Goal: Communication & Community: Answer question/provide support

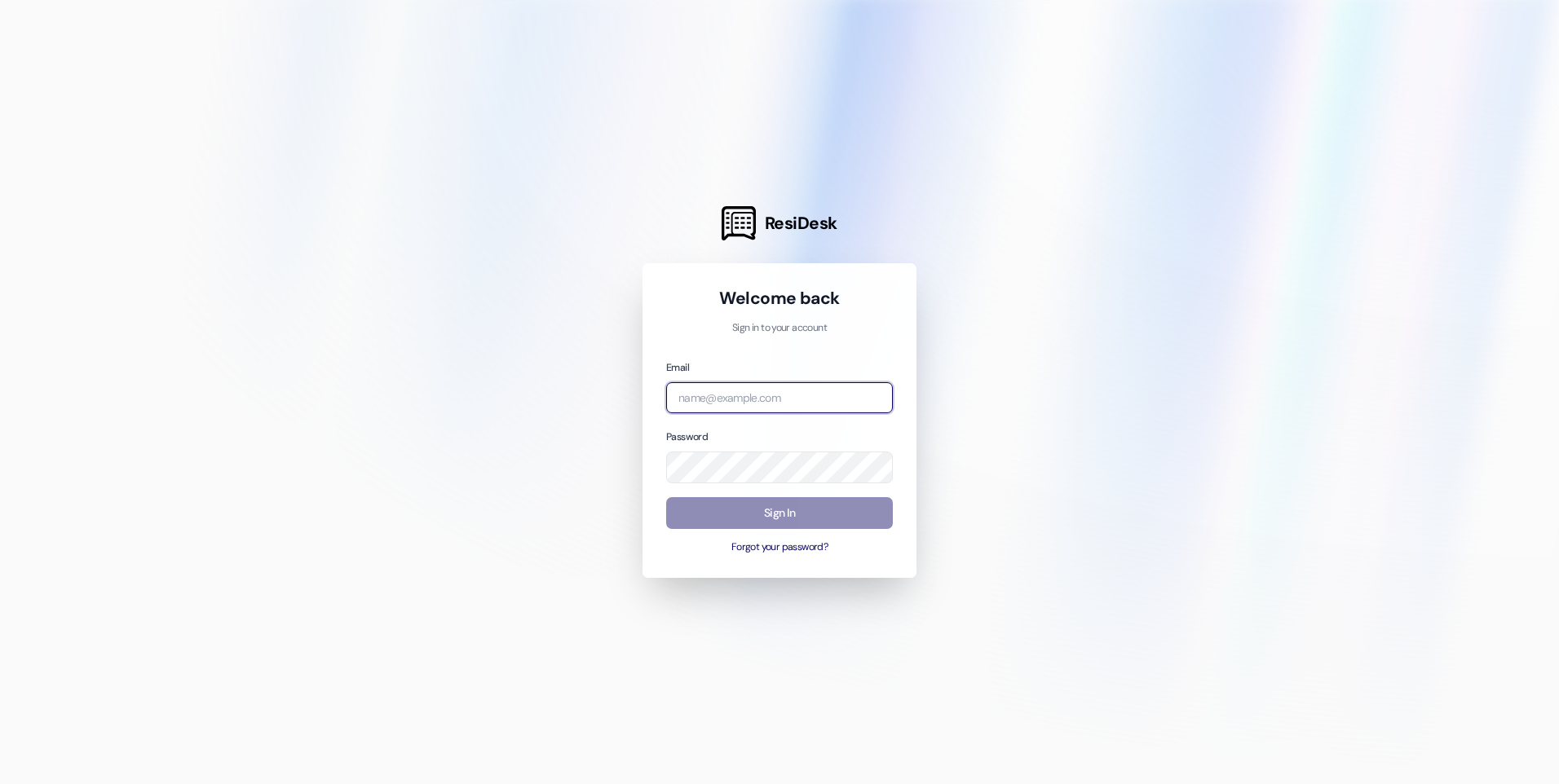
type input "[EMAIL_ADDRESS][DOMAIN_NAME]"
click at [816, 514] on button "Sign In" at bounding box center [779, 514] width 226 height 32
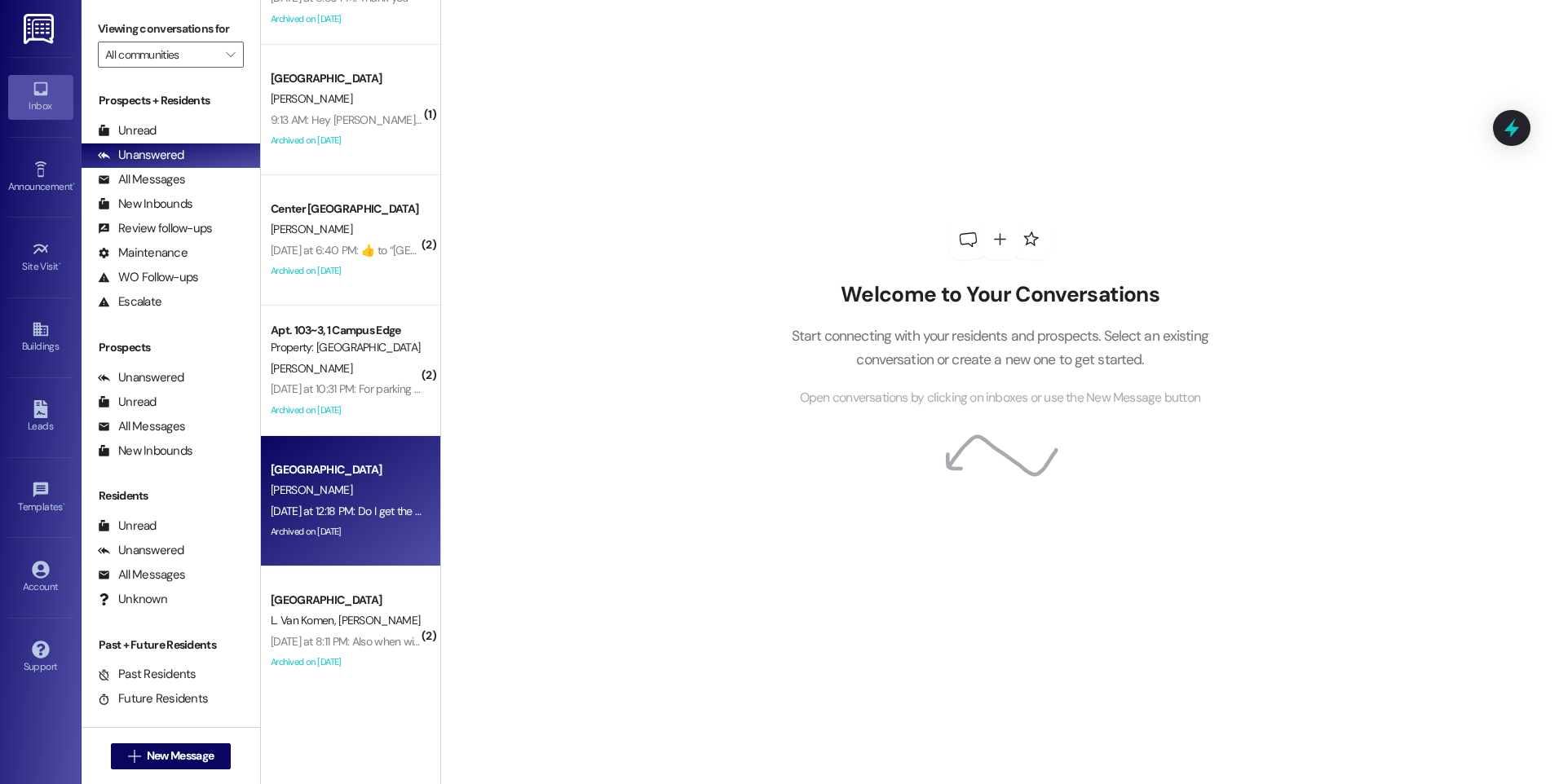
scroll to position [896, 0]
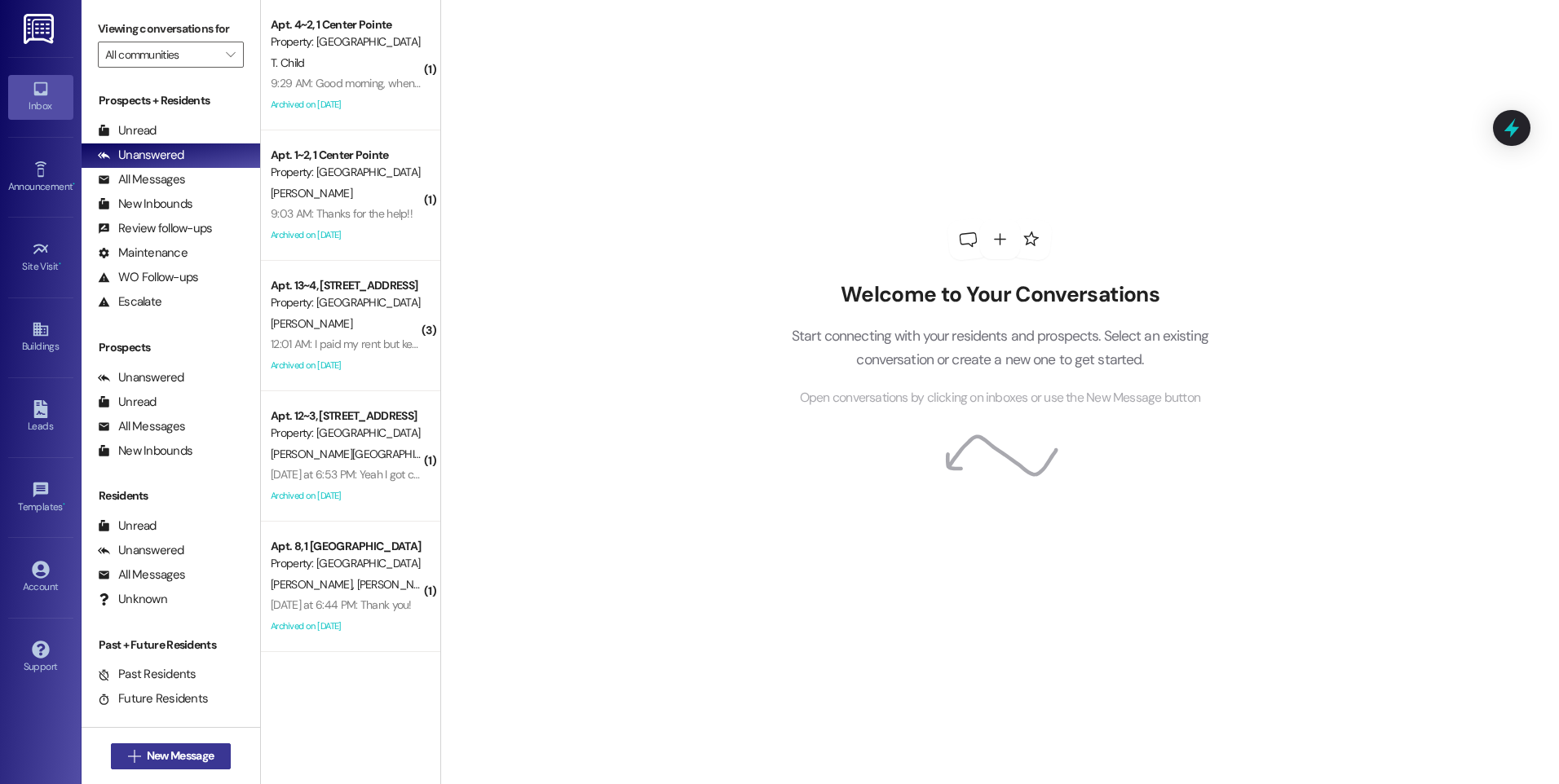
click at [187, 755] on span "New Message" at bounding box center [180, 756] width 67 height 17
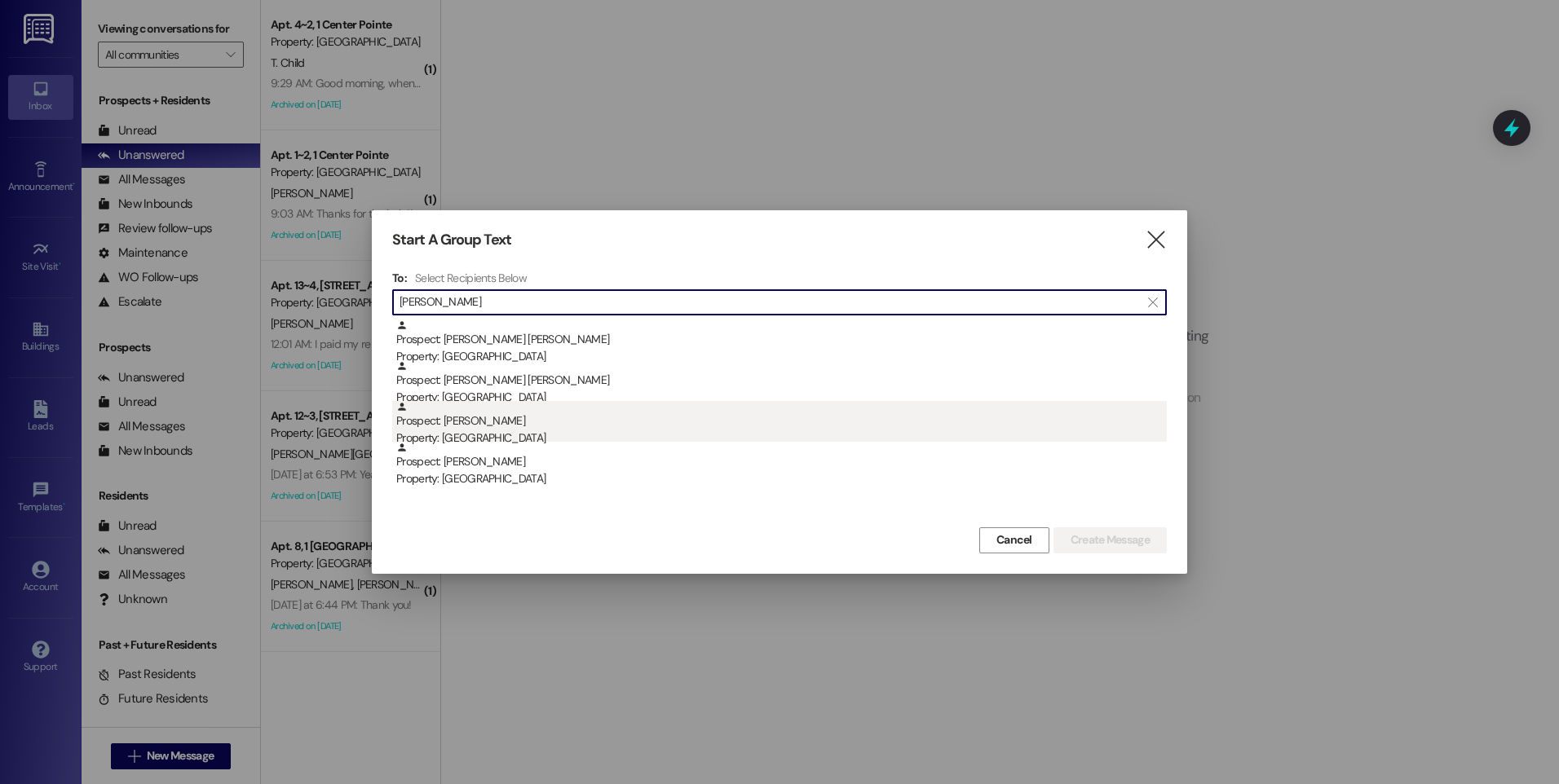
type input "[PERSON_NAME]"
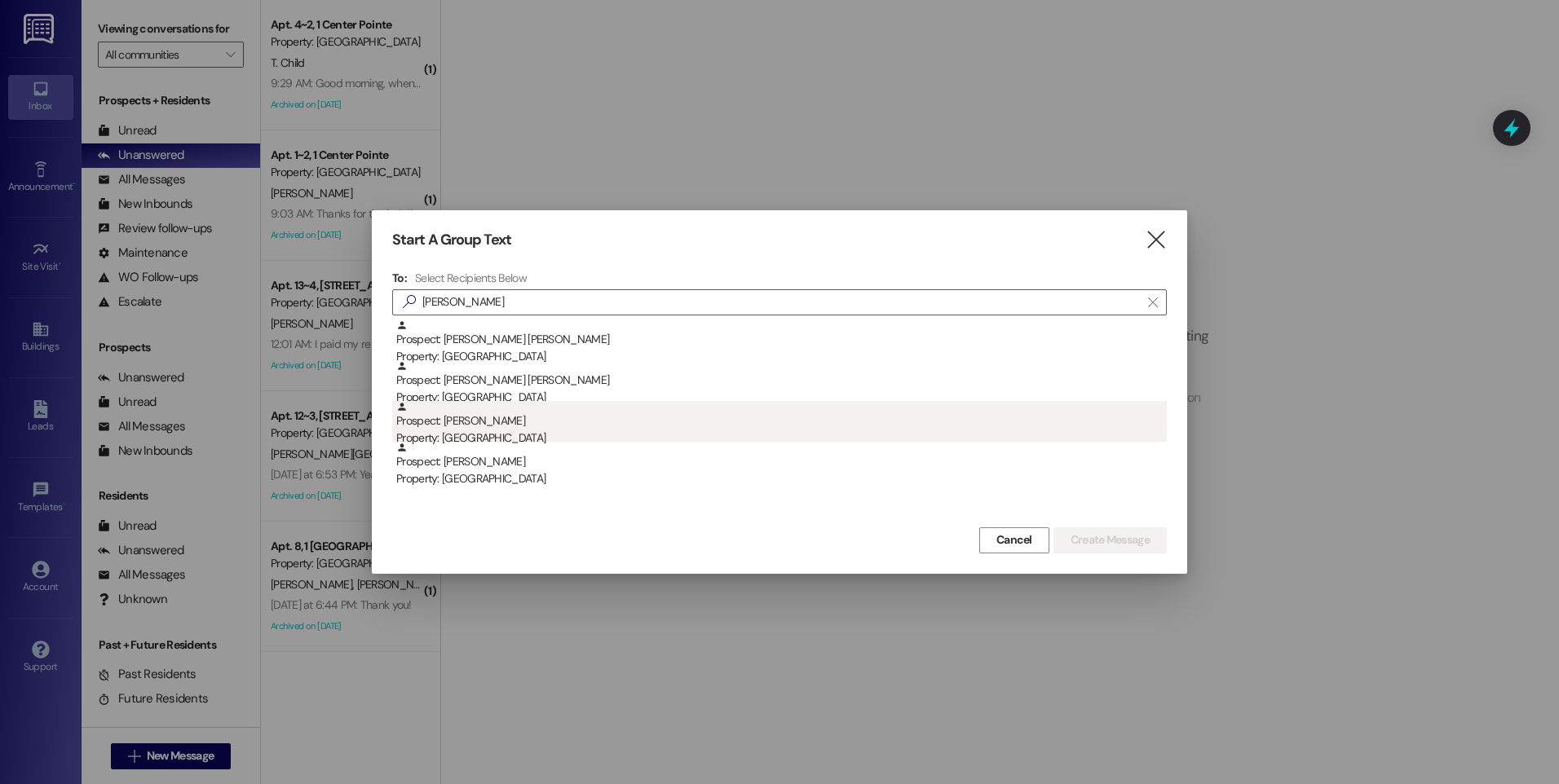
click at [478, 433] on div "Property: [GEOGRAPHIC_DATA]" at bounding box center [782, 438] width 771 height 17
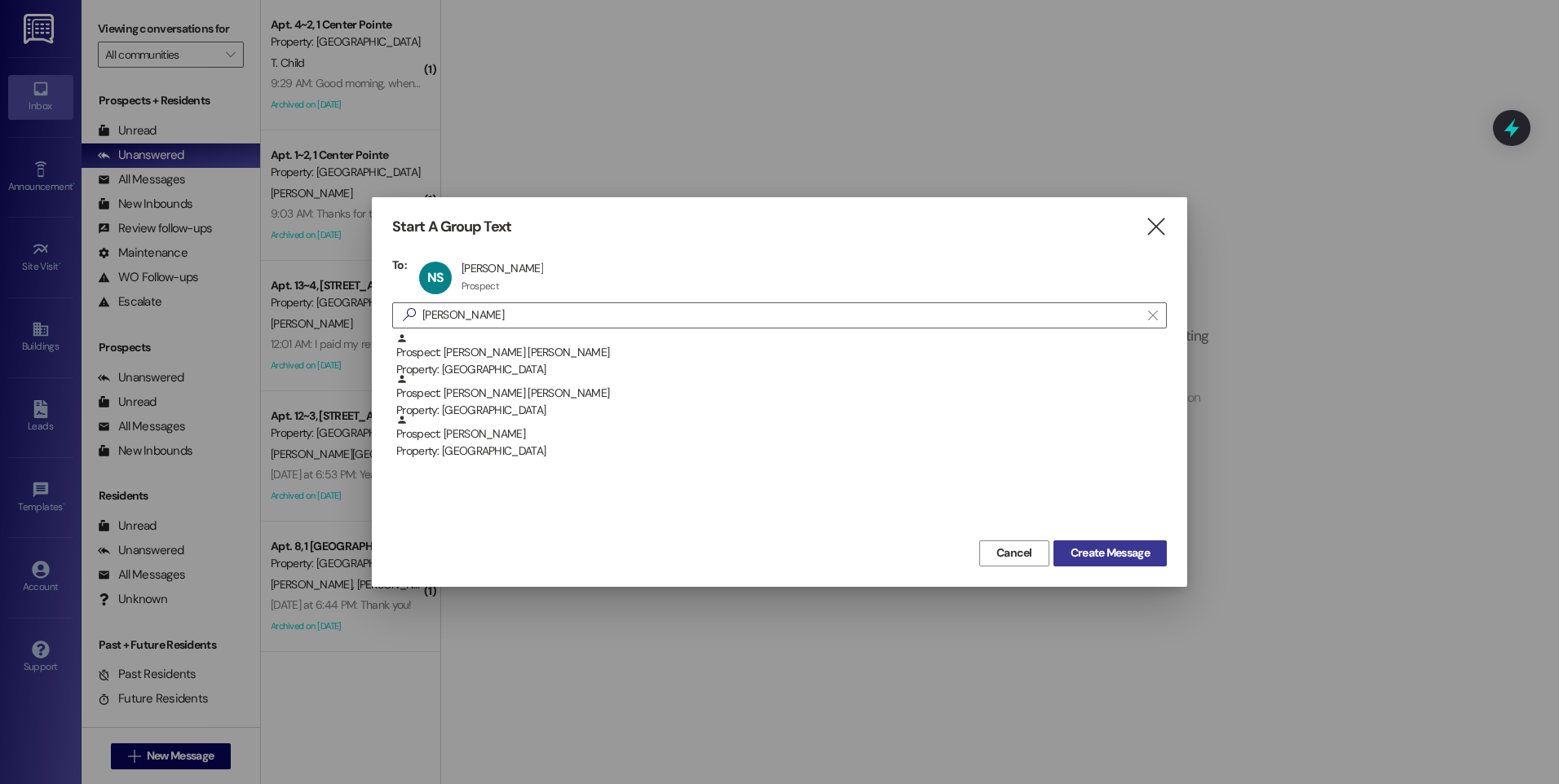
click at [1080, 562] on button "Create Message" at bounding box center [1111, 553] width 113 height 27
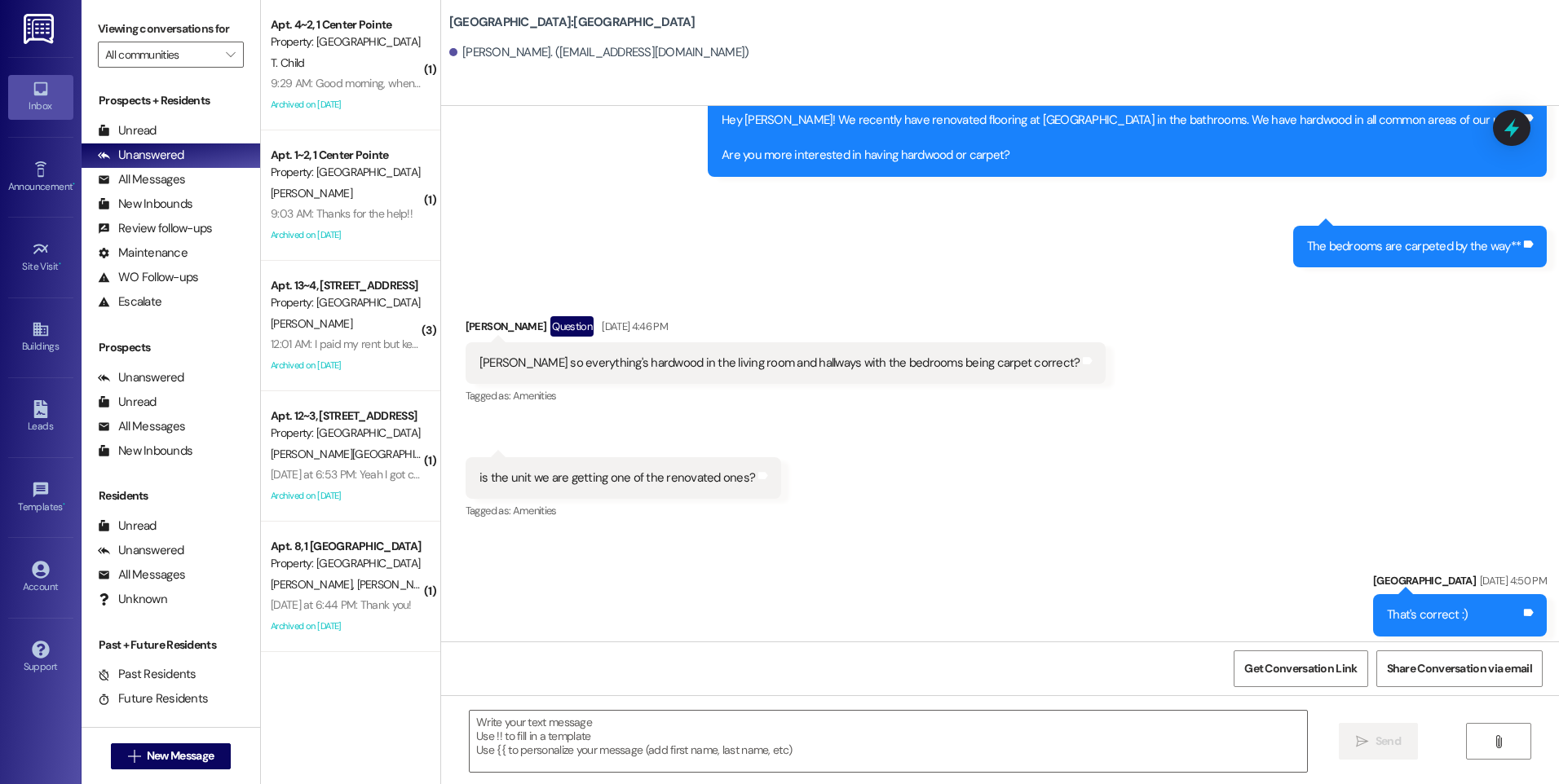
scroll to position [3076, 0]
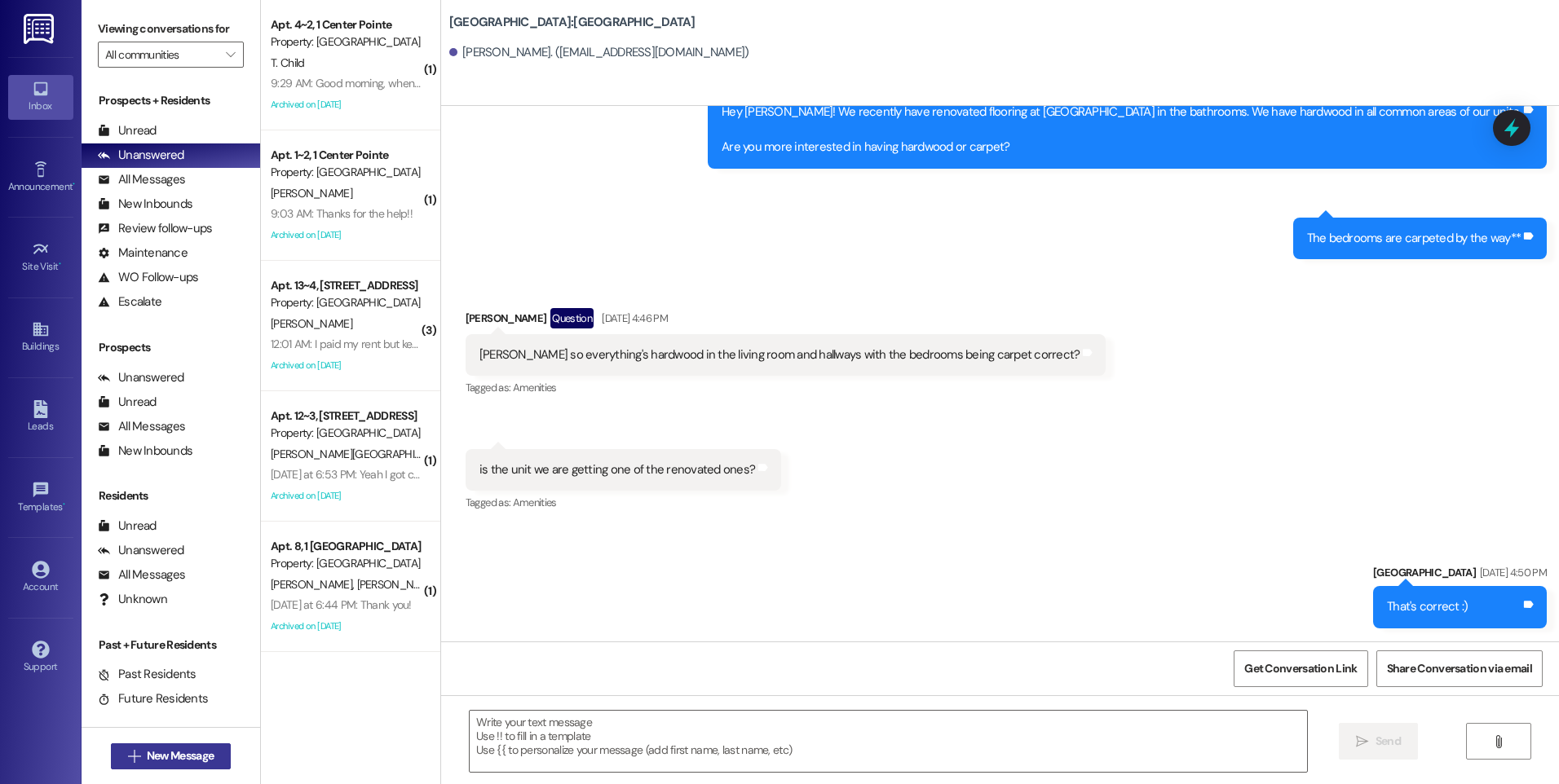
click at [187, 743] on button " New Message" at bounding box center [171, 757] width 120 height 27
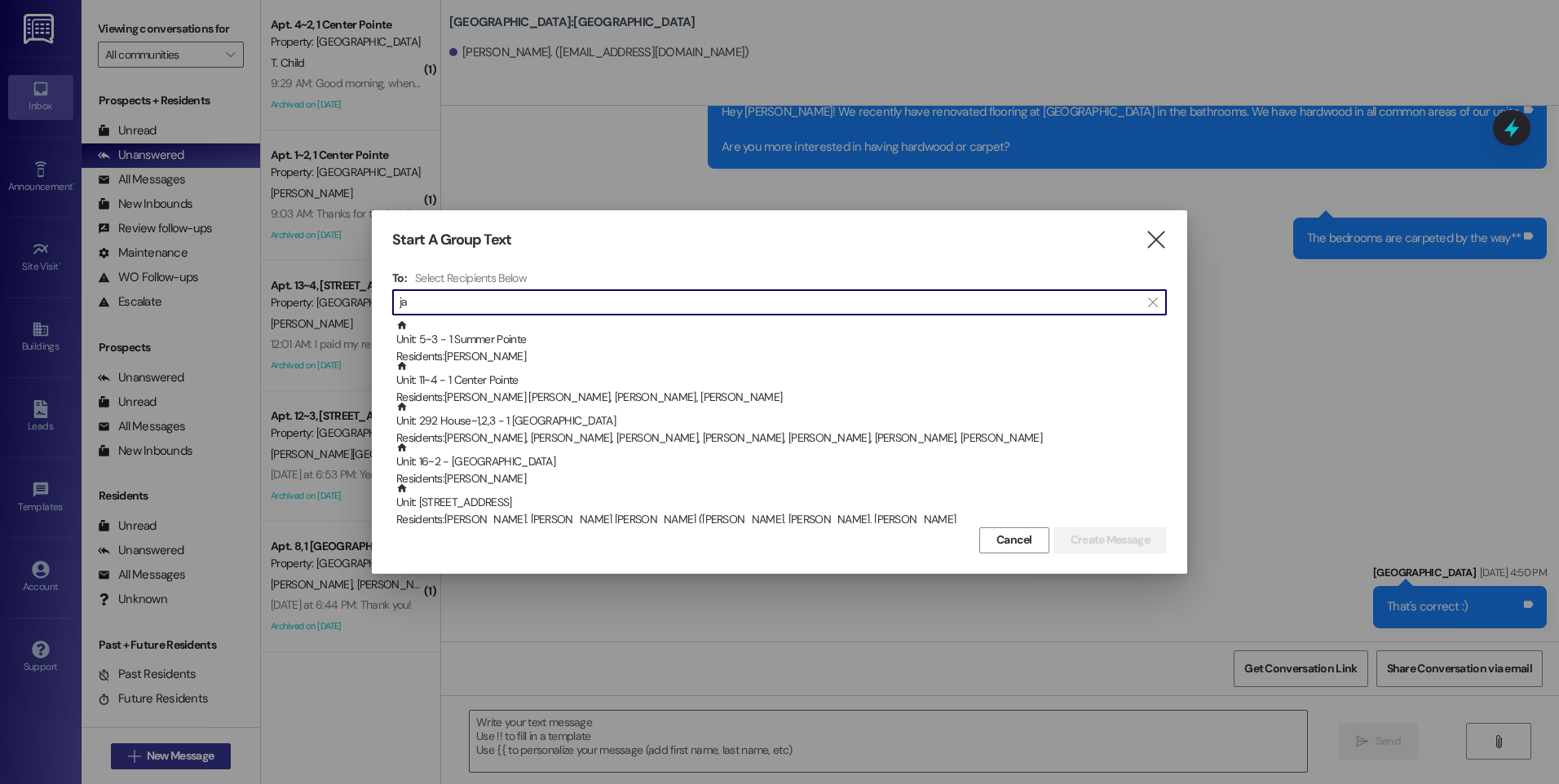
type input "j"
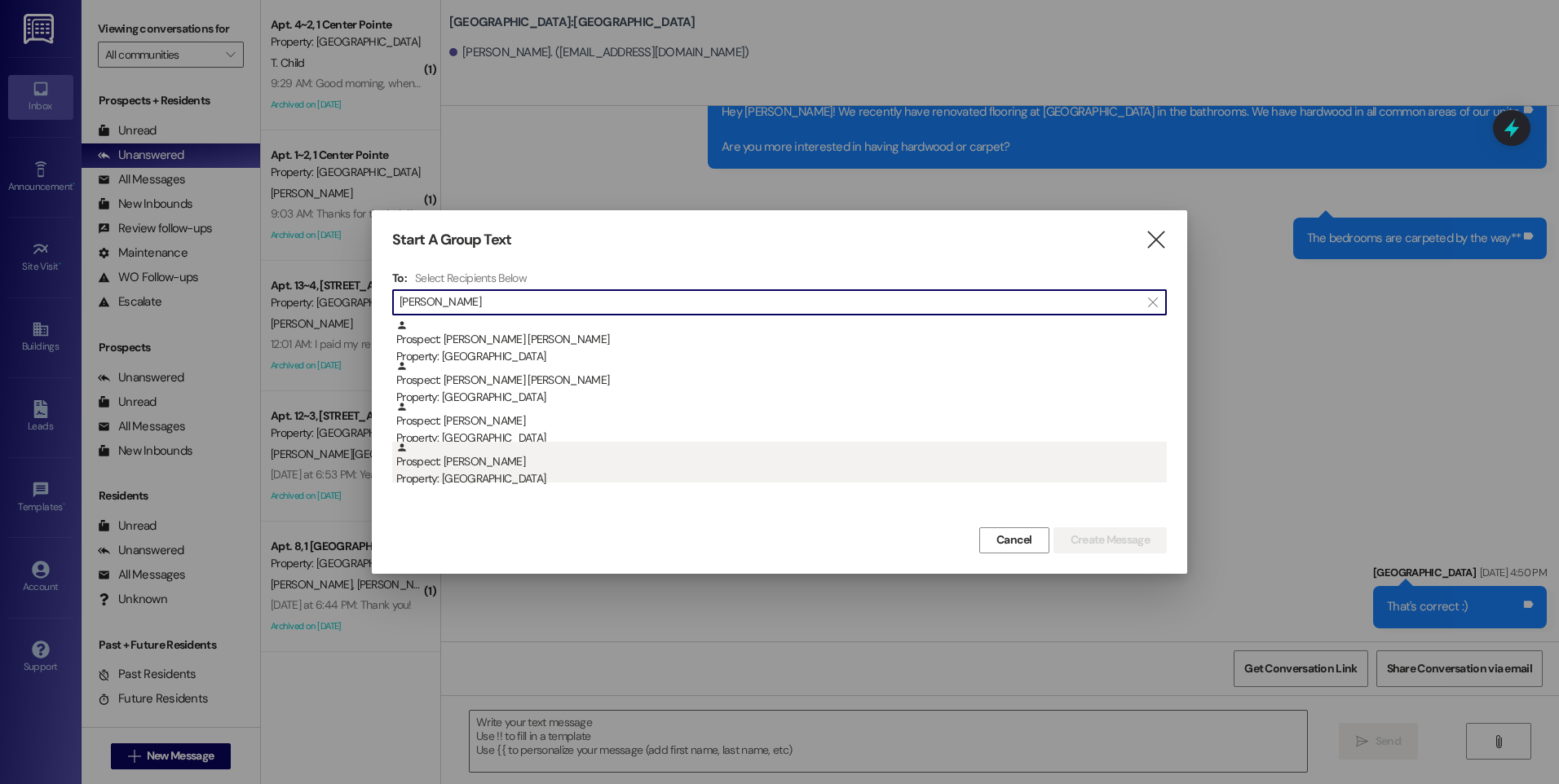
type input "[PERSON_NAME]"
click at [501, 472] on div "Property: [GEOGRAPHIC_DATA]" at bounding box center [782, 478] width 771 height 17
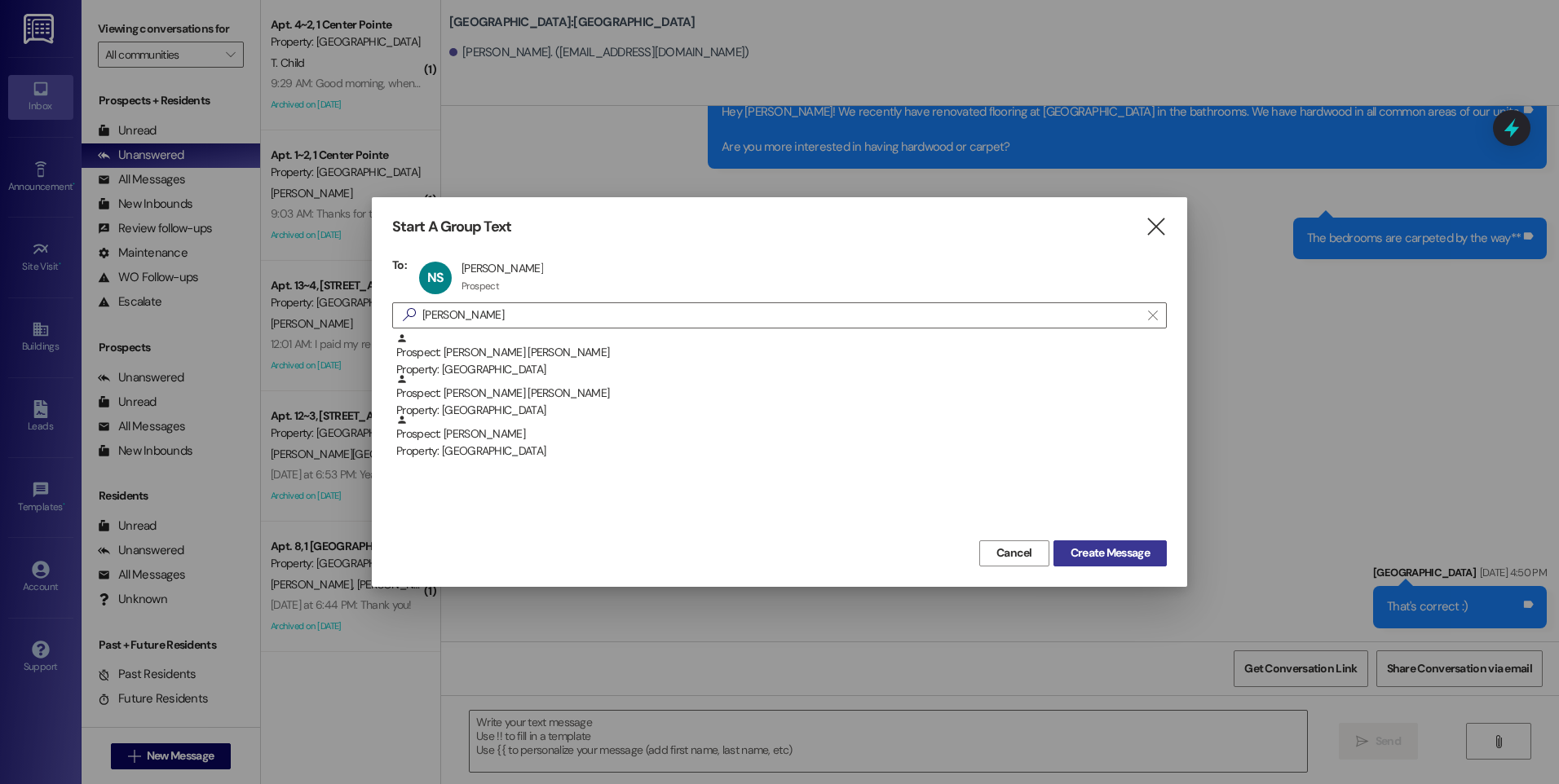
click at [1089, 556] on span "Create Message" at bounding box center [1110, 552] width 79 height 17
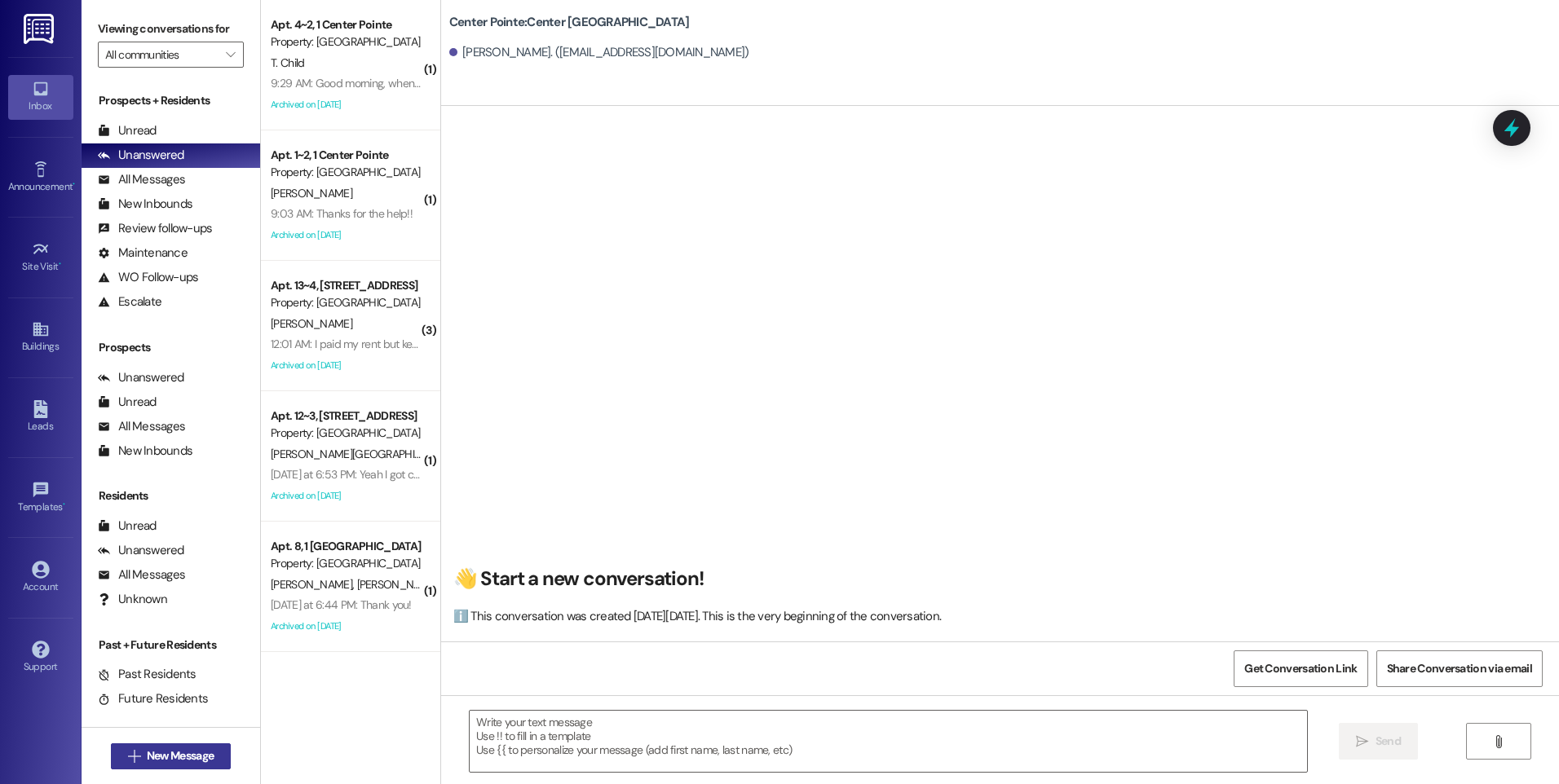
click at [189, 754] on span "New Message" at bounding box center [180, 756] width 67 height 17
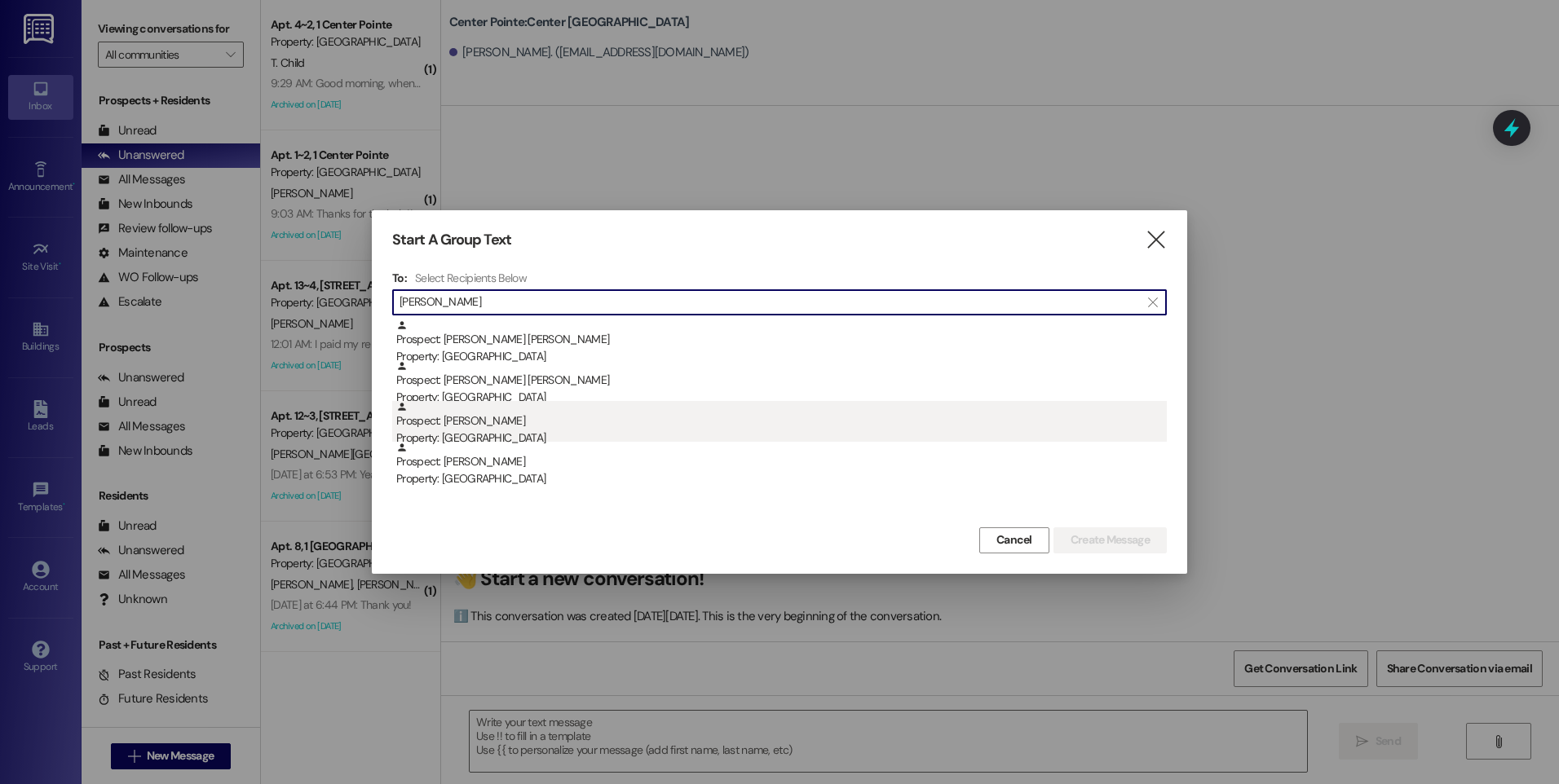
type input "[PERSON_NAME]"
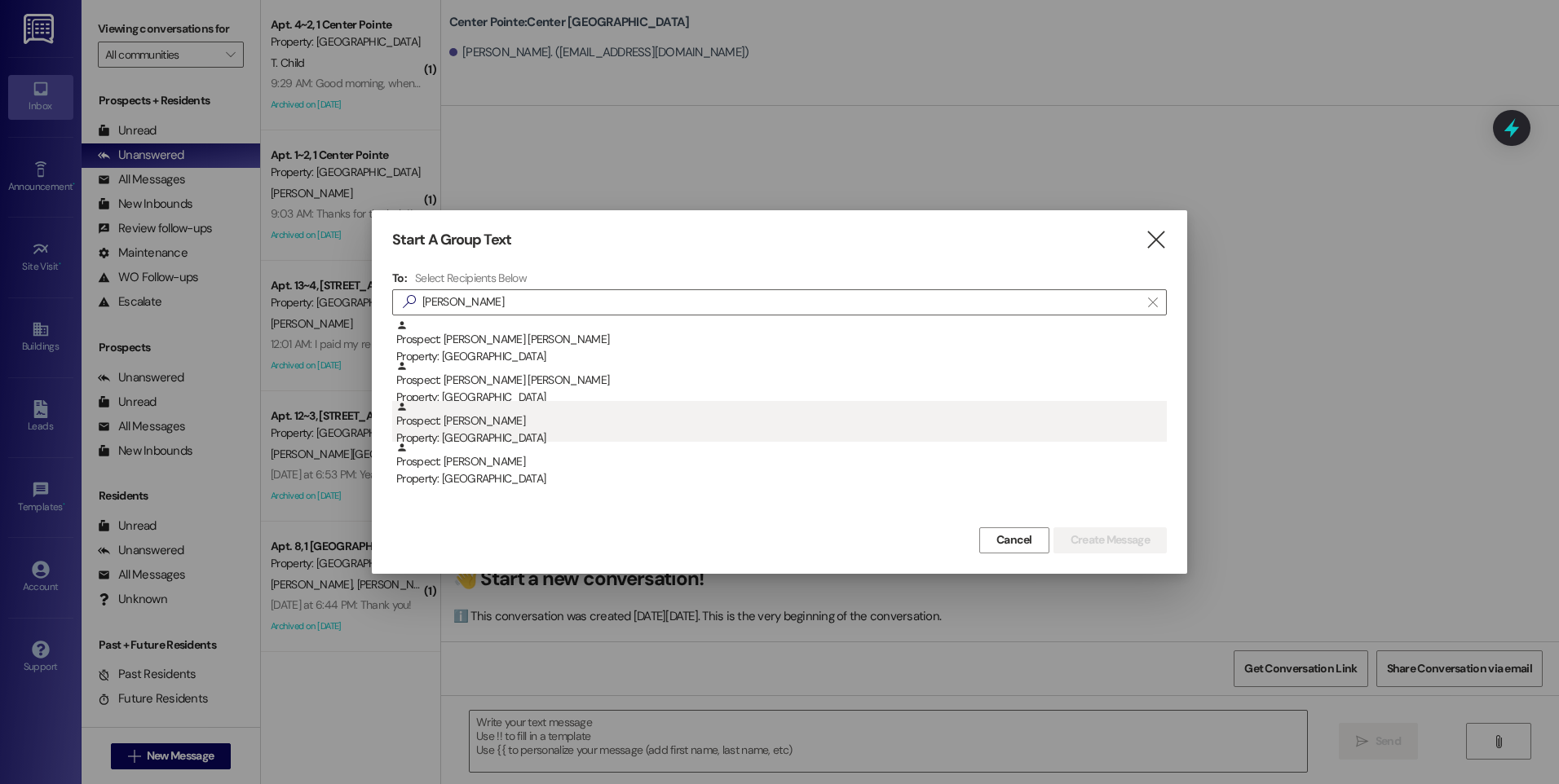
click at [519, 429] on div "Prospect: [PERSON_NAME] Property: [GEOGRAPHIC_DATA]" at bounding box center [782, 424] width 771 height 47
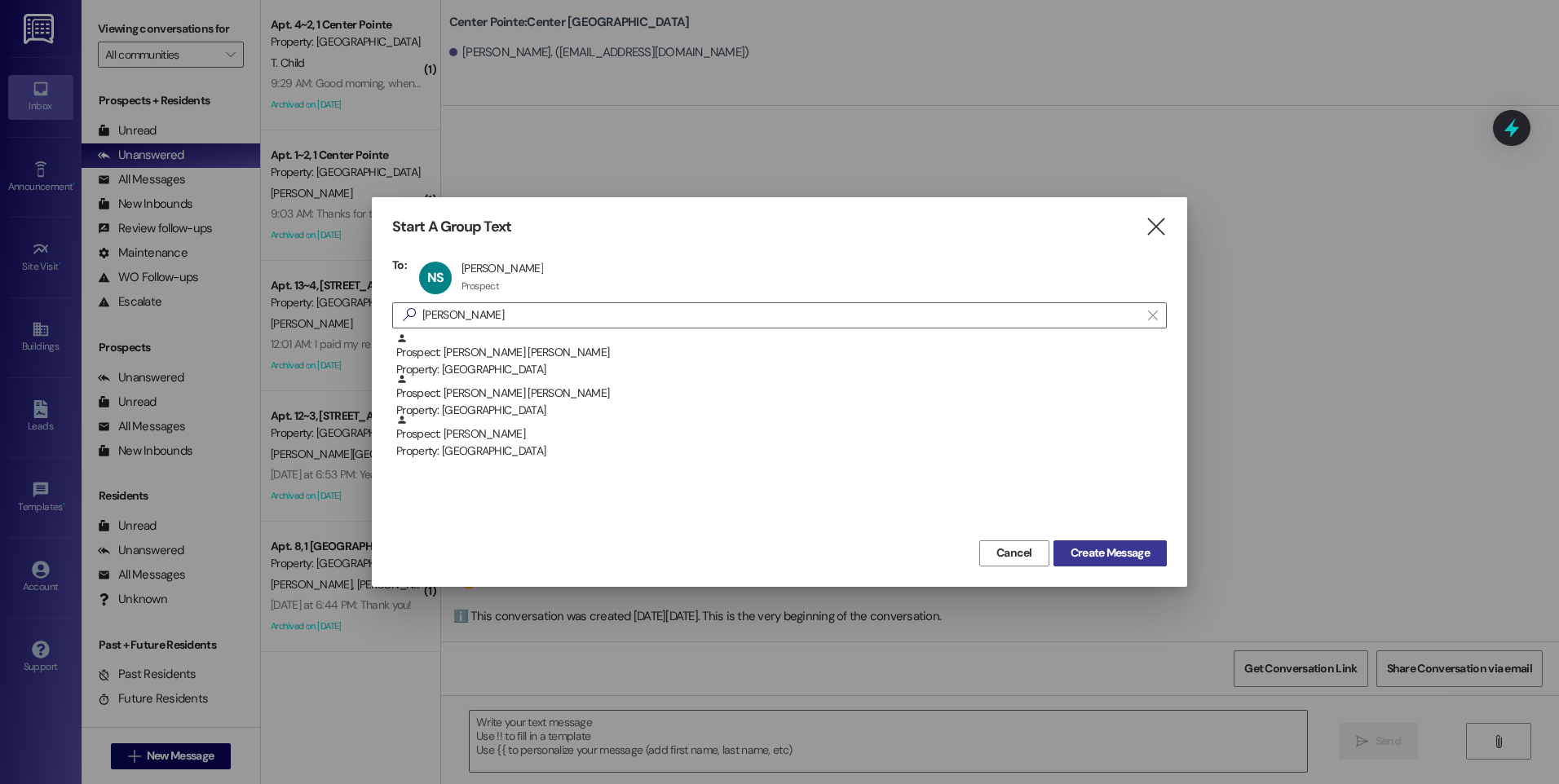
click at [1126, 553] on span "Create Message" at bounding box center [1110, 552] width 79 height 17
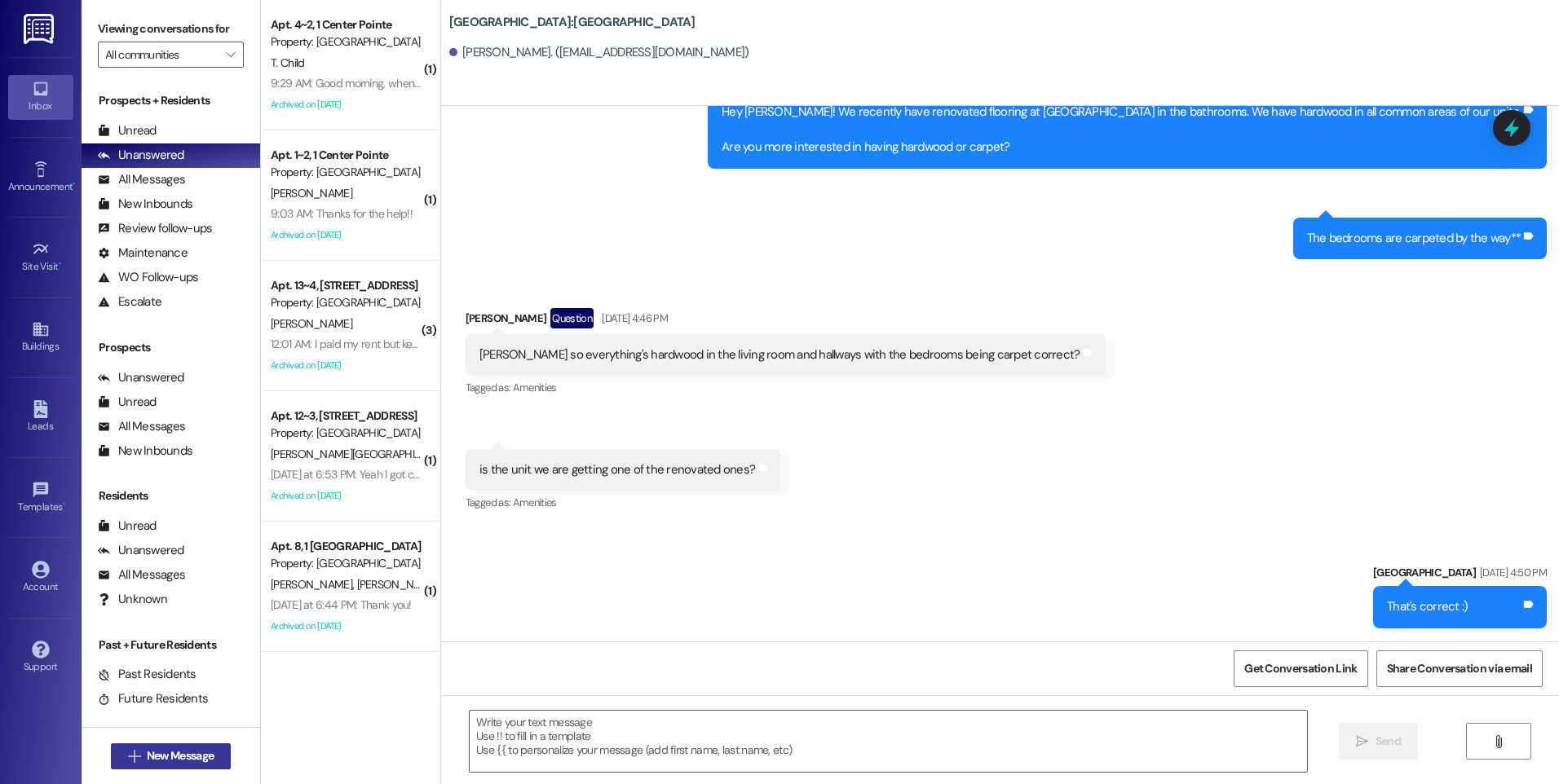
click at [147, 757] on span "New Message" at bounding box center [180, 756] width 67 height 17
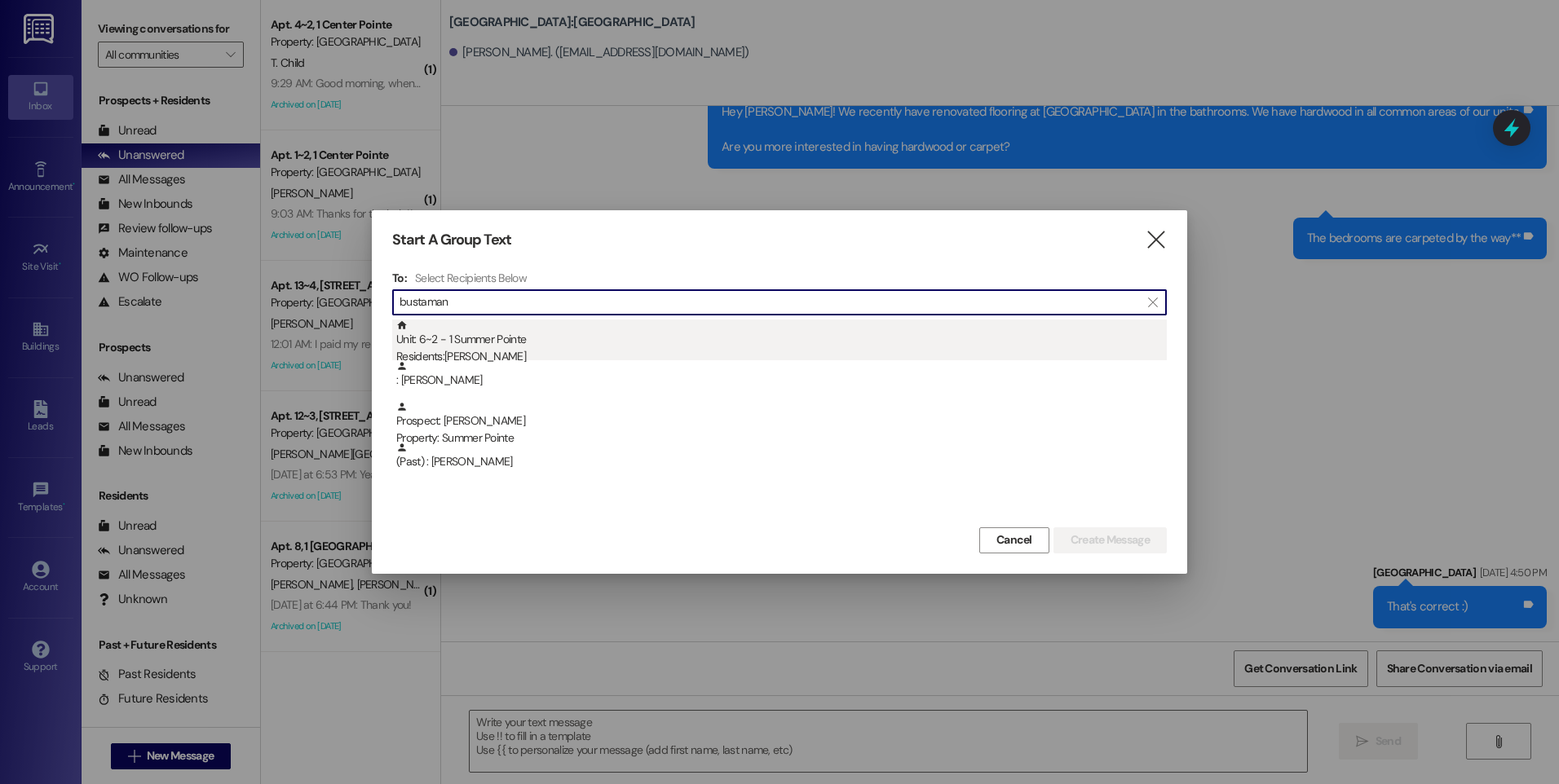
type input "bustaman"
click at [521, 336] on div "Unit: 6~2 - 1 Summer Pointe Residents: [PERSON_NAME]" at bounding box center [782, 343] width 771 height 47
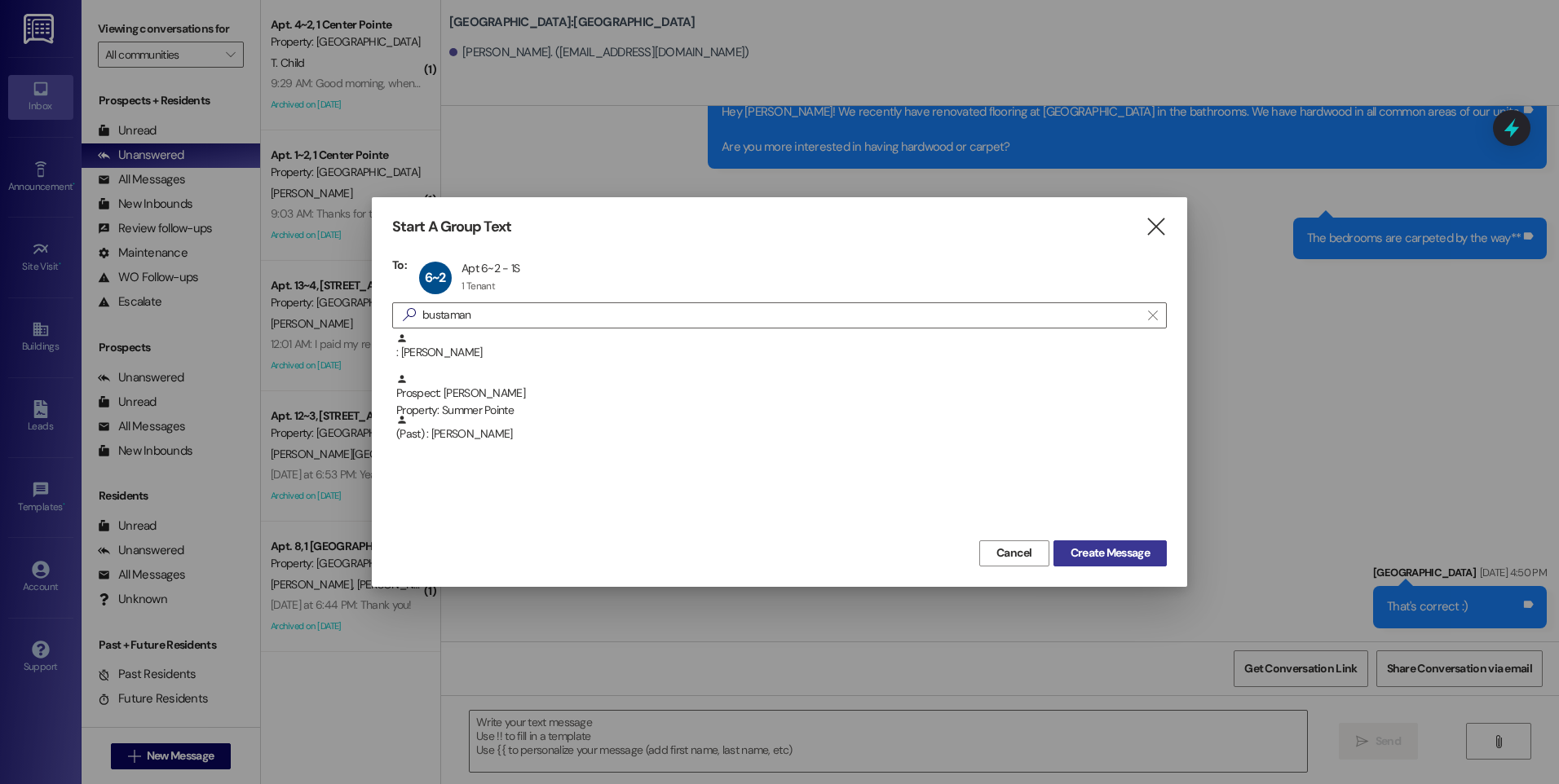
drag, startPoint x: 1133, startPoint y: 553, endPoint x: 1151, endPoint y: 540, distance: 22.2
click at [1132, 553] on span "Create Message" at bounding box center [1110, 552] width 79 height 17
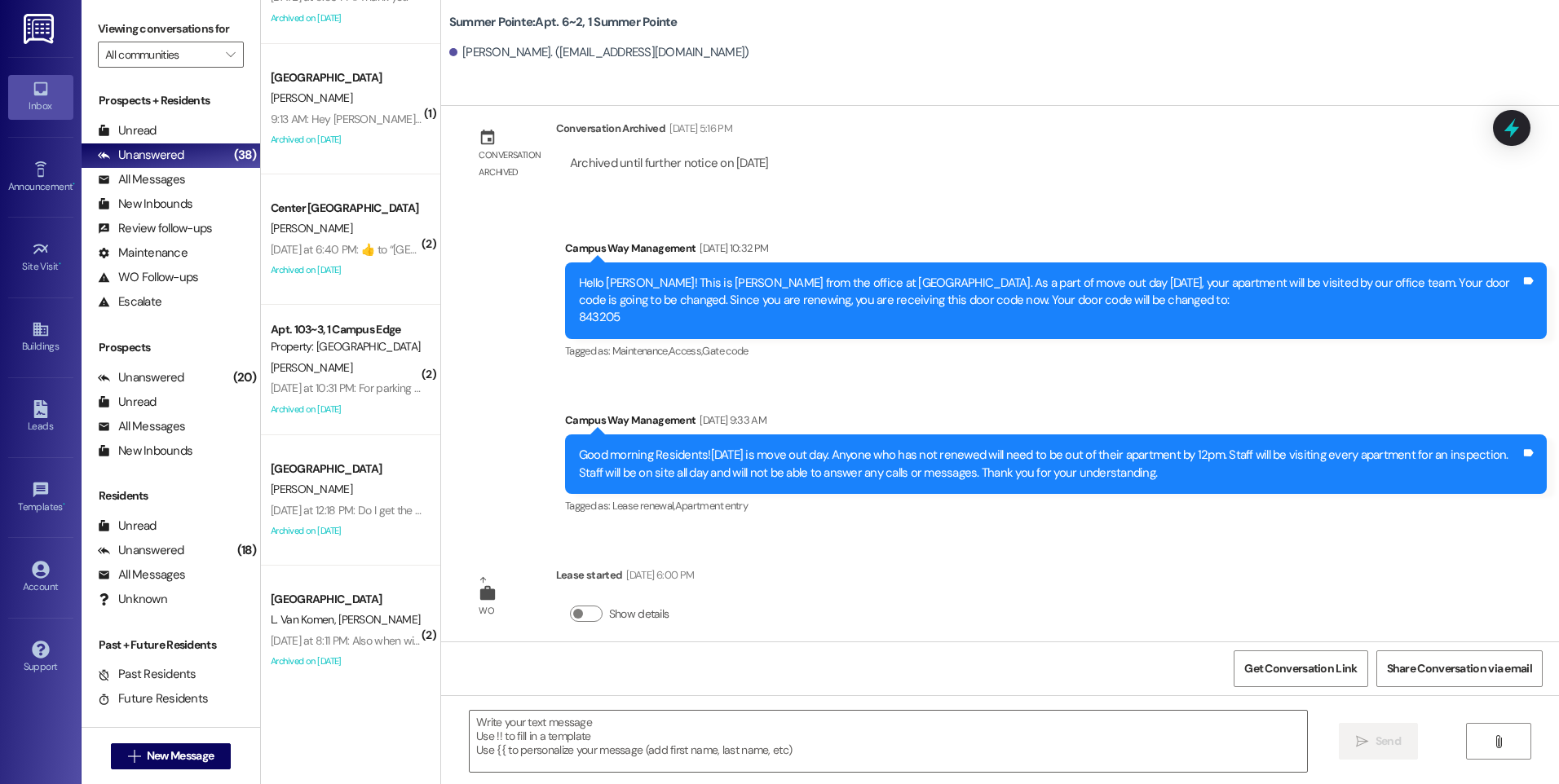
scroll to position [896, 0]
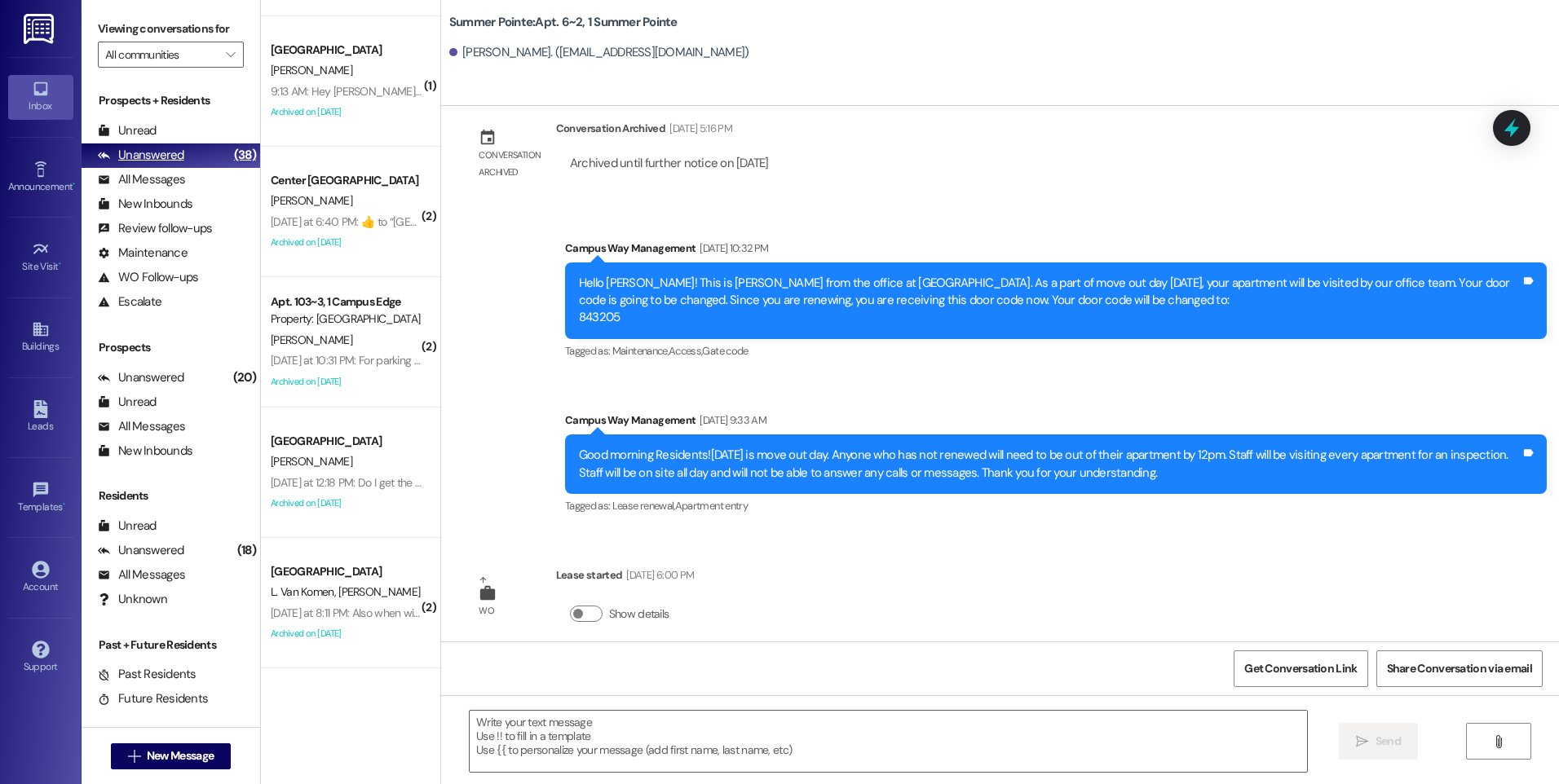
click at [134, 157] on div "Unanswered" at bounding box center [141, 155] width 87 height 17
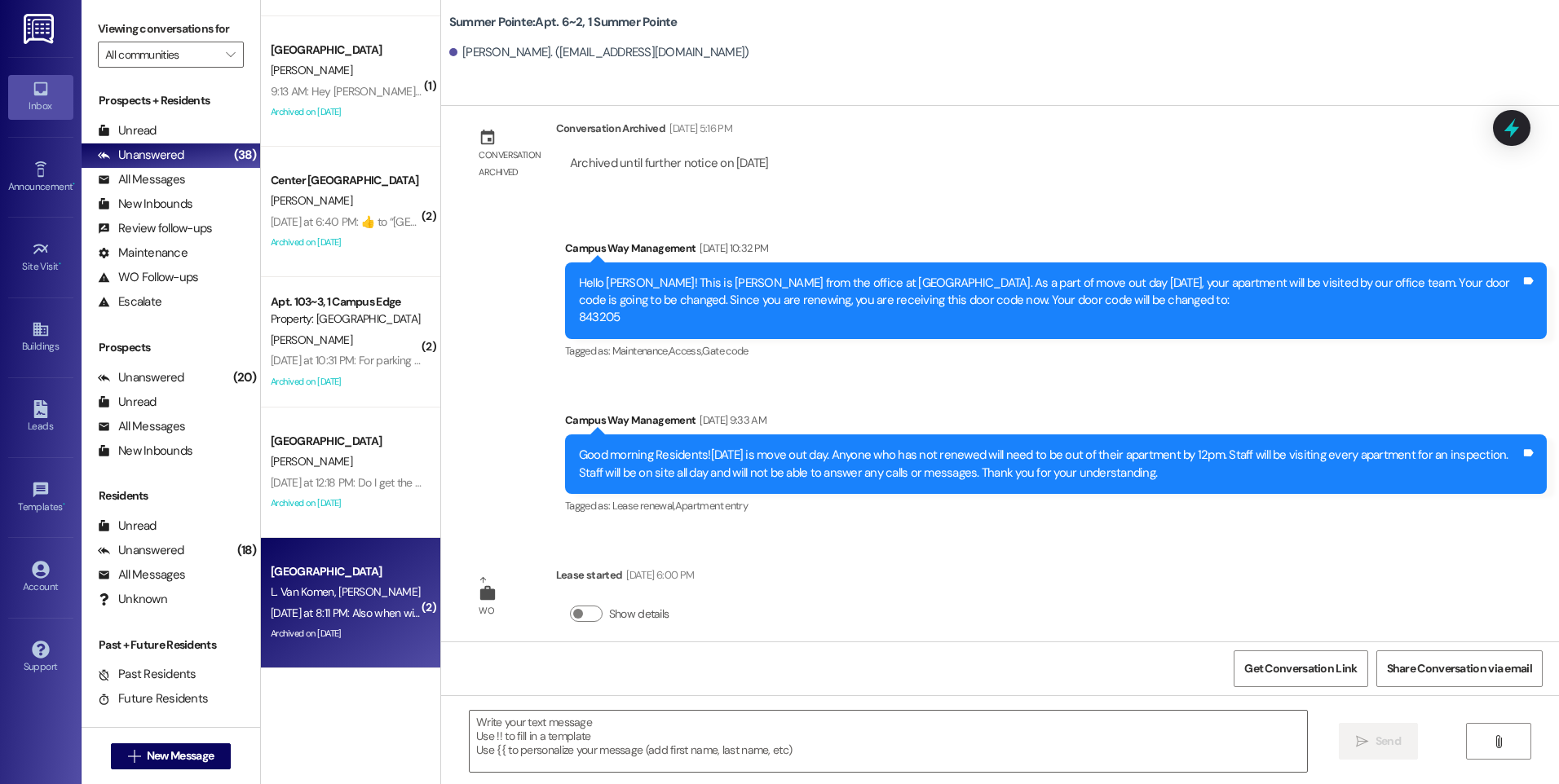
click at [364, 620] on div "[DATE] at 8:11 PM: Also when will carpet cleaners be coming through? [DATE] at …" at bounding box center [346, 613] width 154 height 20
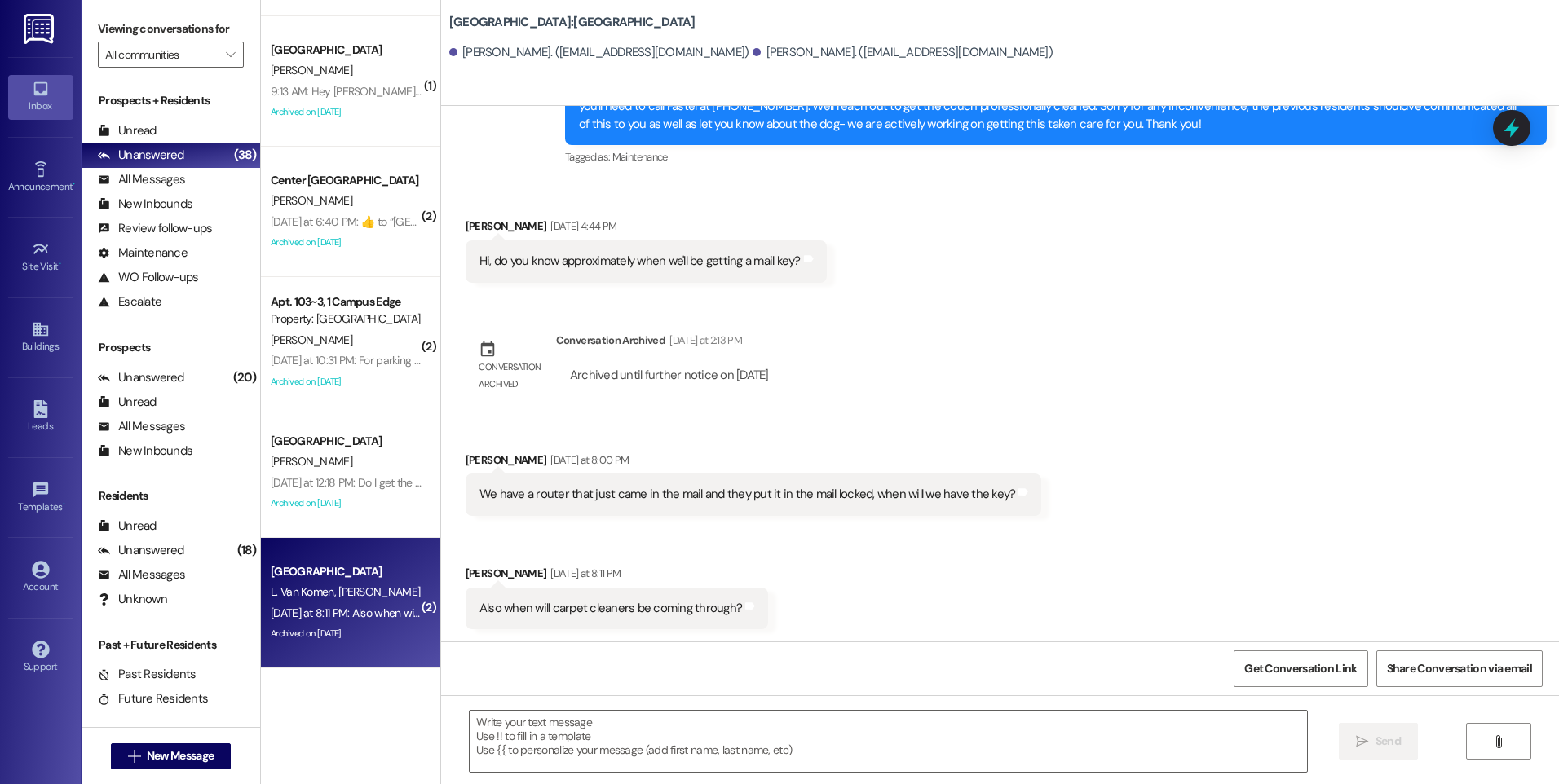
scroll to position [712, 0]
click at [1505, 141] on div at bounding box center [1511, 127] width 49 height 47
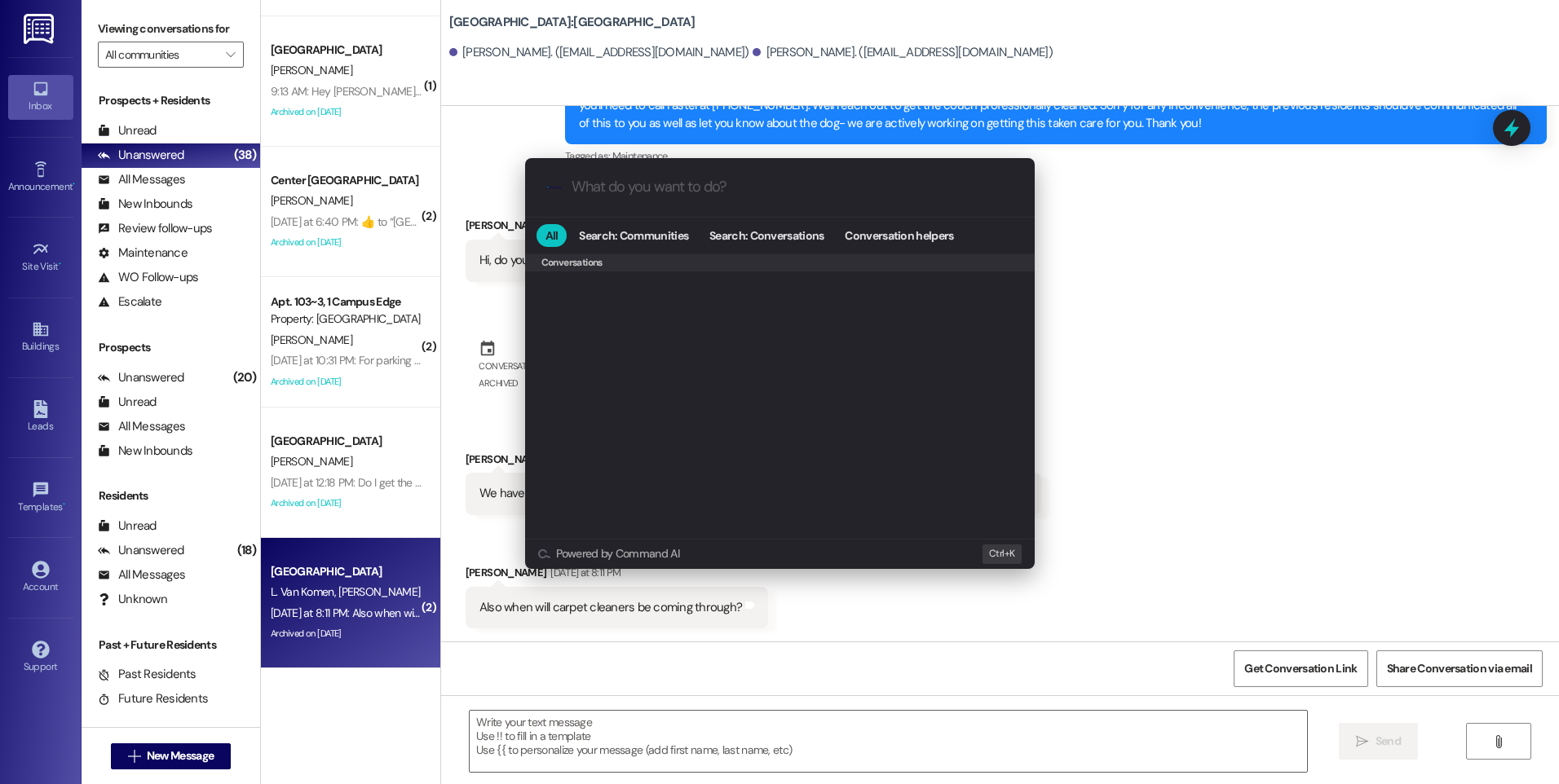
scroll to position [711, 0]
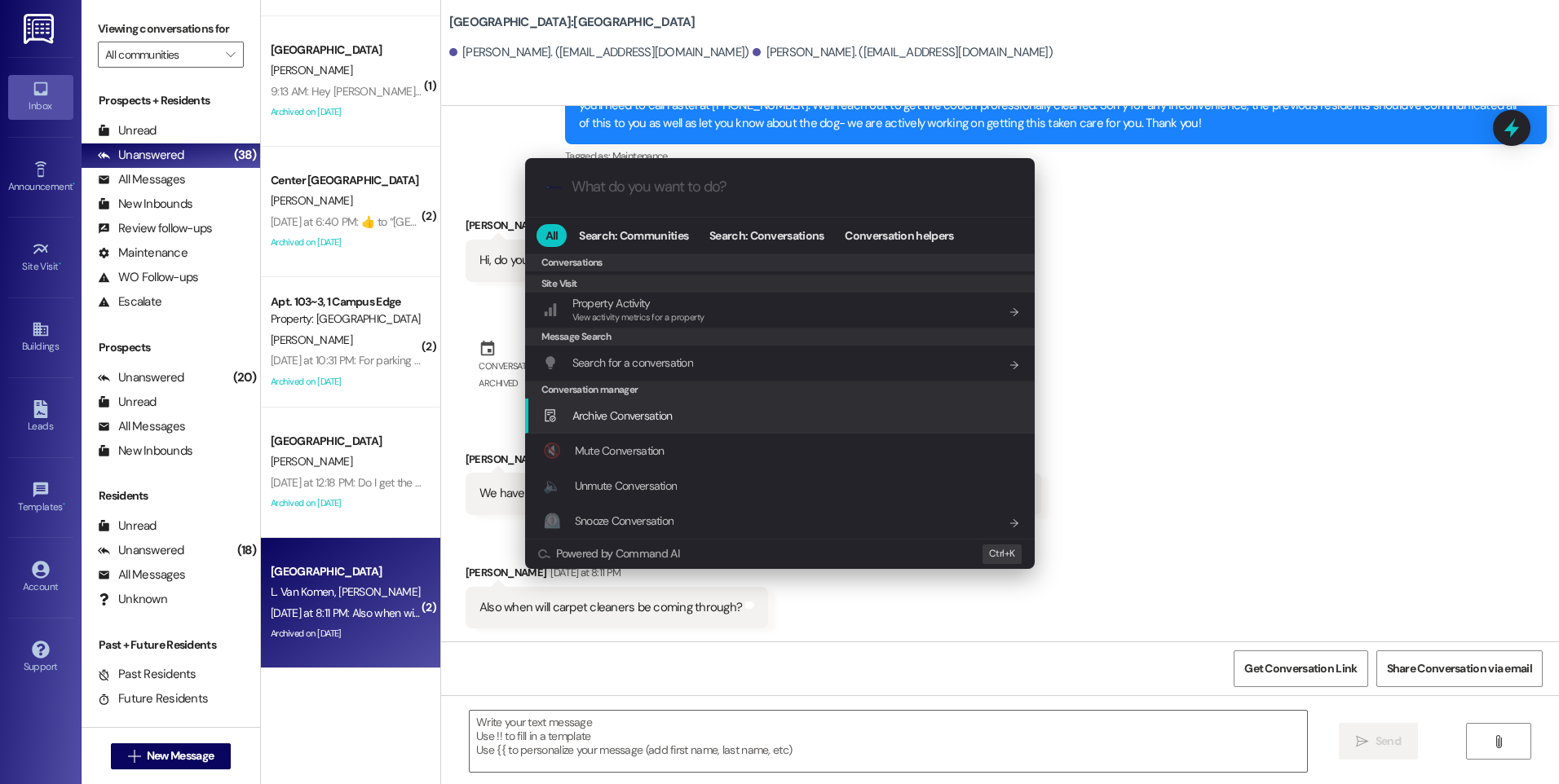
click at [602, 426] on div "Archive Conversation Add shortcut" at bounding box center [780, 416] width 509 height 35
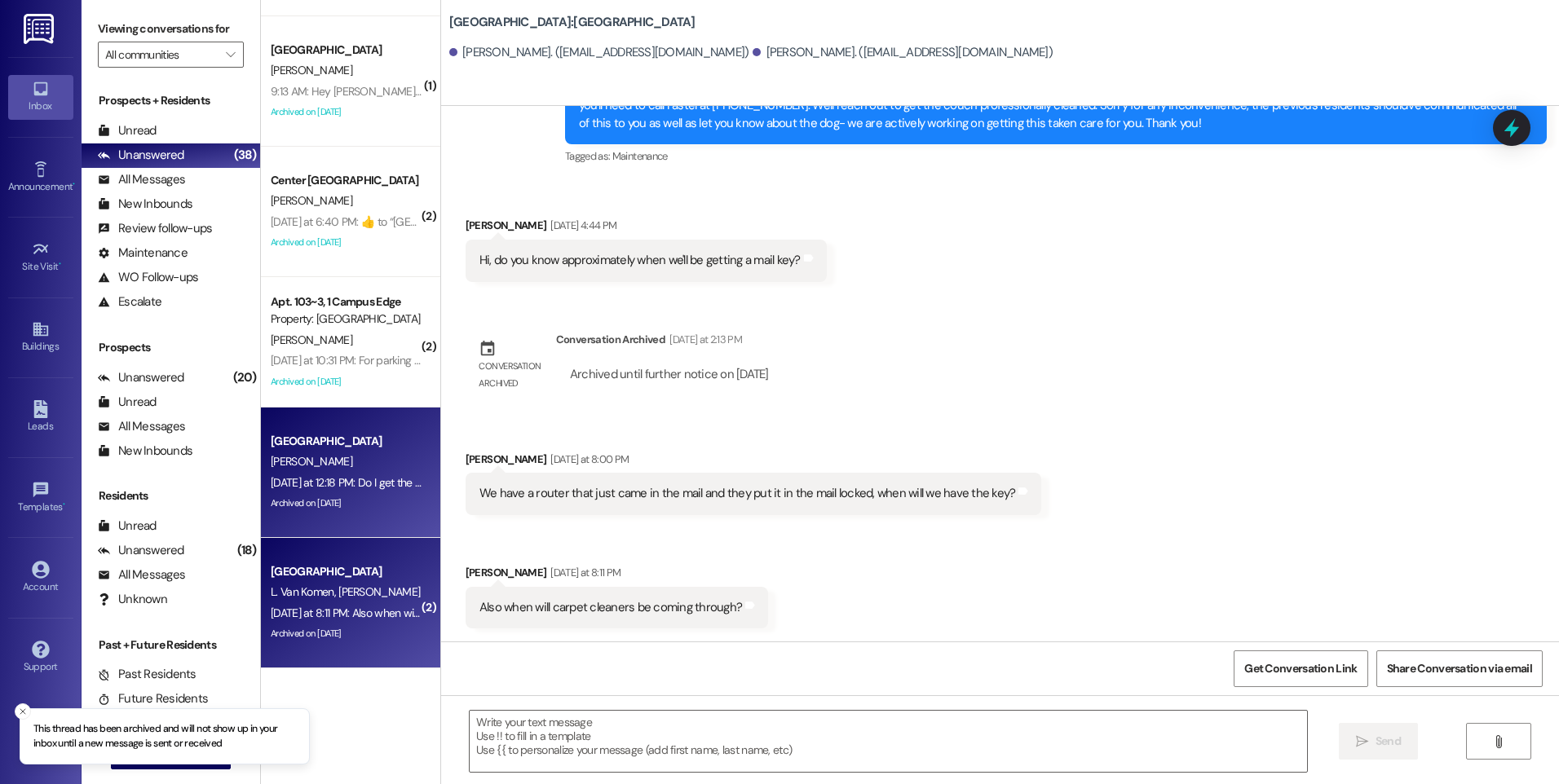
click at [334, 470] on div "[PERSON_NAME]" at bounding box center [346, 461] width 154 height 20
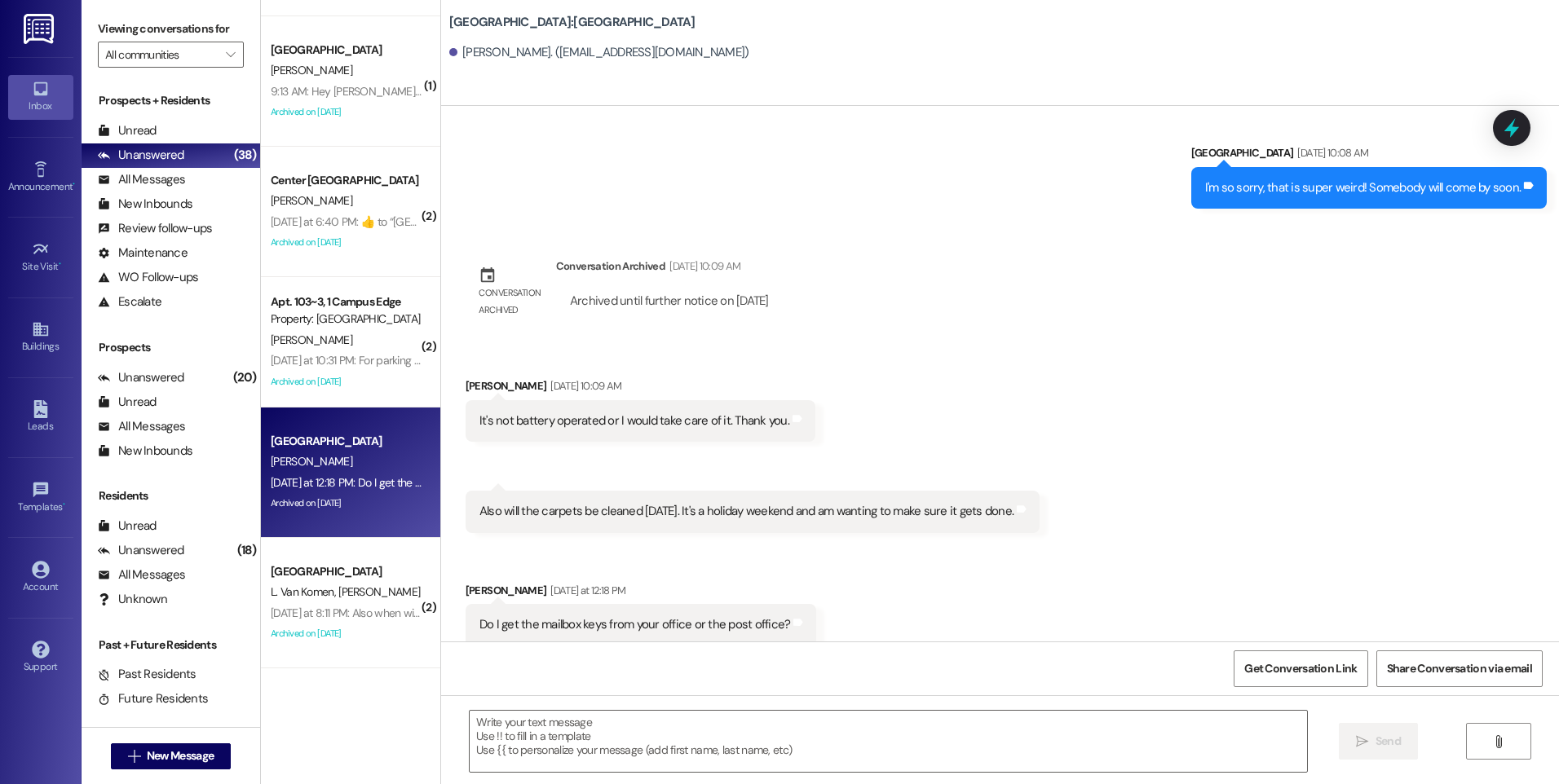
scroll to position [7569, 0]
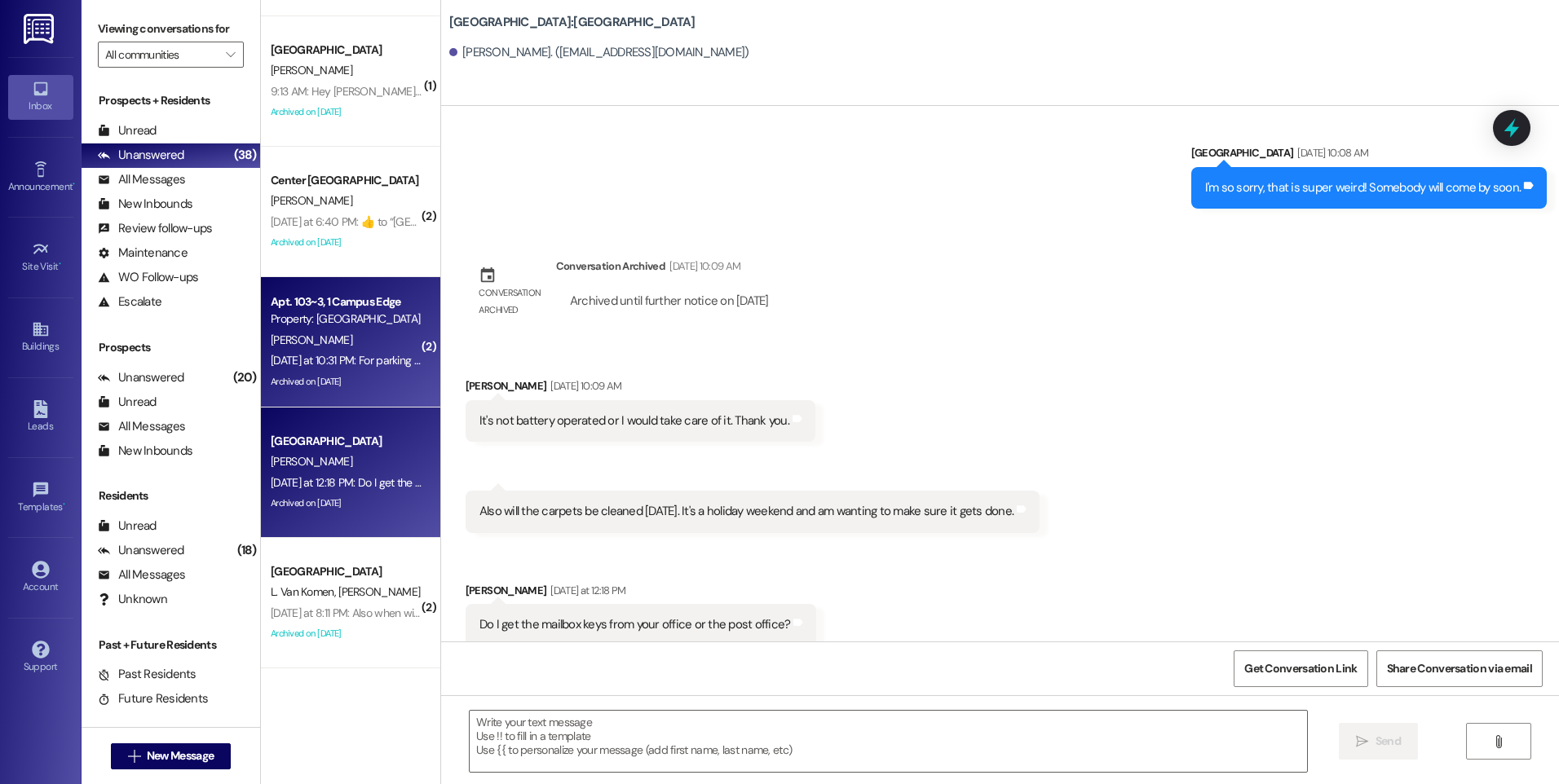
click at [362, 359] on div "[DATE] at 10:31 PM: For parking at campus edge, i bought a parking pass, but th…" at bounding box center [614, 360] width 687 height 15
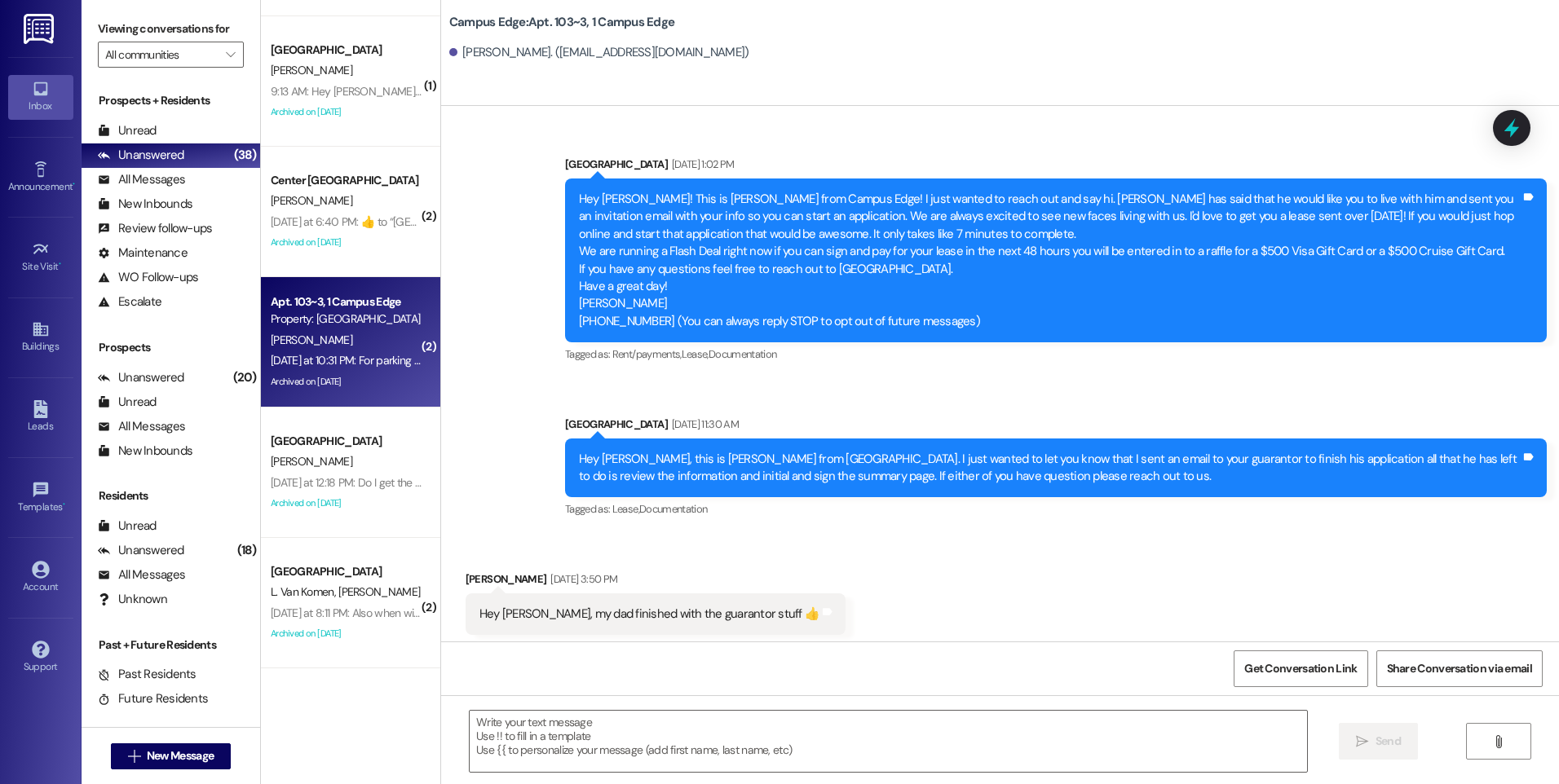
scroll to position [14475, 0]
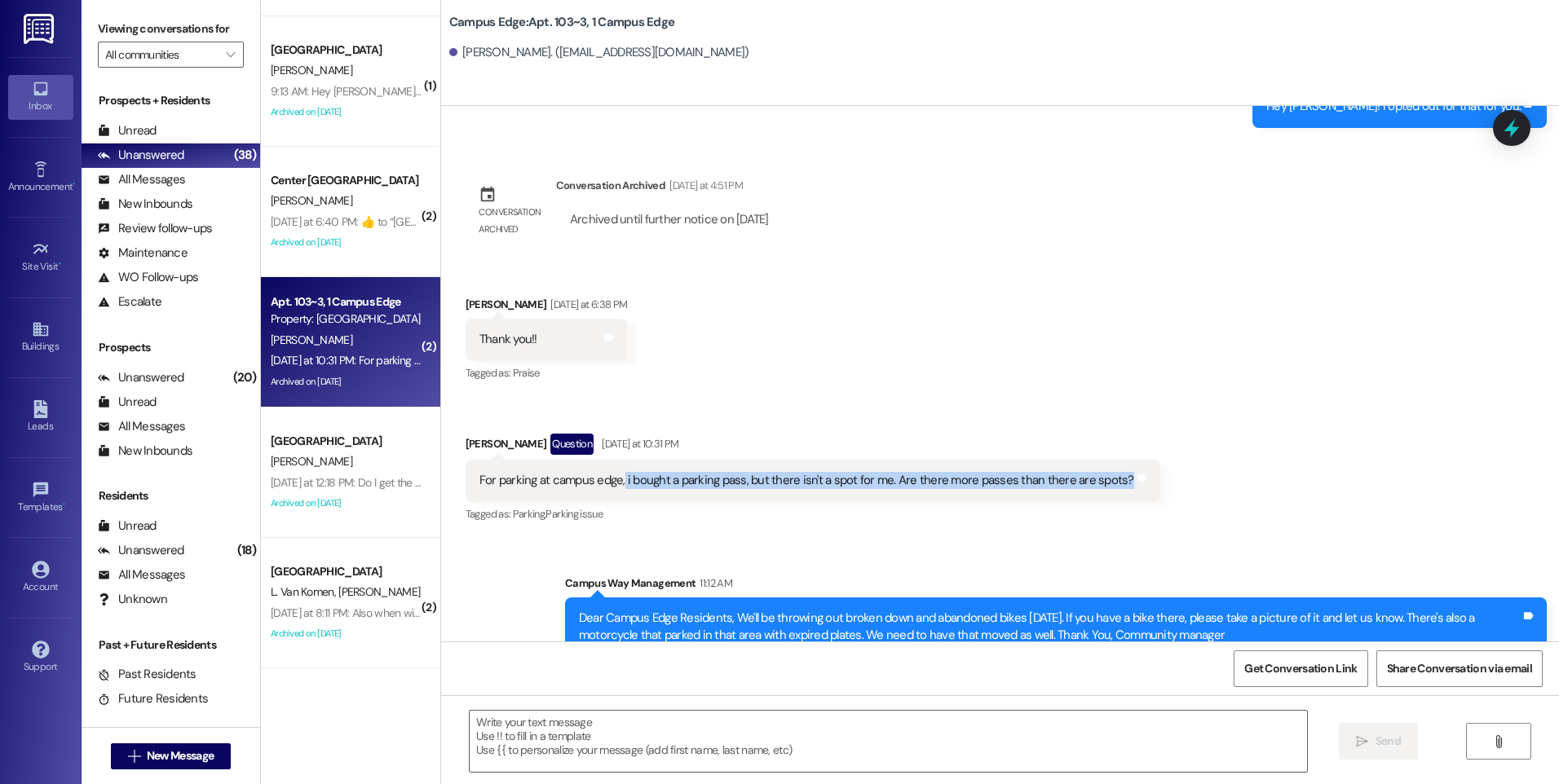
drag, startPoint x: 611, startPoint y: 425, endPoint x: 1103, endPoint y: 427, distance: 492.0
click at [1103, 472] on div "For parking at campus edge, i bought a parking pass, but there isn't a spot for…" at bounding box center [806, 480] width 655 height 17
click at [1509, 120] on icon at bounding box center [1511, 127] width 27 height 27
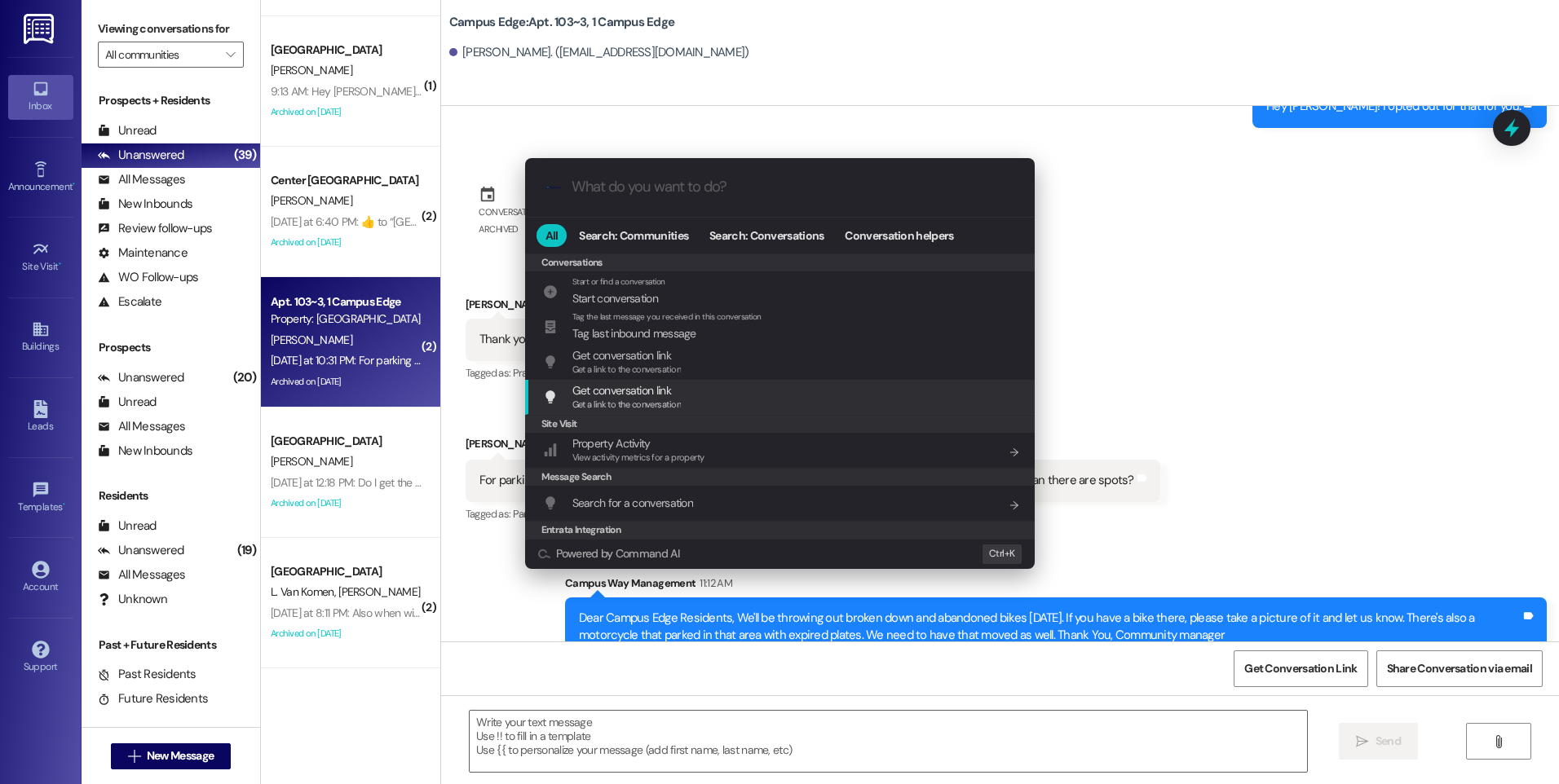
scroll to position [764, 0]
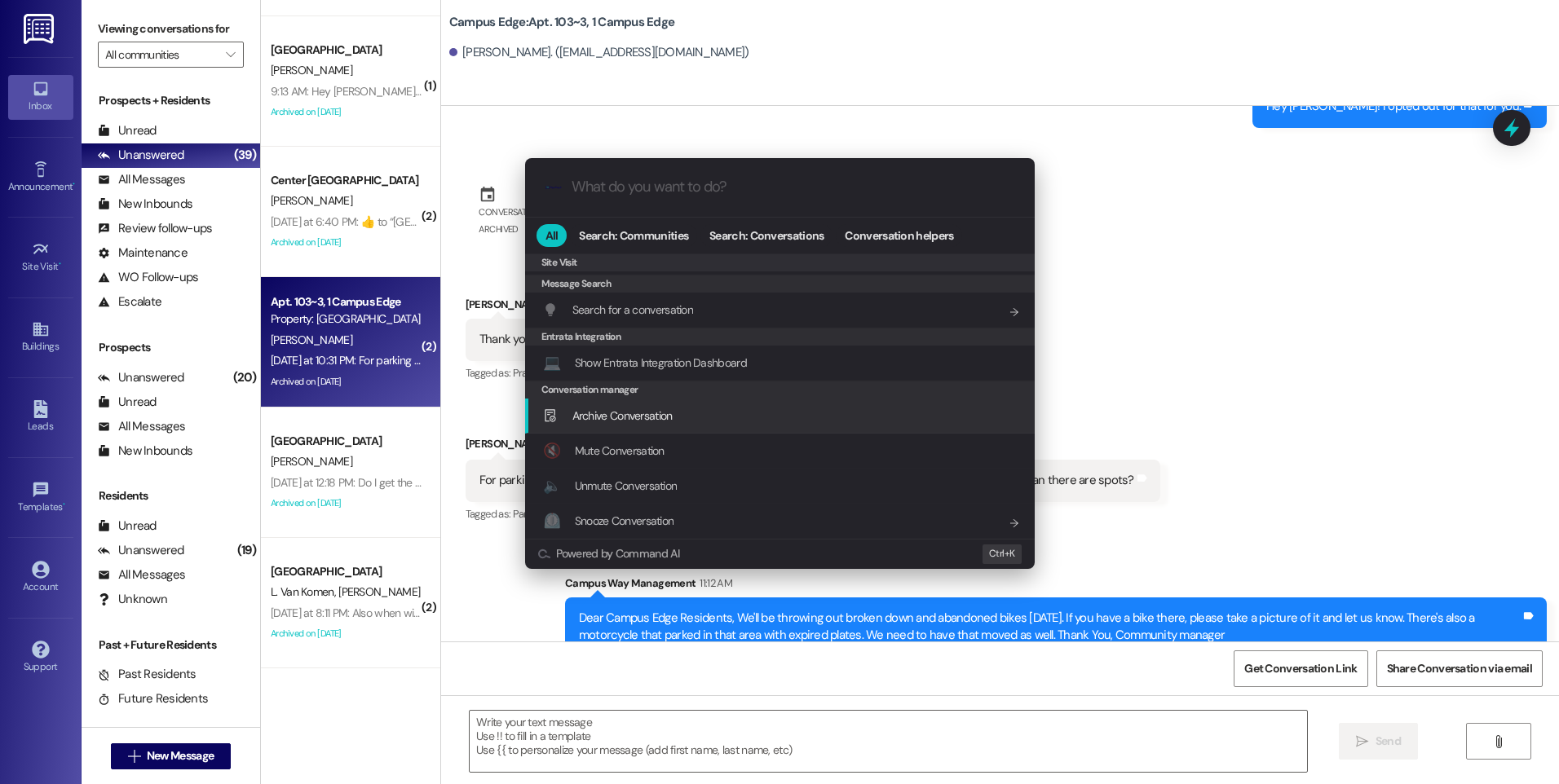
click at [717, 412] on div "Archive Conversation Add shortcut" at bounding box center [782, 415] width 478 height 18
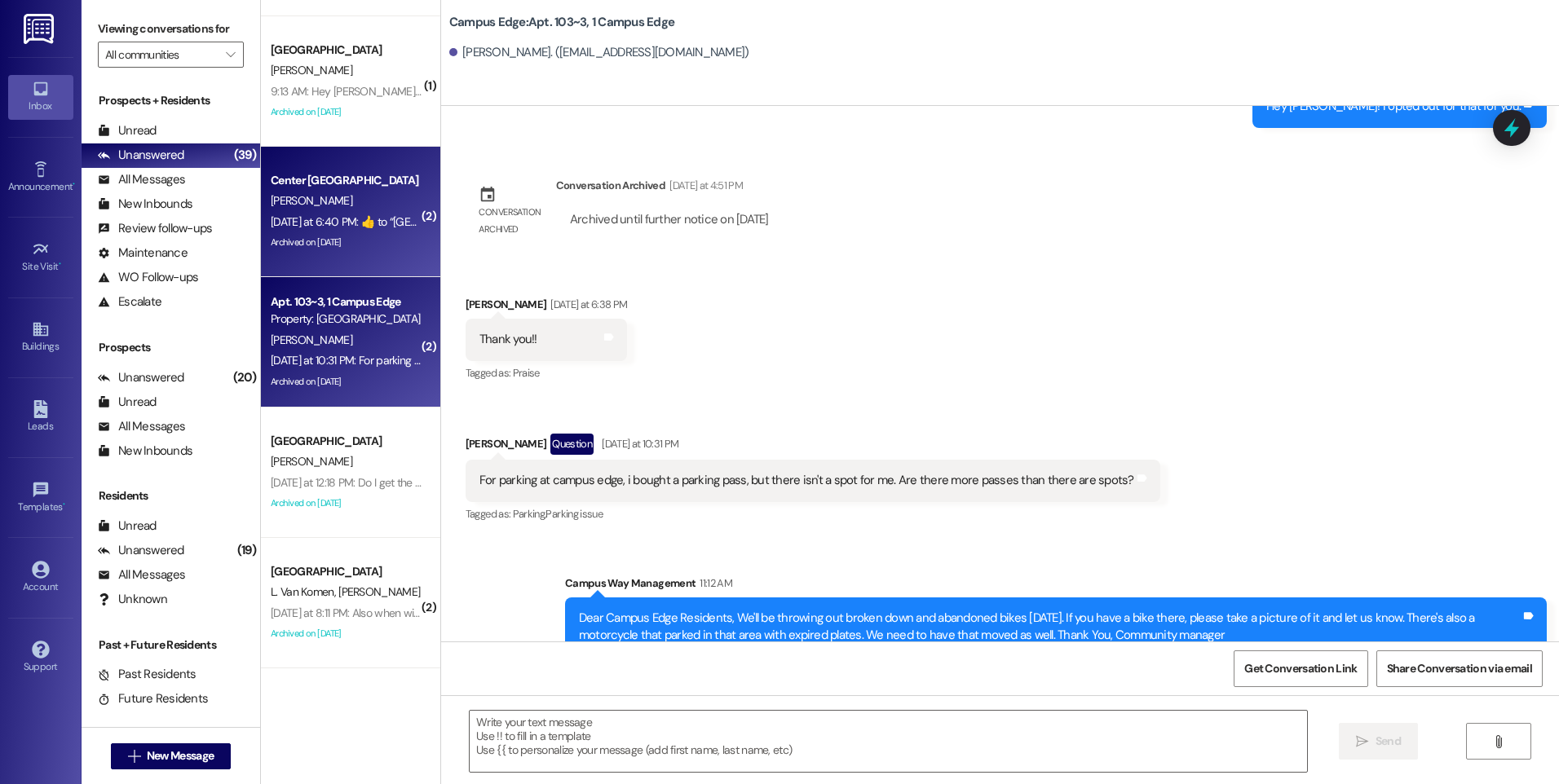
click at [348, 233] on div "Archived on [DATE]" at bounding box center [346, 242] width 154 height 20
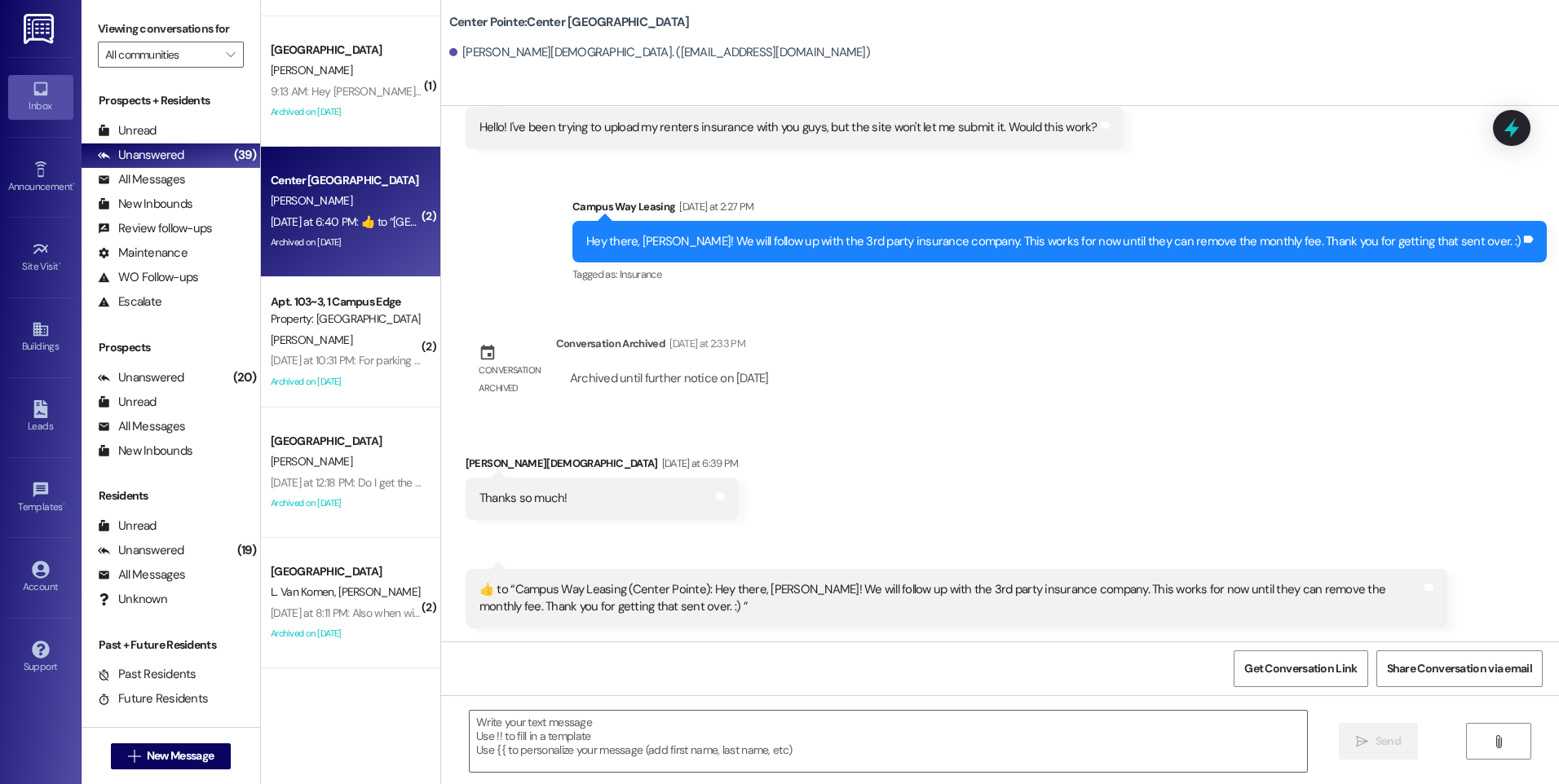
scroll to position [4992, 0]
click at [1505, 130] on icon at bounding box center [1512, 128] width 19 height 26
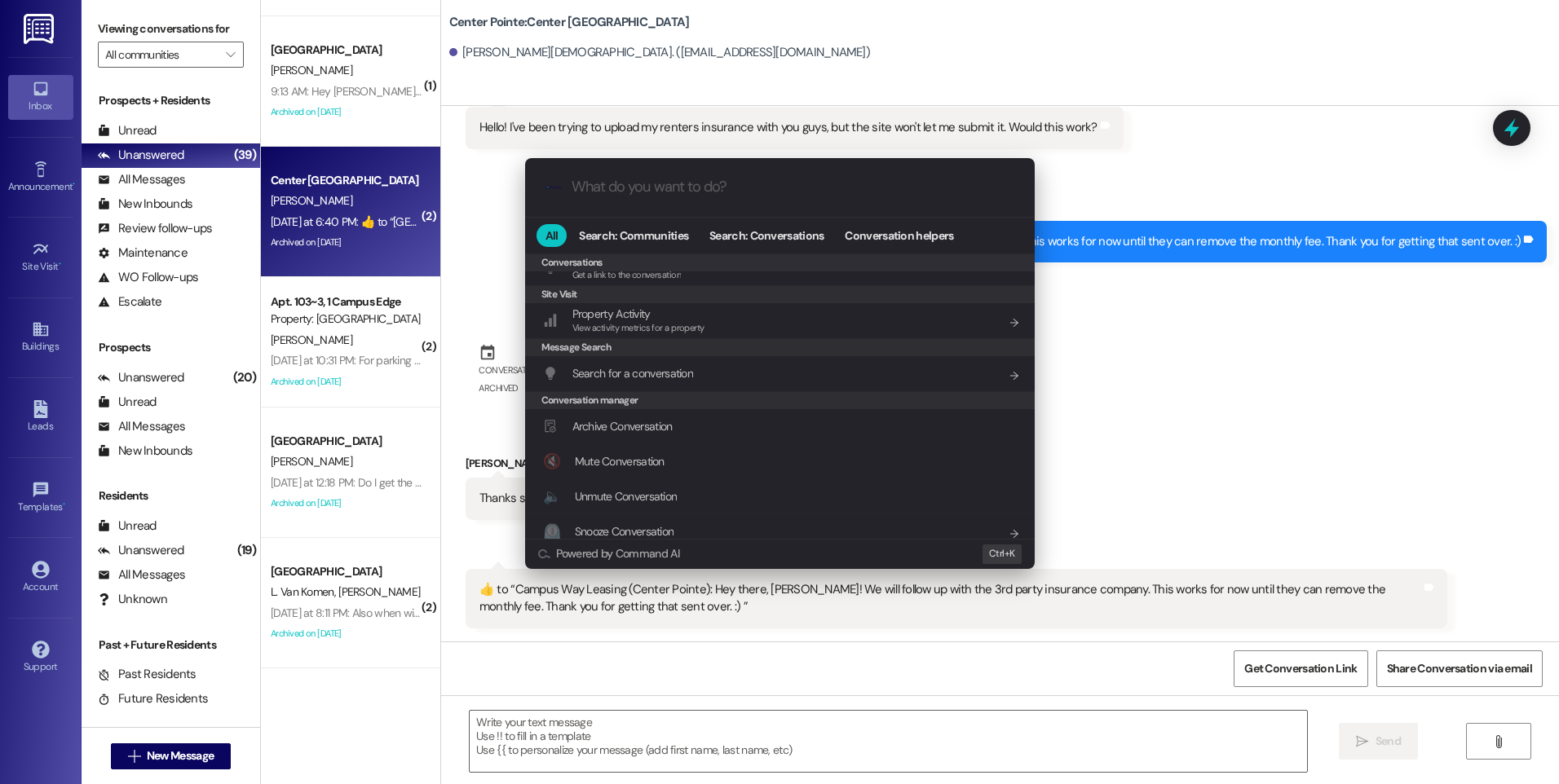
scroll to position [711, 0]
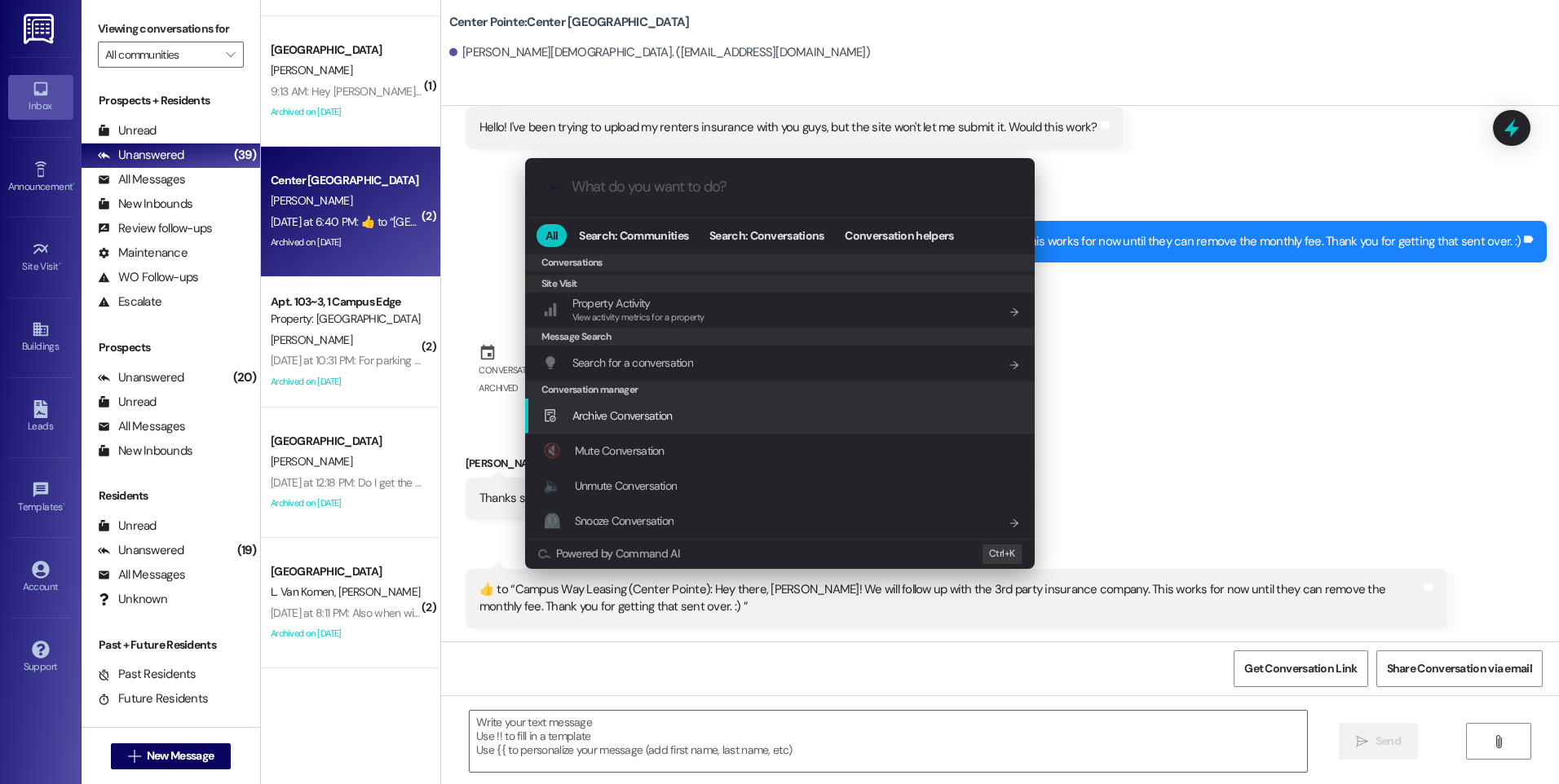
click at [666, 413] on span "Archive Conversation" at bounding box center [622, 415] width 100 height 15
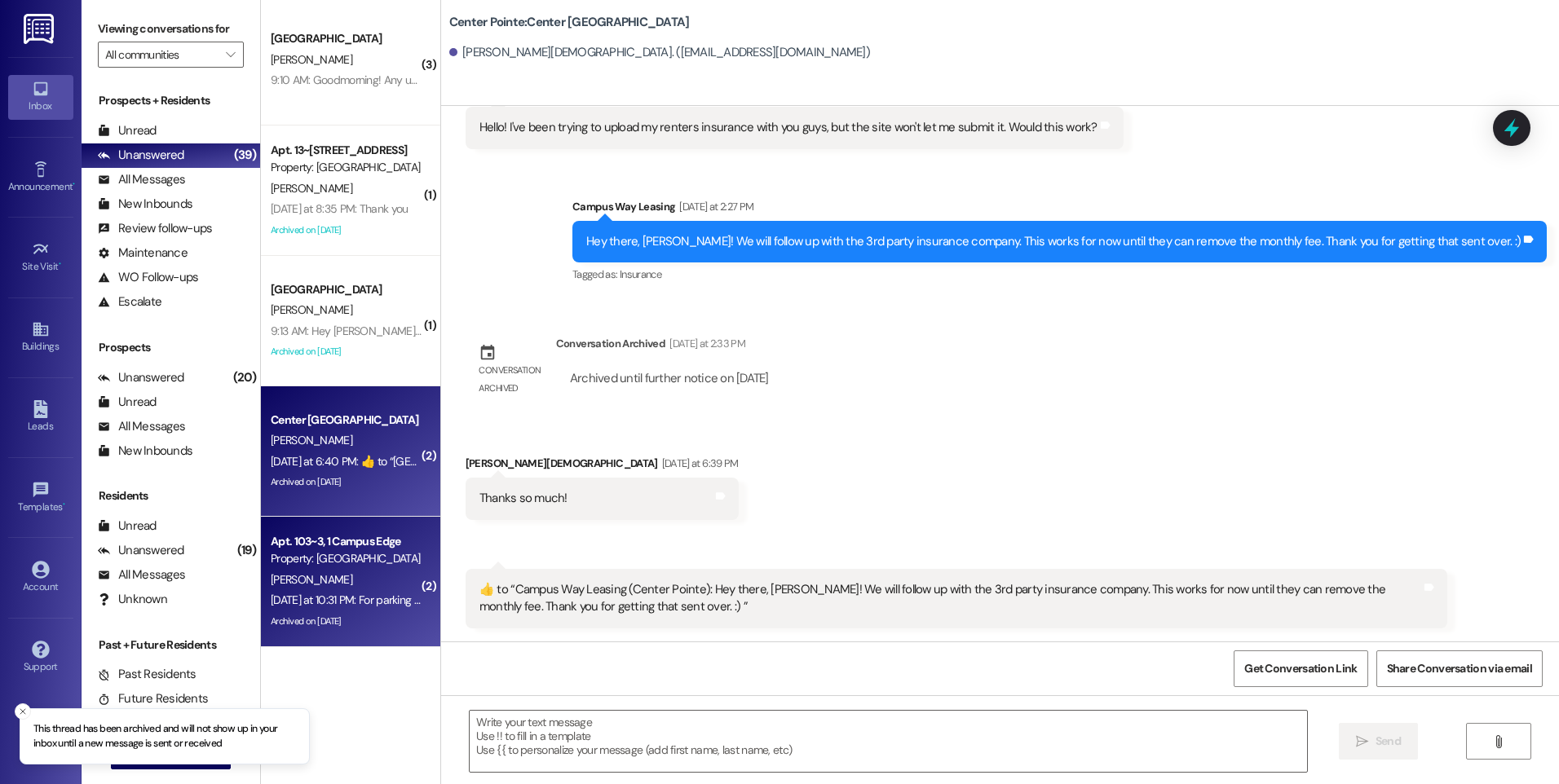
scroll to position [652, 0]
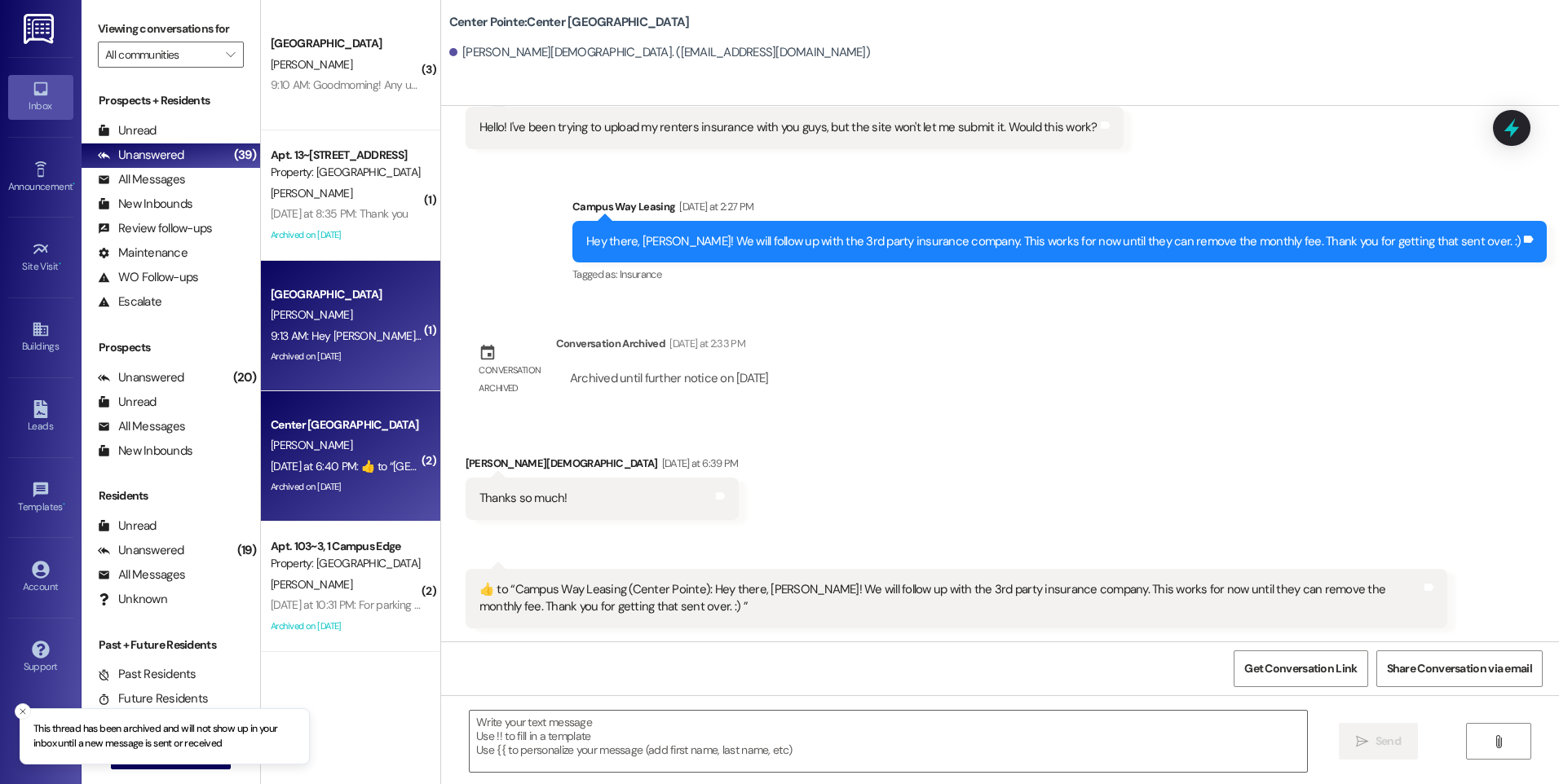
click at [302, 329] on div "9:13 AM: Hey [PERSON_NAME]! This is [PERSON_NAME]. I don’t know if you are who …" at bounding box center [949, 336] width 1356 height 15
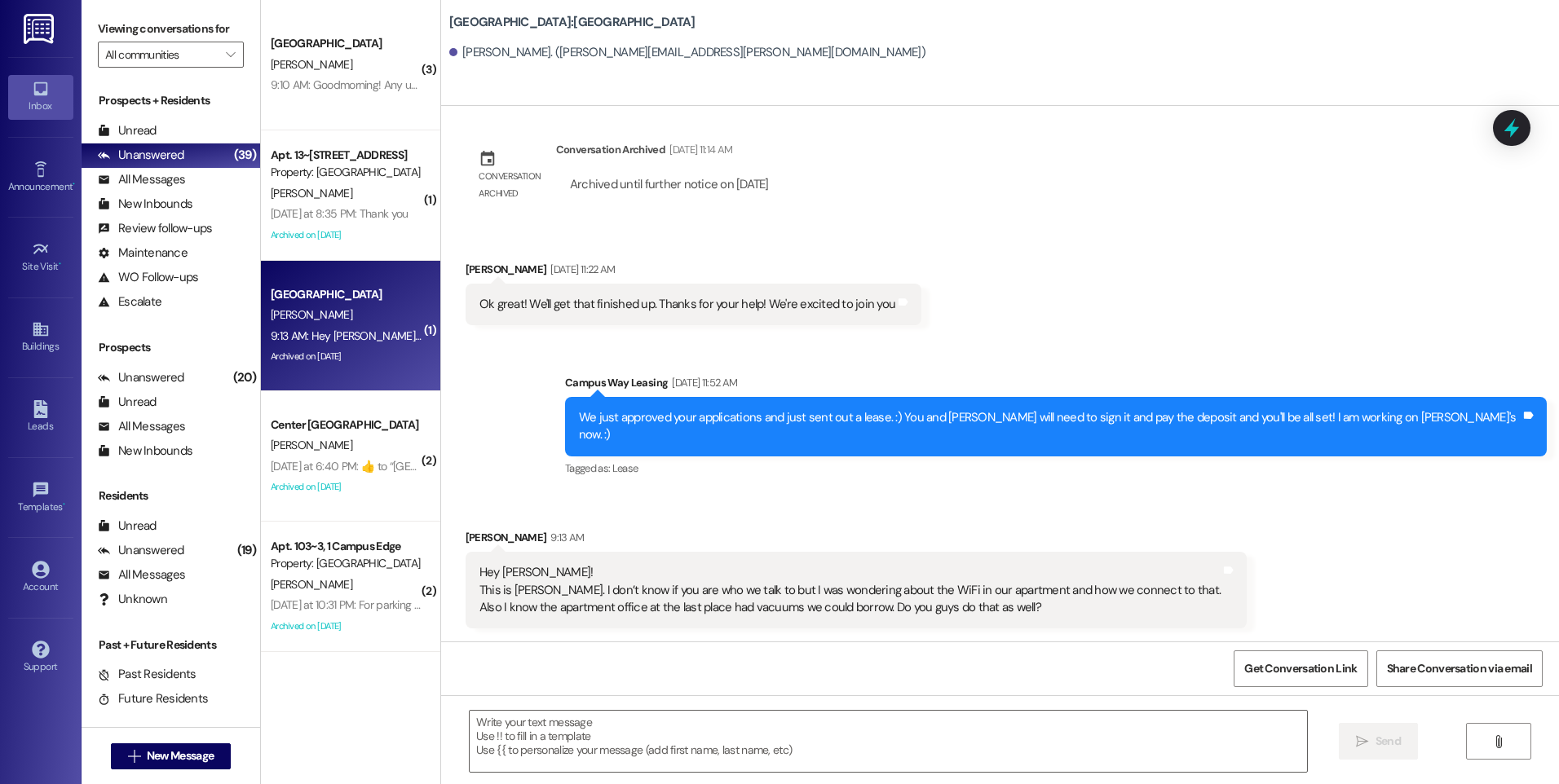
scroll to position [1202, 0]
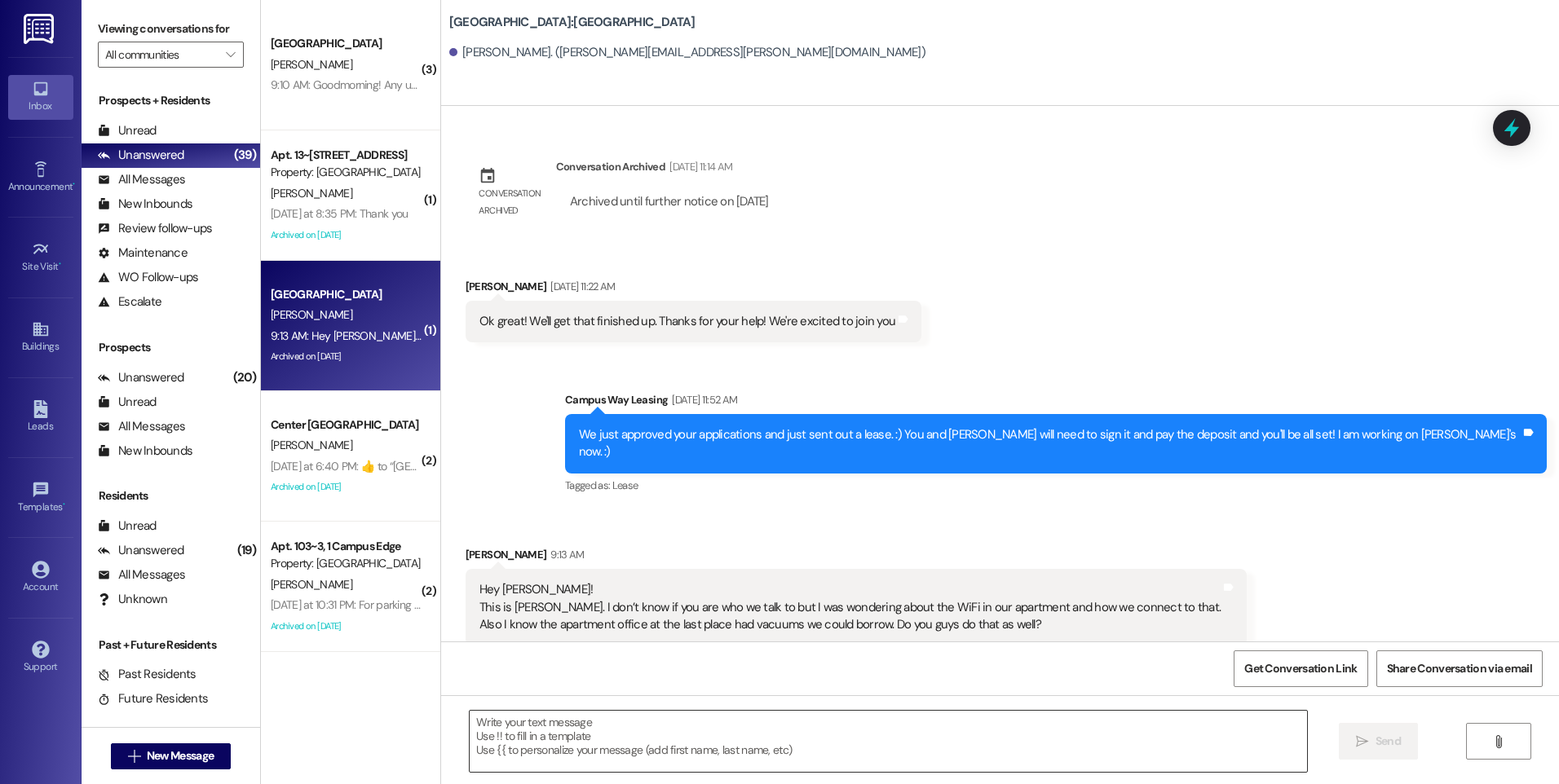
click at [883, 714] on textarea at bounding box center [888, 741] width 837 height 61
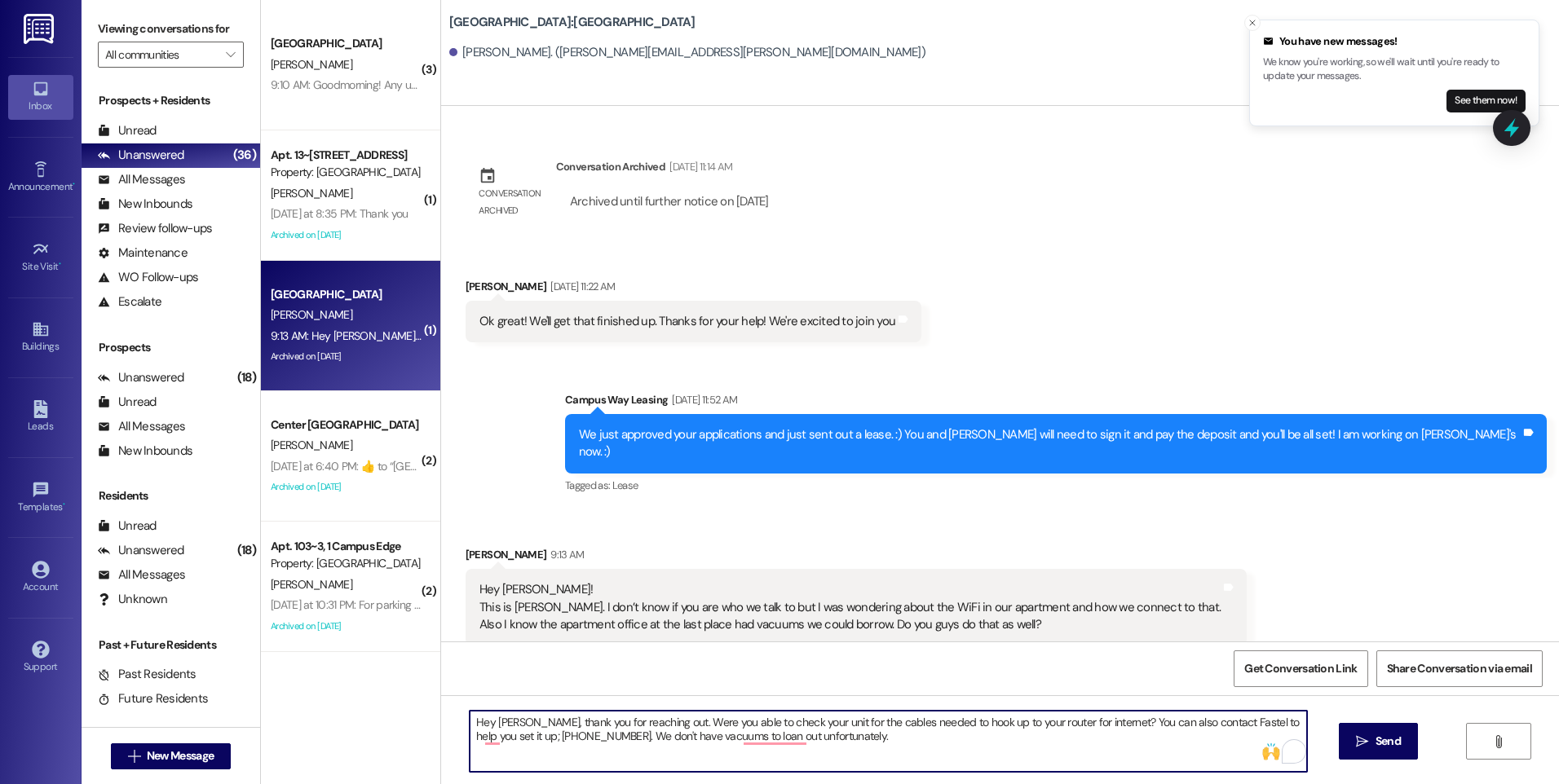
click at [730, 736] on textarea "Hey [PERSON_NAME], thank you for reaching out. Were you able to check your unit…" at bounding box center [888, 741] width 837 height 61
click at [839, 738] on textarea "Hey [PERSON_NAME], thank you for reaching out. Were you able to check your unit…" at bounding box center [888, 741] width 837 height 61
click at [483, 719] on textarea "Hey [PERSON_NAME], thank you for reaching out. Were you able to check your unit…" at bounding box center [888, 741] width 837 height 61
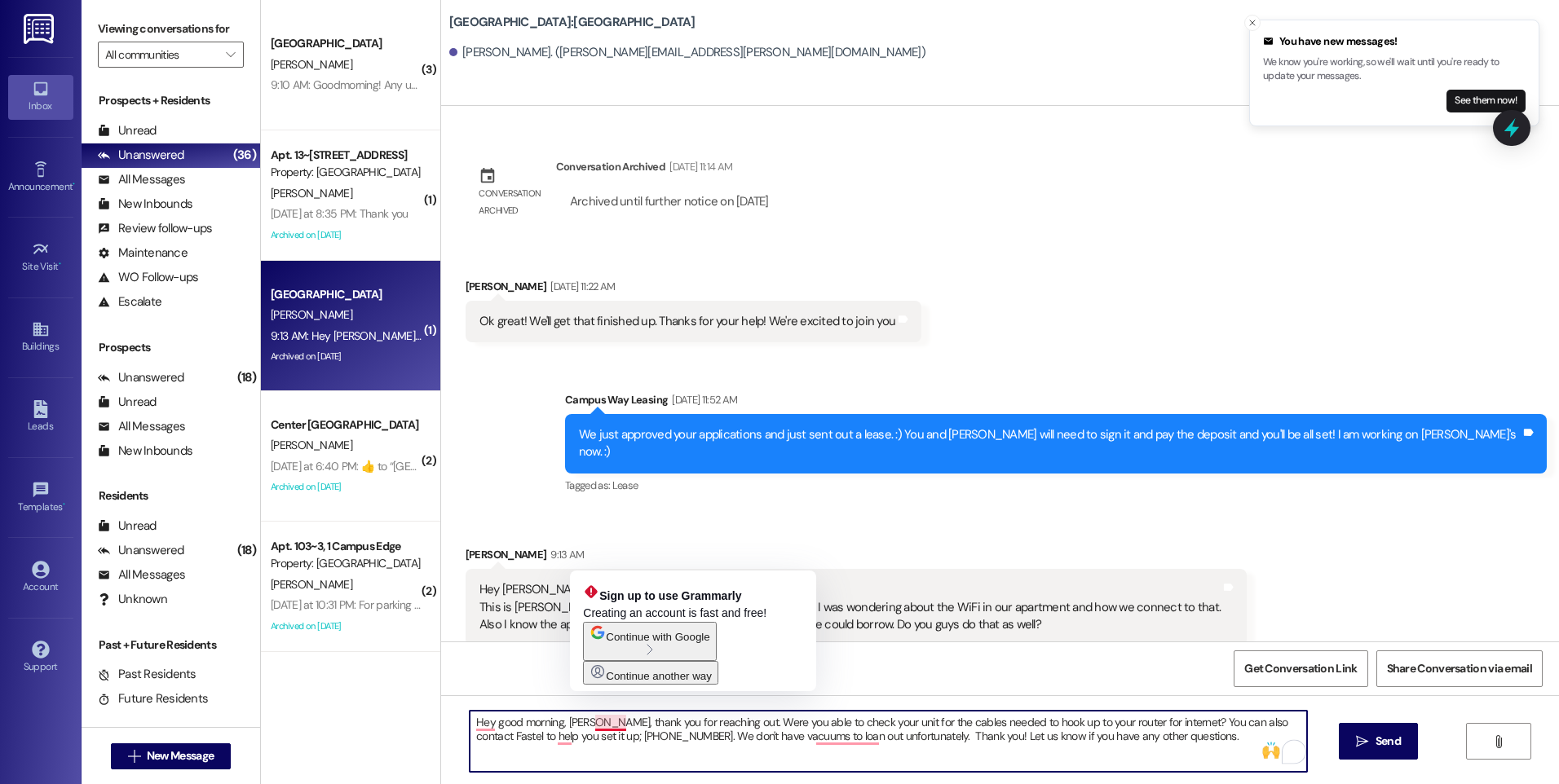
click at [598, 721] on textarea "Hey good morning, [PERSON_NAME], thank you for reaching out. Were you able to c…" at bounding box center [888, 741] width 837 height 61
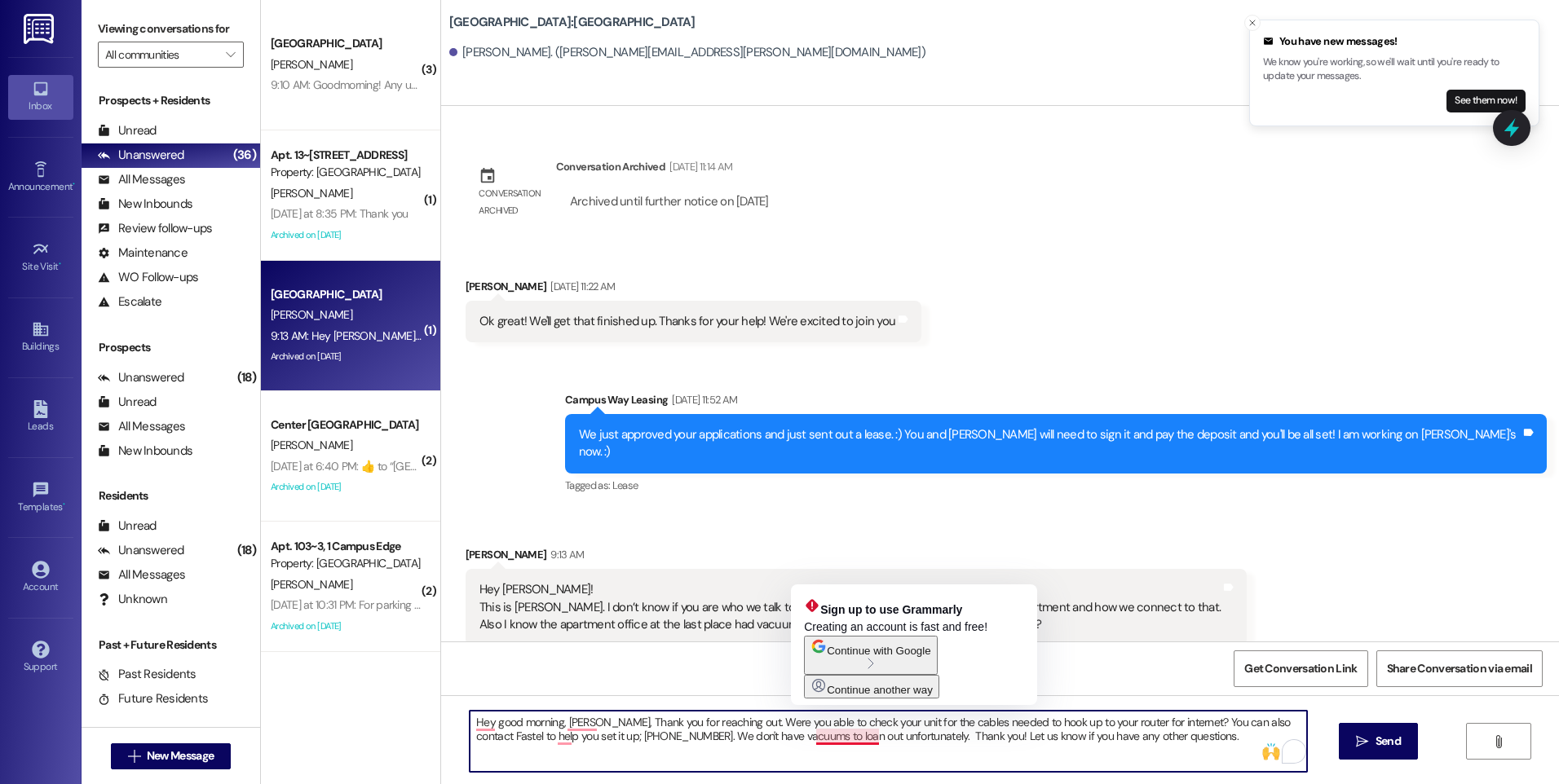
click at [802, 742] on textarea "Hey good morning, [PERSON_NAME], Thank you for reaching out. Were you able to c…" at bounding box center [888, 741] width 837 height 61
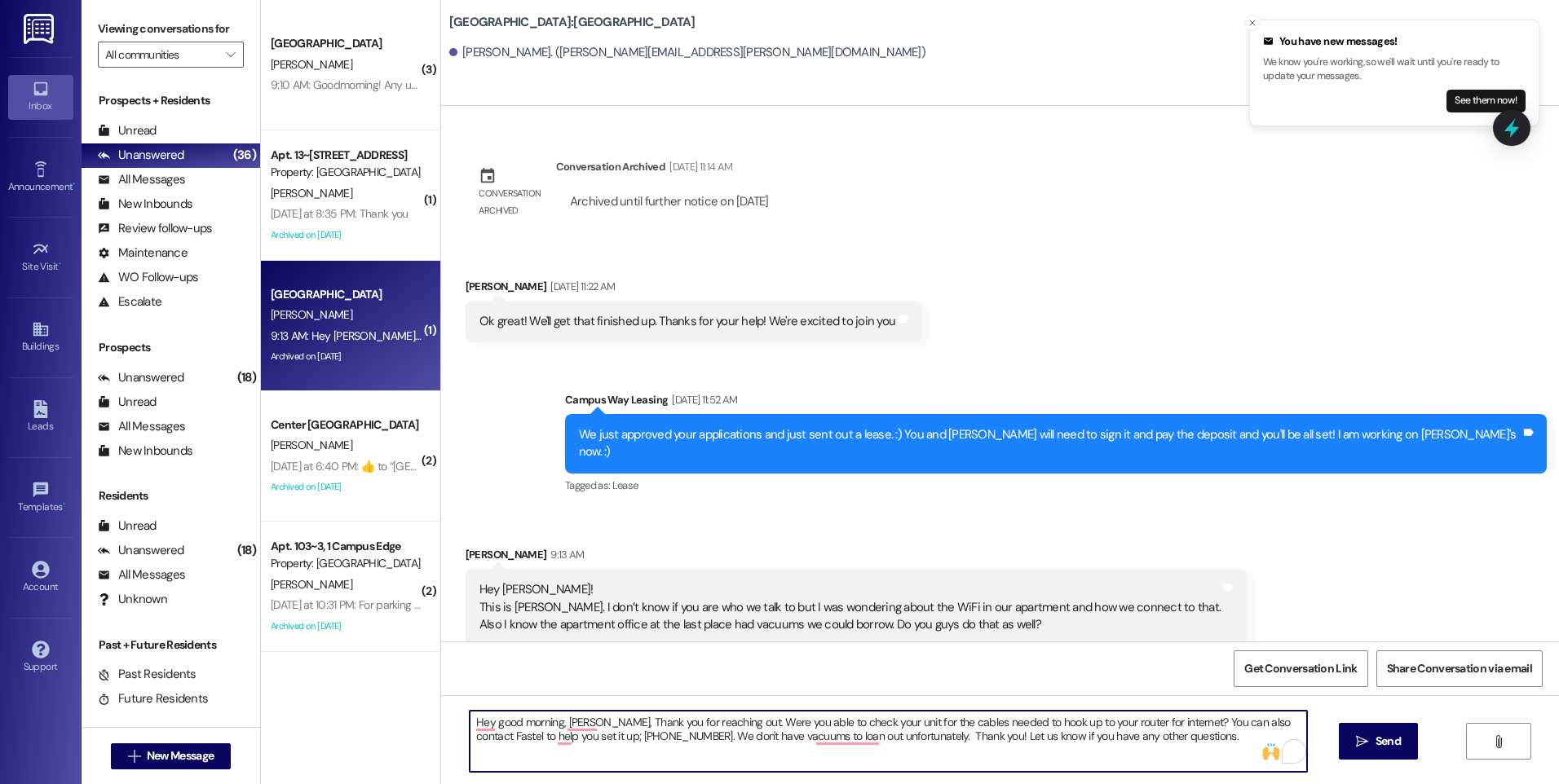
type textarea "Hey good morning, [PERSON_NAME], Thank you for reaching out. Were you able to c…"
click at [837, 739] on textarea "Hey good morning, [PERSON_NAME], Thank you for reaching out. Were you able to c…" at bounding box center [888, 741] width 837 height 61
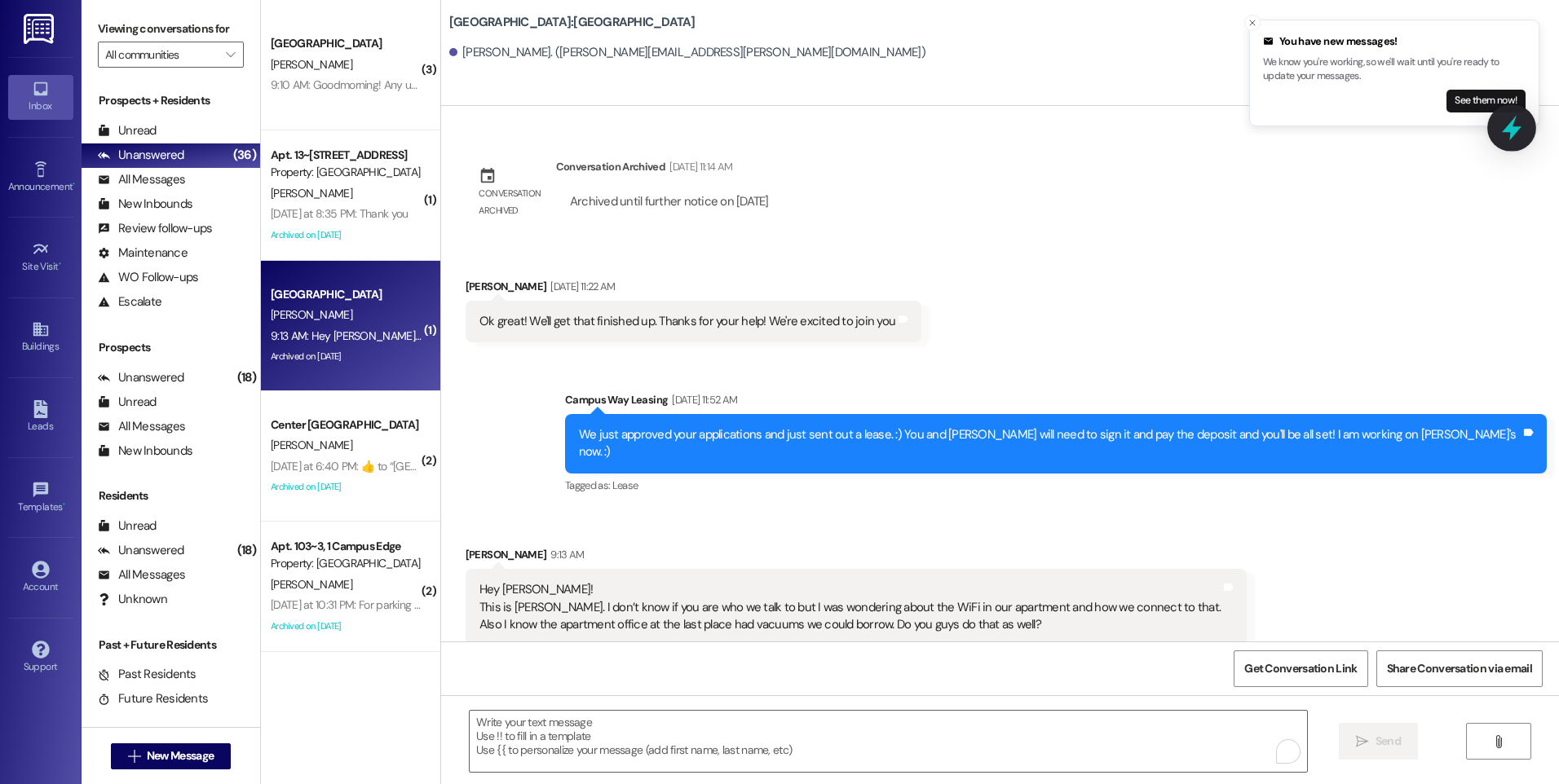
click at [1509, 131] on icon at bounding box center [1512, 128] width 19 height 26
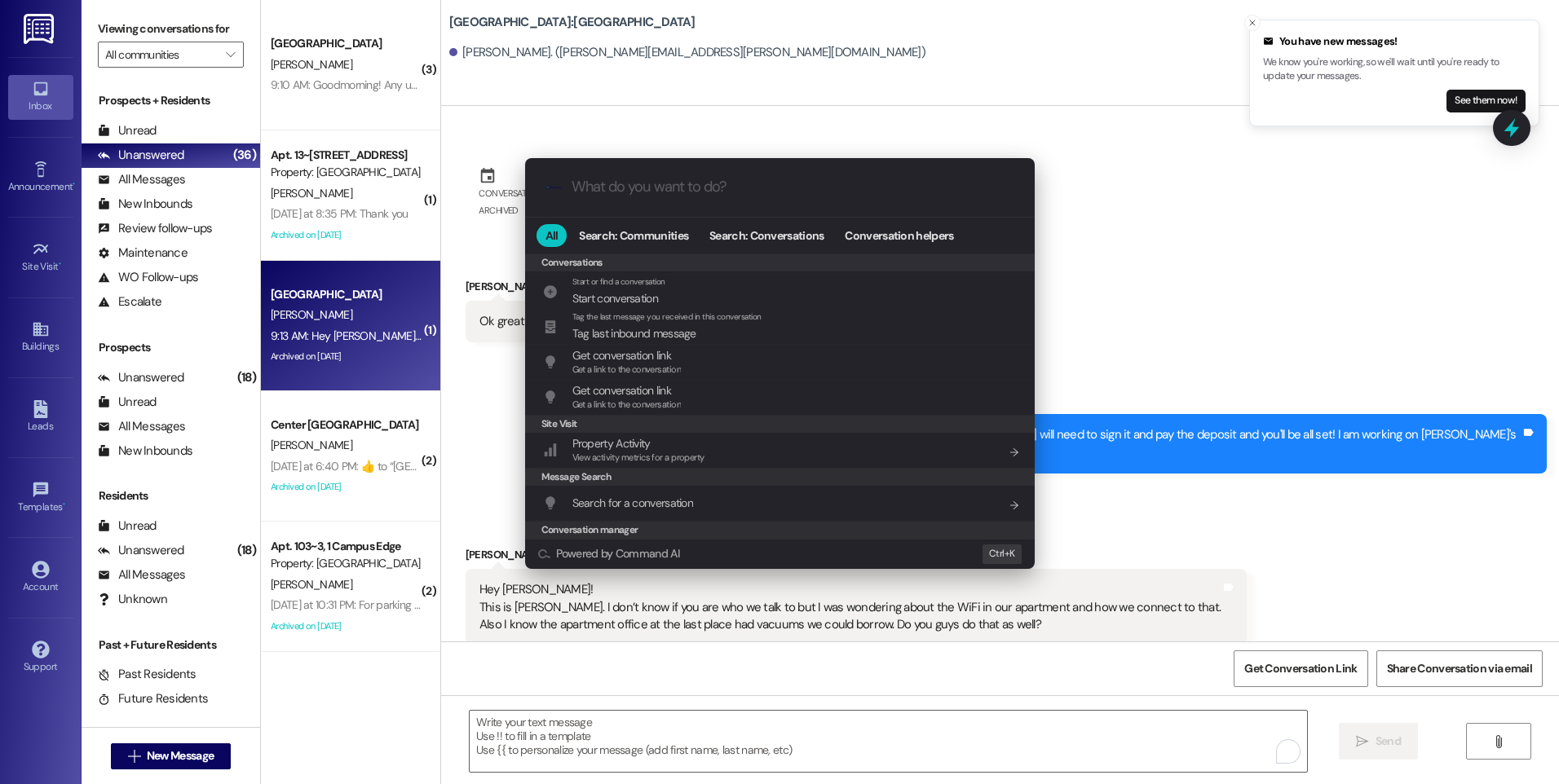
scroll to position [711, 0]
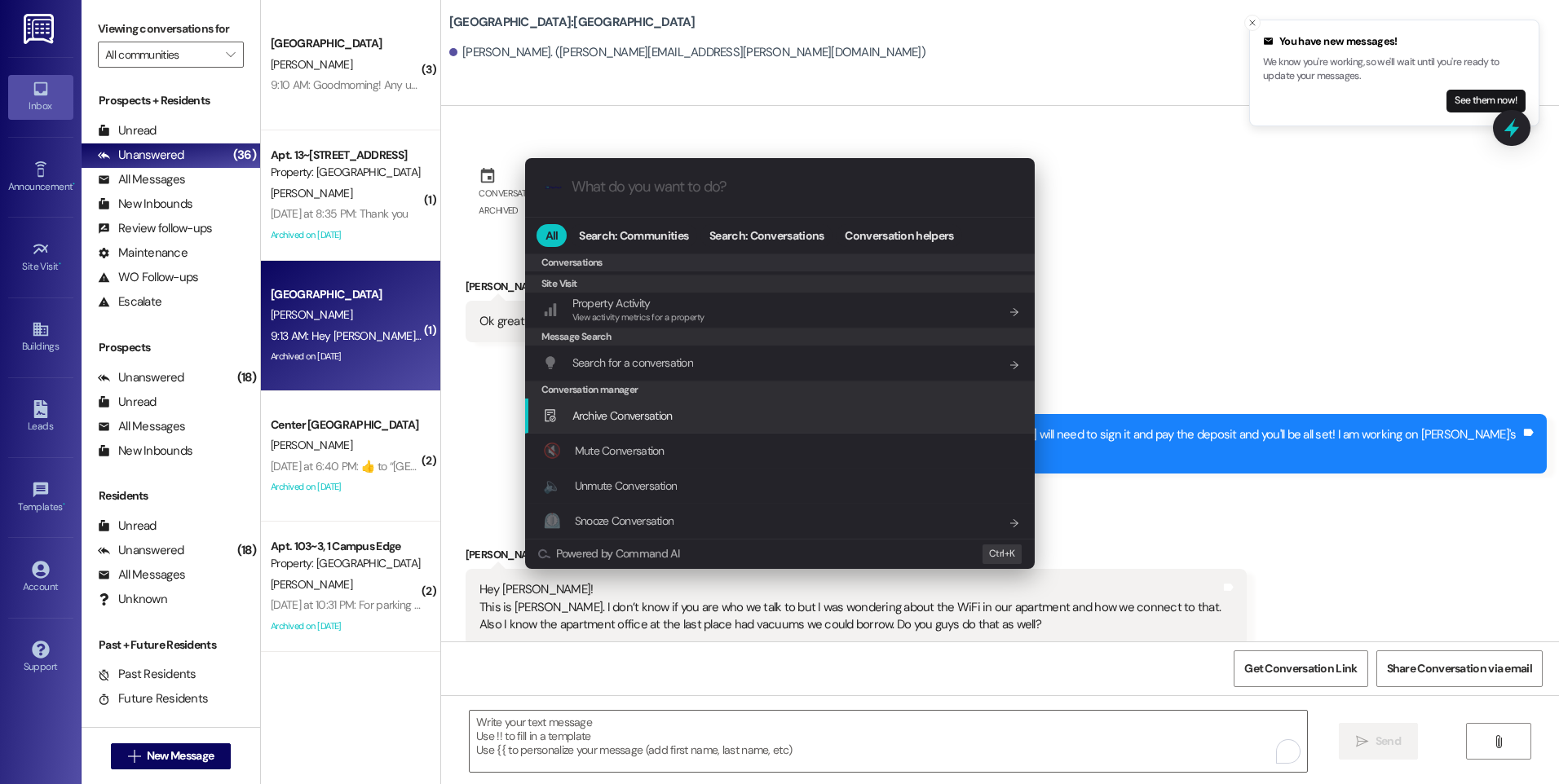
click at [651, 423] on span "Archive Conversation" at bounding box center [622, 415] width 100 height 18
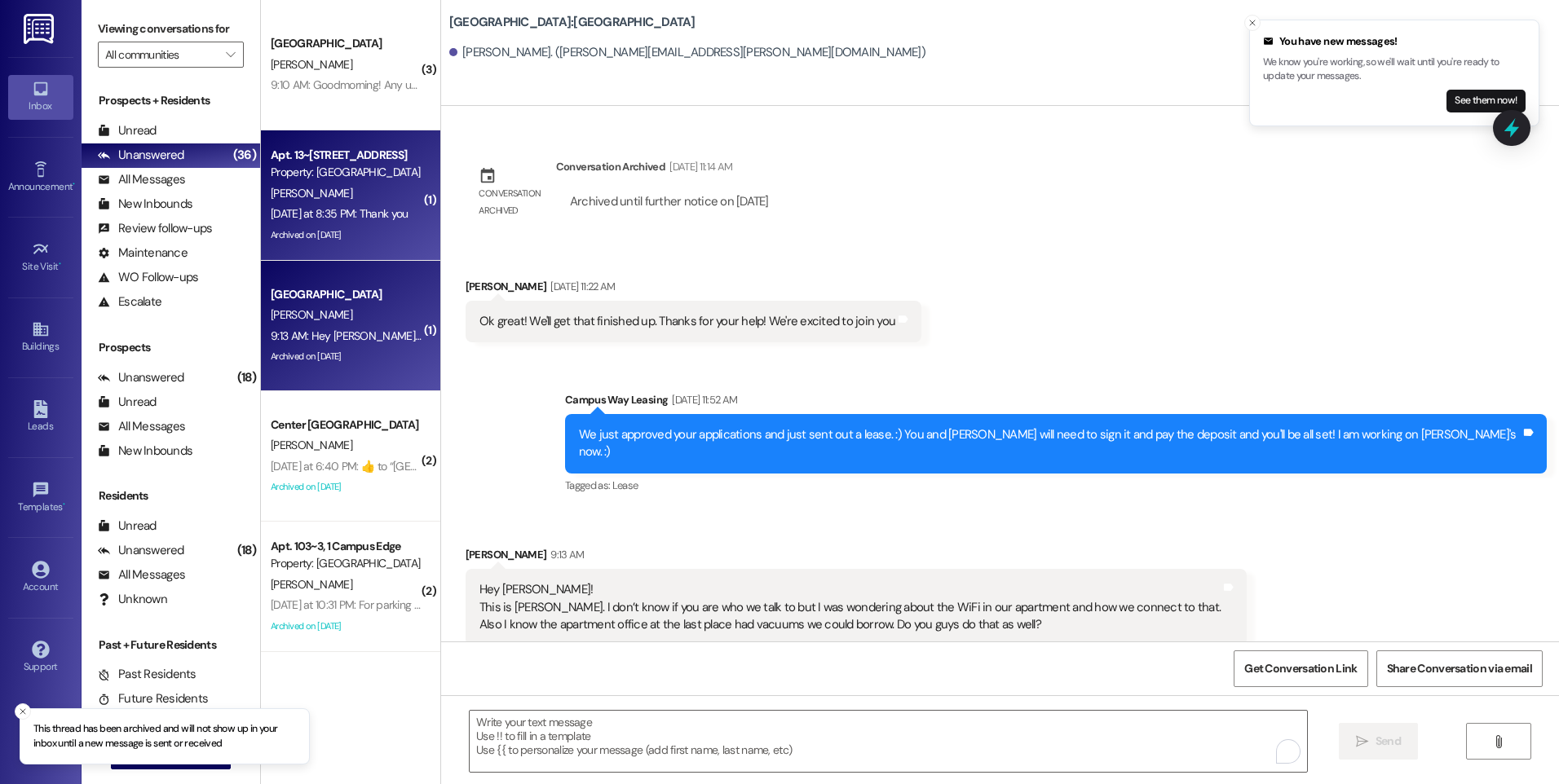
click at [299, 199] on div "[PERSON_NAME]" at bounding box center [346, 194] width 154 height 20
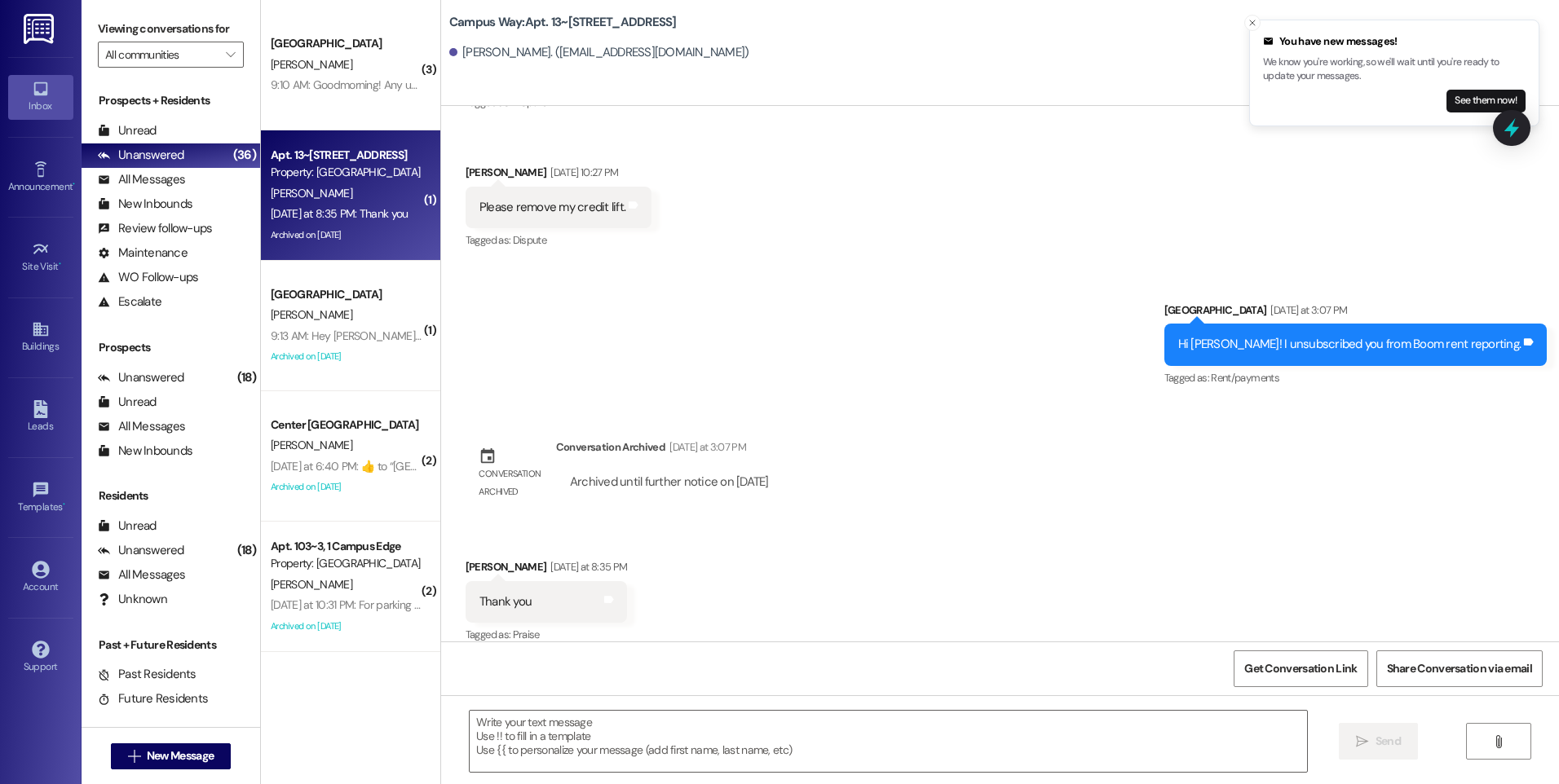
scroll to position [3126, 0]
click at [1501, 143] on div at bounding box center [1512, 128] width 37 height 36
click at [1503, 131] on icon at bounding box center [1511, 127] width 27 height 27
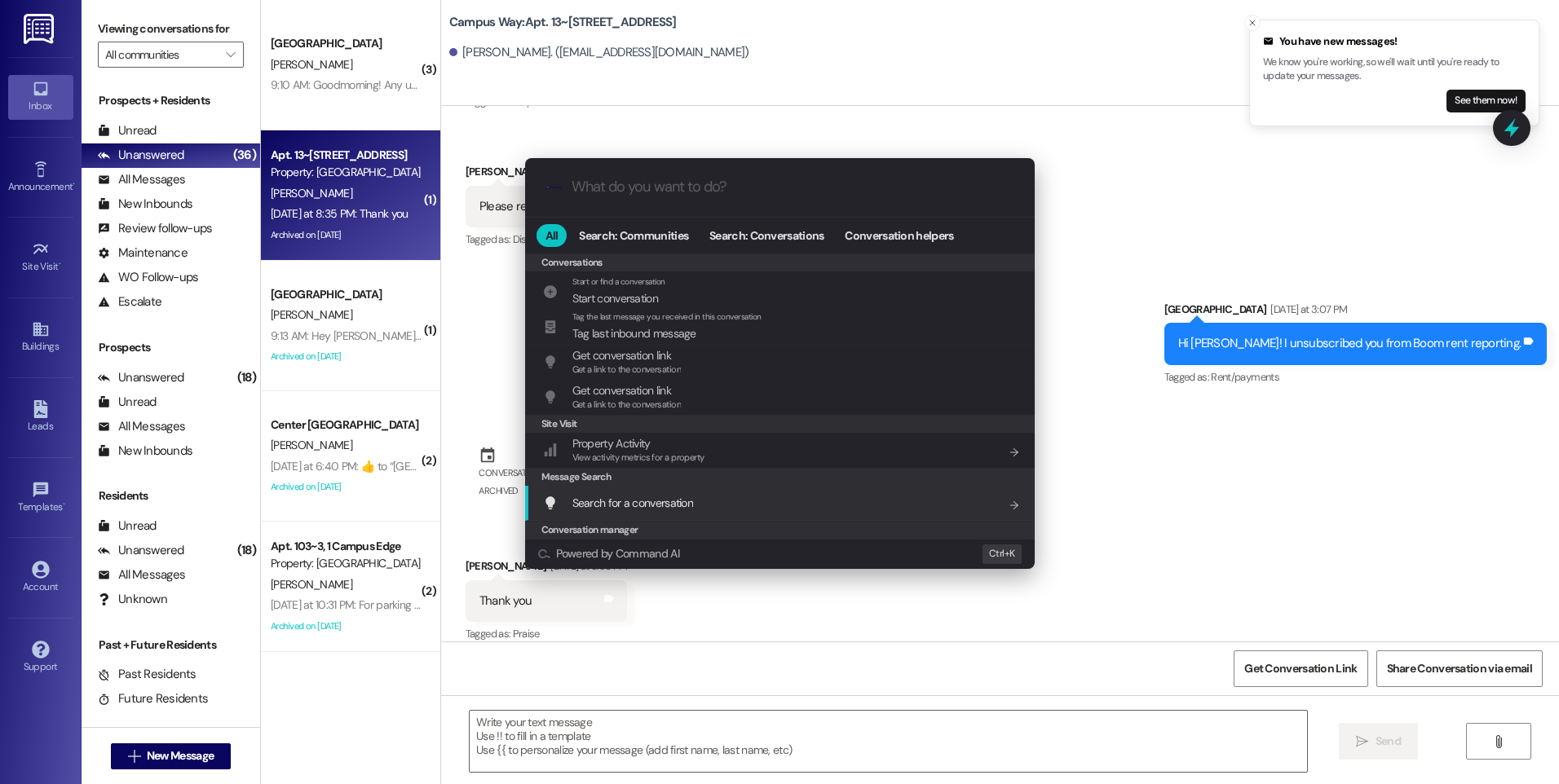
scroll to position [711, 0]
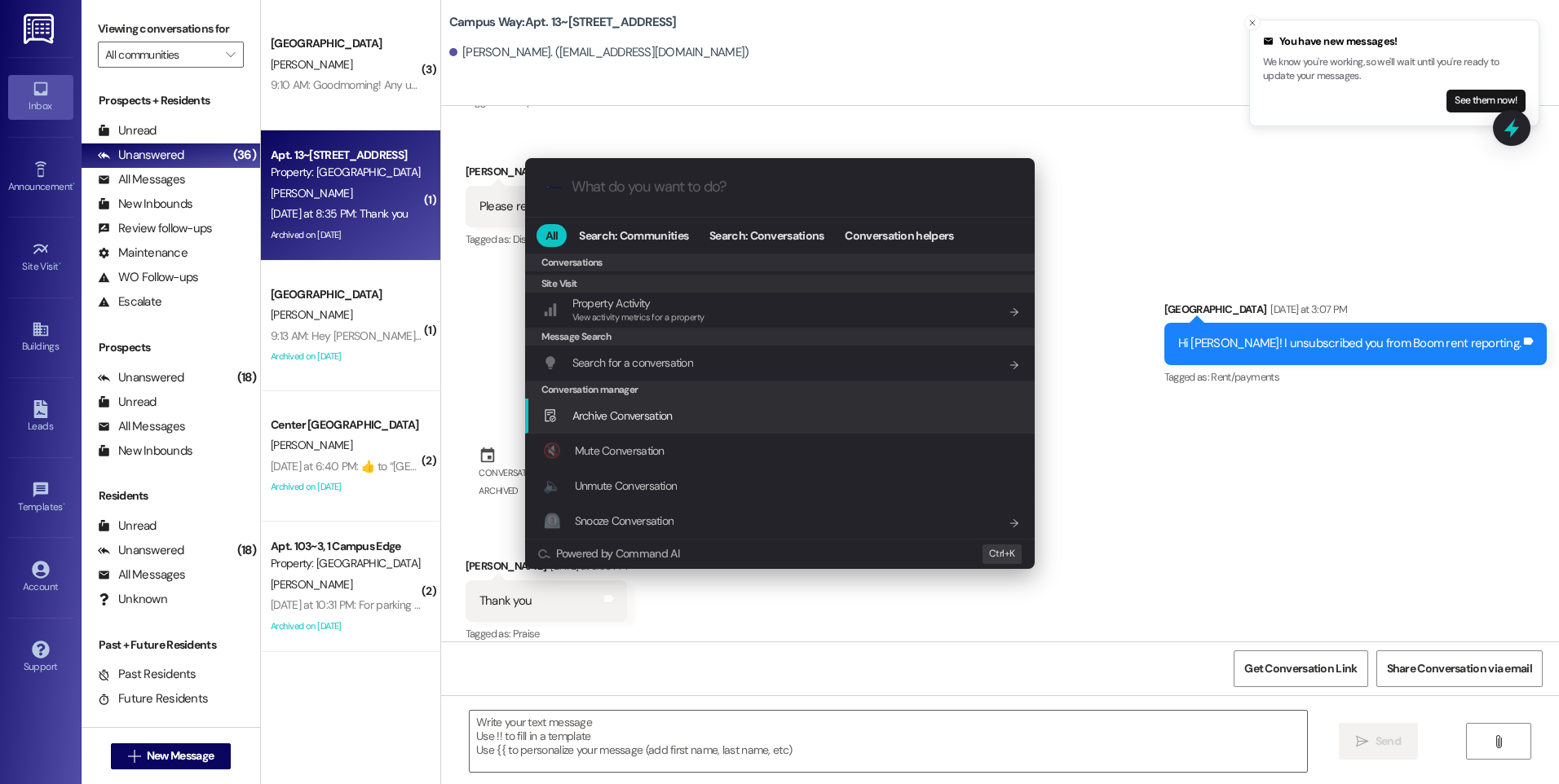
click at [672, 417] on span "Archive Conversation" at bounding box center [622, 415] width 100 height 15
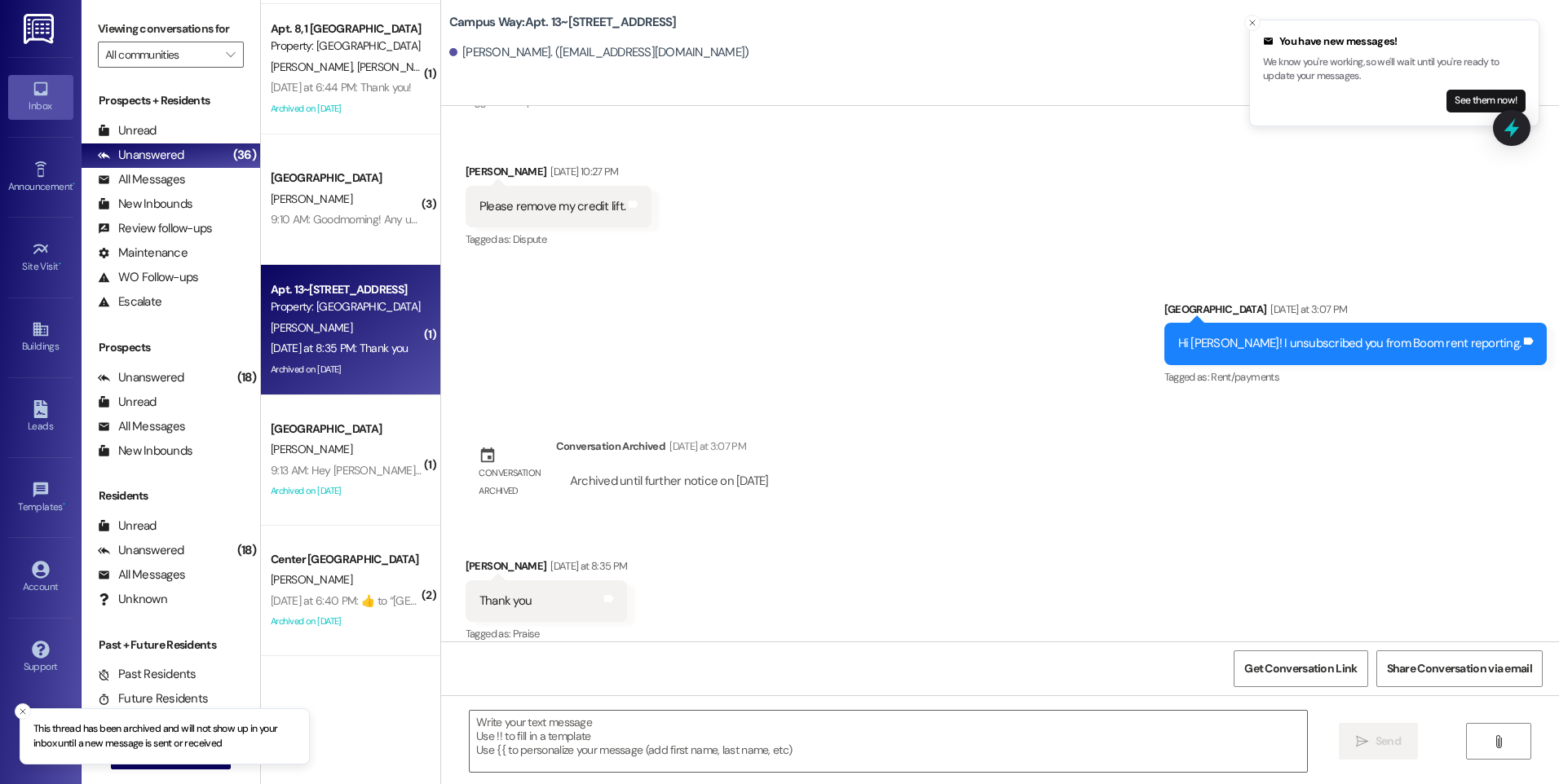
scroll to position [489, 0]
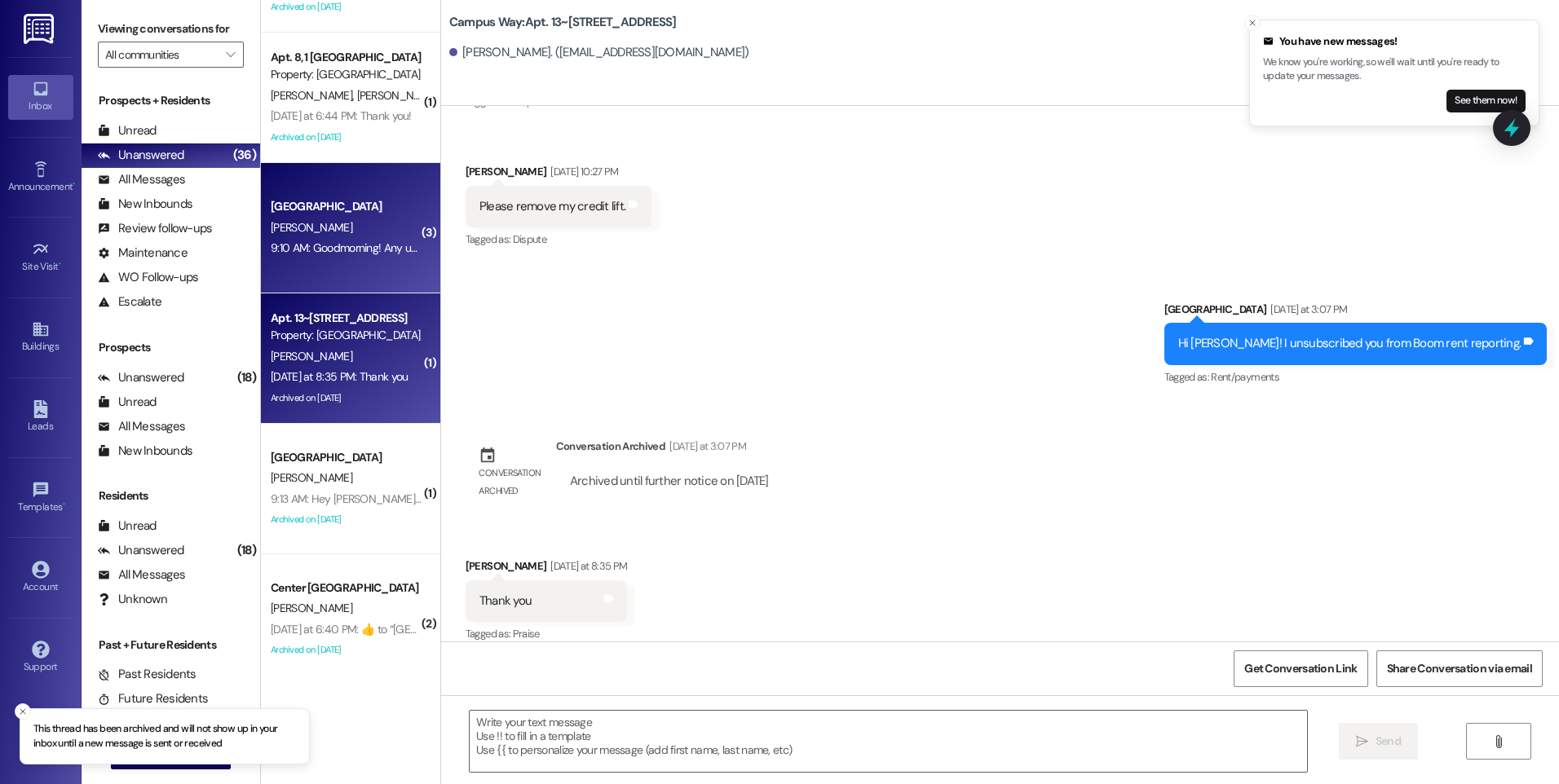
click at [334, 257] on div "9:10 AM: Goodmorning! Any updates on that WiFi? 9:10 AM: Goodmorning! Any updat…" at bounding box center [346, 247] width 154 height 20
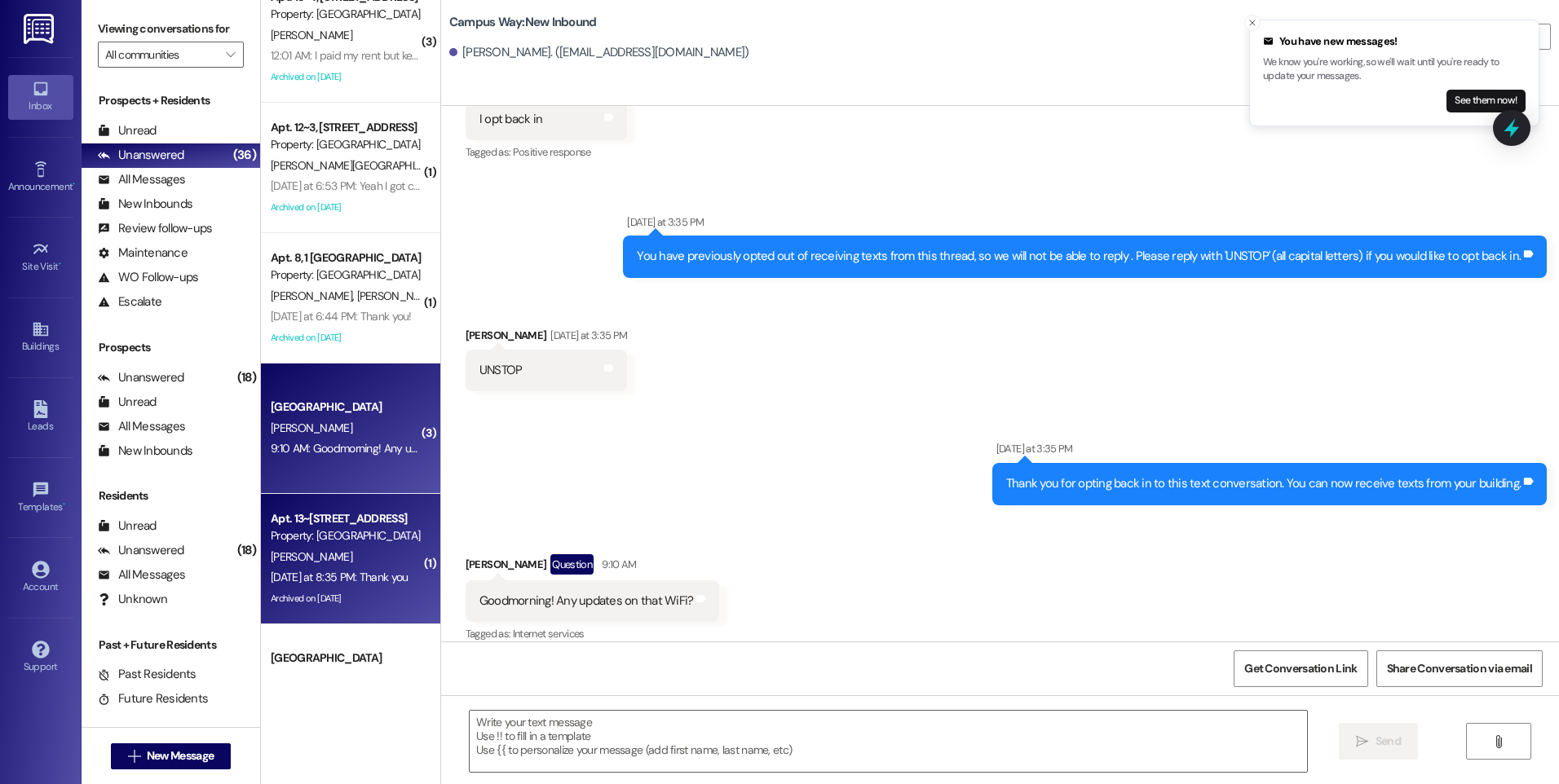
scroll to position [245, 0]
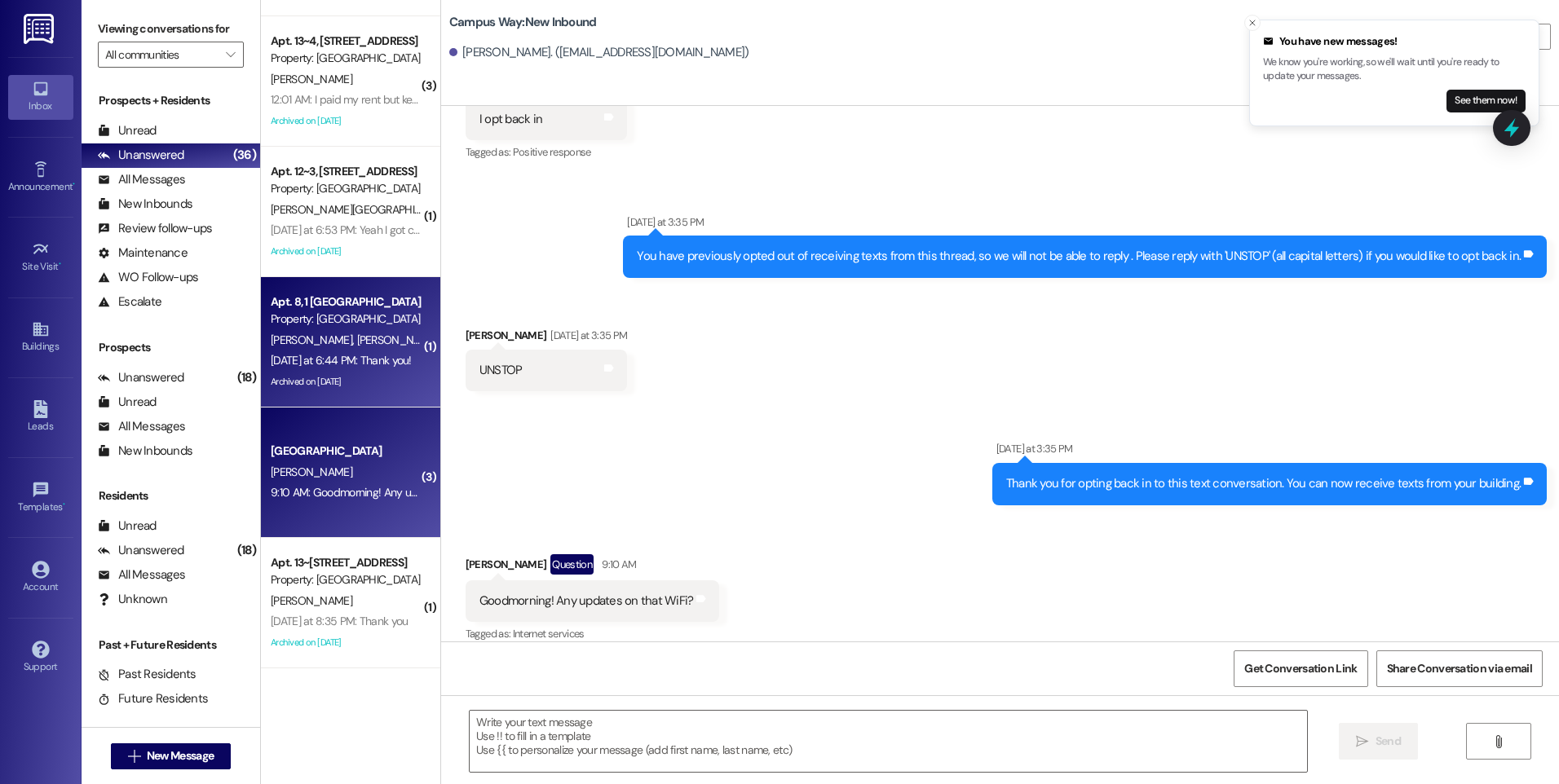
click at [356, 342] on span "[PERSON_NAME]" at bounding box center [400, 339] width 87 height 15
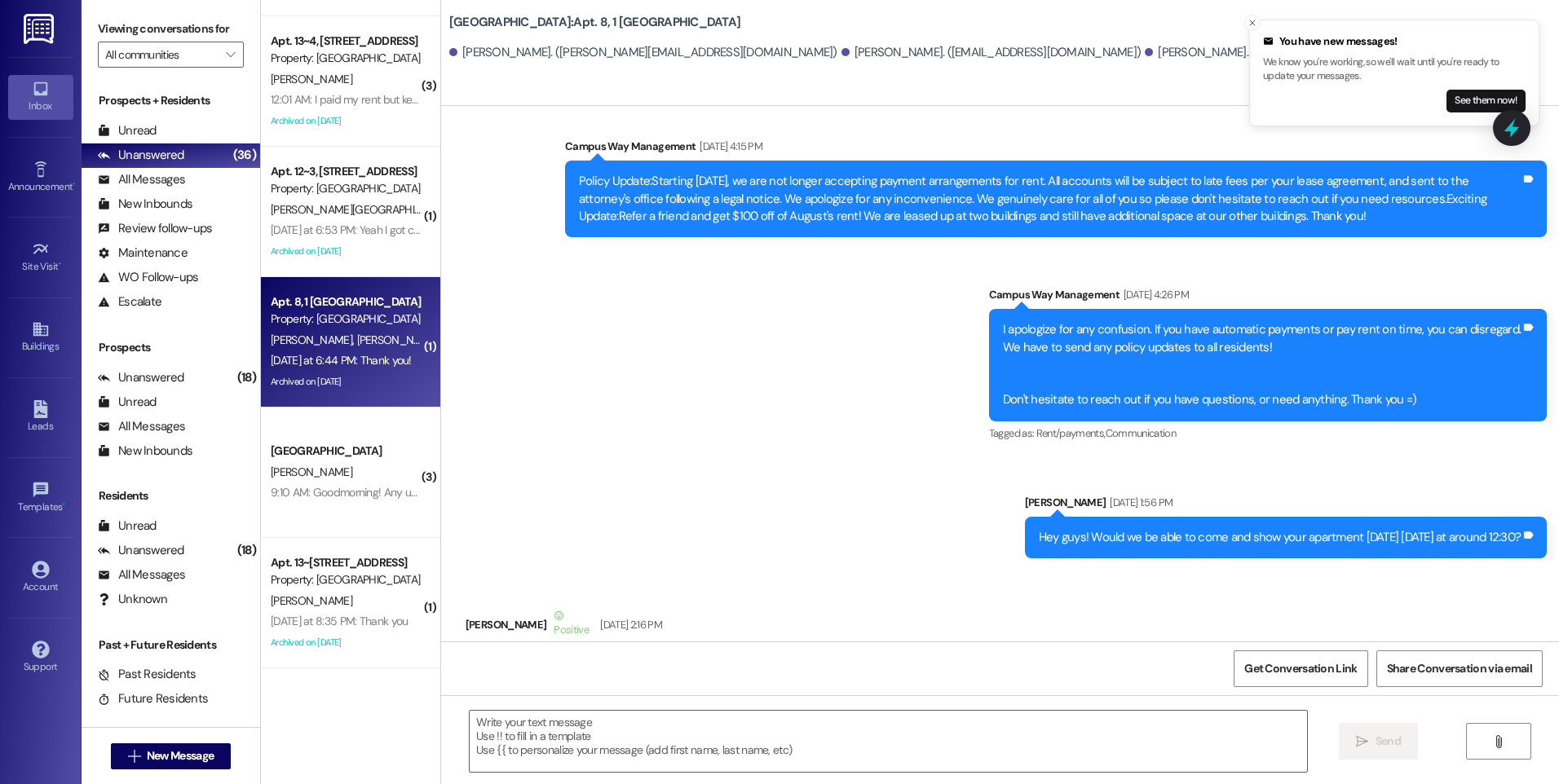
scroll to position [21112, 0]
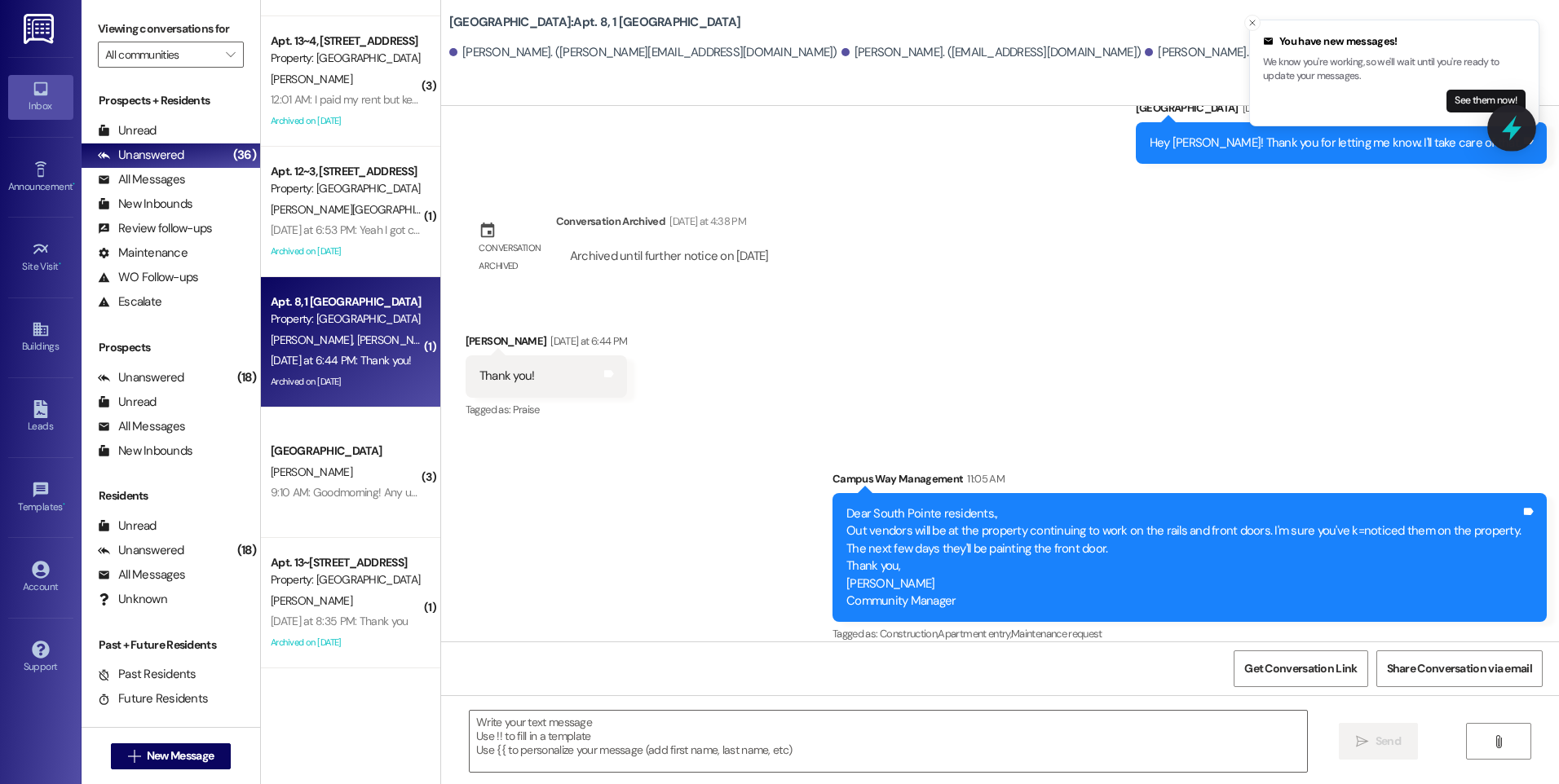
click at [1516, 127] on icon at bounding box center [1512, 128] width 19 height 26
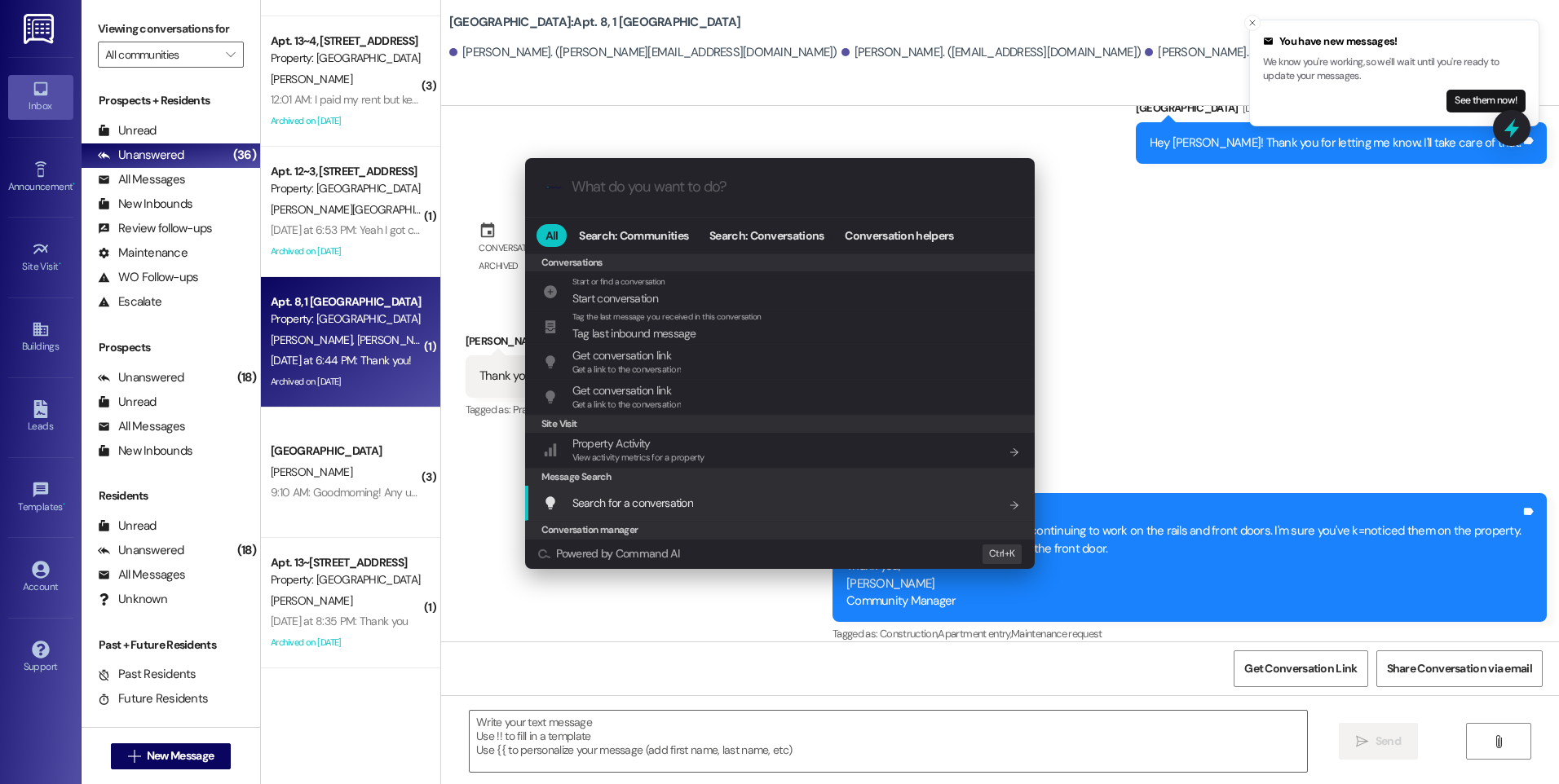
scroll to position [711, 0]
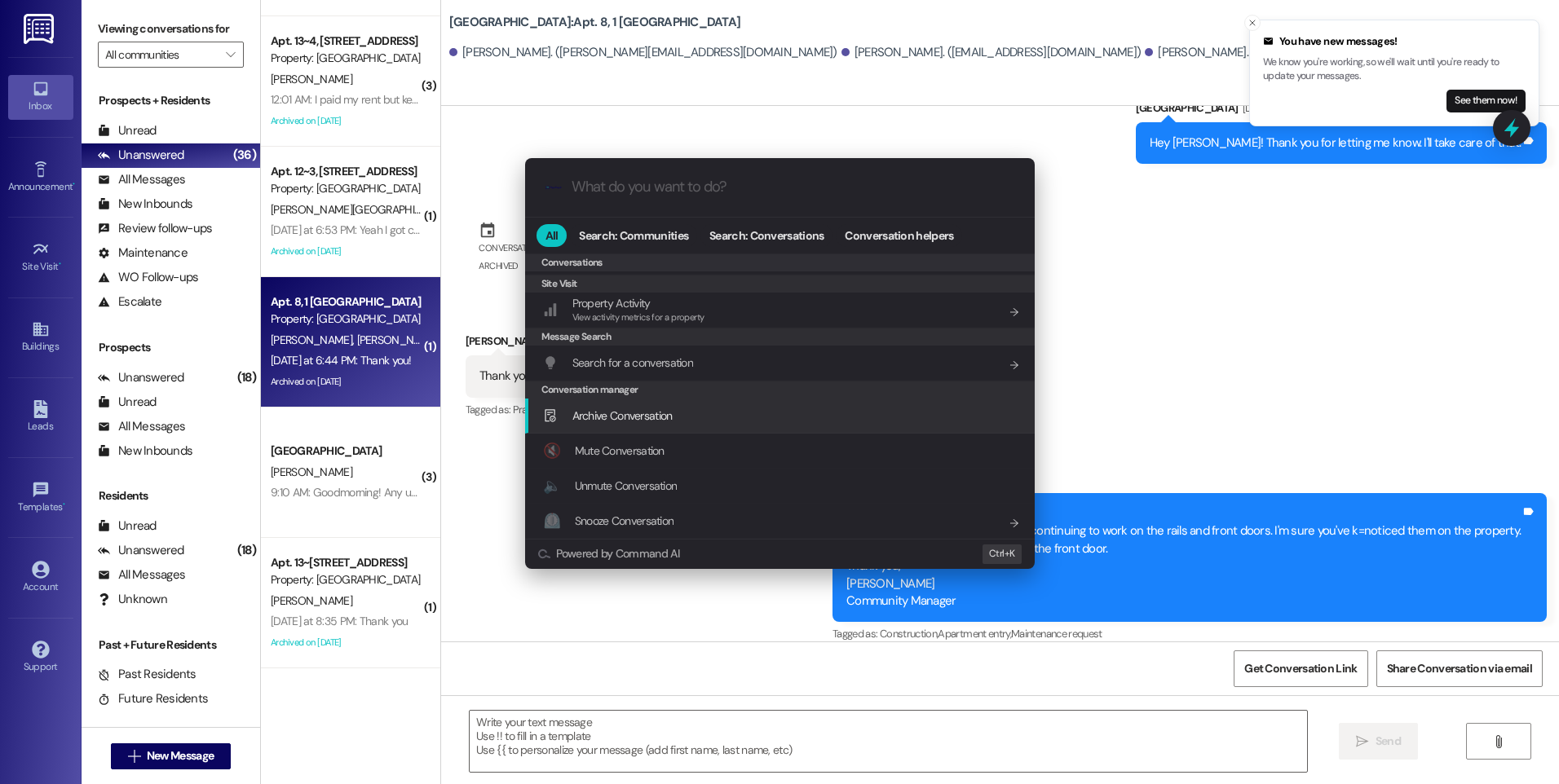
click at [665, 420] on span "Archive Conversation" at bounding box center [622, 415] width 100 height 15
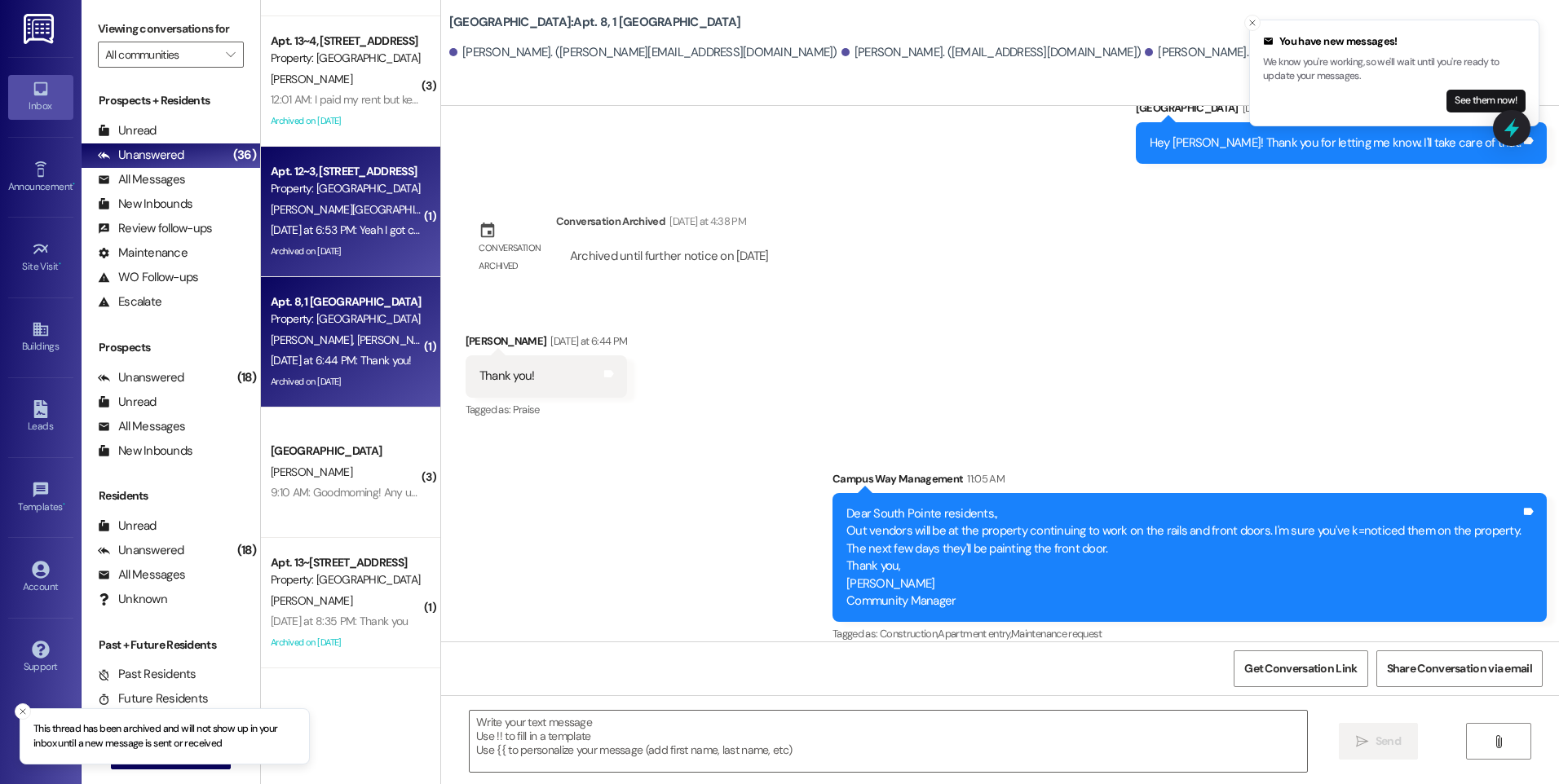
click at [321, 200] on div "[PERSON_NAME][GEOGRAPHIC_DATA]" at bounding box center [346, 209] width 154 height 20
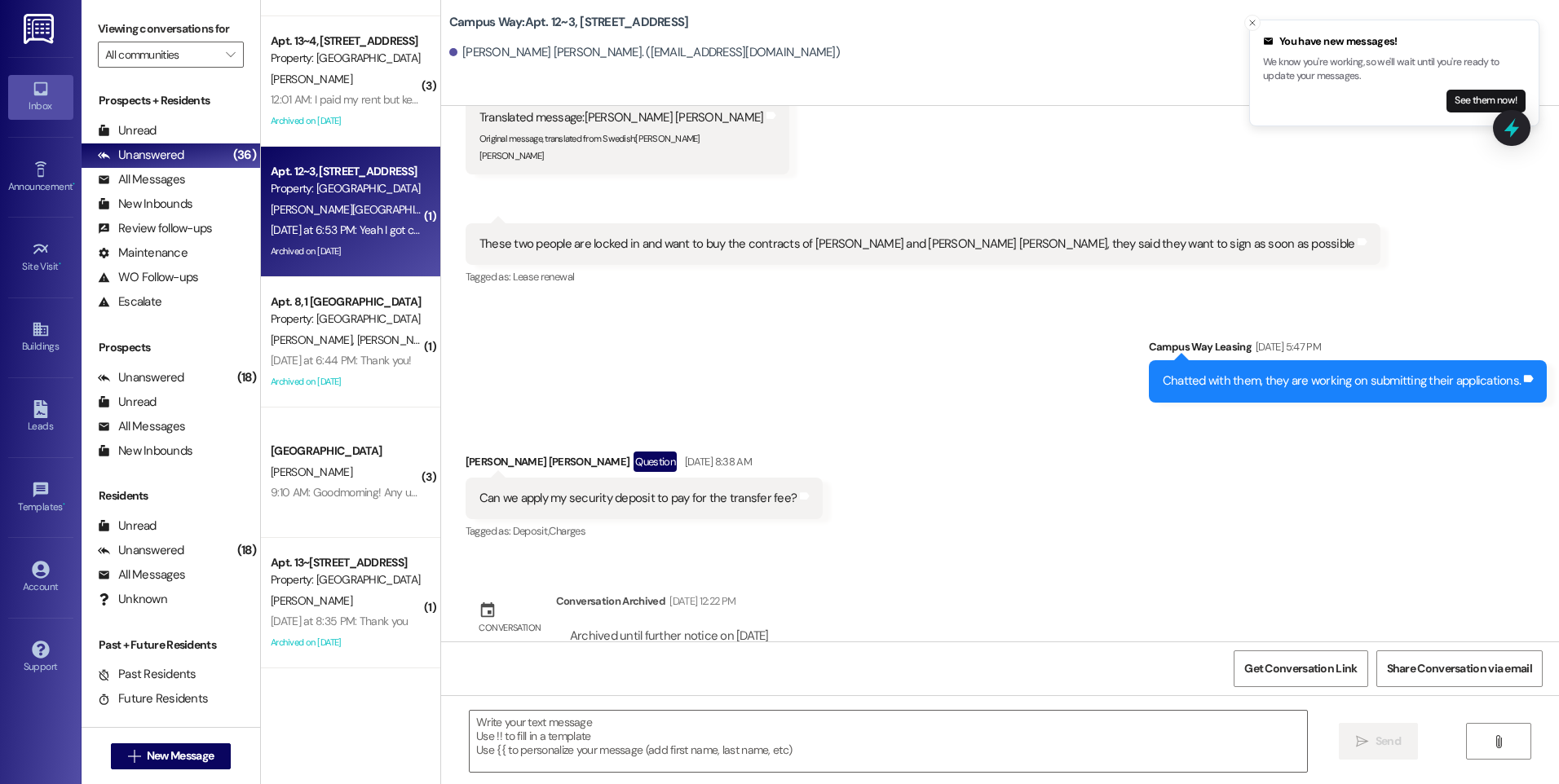
scroll to position [10879, 0]
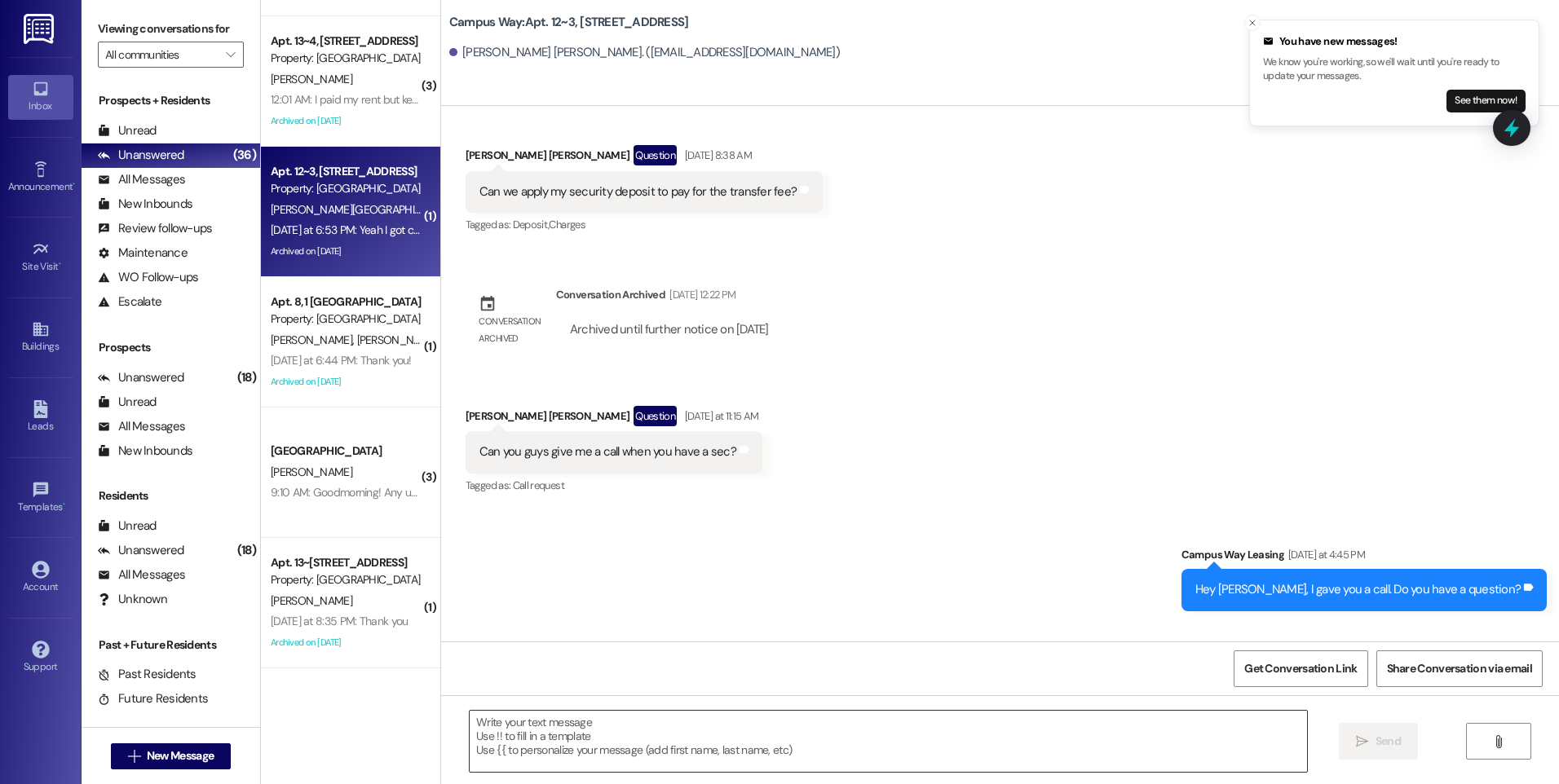
click at [798, 716] on textarea at bounding box center [888, 741] width 837 height 61
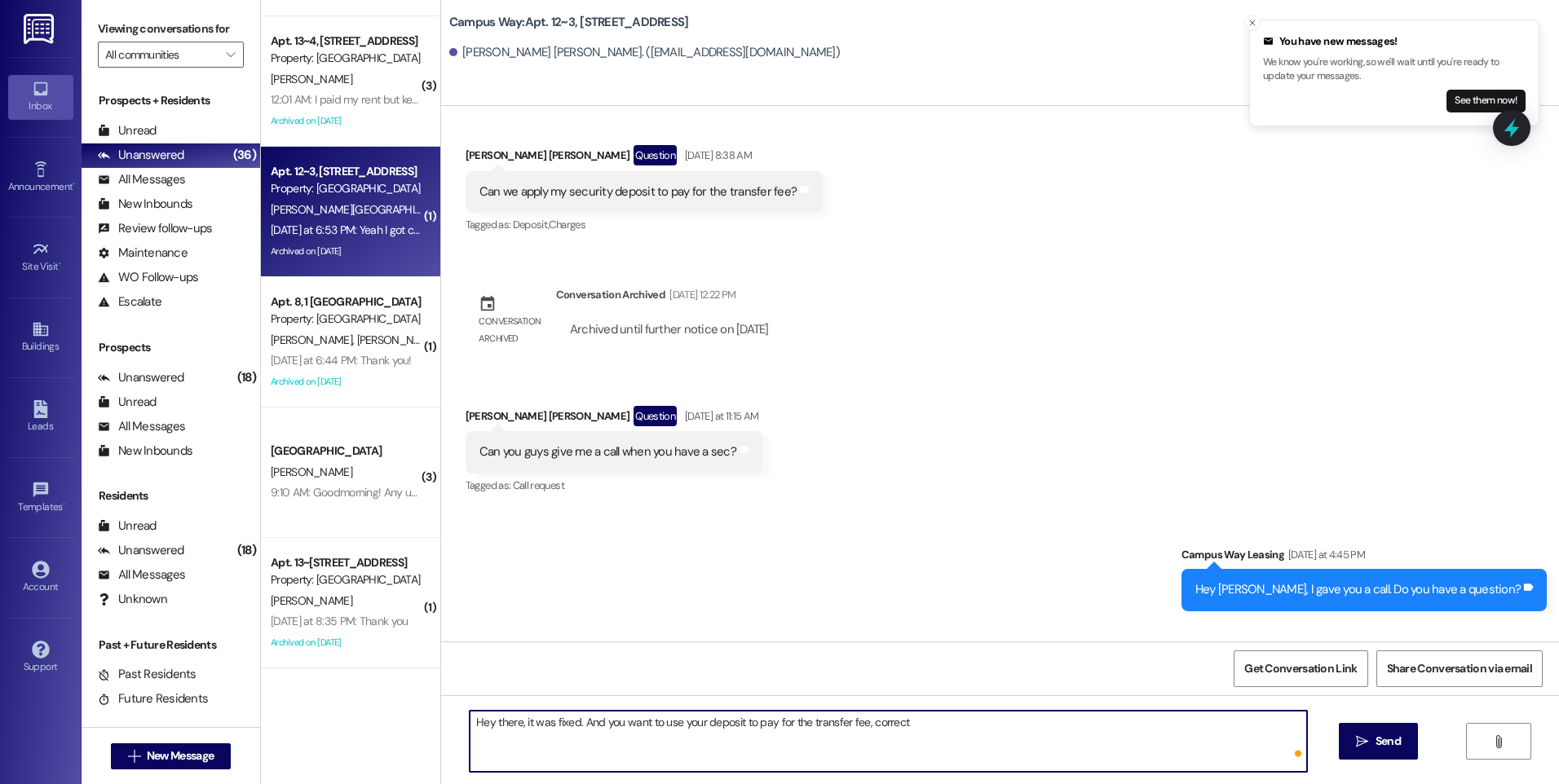
type textarea "Hey there, it was fixed. And you want to use your deposit to pay for the transf…"
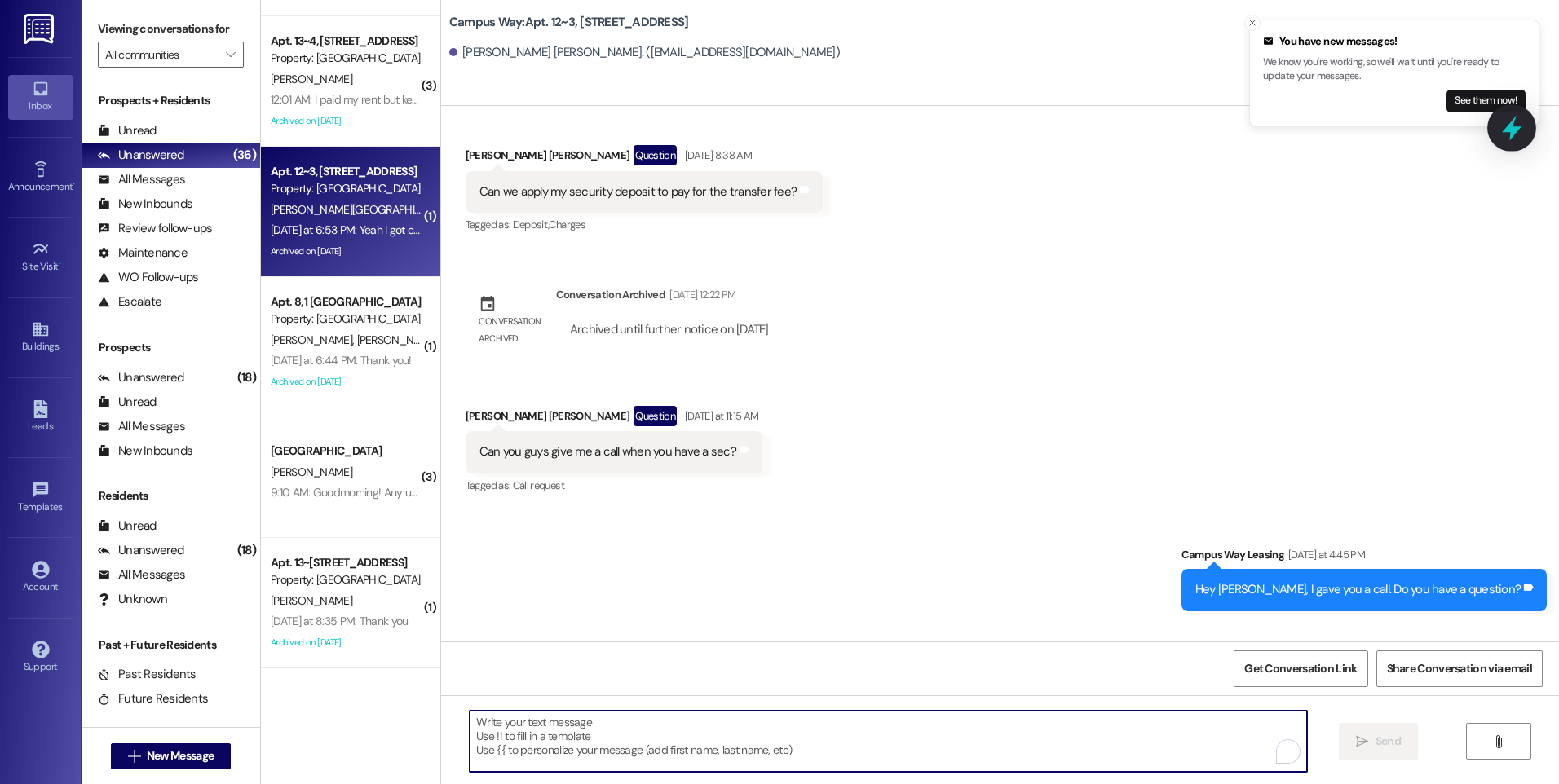
click at [1505, 121] on icon at bounding box center [1511, 127] width 27 height 27
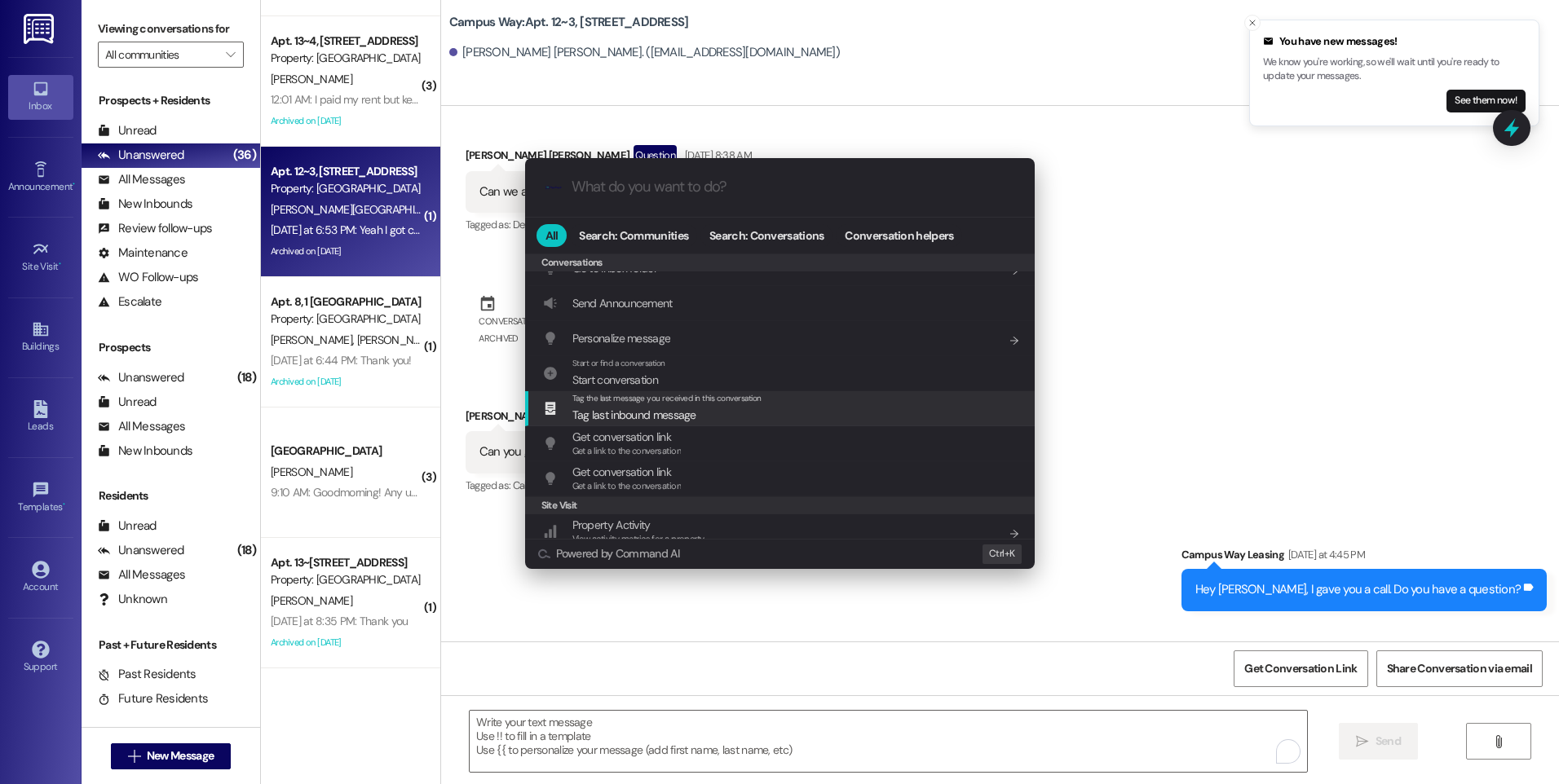
scroll to position [711, 0]
click at [694, 411] on div "Archive Conversation Add shortcut" at bounding box center [782, 415] width 478 height 18
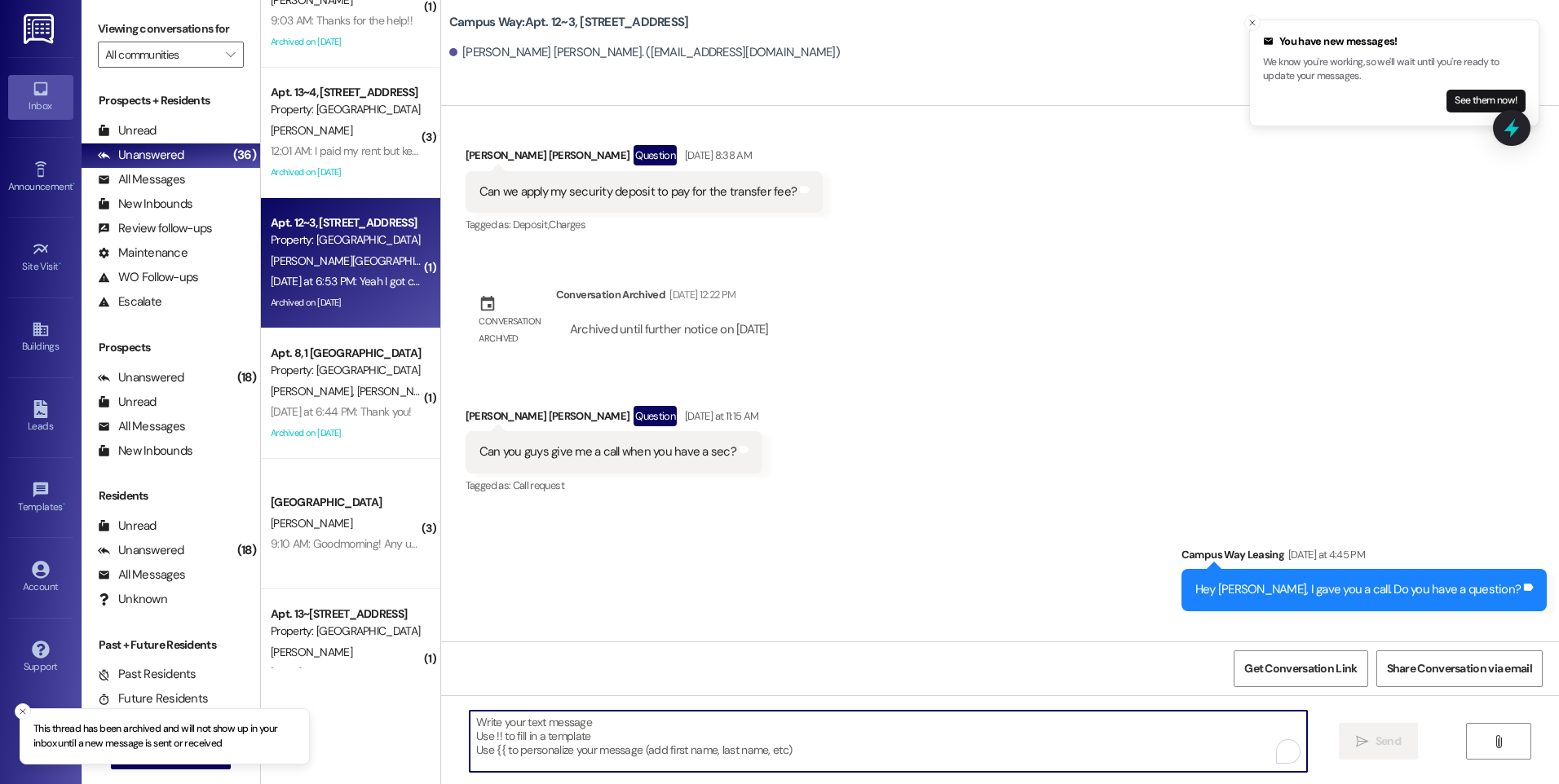
scroll to position [0, 0]
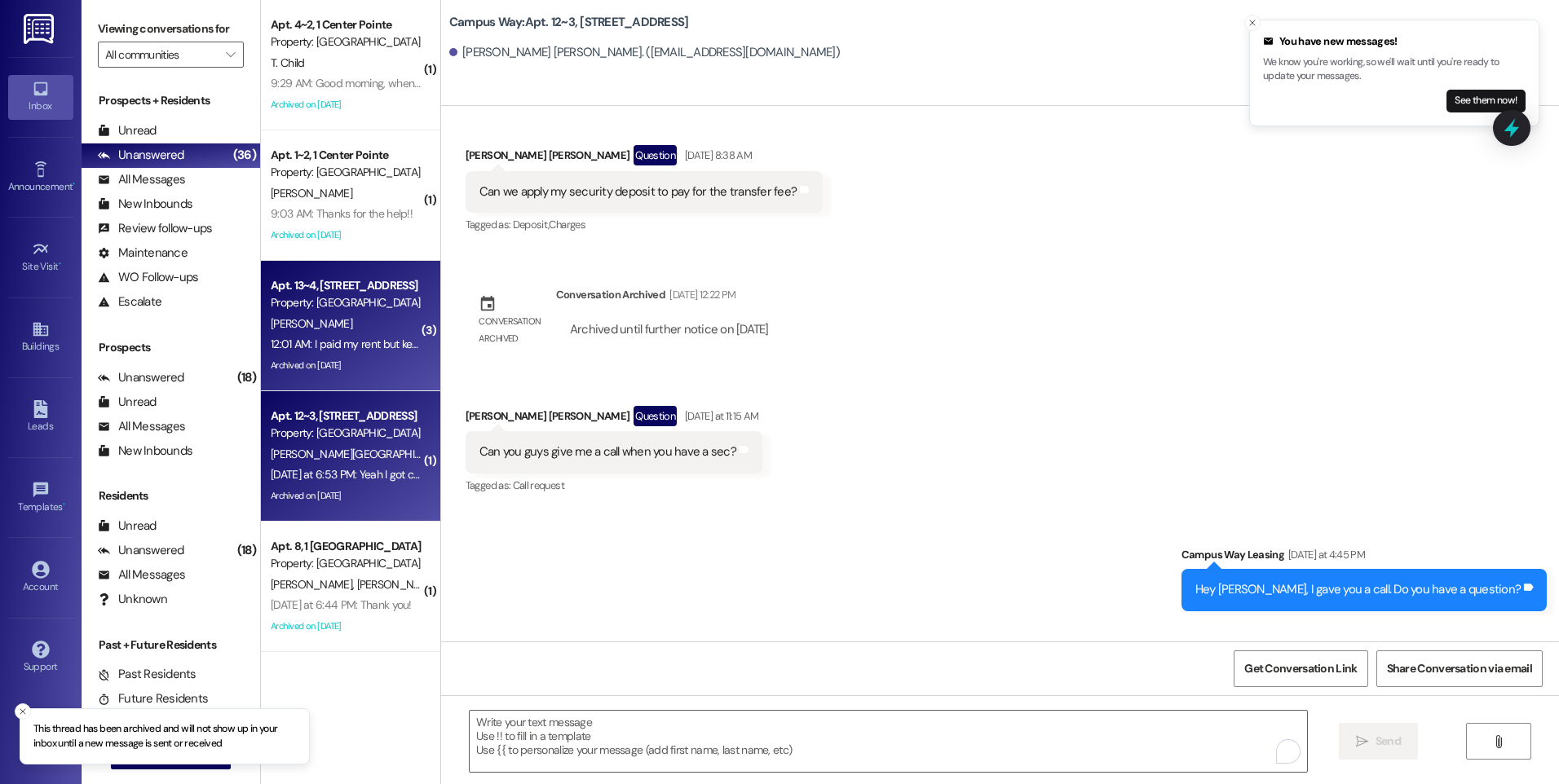
click at [345, 345] on div "12:01 AM: I paid my rent but kept that charge on my account 12:01 AM: I paid my…" at bounding box center [412, 344] width 284 height 15
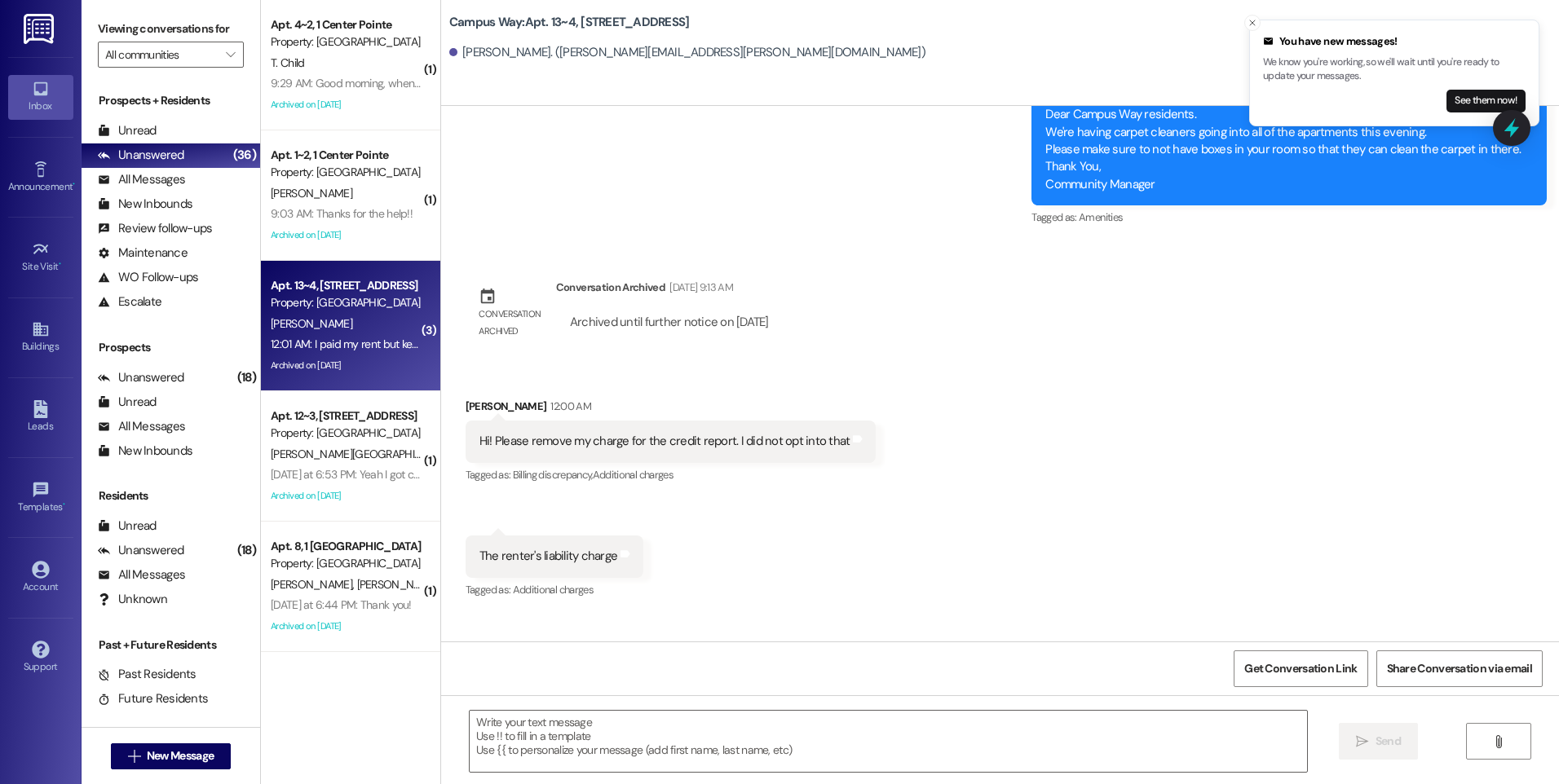
scroll to position [17876, 0]
click at [1509, 125] on icon at bounding box center [1512, 128] width 19 height 26
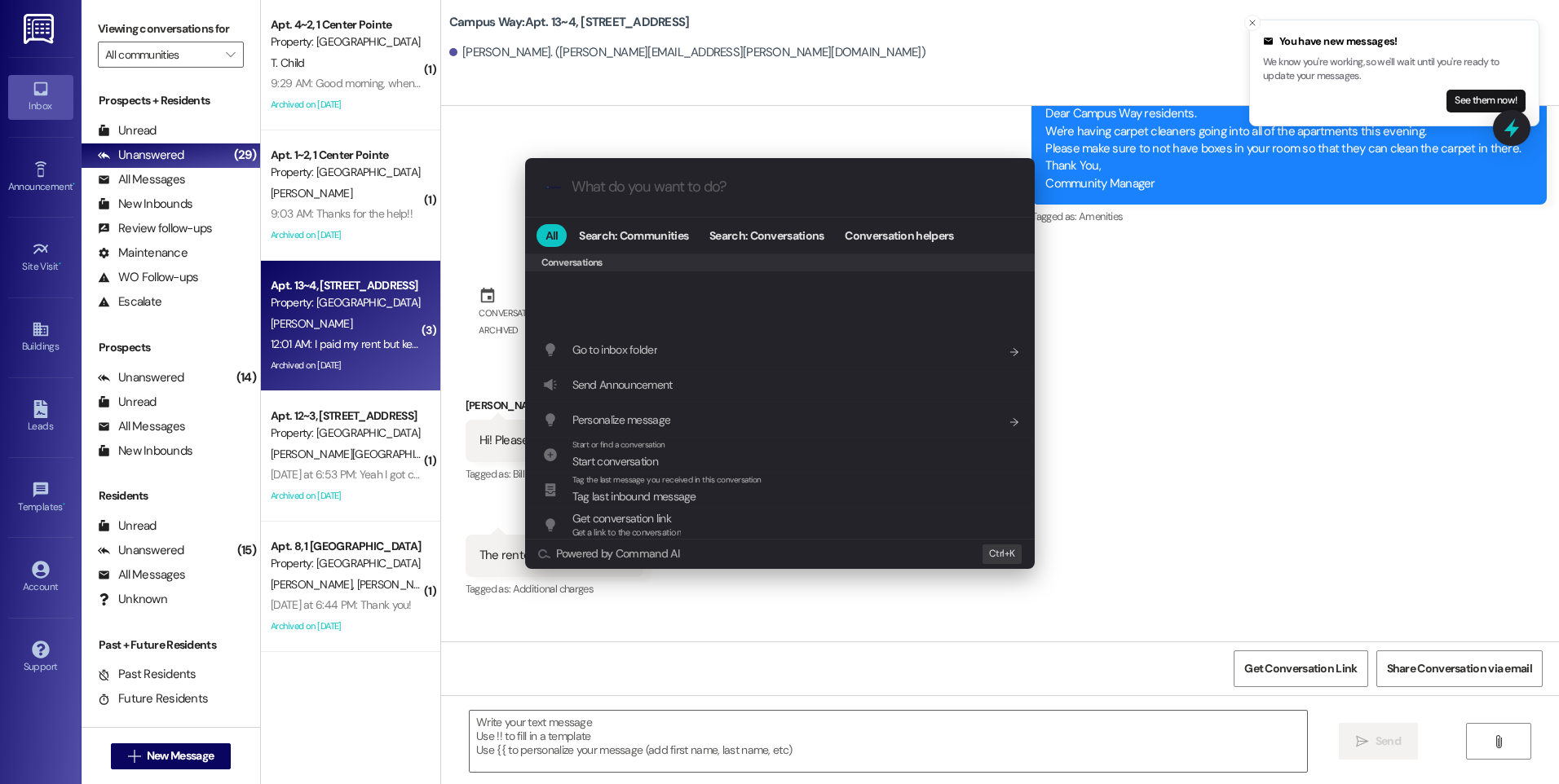
scroll to position [764, 0]
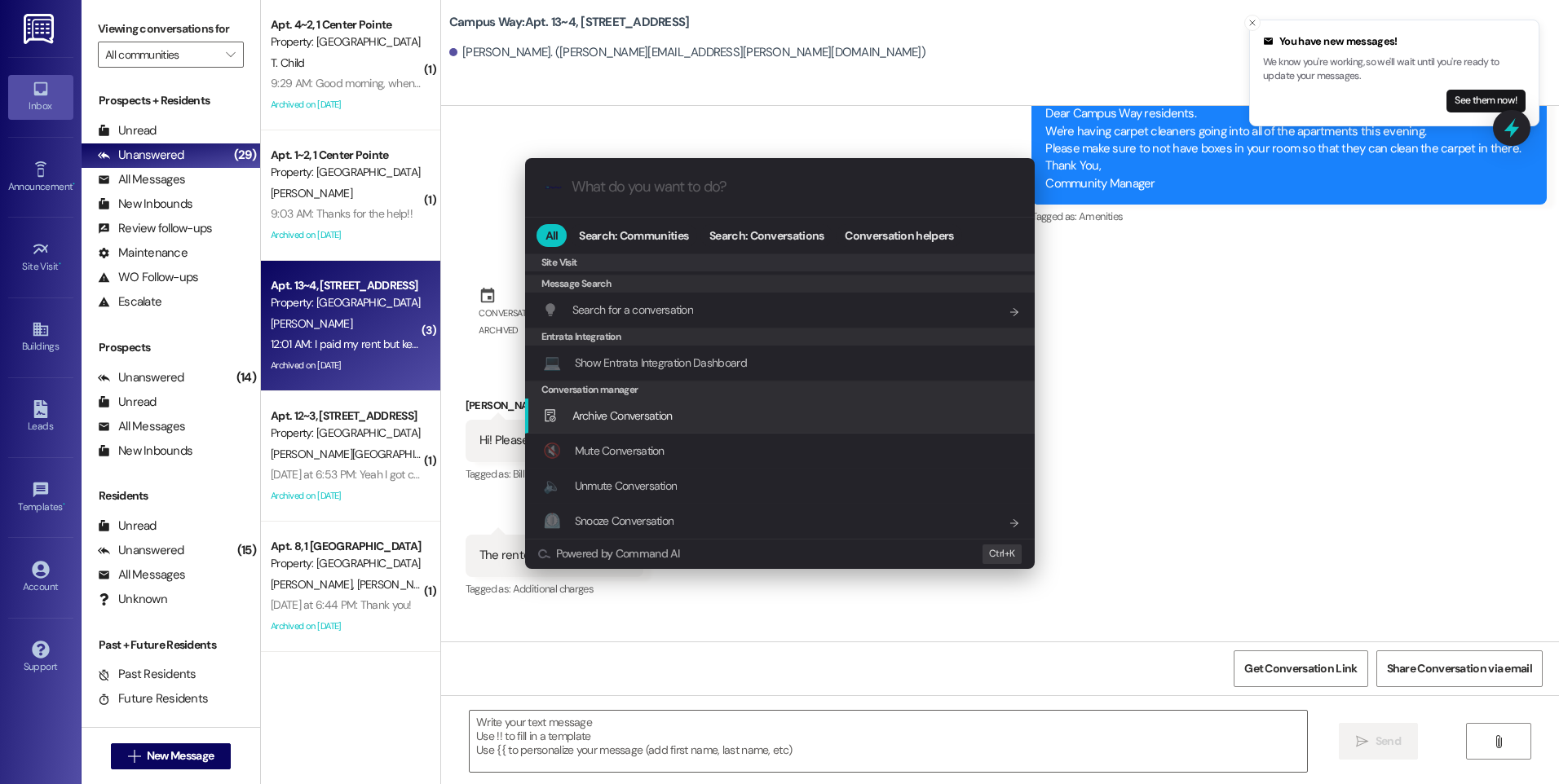
click at [676, 411] on div "Archive Conversation Add shortcut" at bounding box center [782, 415] width 478 height 18
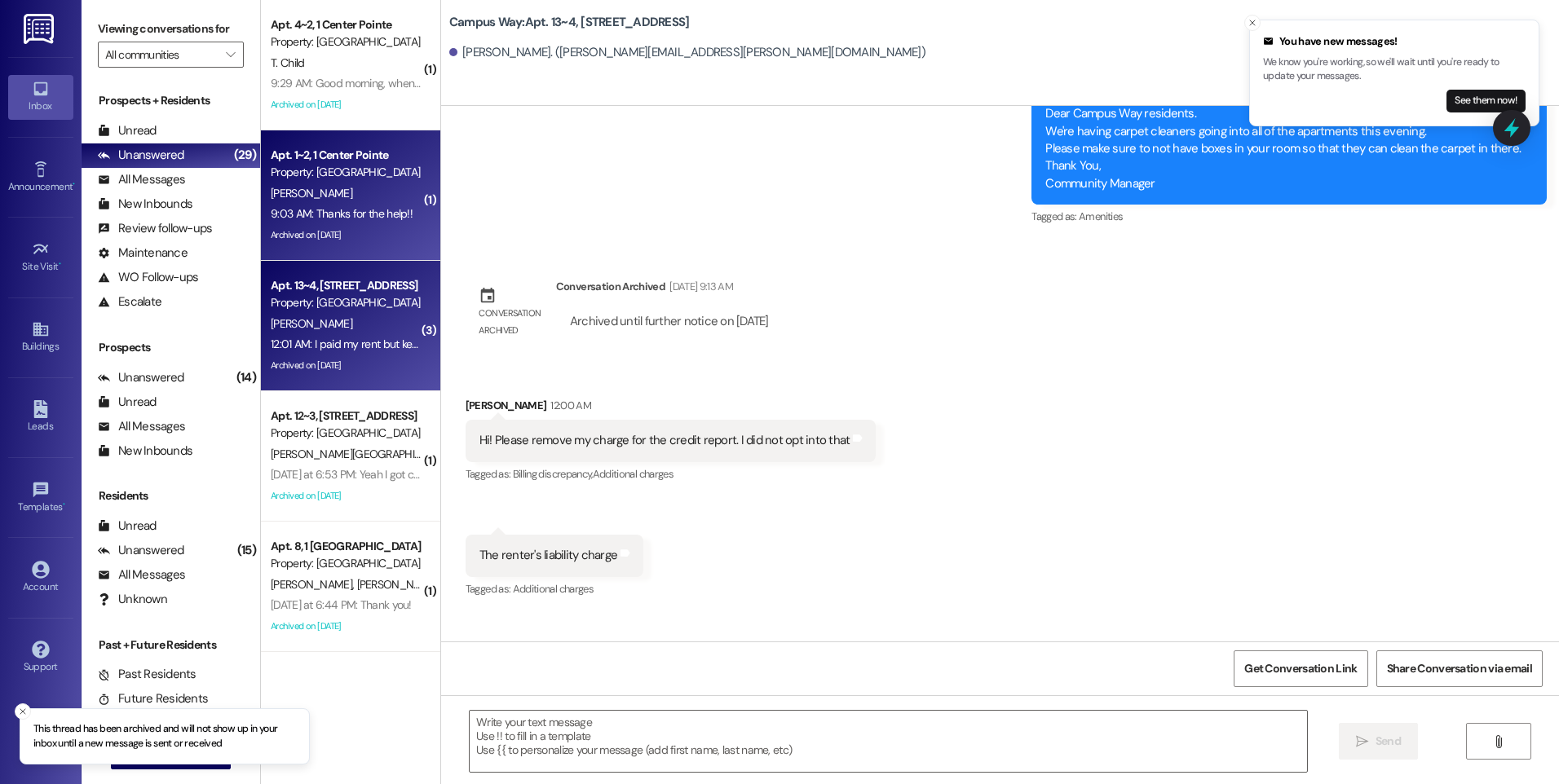
click at [372, 215] on div "9:03 AM: Thanks for the help!! 9:03 AM: Thanks for the help!!" at bounding box center [341, 213] width 141 height 15
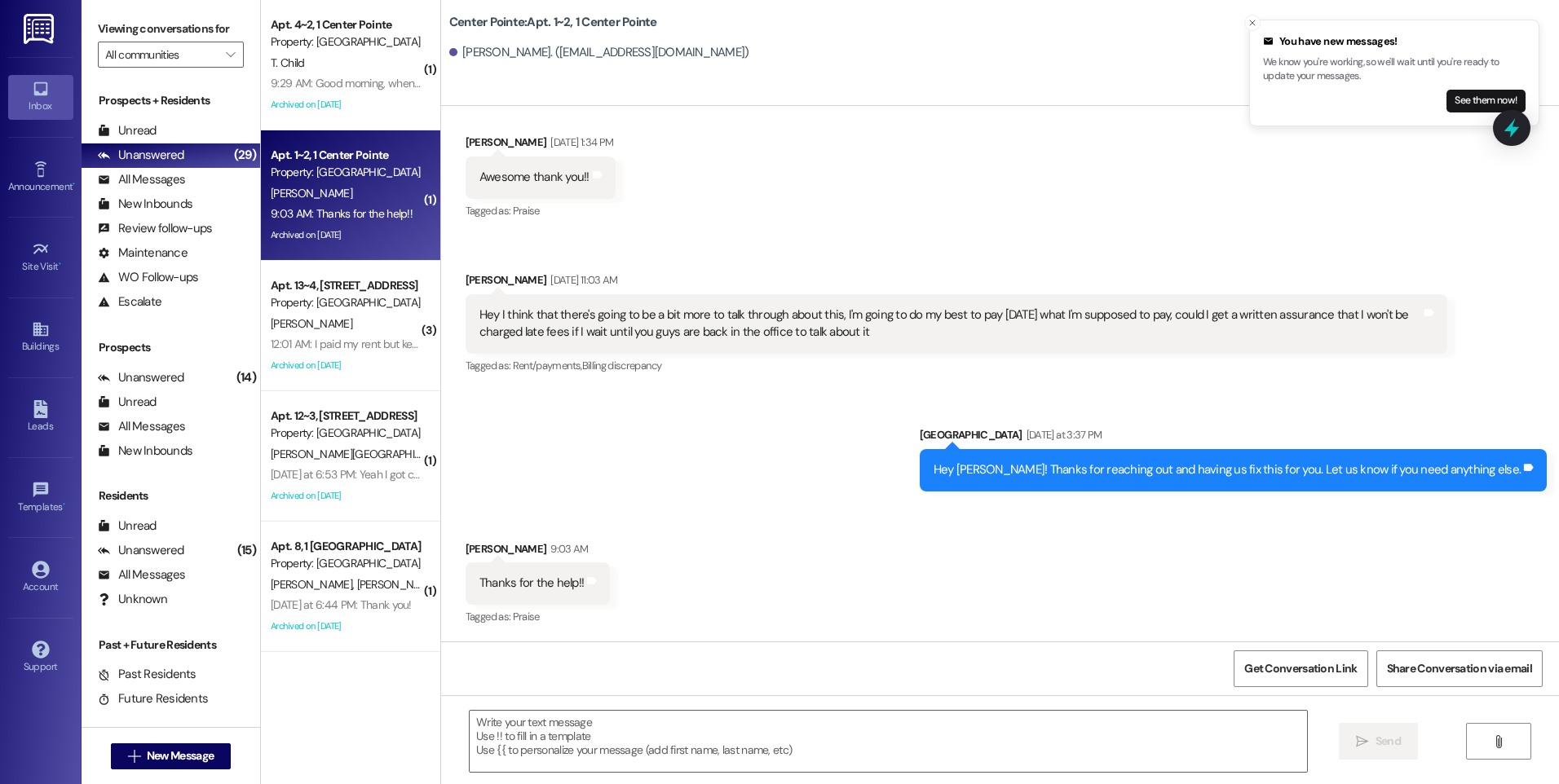
scroll to position [1572, 0]
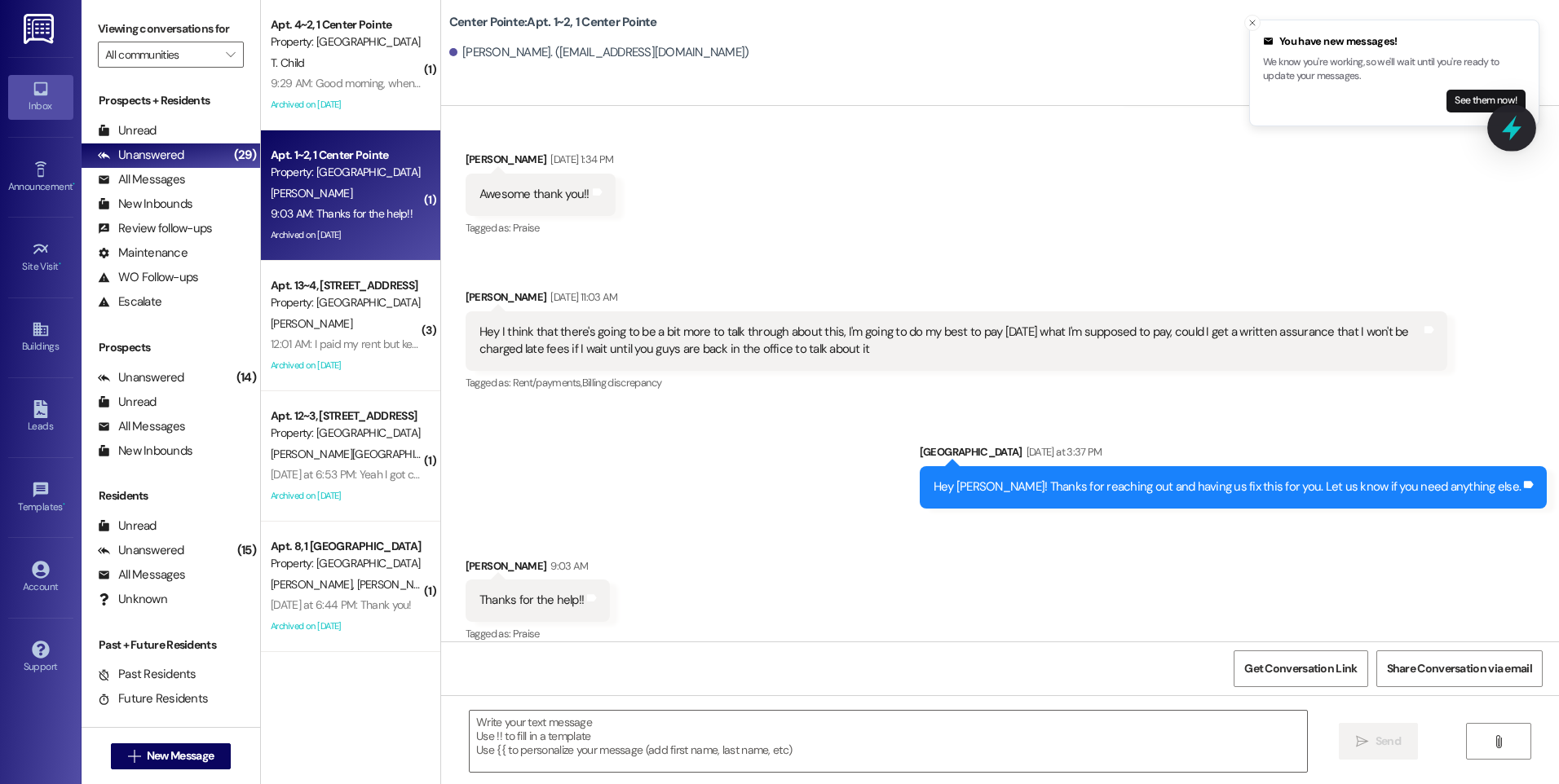
click at [1515, 142] on div at bounding box center [1511, 127] width 49 height 47
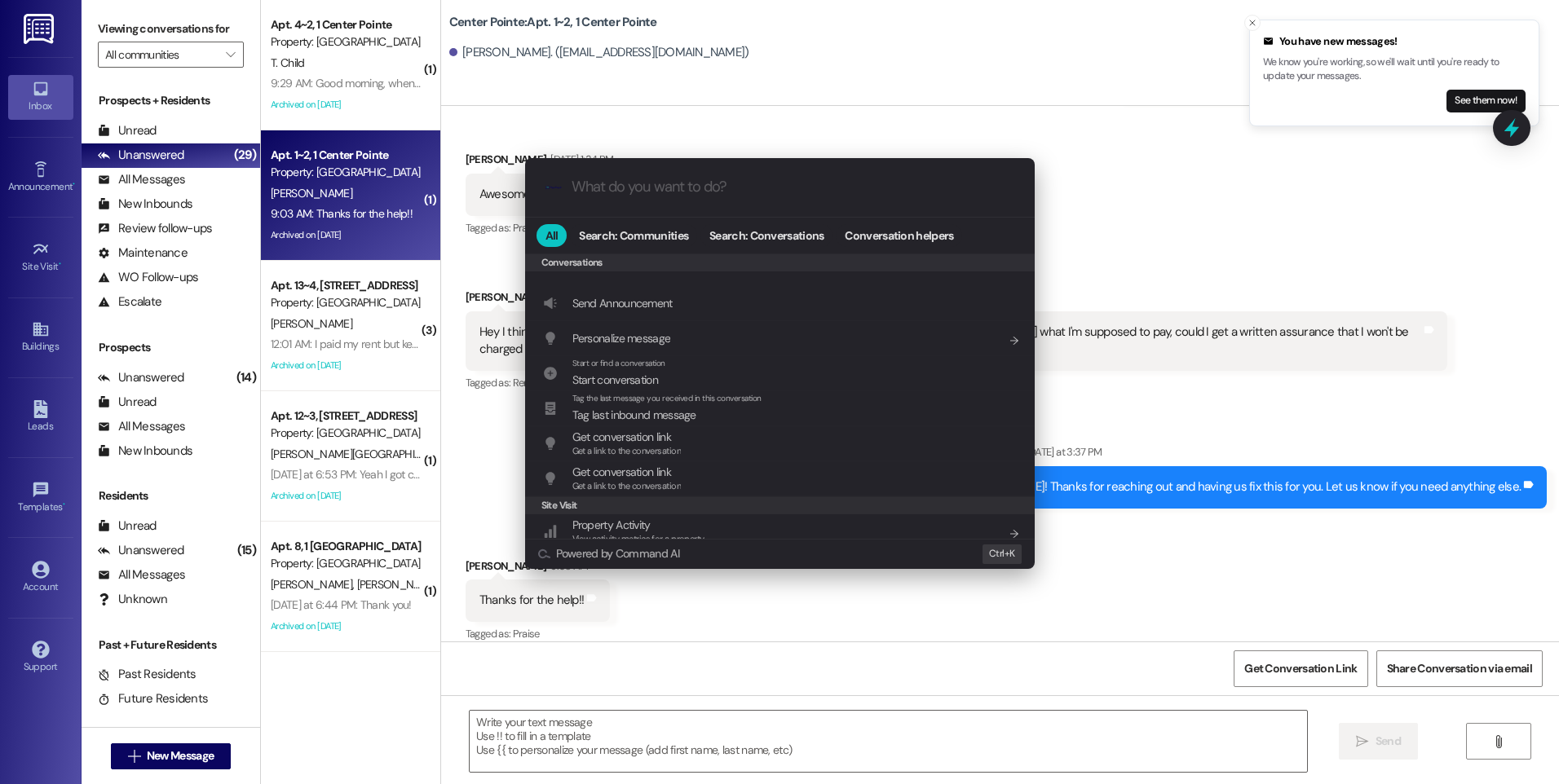
scroll to position [711, 0]
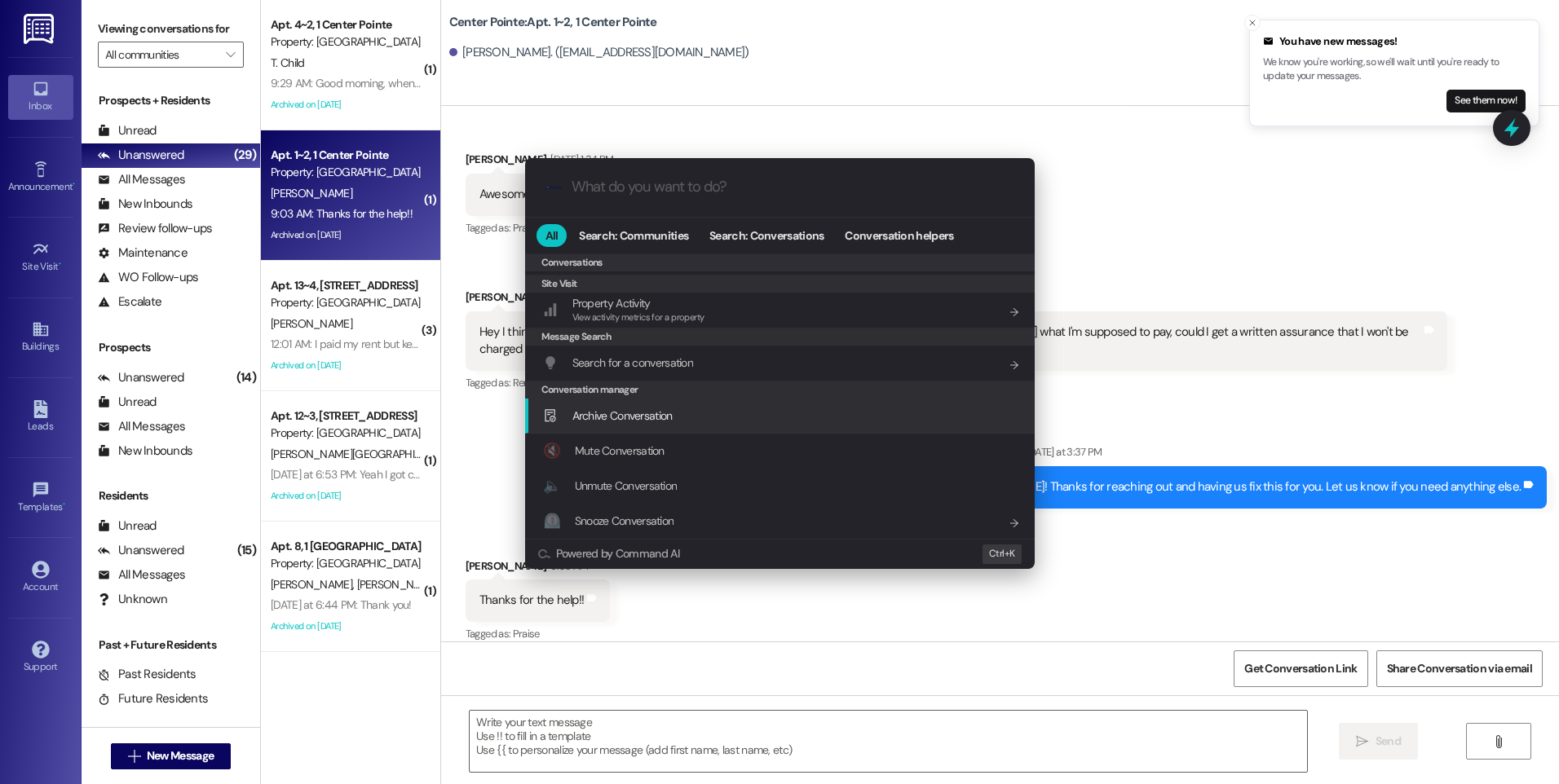
click at [660, 418] on span "Archive Conversation" at bounding box center [622, 415] width 100 height 15
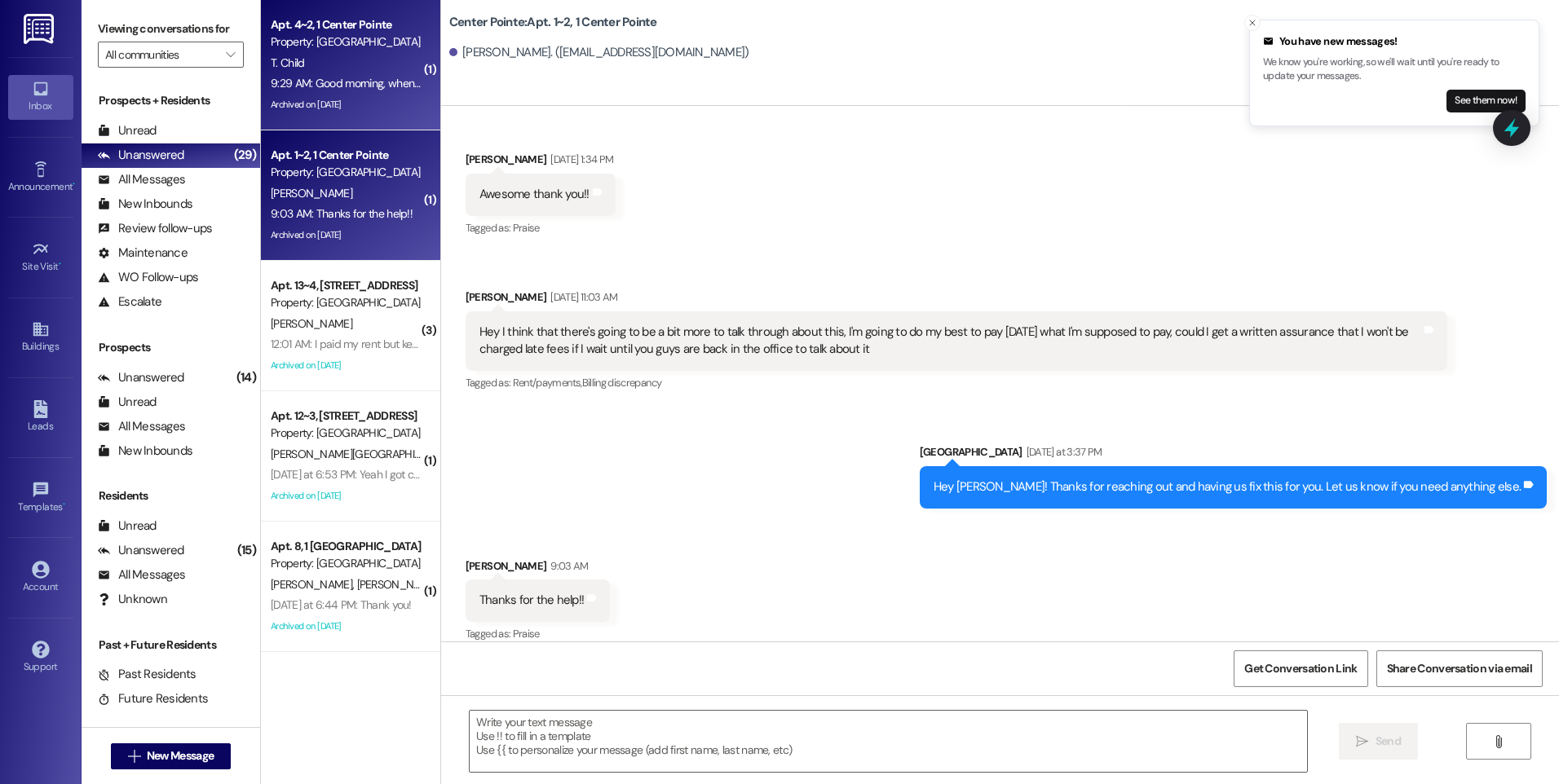
click at [348, 74] on div "9:29 AM: Good morning, when paying rent I saw that I was charged for credit rep…" at bounding box center [346, 83] width 154 height 20
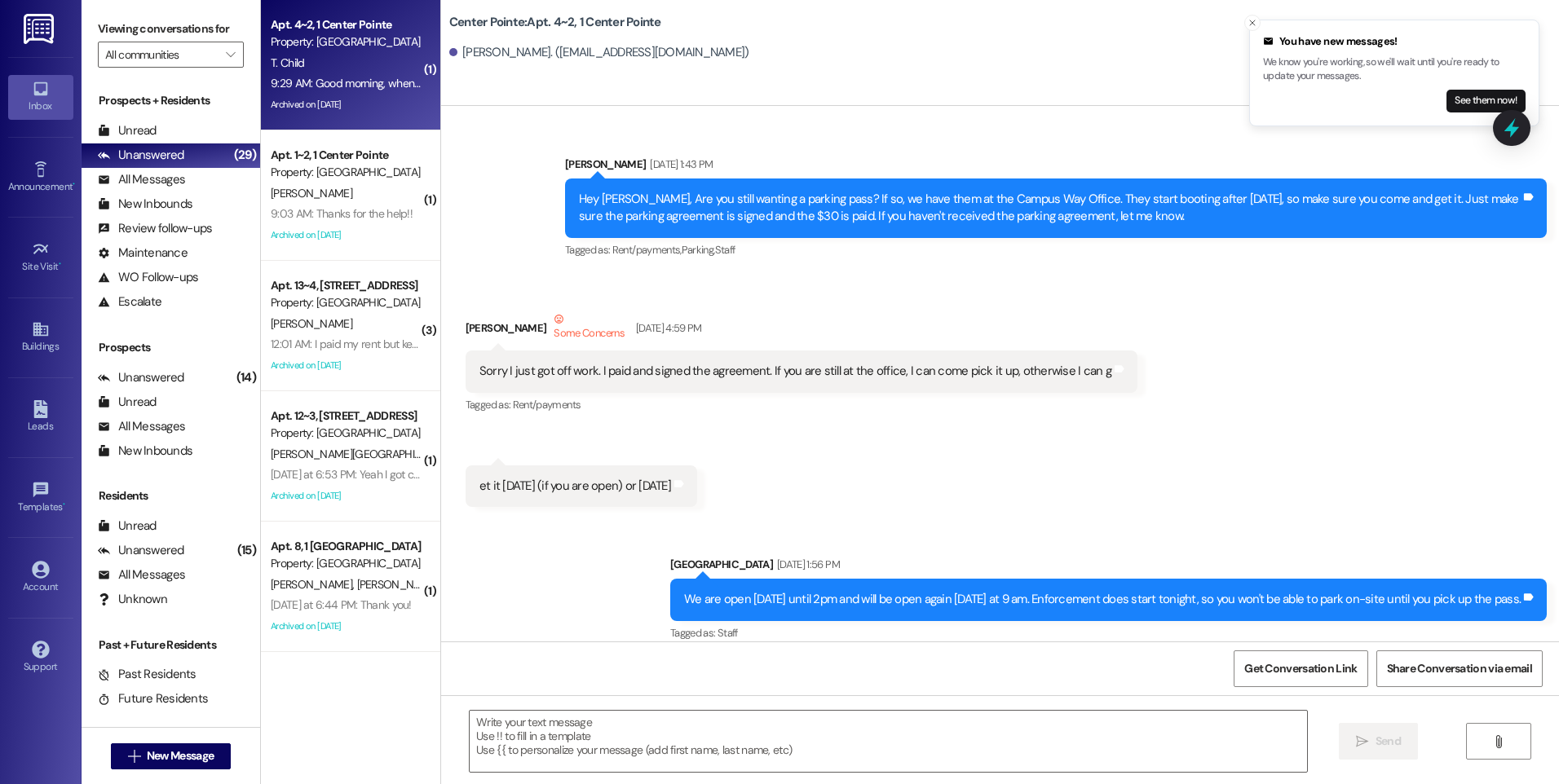
scroll to position [34299, 0]
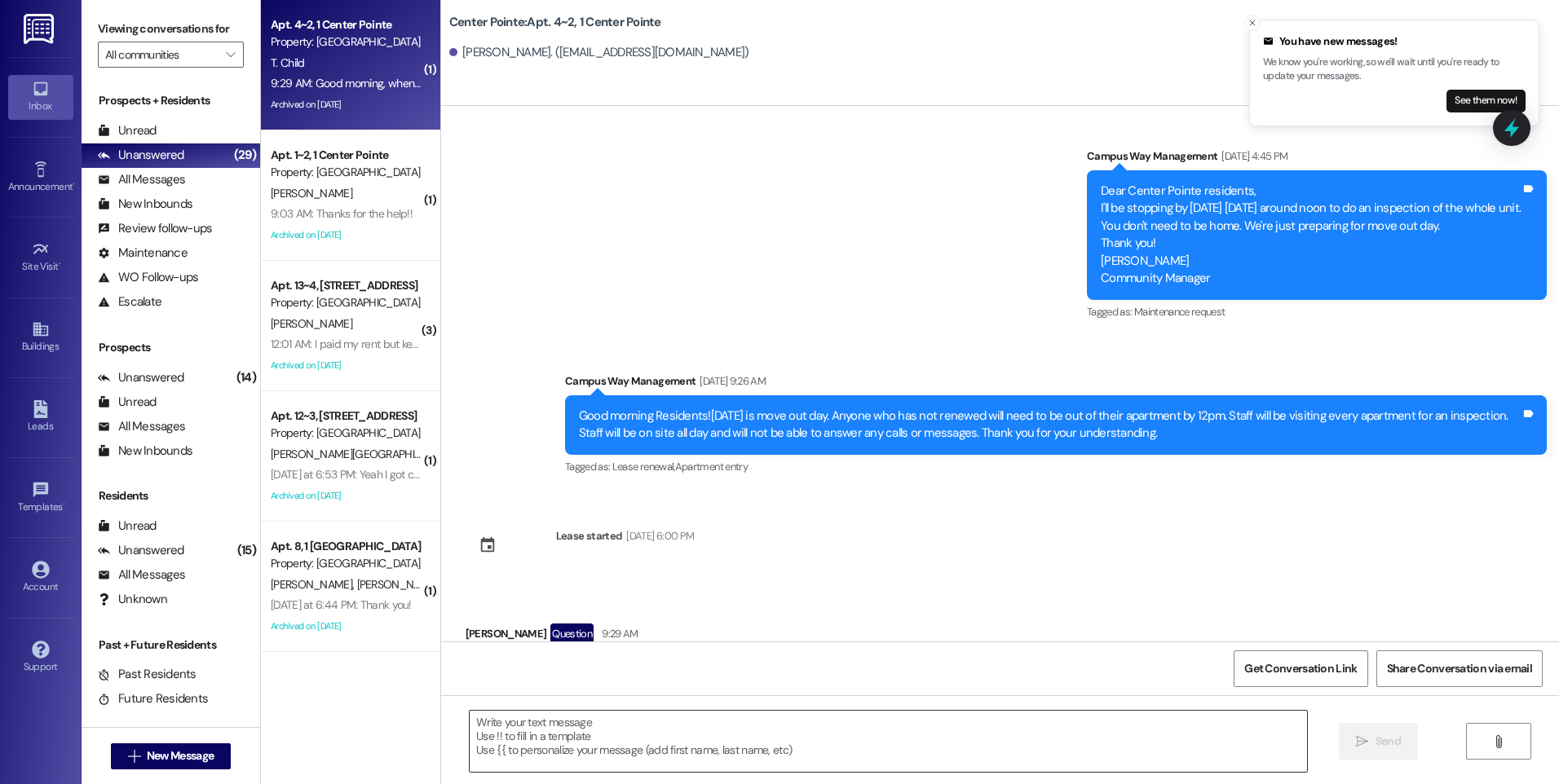
click at [839, 752] on textarea at bounding box center [888, 741] width 837 height 61
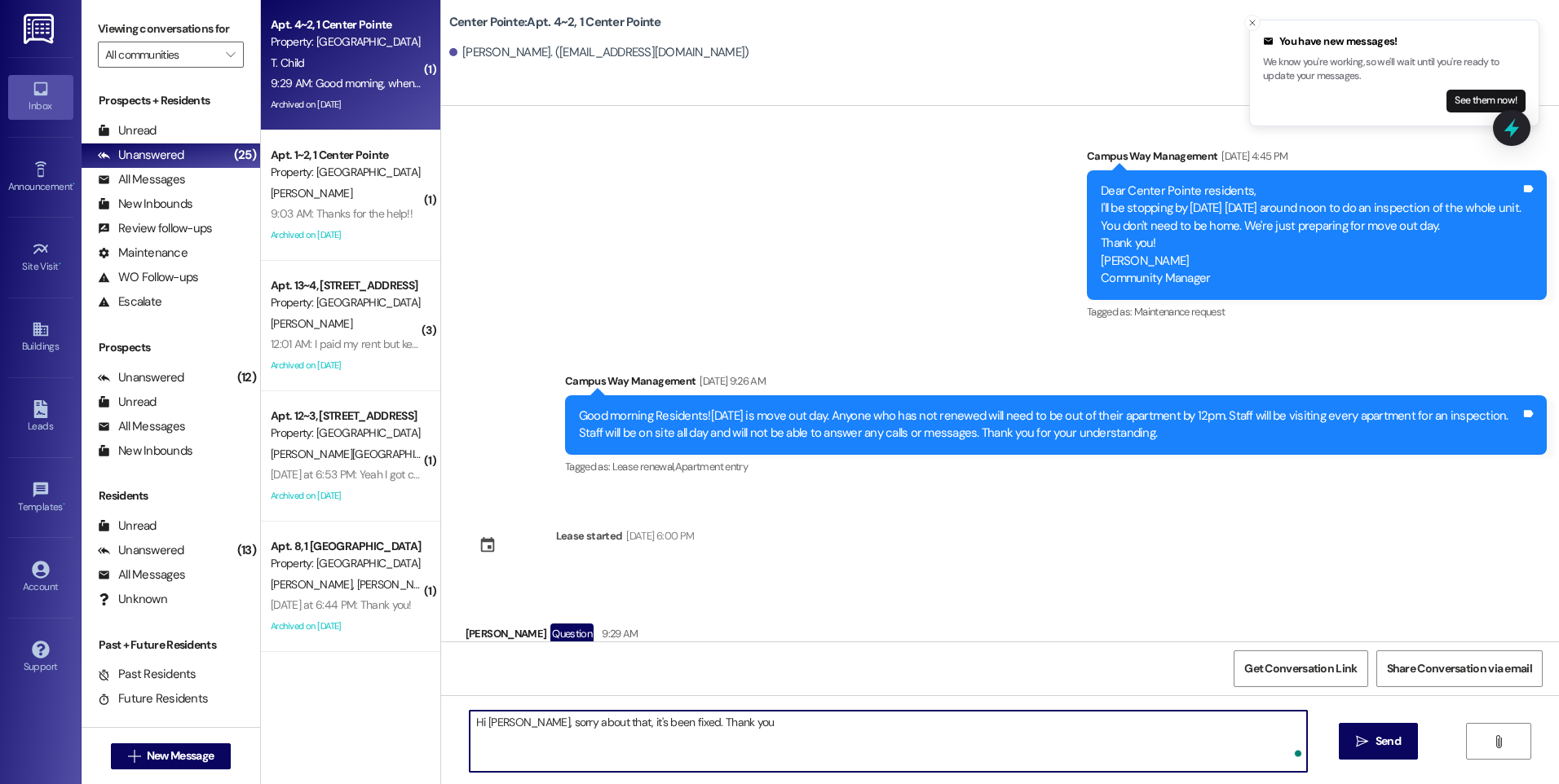
type textarea "Hi [PERSON_NAME], sorry about that, it's been fixed. Thank you!"
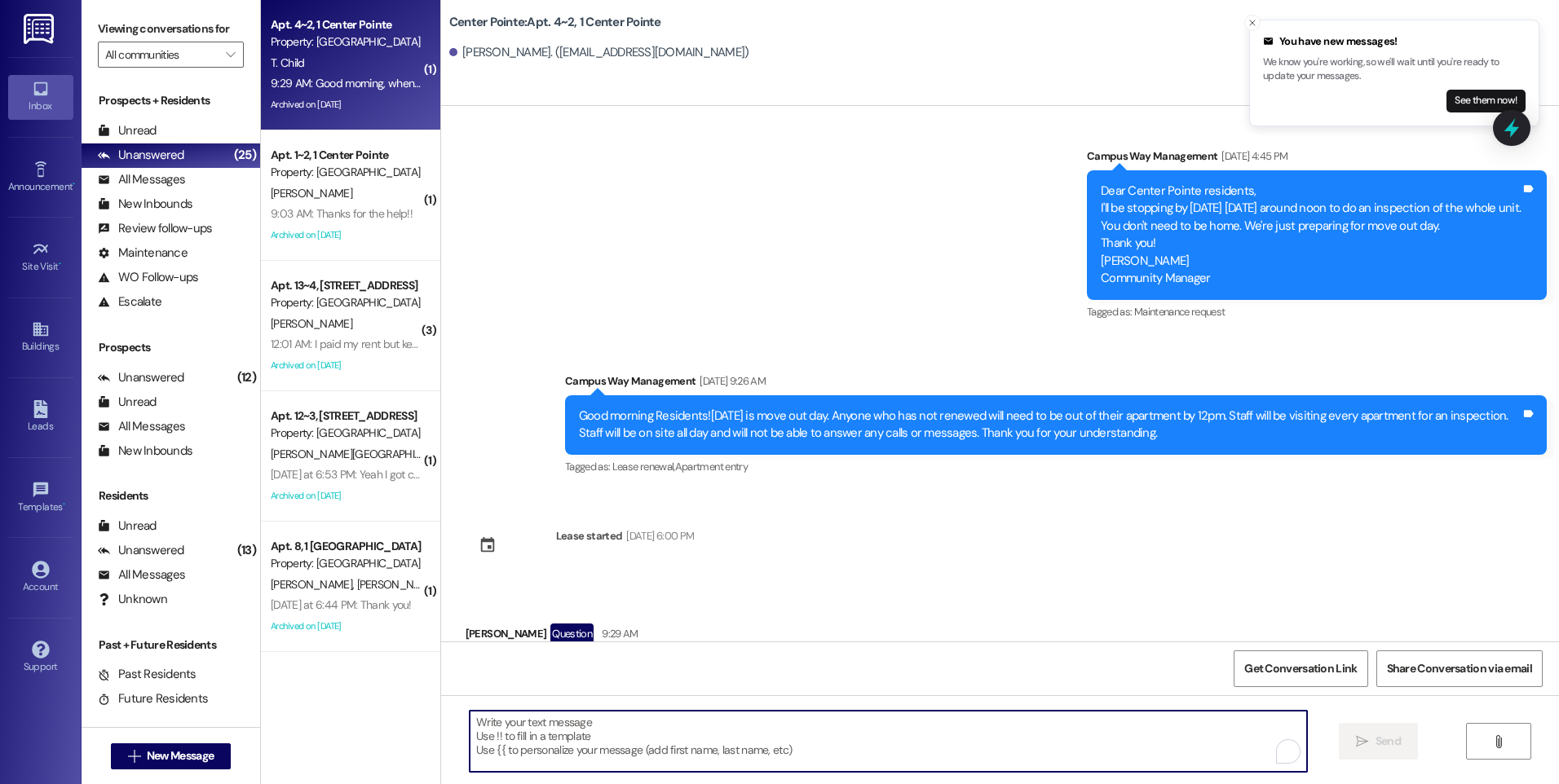
scroll to position [34298, 0]
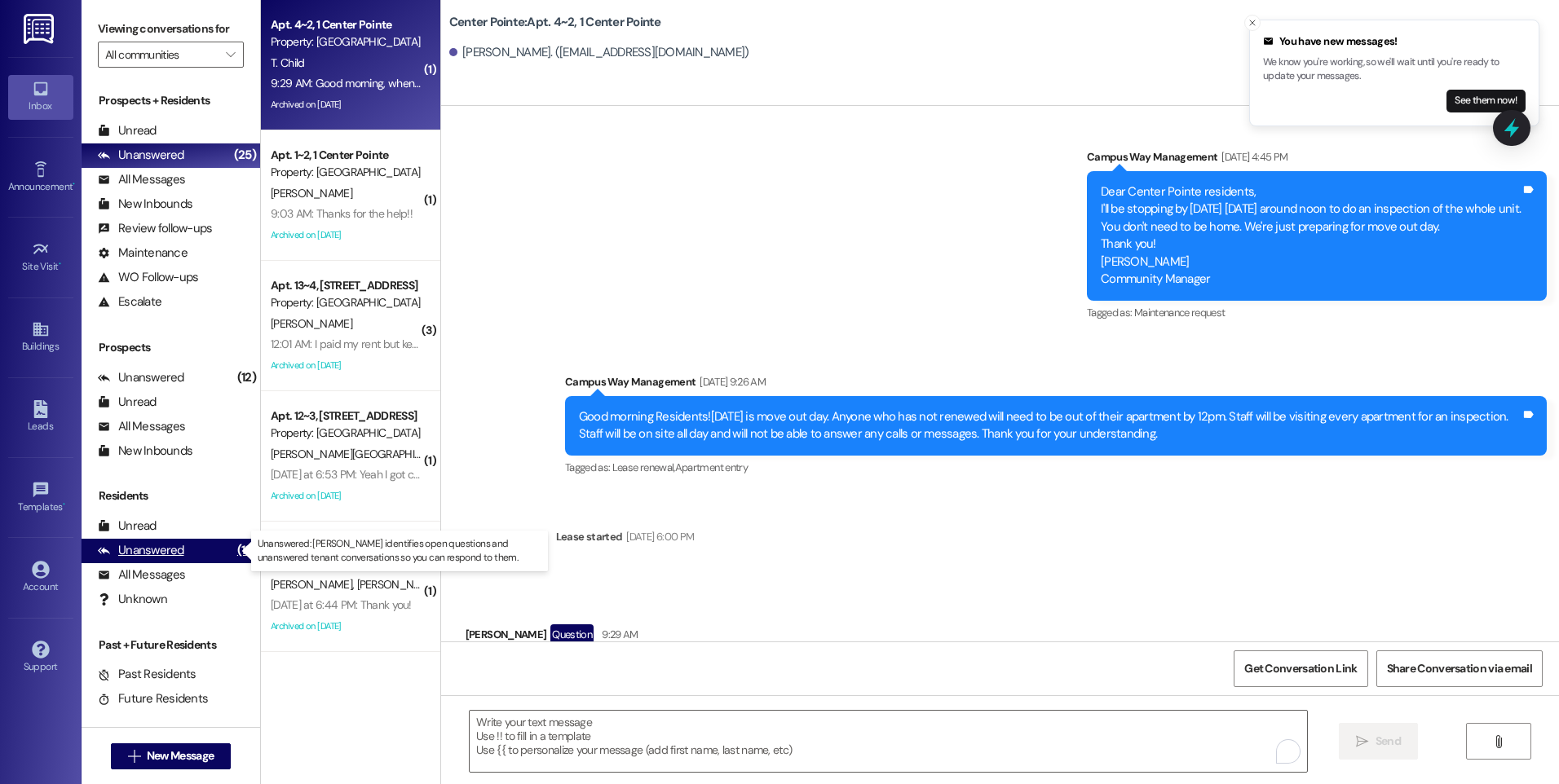
click at [146, 555] on div "Unanswered" at bounding box center [141, 550] width 87 height 17
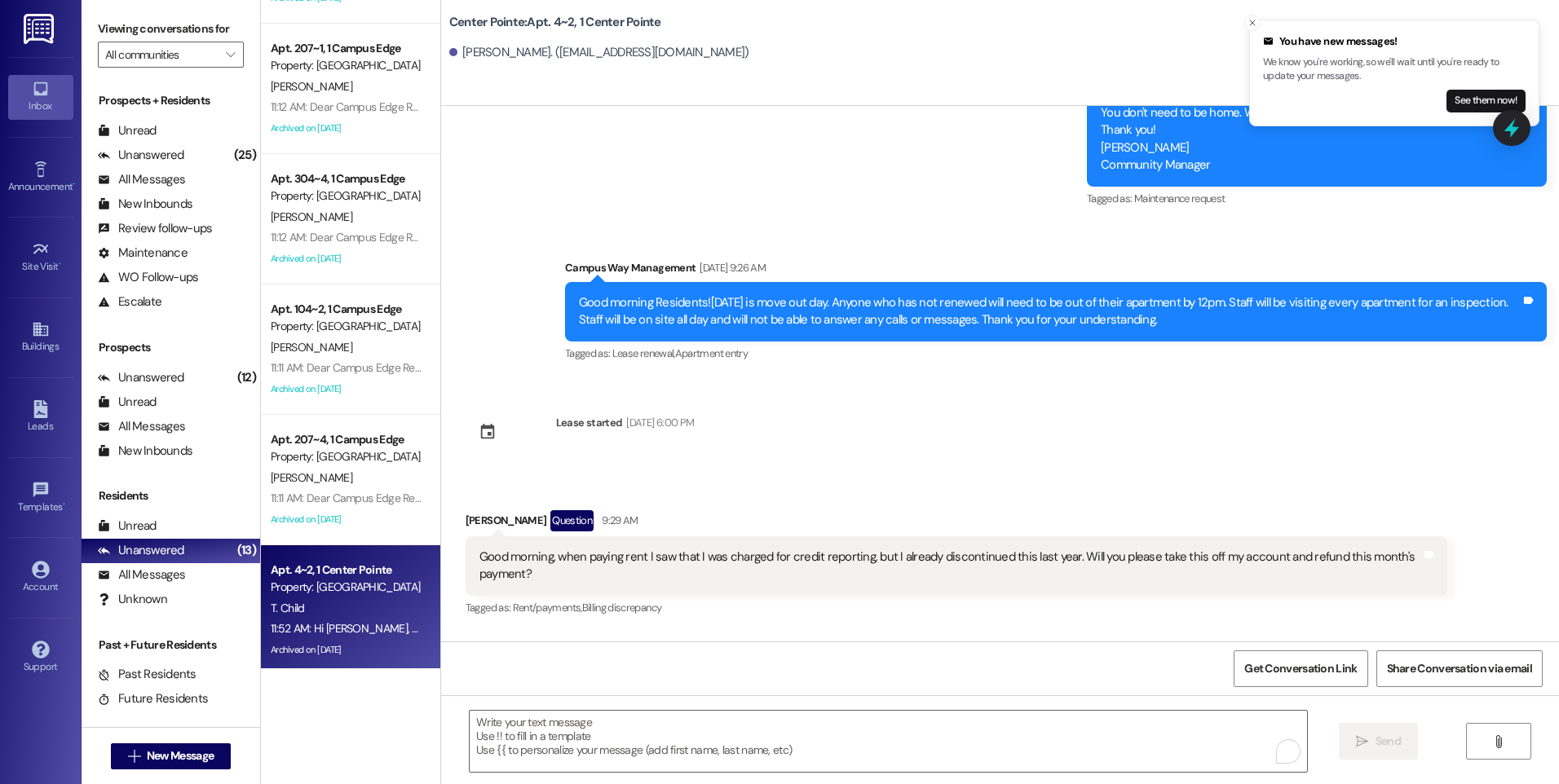
scroll to position [1027, 0]
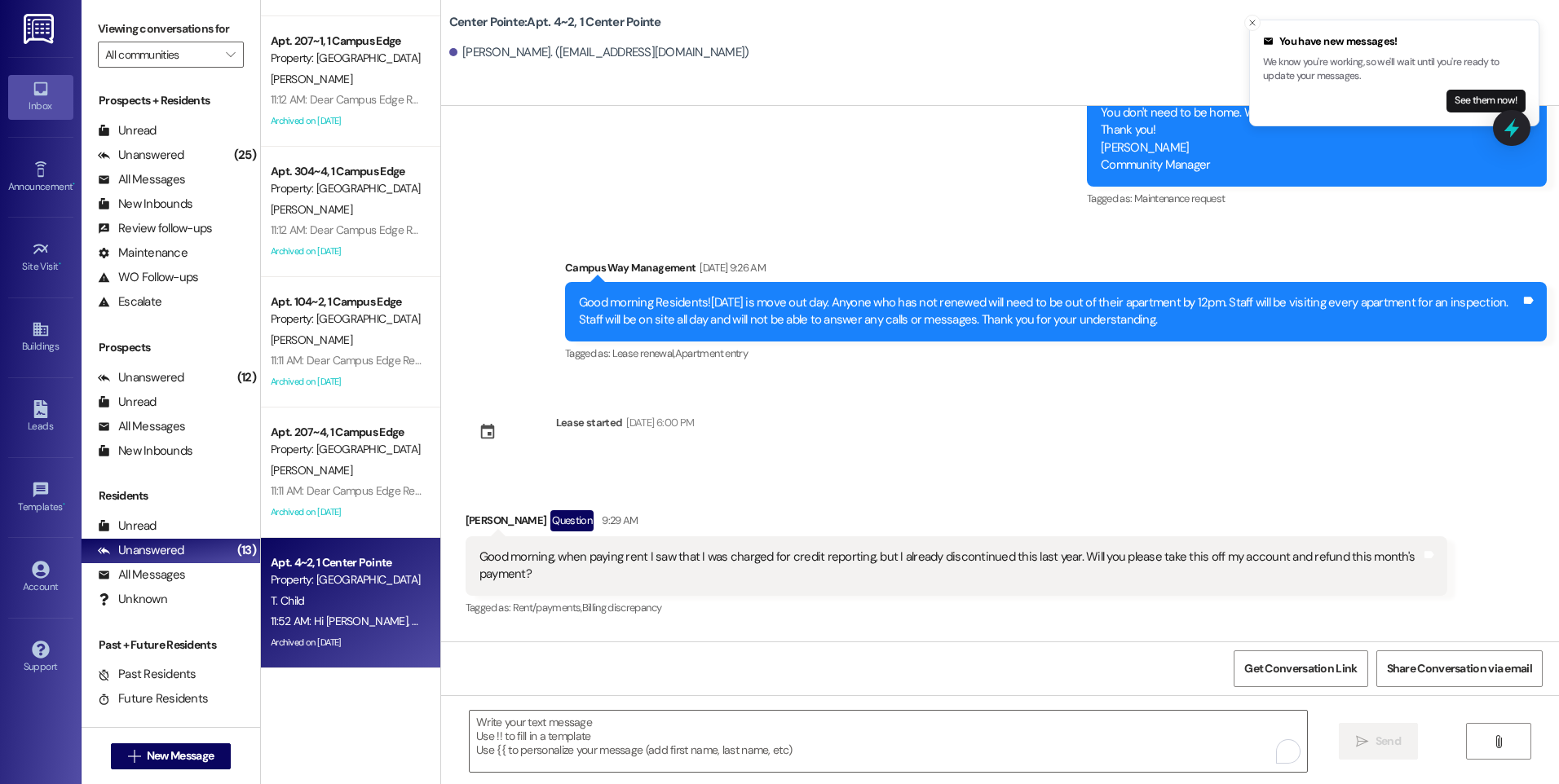
click at [331, 620] on div "11:52 AM: Hi [PERSON_NAME], sorry about that, it's been fixed. Thank you! 11:52…" at bounding box center [442, 620] width 344 height 15
click at [1509, 126] on icon at bounding box center [1512, 128] width 19 height 26
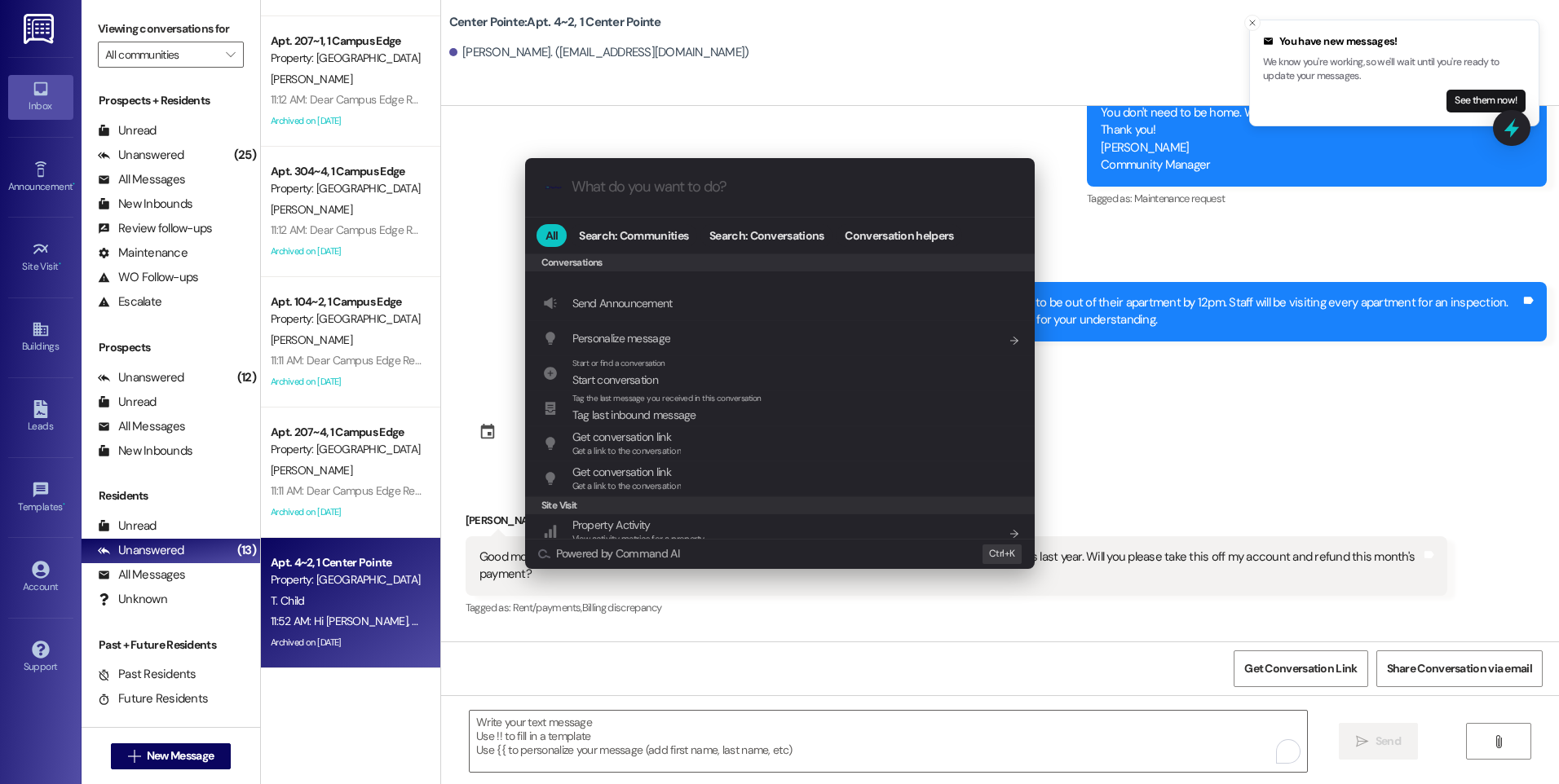
scroll to position [711, 0]
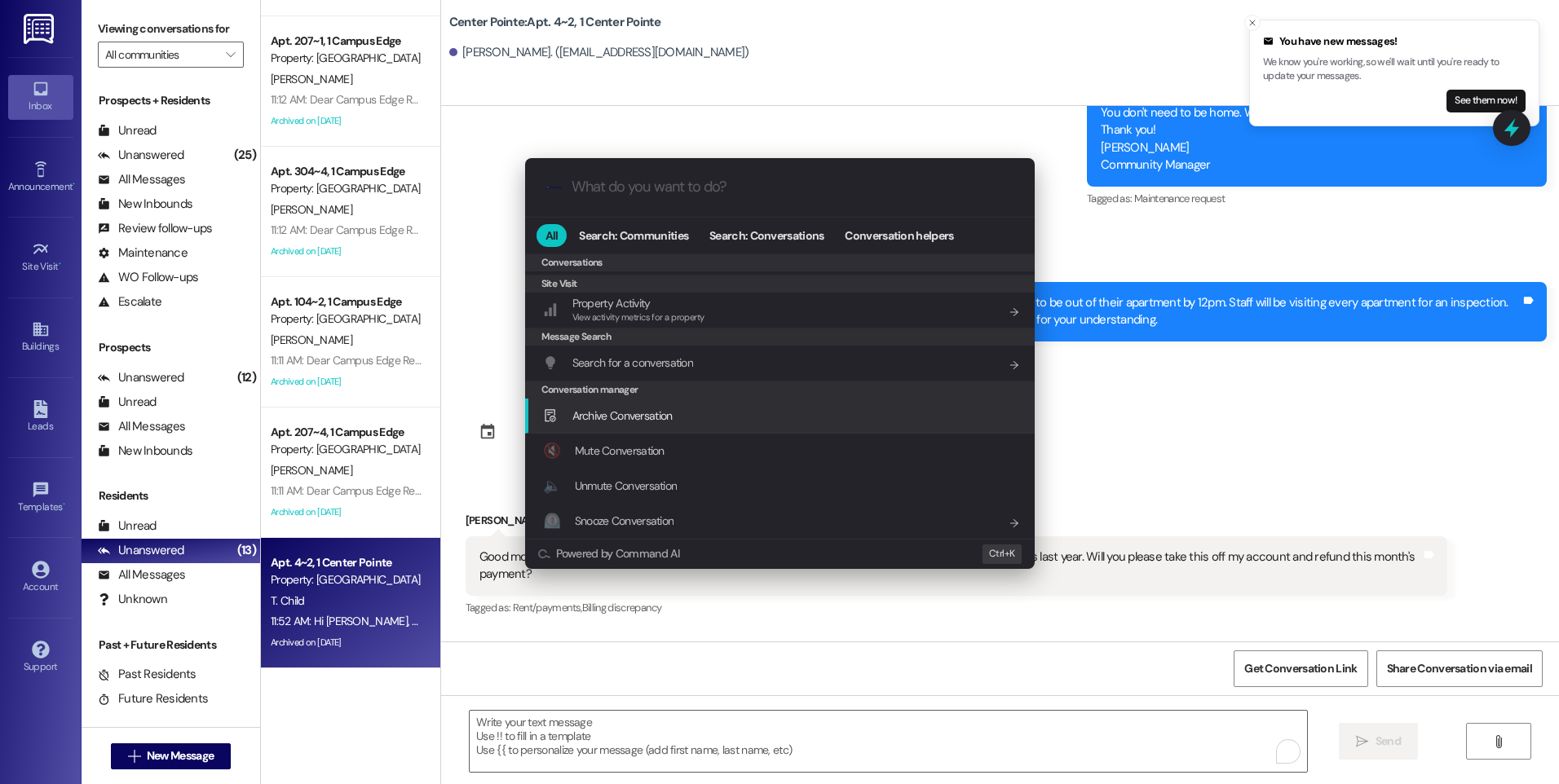
click at [667, 422] on span "Archive Conversation" at bounding box center [622, 415] width 100 height 15
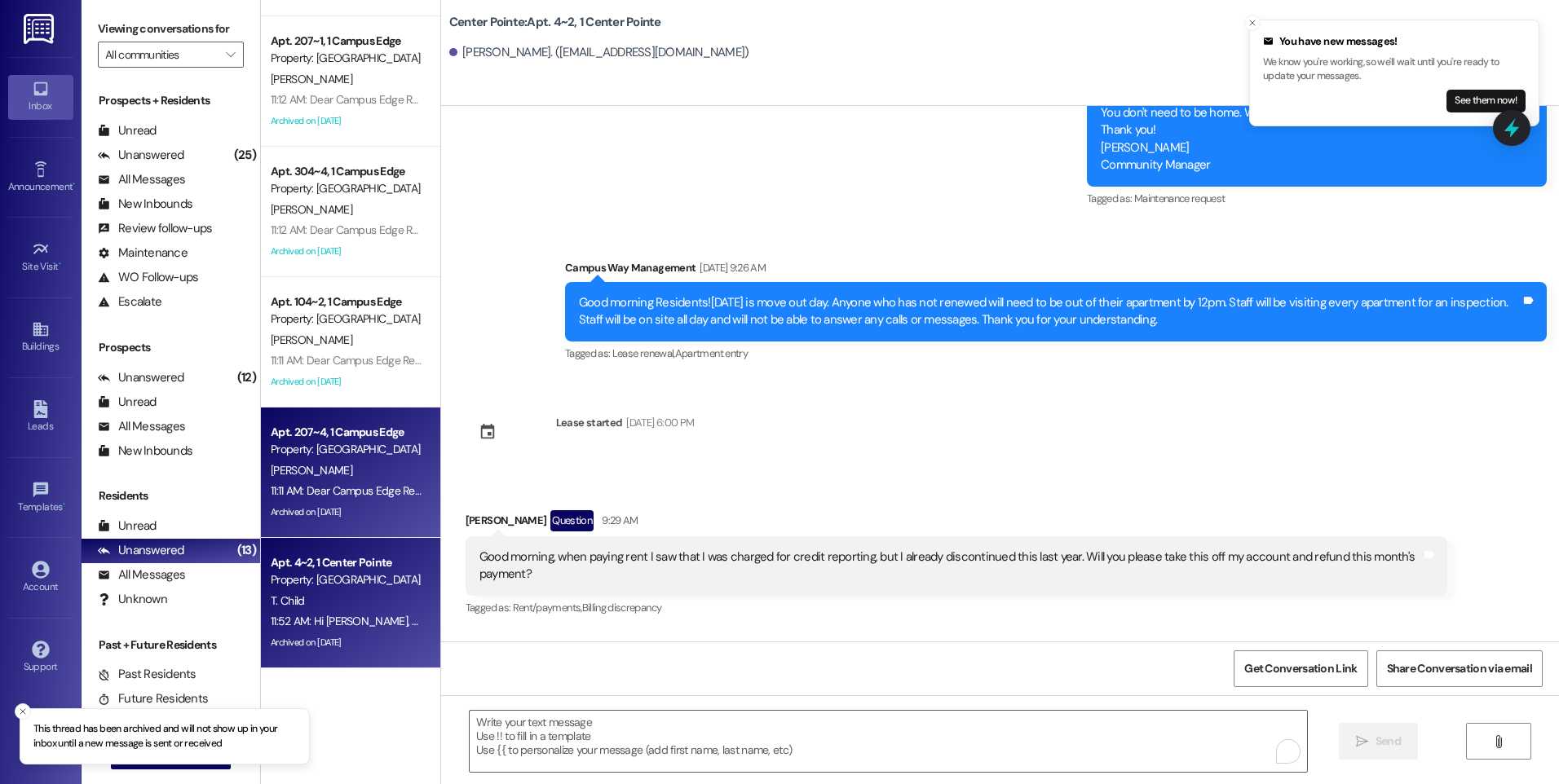
click at [371, 453] on div "Property: [GEOGRAPHIC_DATA]" at bounding box center [346, 449] width 151 height 17
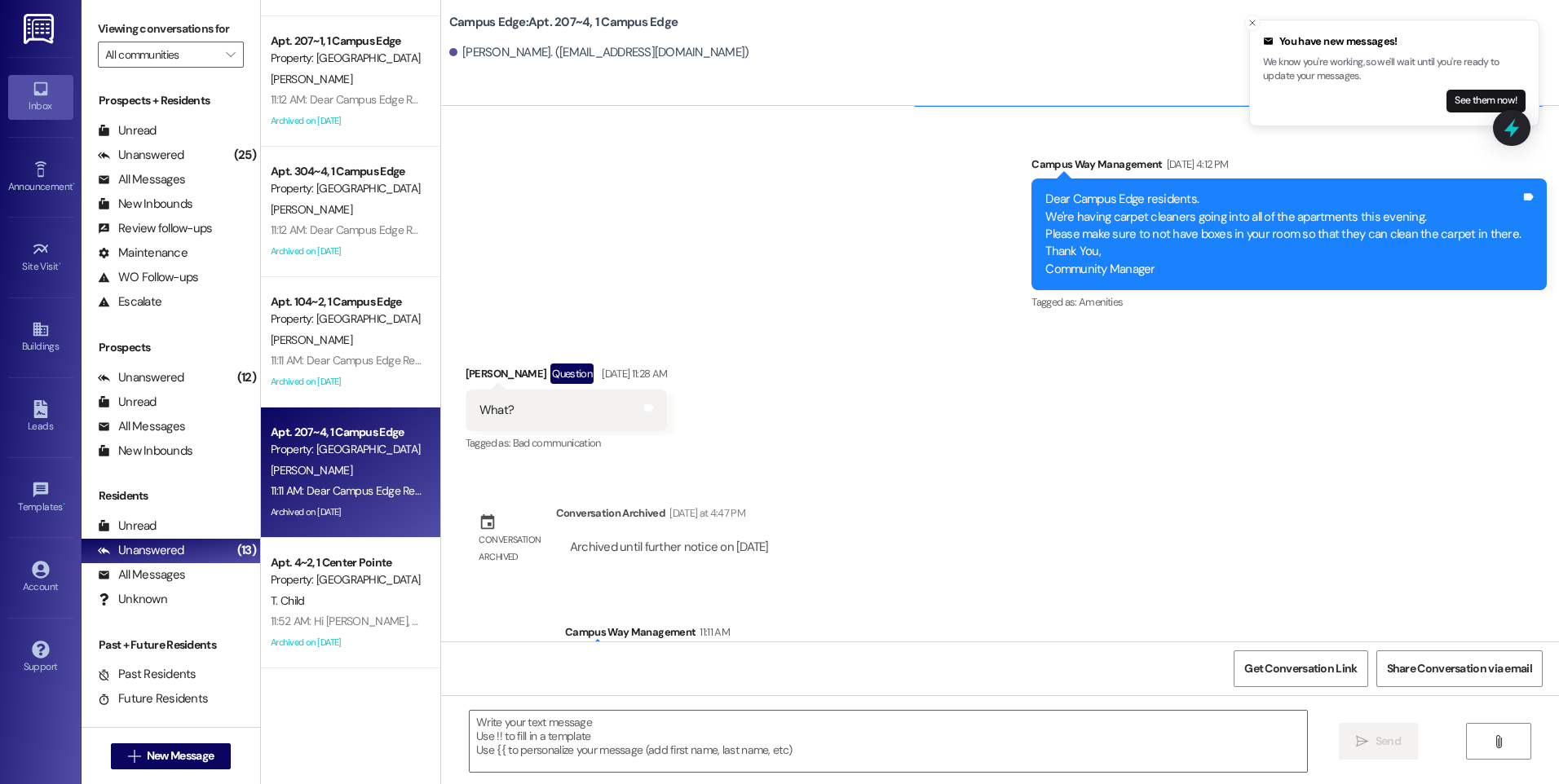
scroll to position [22326, 0]
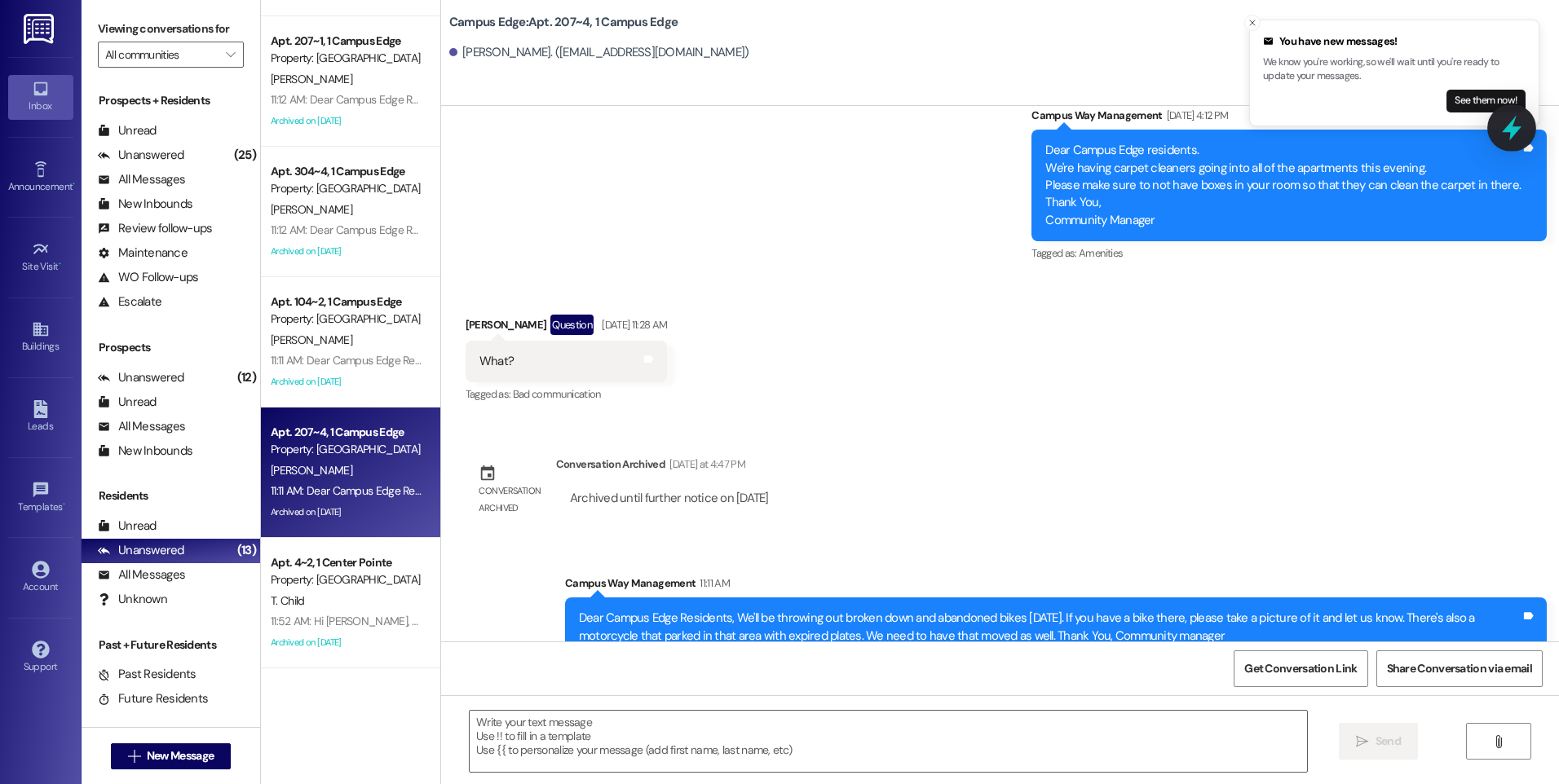
click at [1514, 121] on icon at bounding box center [1512, 128] width 19 height 26
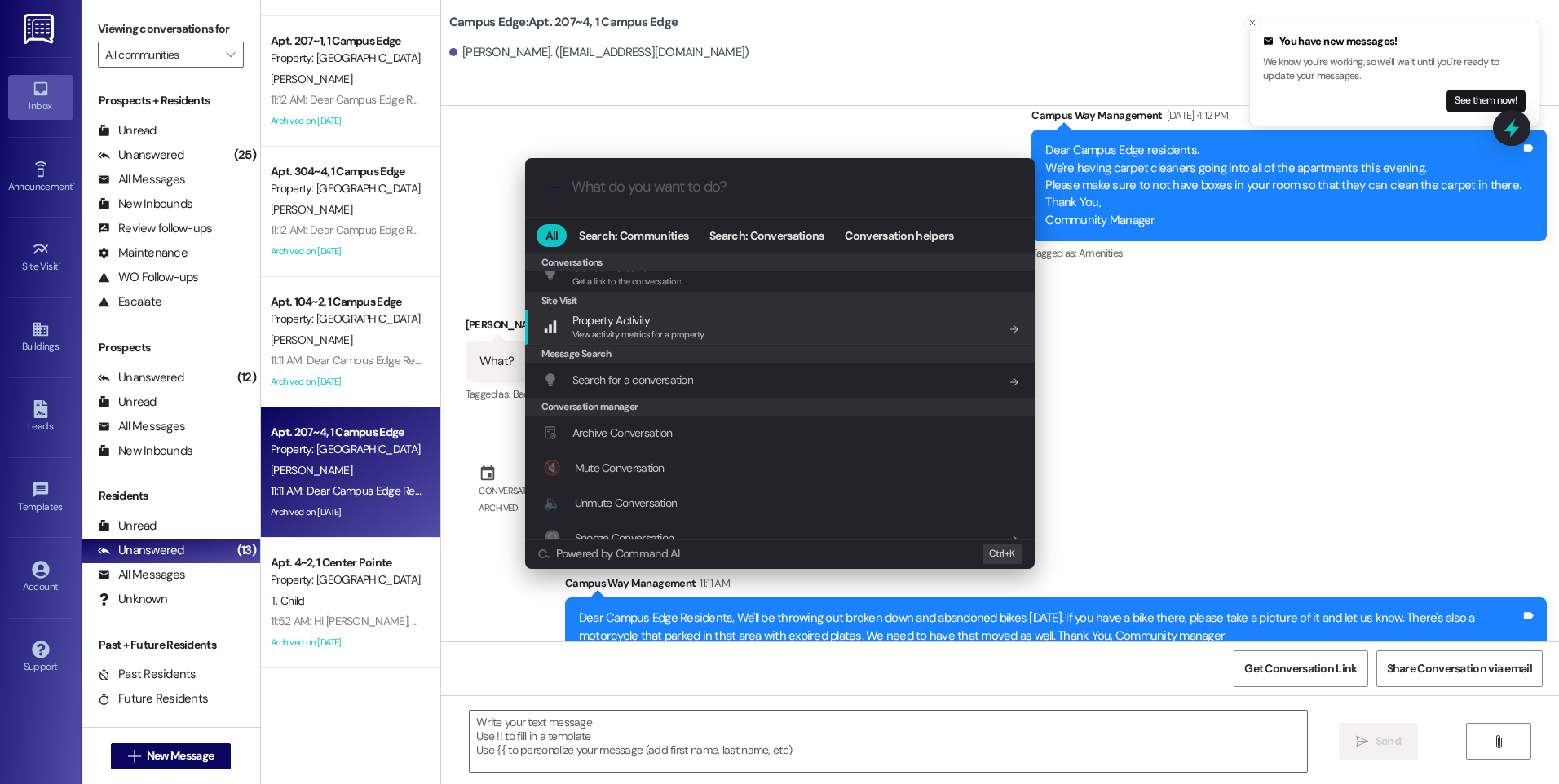
scroll to position [711, 0]
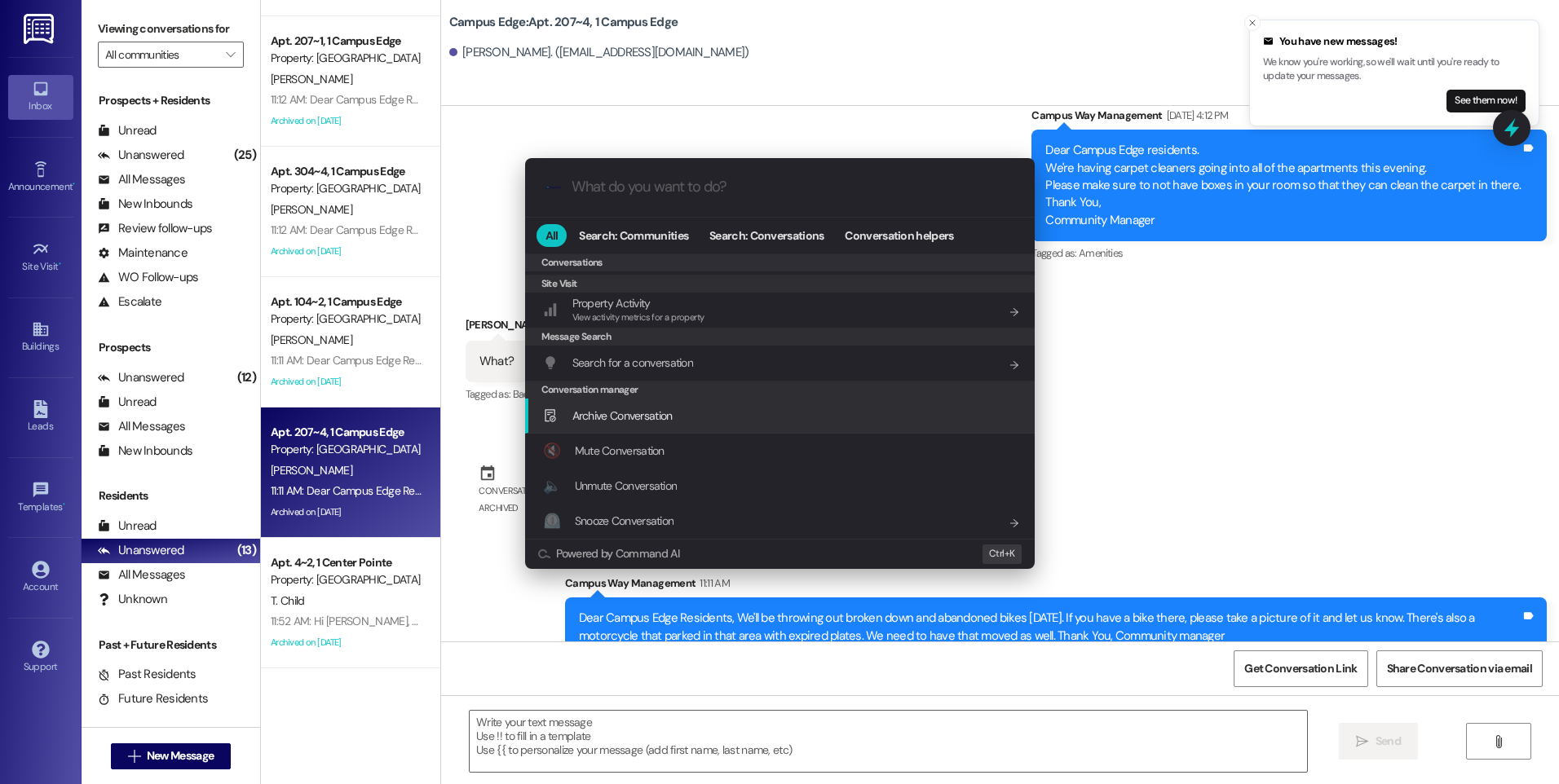
click at [673, 424] on div "Archive Conversation Add shortcut" at bounding box center [780, 416] width 509 height 35
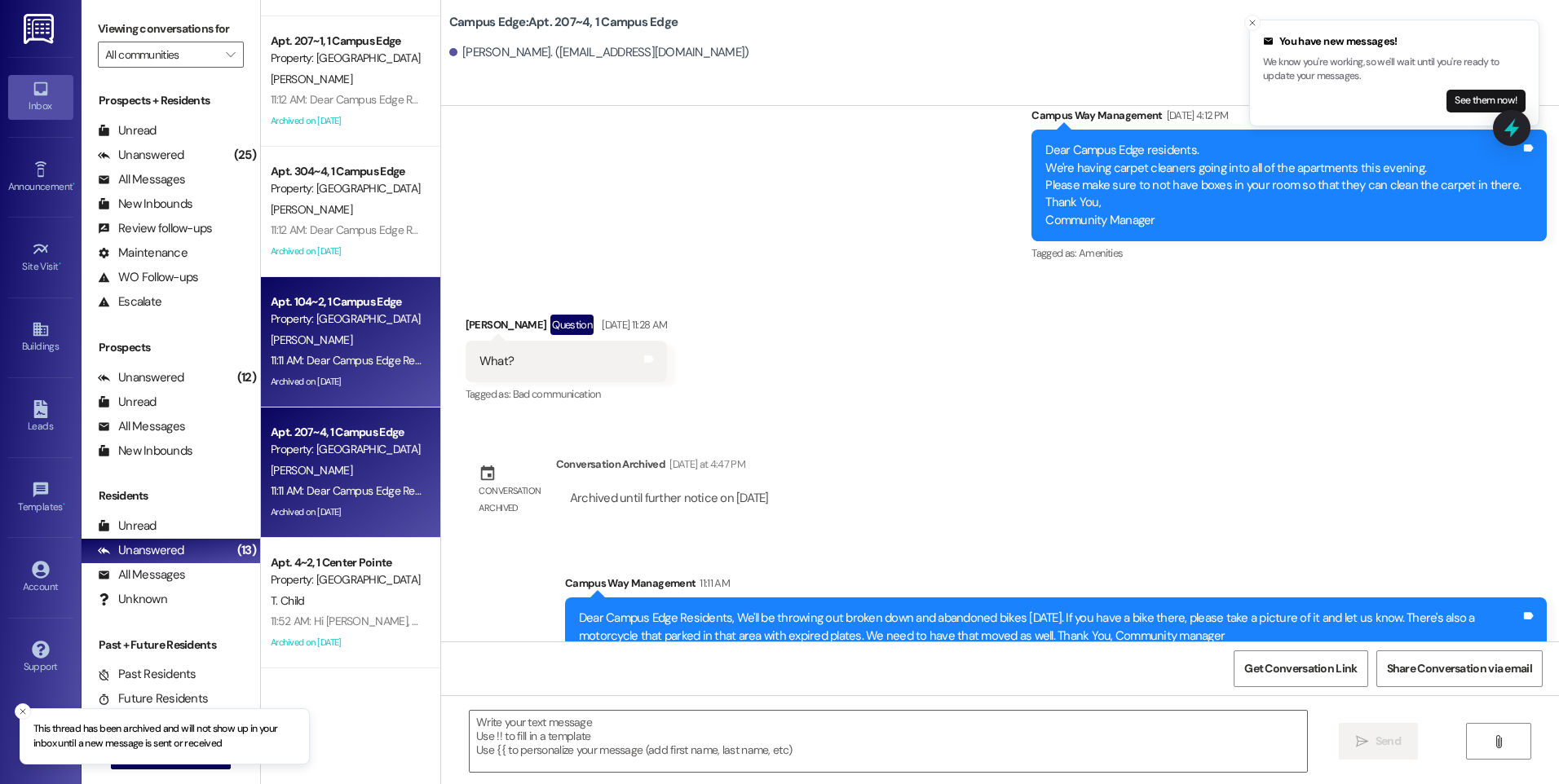
click at [305, 346] on div "[PERSON_NAME]" at bounding box center [346, 340] width 154 height 20
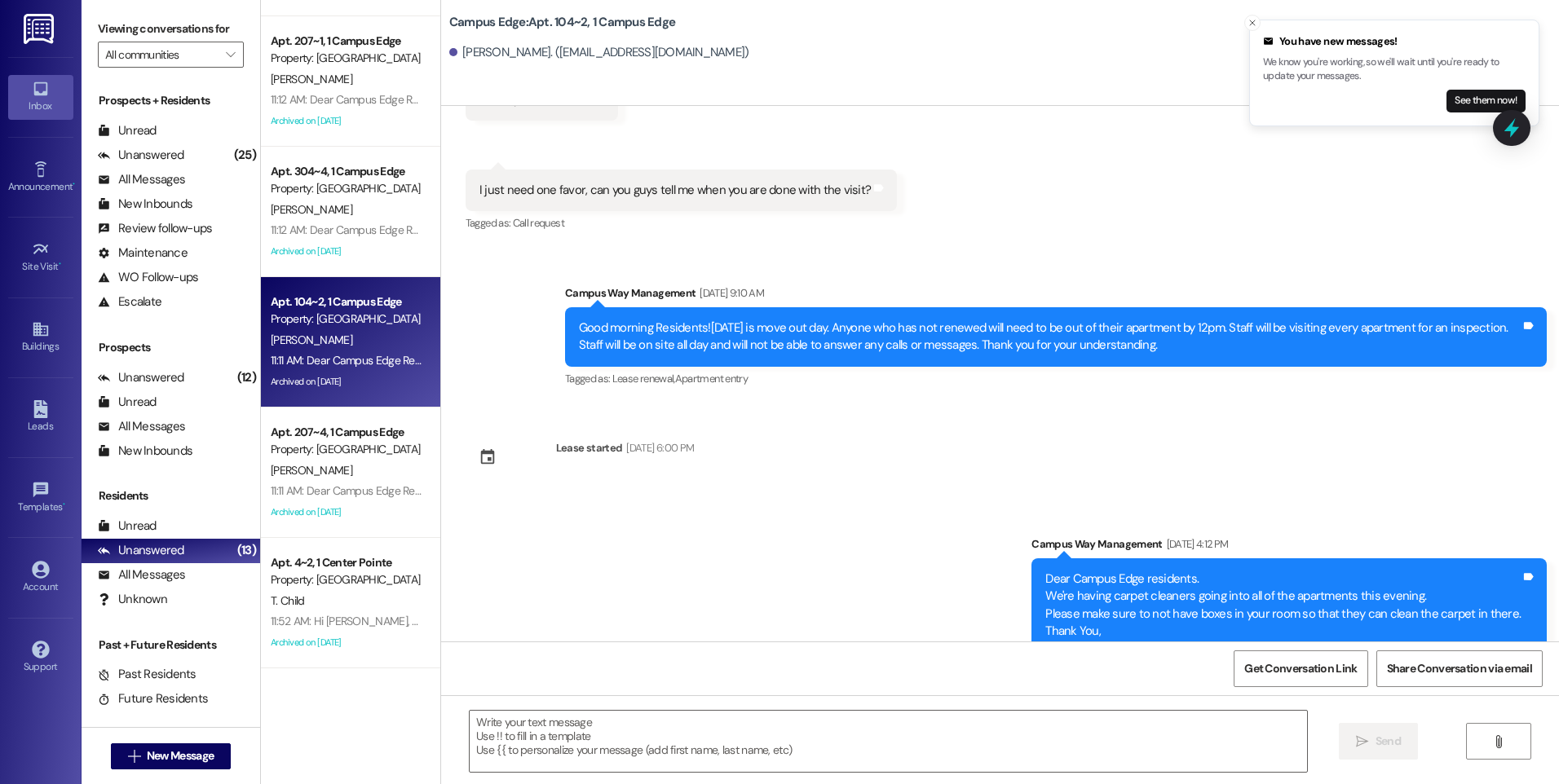
scroll to position [8233, 0]
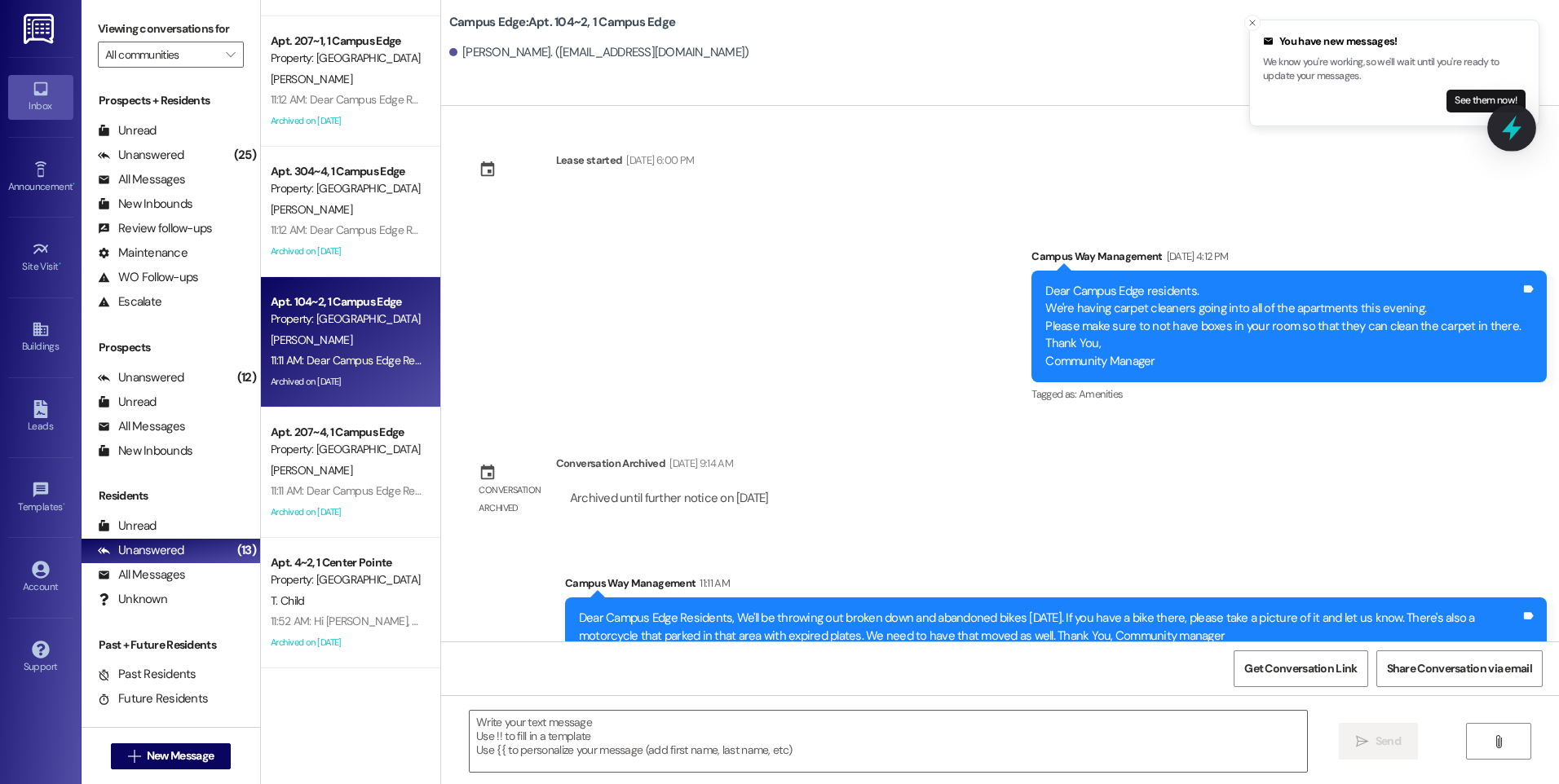
click at [1517, 126] on icon at bounding box center [1511, 127] width 27 height 27
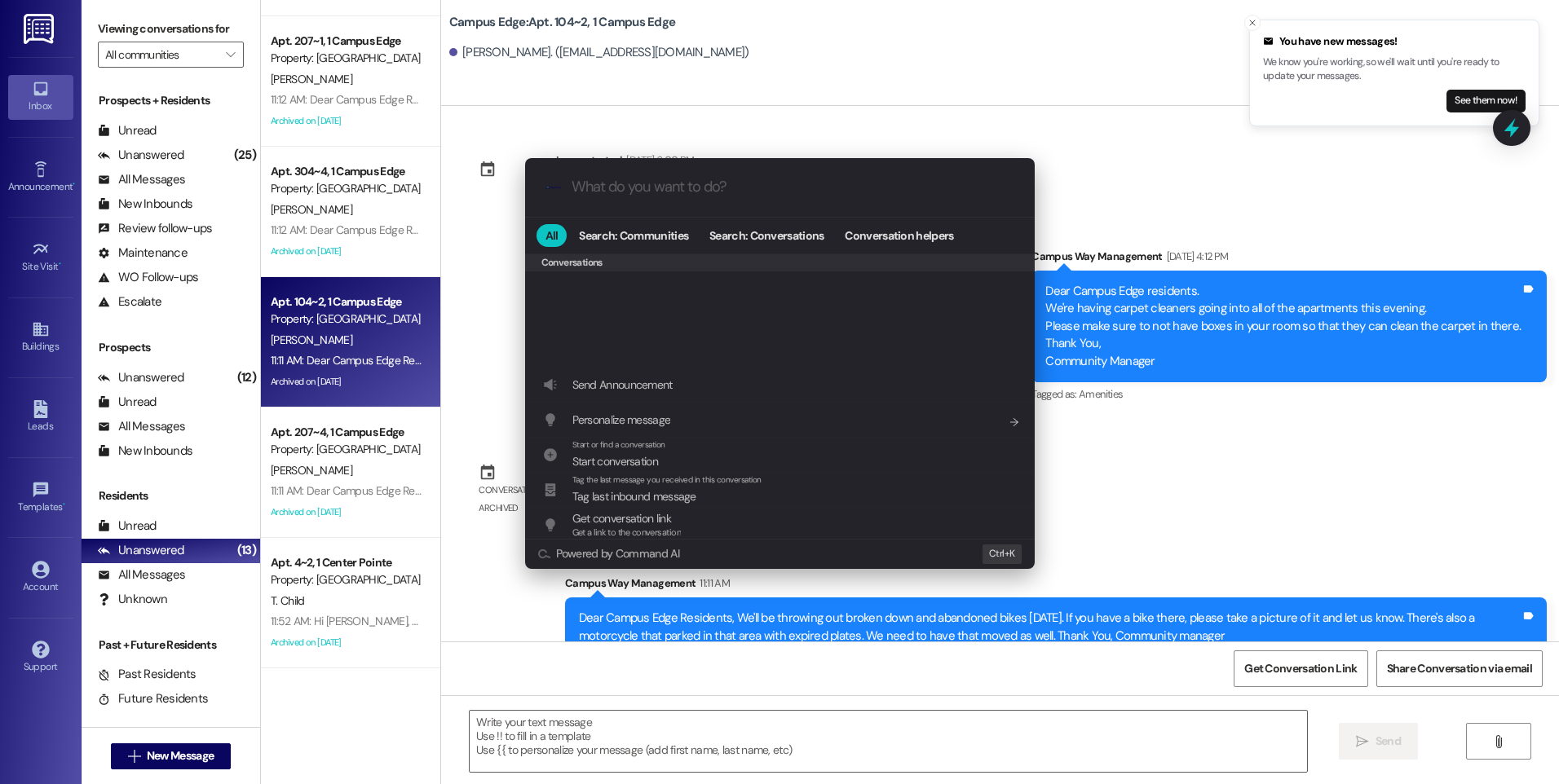
scroll to position [711, 0]
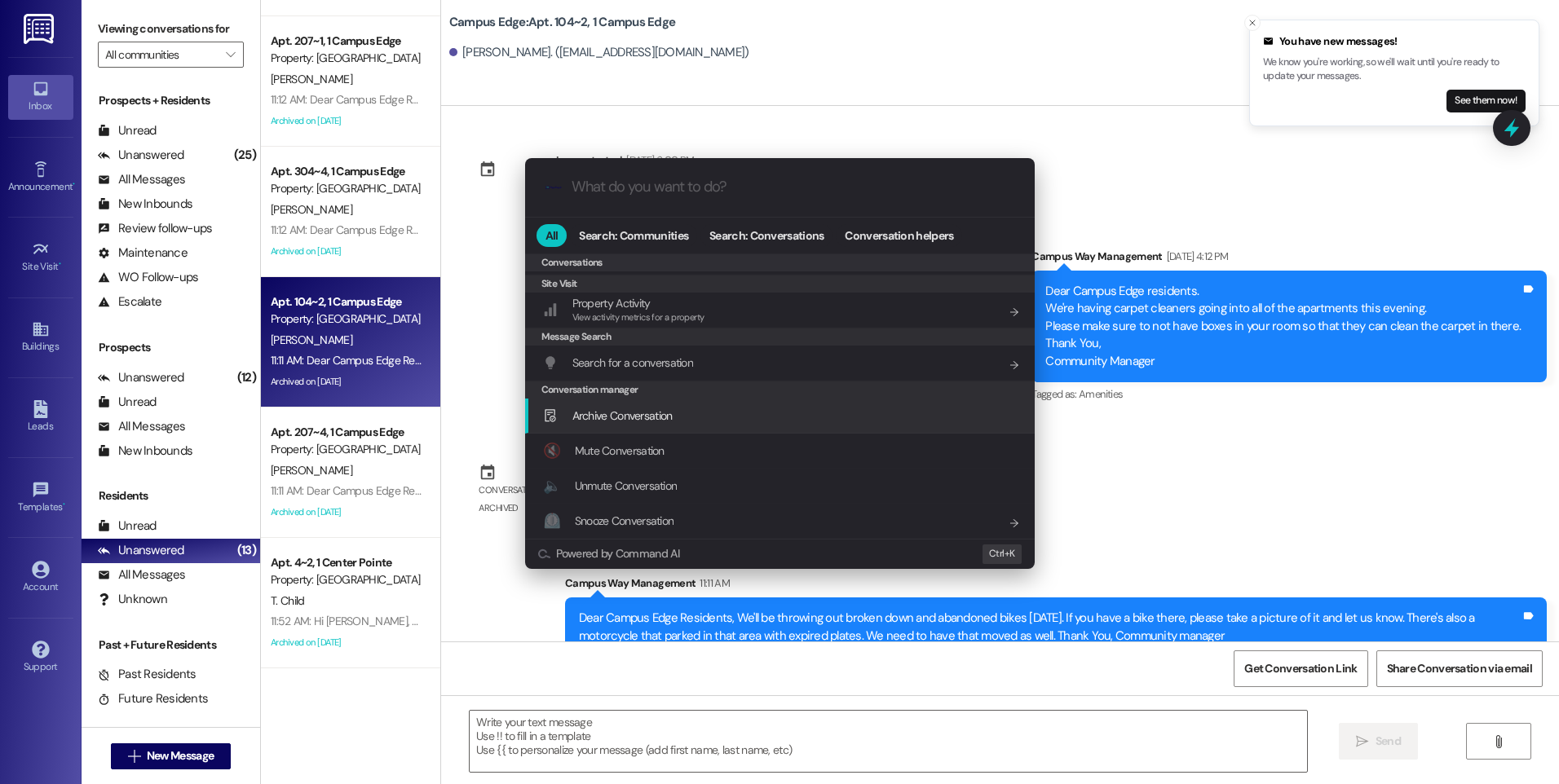
click at [711, 418] on div "Archive Conversation Add shortcut" at bounding box center [782, 415] width 478 height 18
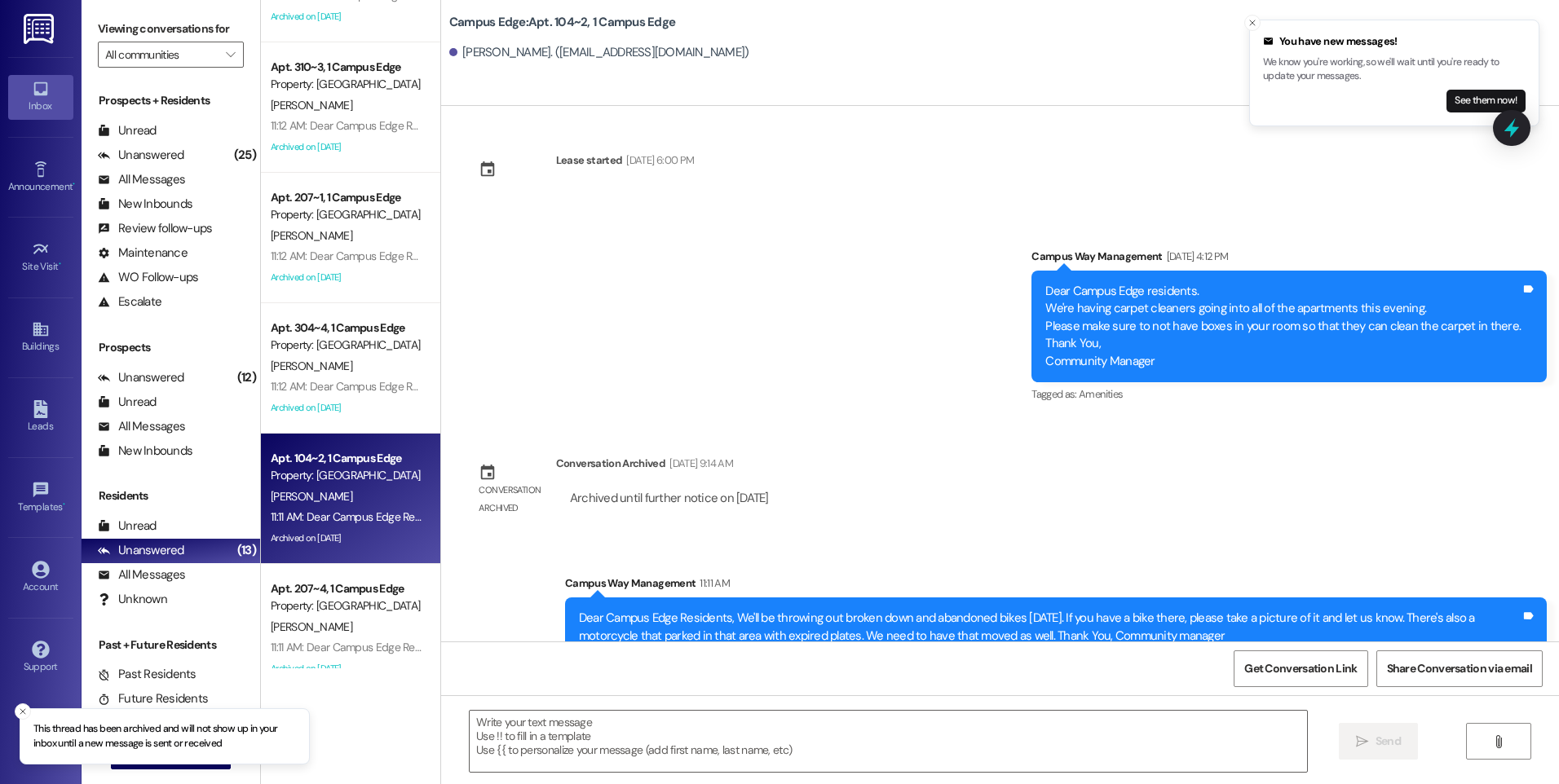
scroll to position [864, 0]
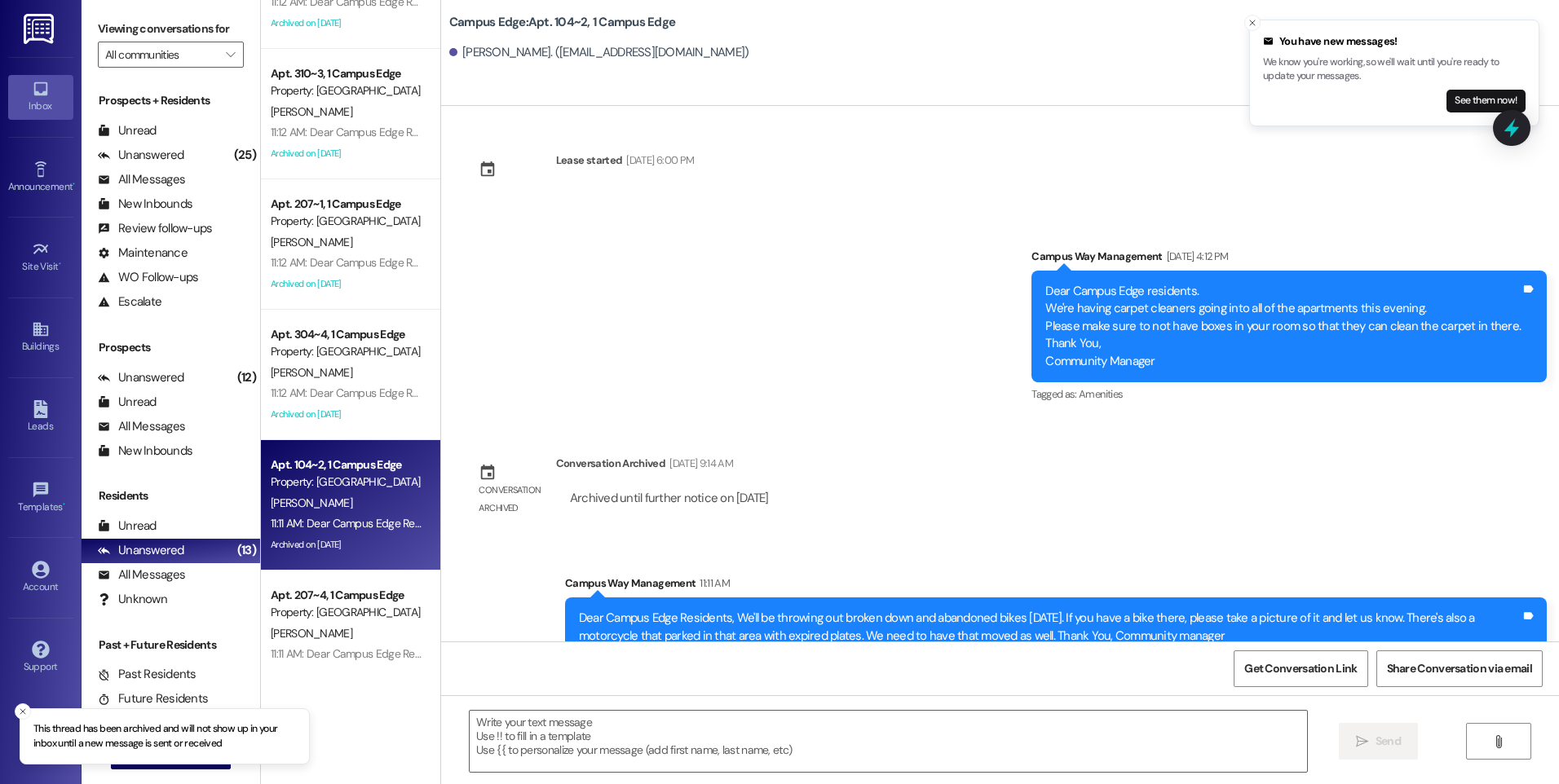
click at [319, 374] on div "[PERSON_NAME]" at bounding box center [346, 372] width 154 height 20
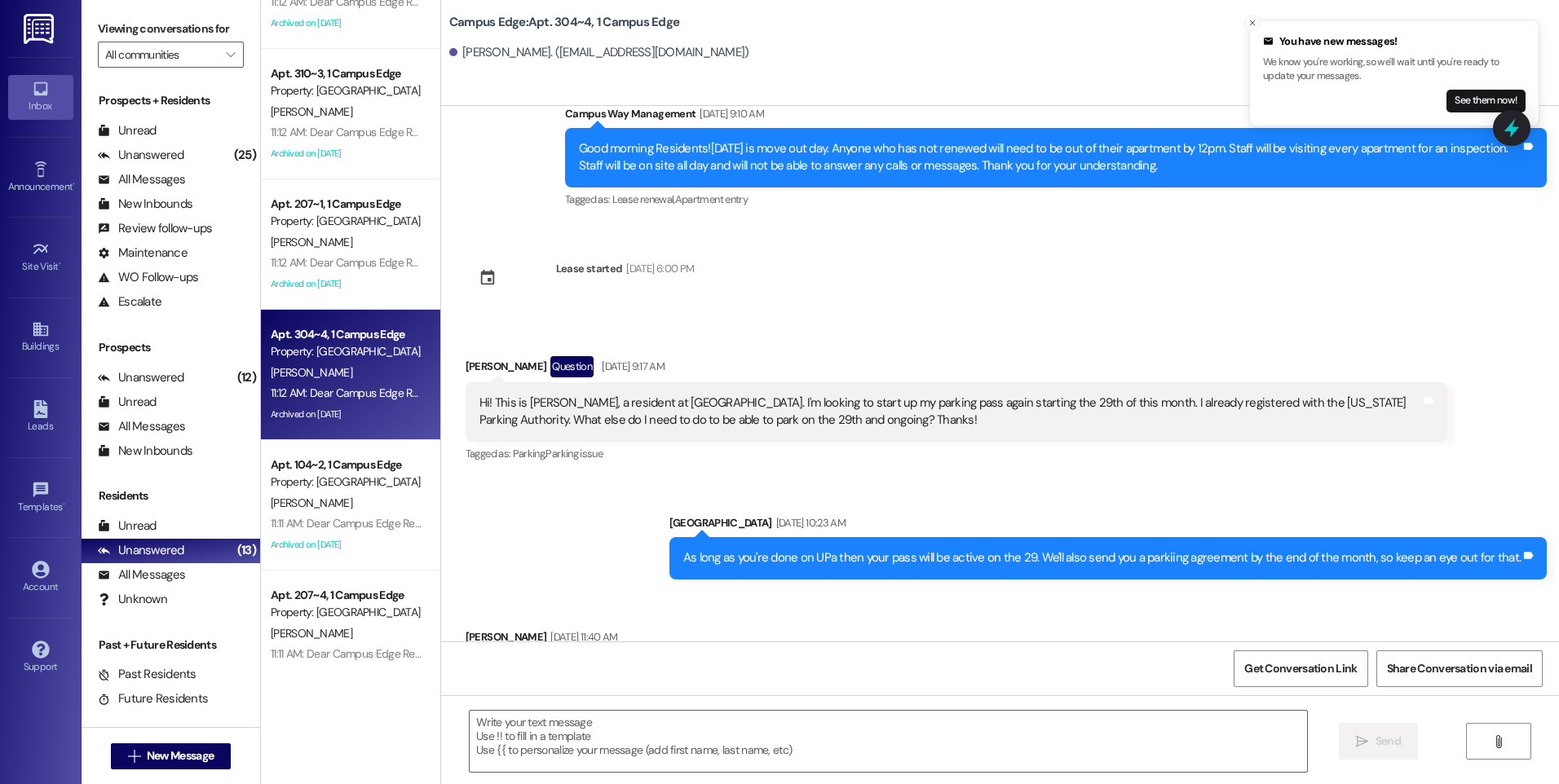
scroll to position [18707, 0]
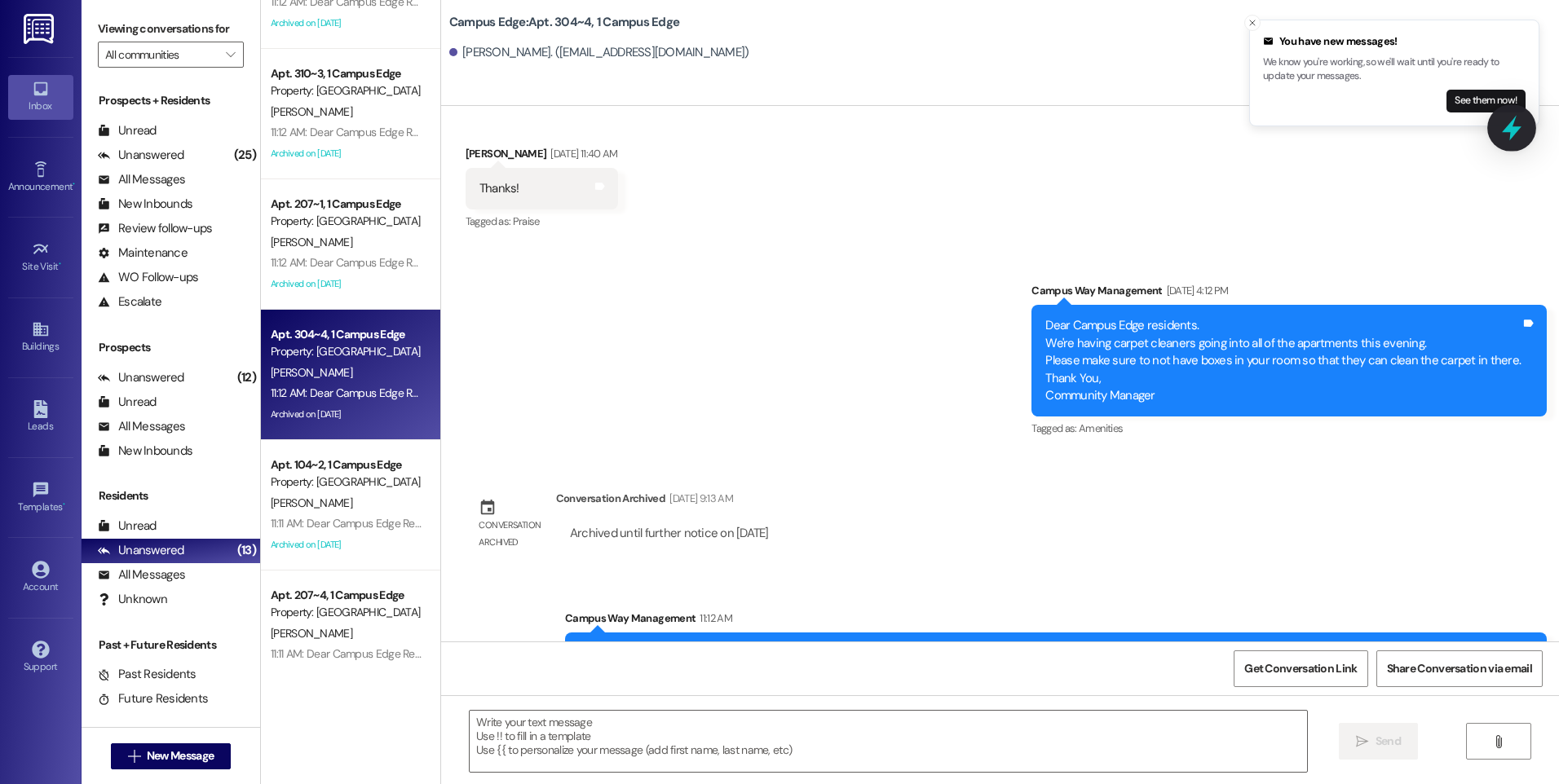
click at [1504, 134] on icon at bounding box center [1511, 127] width 27 height 27
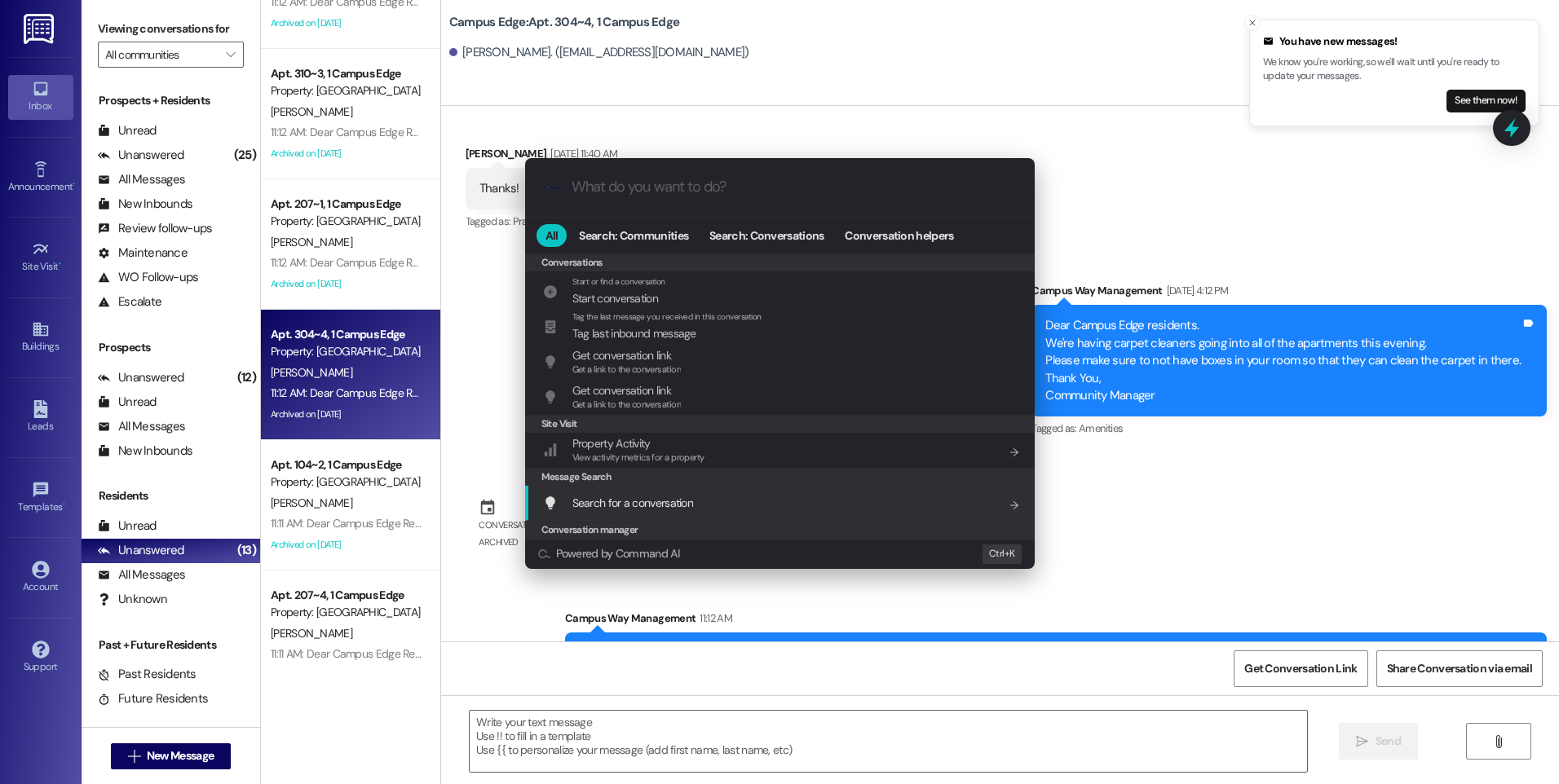
scroll to position [711, 0]
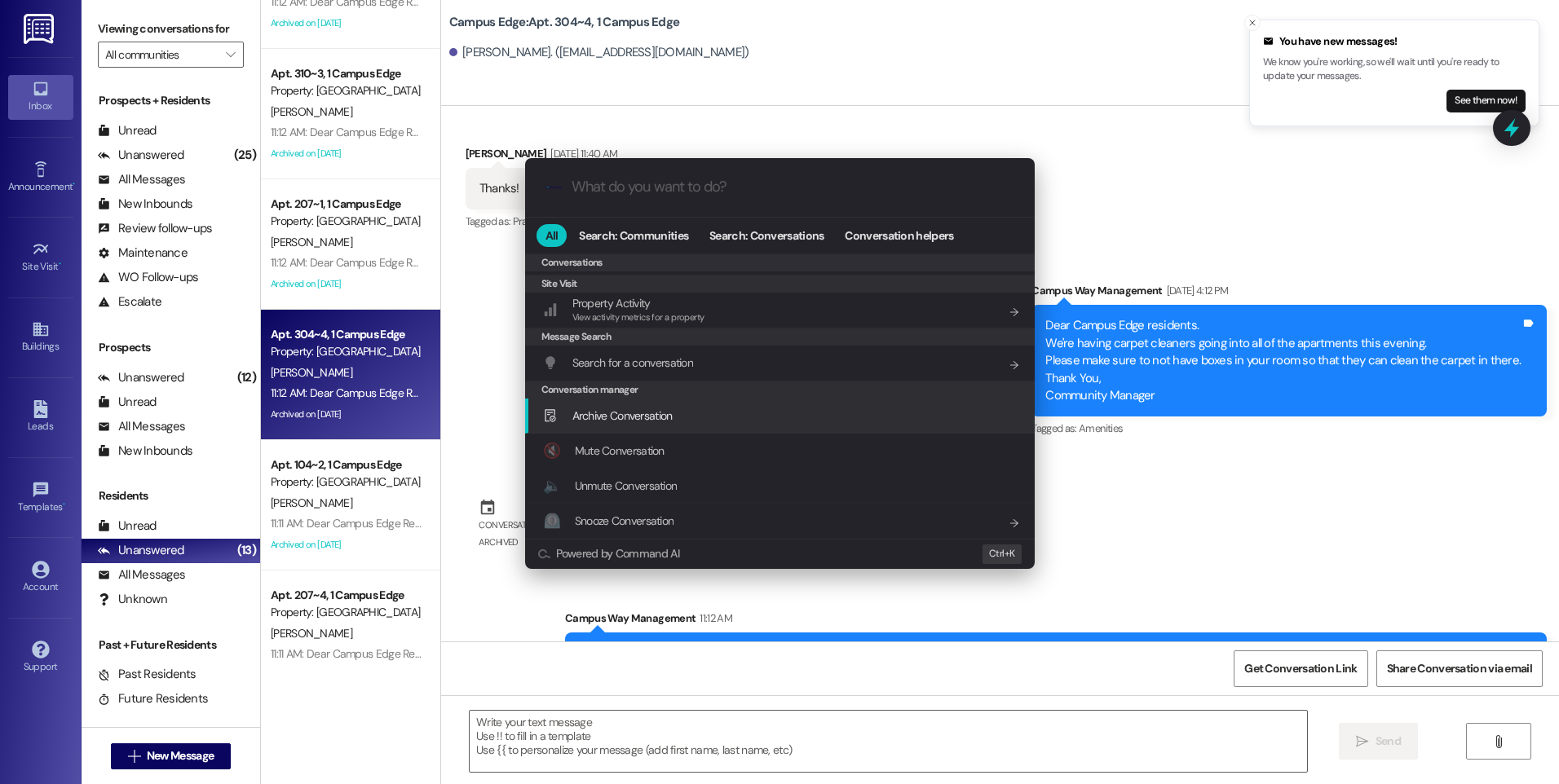
click at [649, 413] on span "Archive Conversation" at bounding box center [622, 415] width 100 height 15
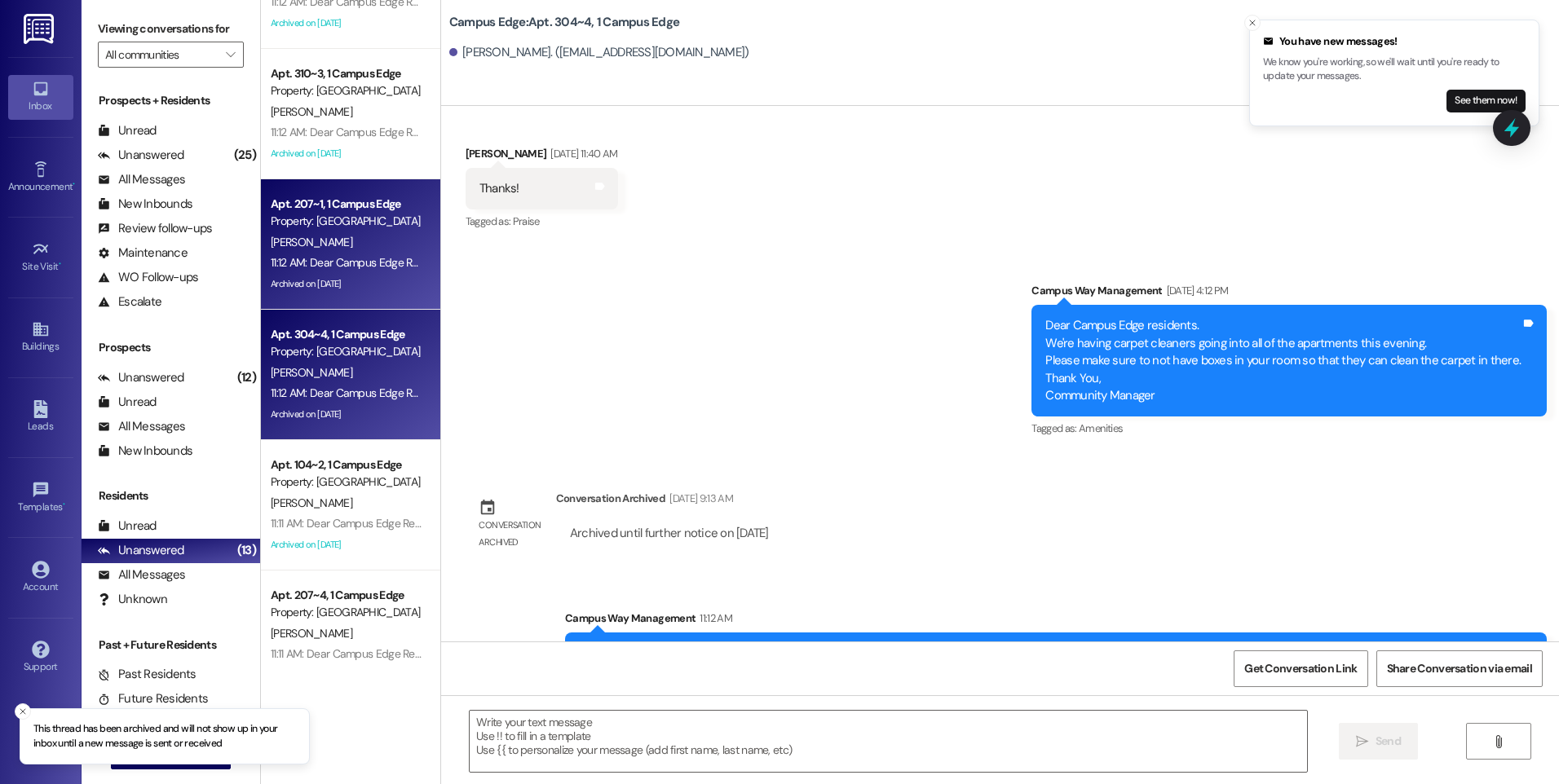
click at [340, 213] on div "Property: [GEOGRAPHIC_DATA]" at bounding box center [346, 221] width 151 height 17
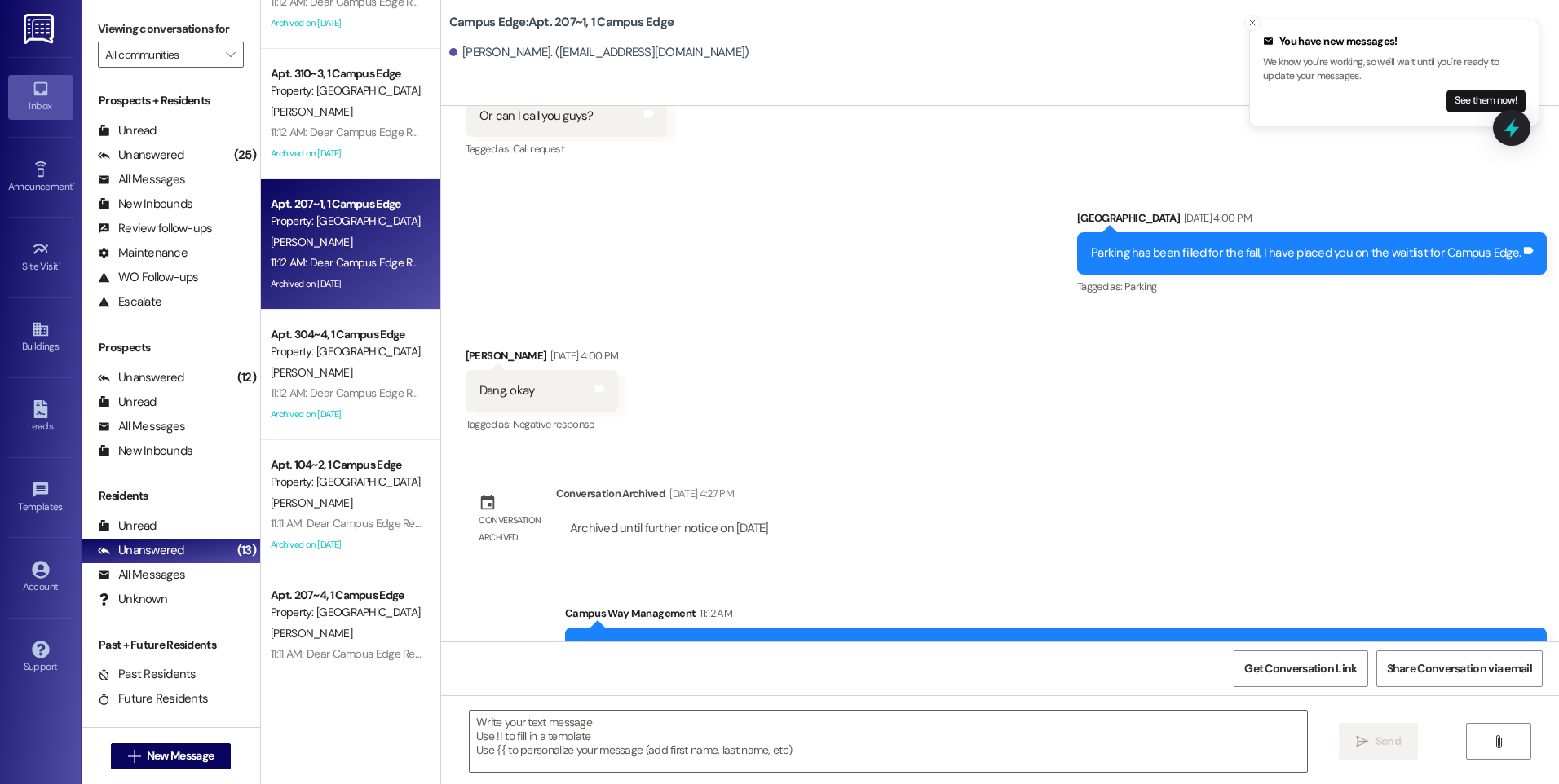
scroll to position [27894, 0]
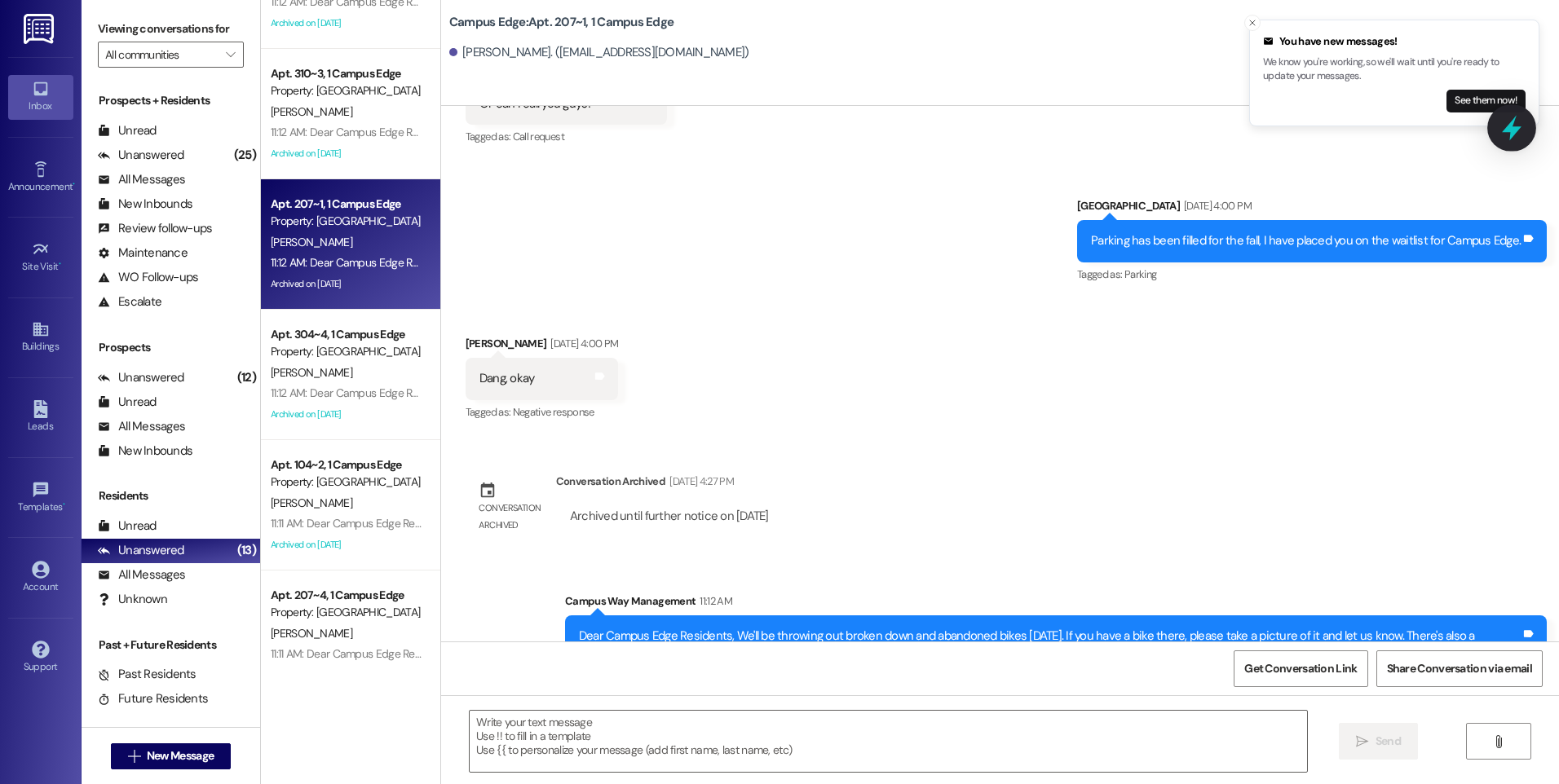
click at [1512, 132] on icon at bounding box center [1512, 128] width 19 height 26
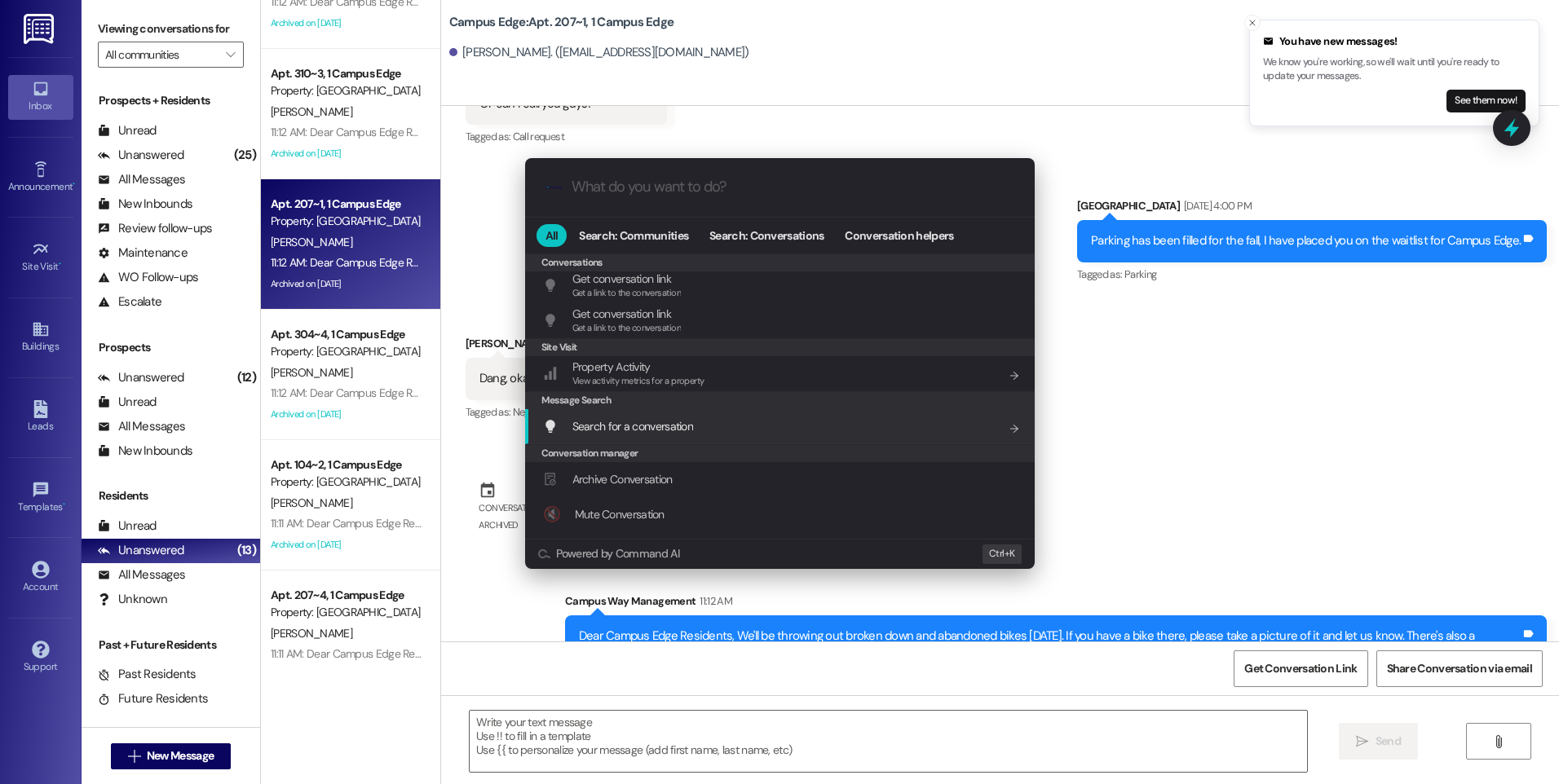
scroll to position [711, 0]
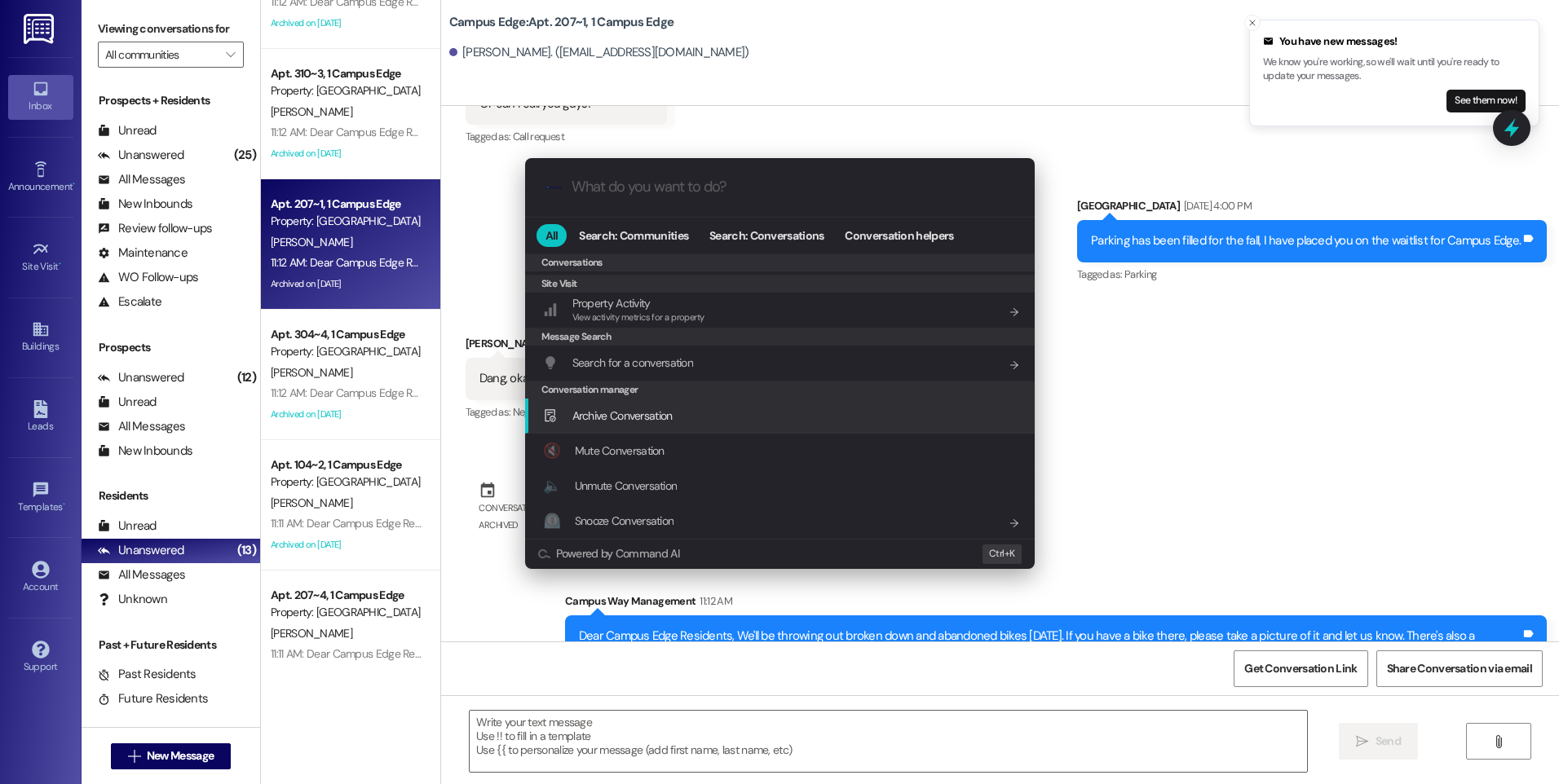
click at [656, 418] on span "Archive Conversation" at bounding box center [622, 415] width 100 height 15
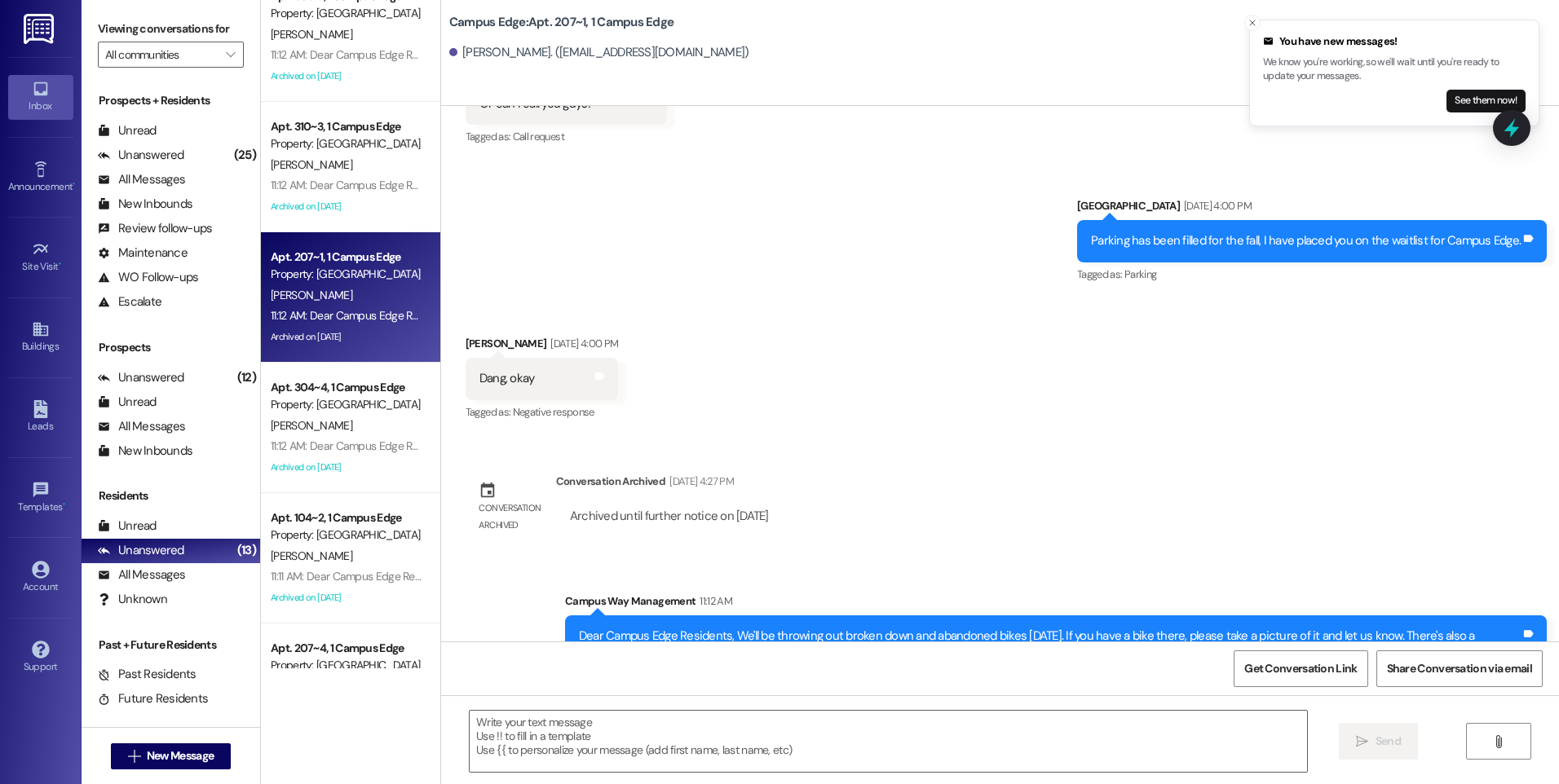
scroll to position [782, 0]
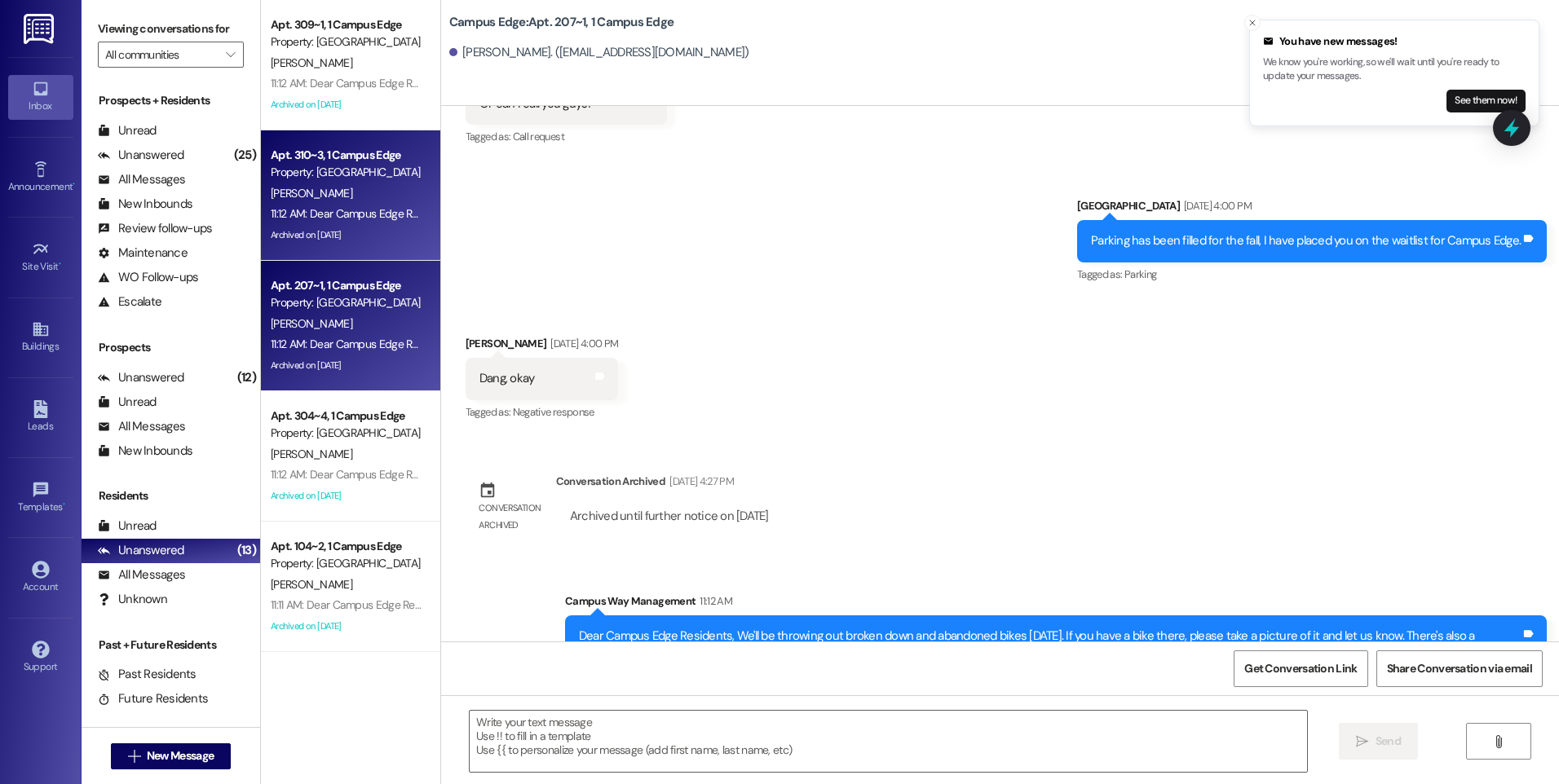
click at [344, 225] on div "Archived on [DATE]" at bounding box center [346, 235] width 154 height 20
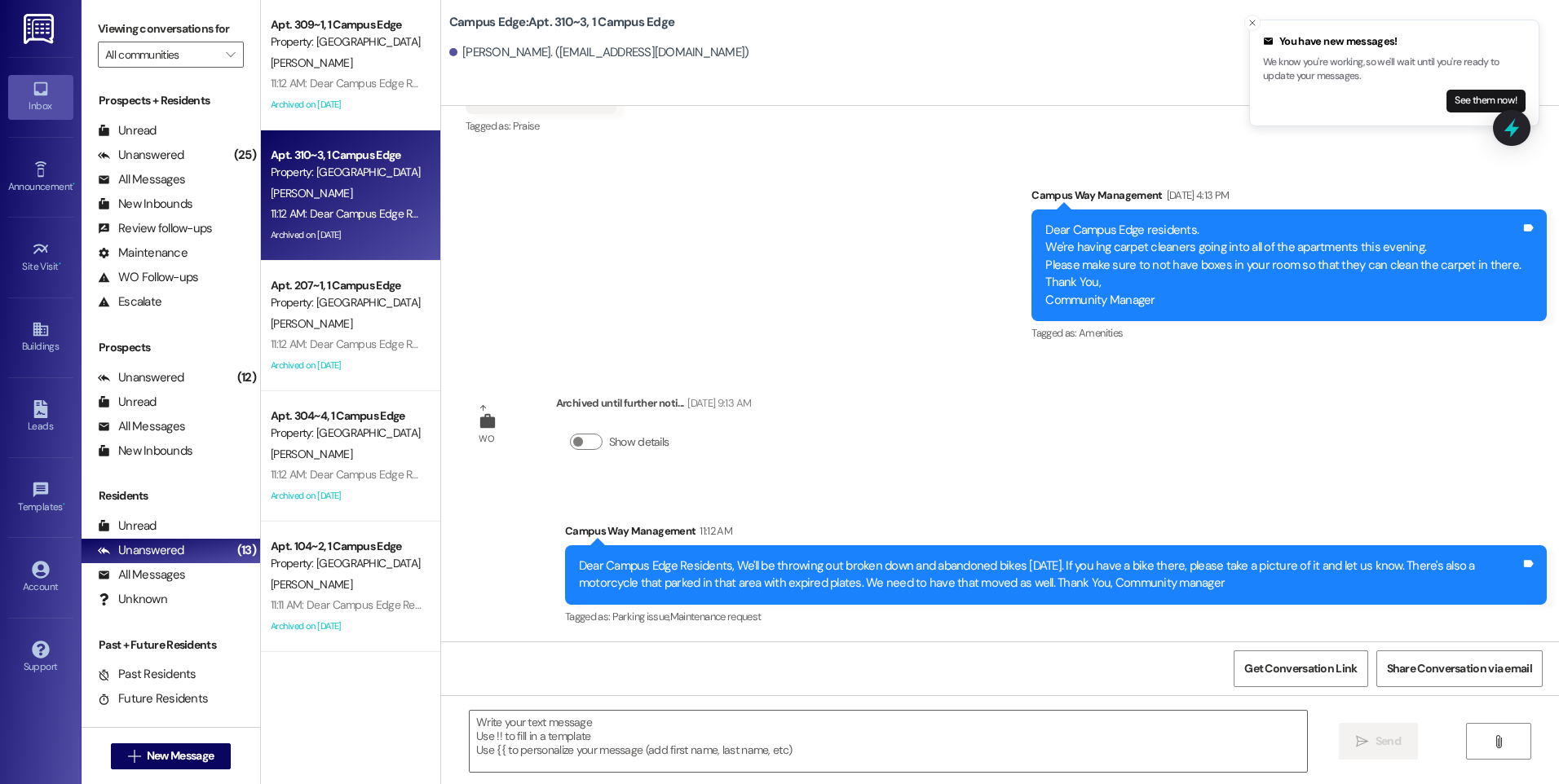
scroll to position [10471, 0]
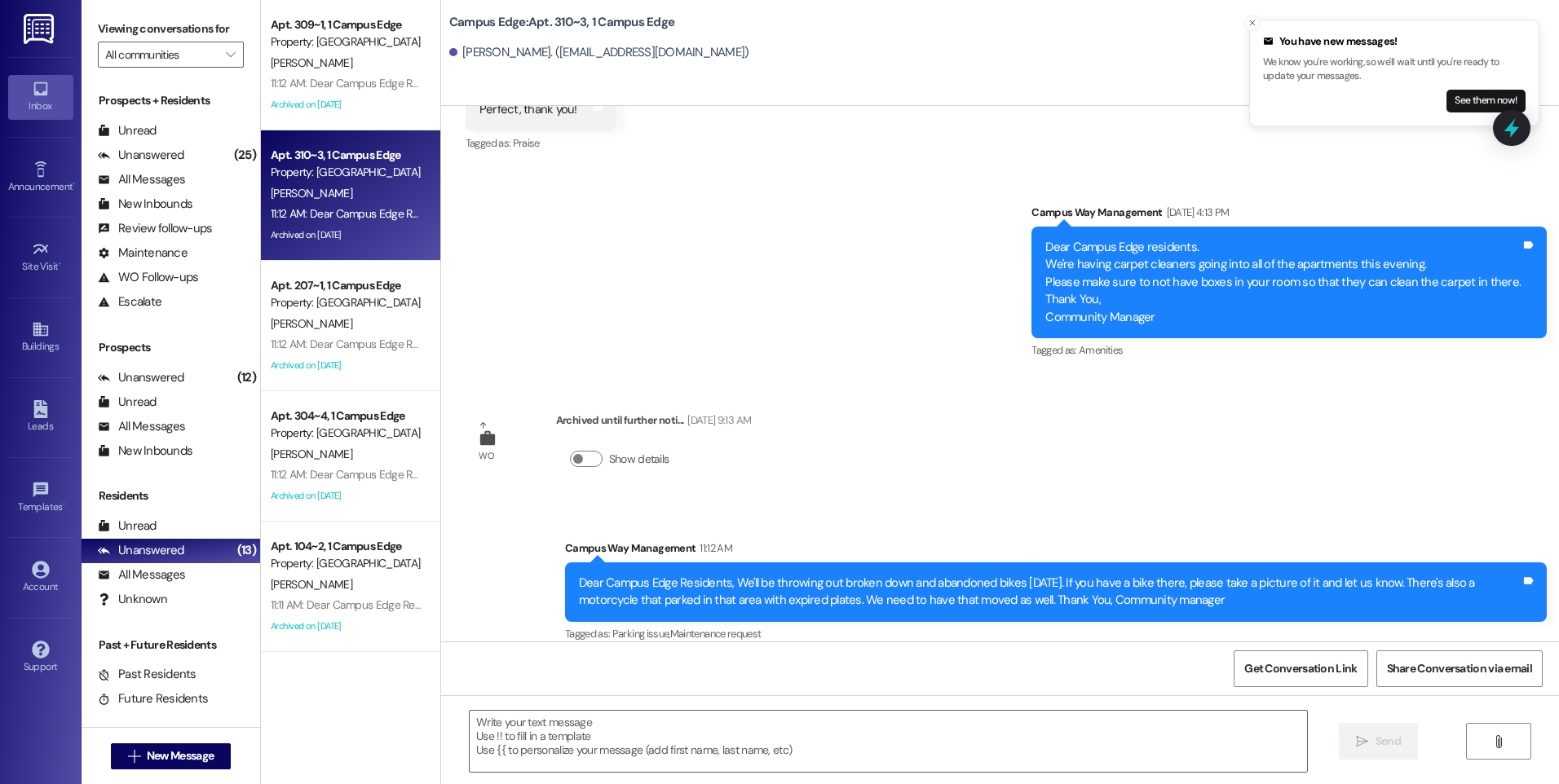
click at [1509, 148] on div "Received via SMS [PERSON_NAME] [DATE] 5:33 PM Perfect, thank you! Tags and note…" at bounding box center [1000, 98] width 1118 height 138
click at [1511, 133] on icon at bounding box center [1512, 128] width 19 height 26
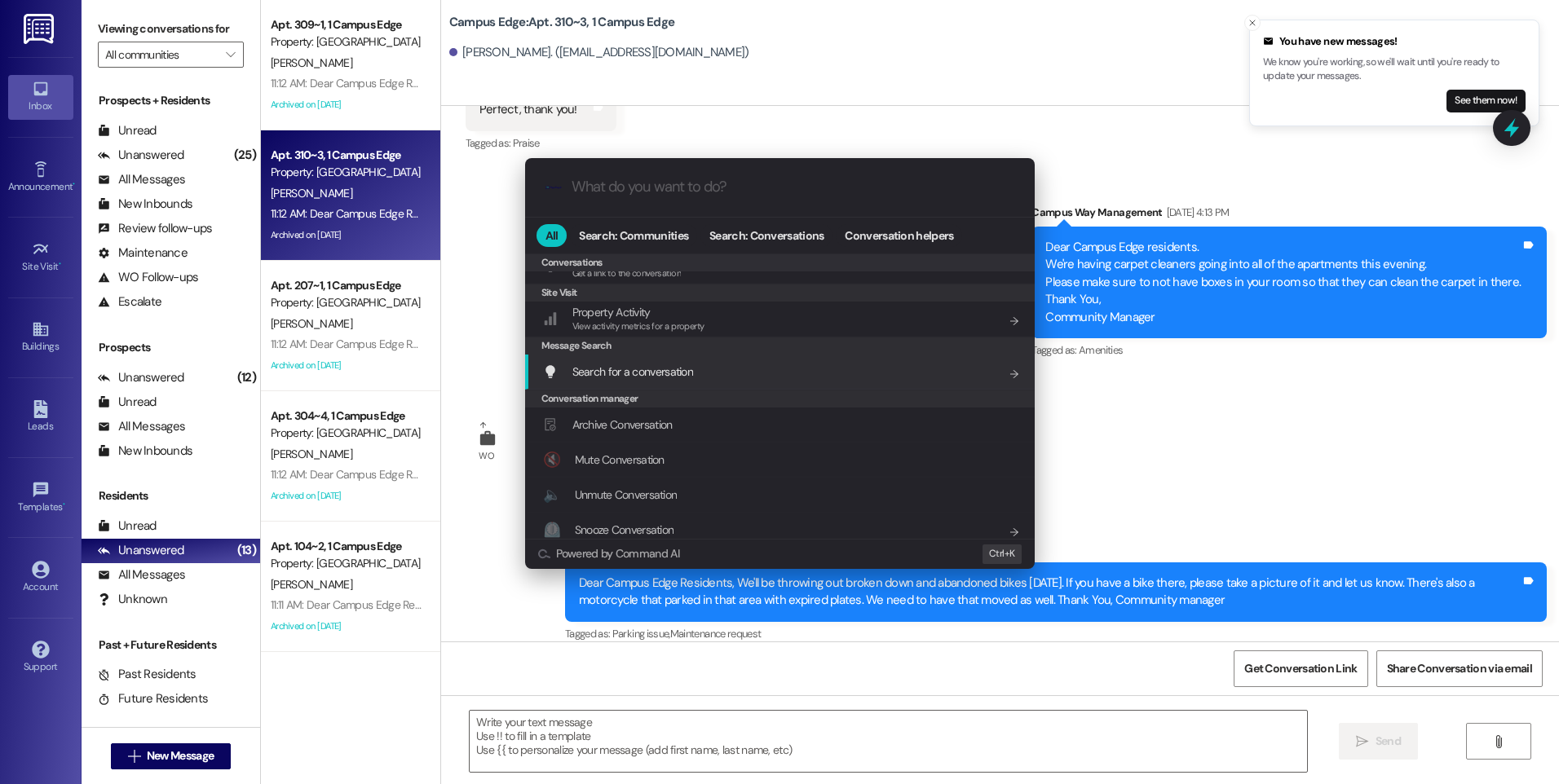
scroll to position [711, 0]
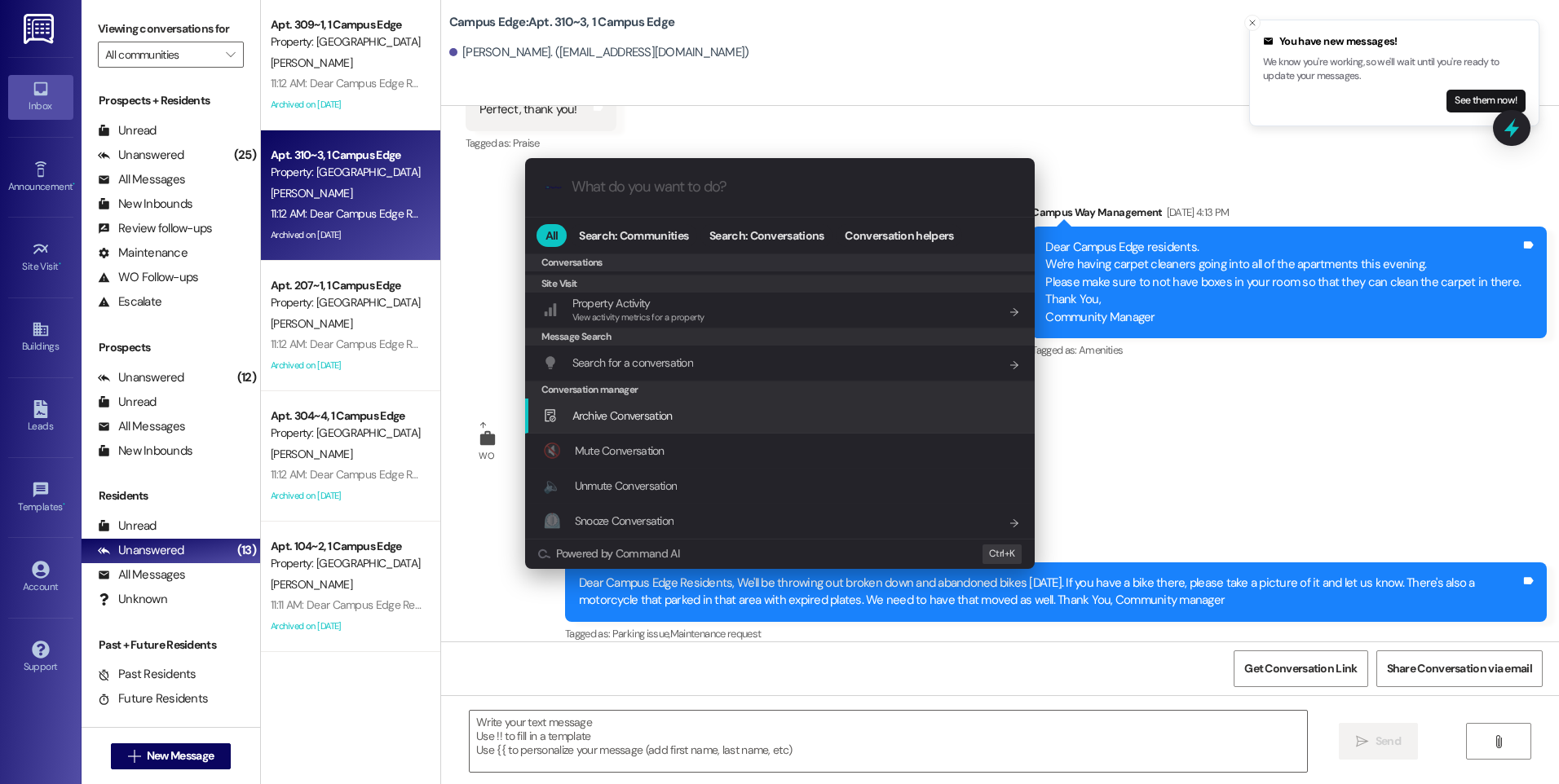
click at [653, 414] on span "Archive Conversation" at bounding box center [622, 415] width 100 height 15
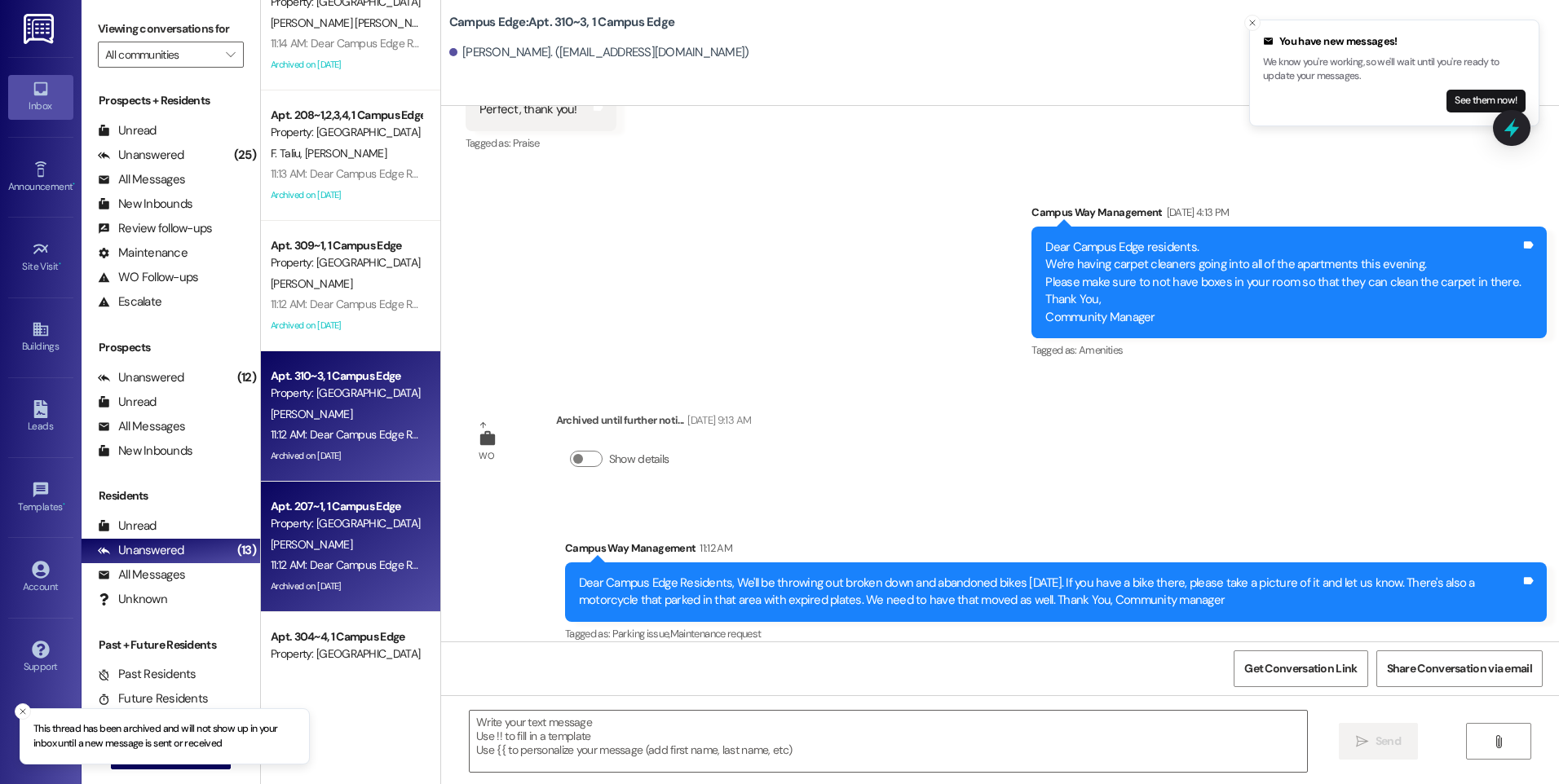
scroll to position [538, 0]
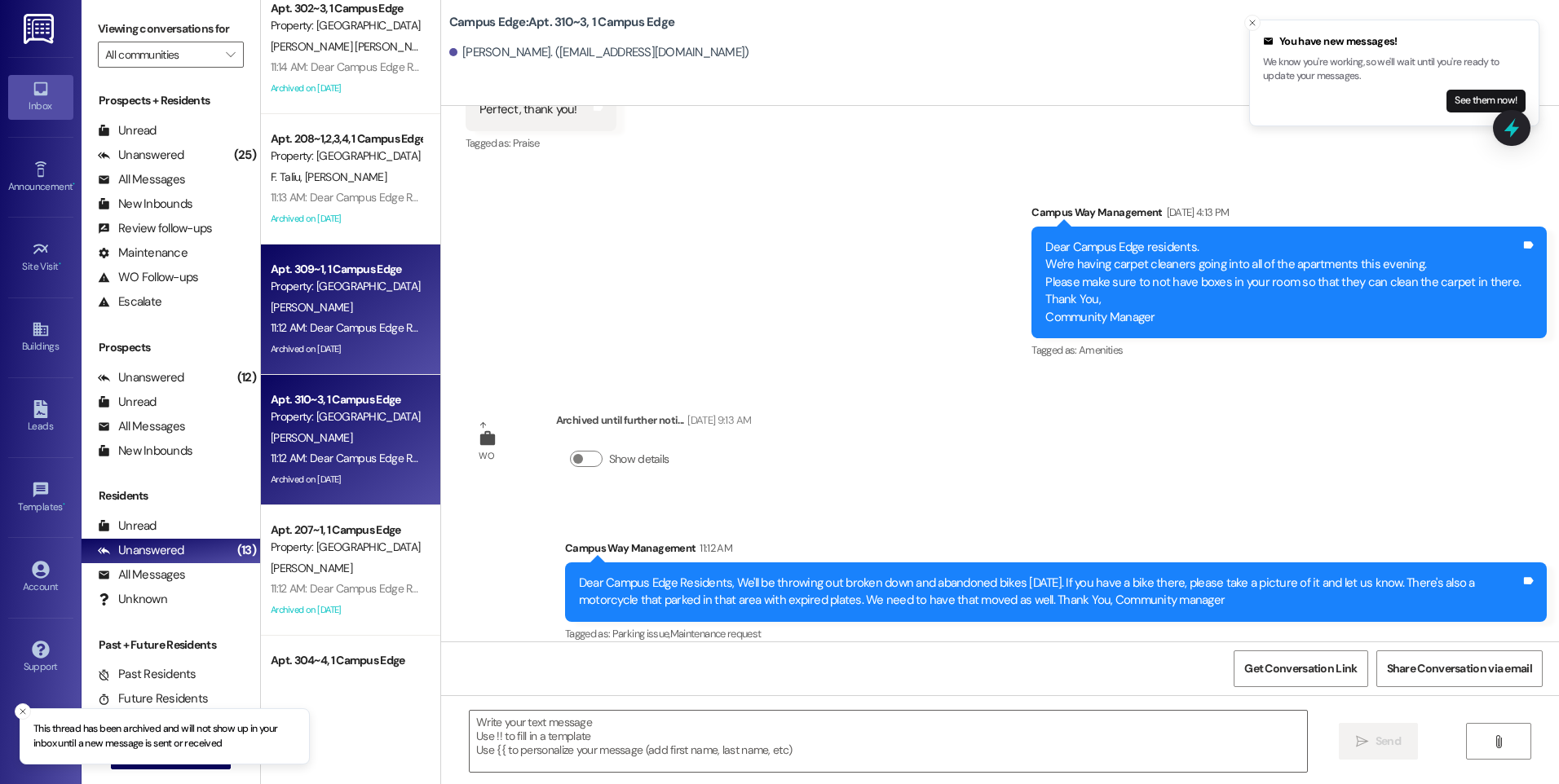
click at [332, 309] on div "[PERSON_NAME]" at bounding box center [346, 308] width 154 height 20
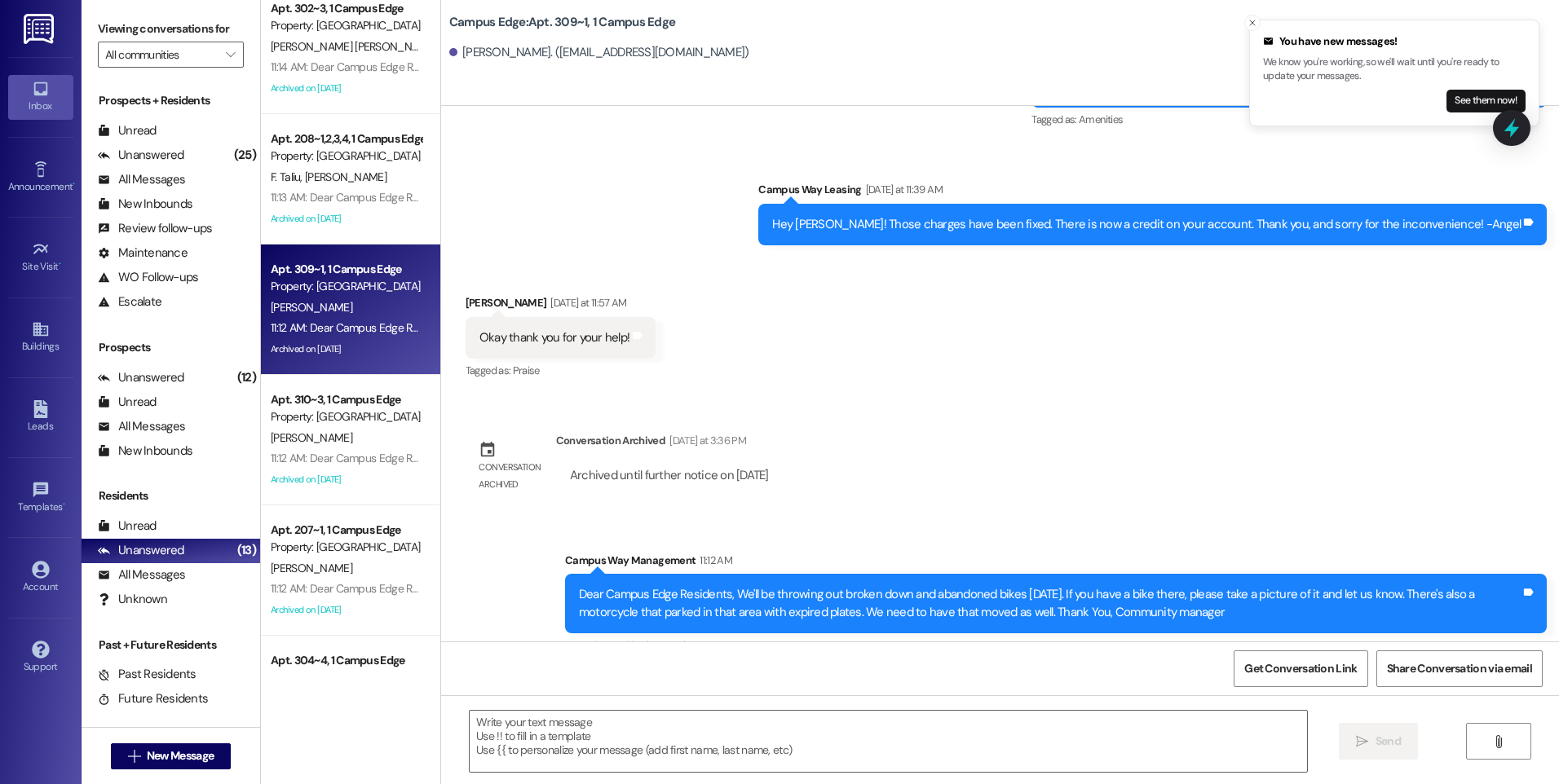
scroll to position [3914, 0]
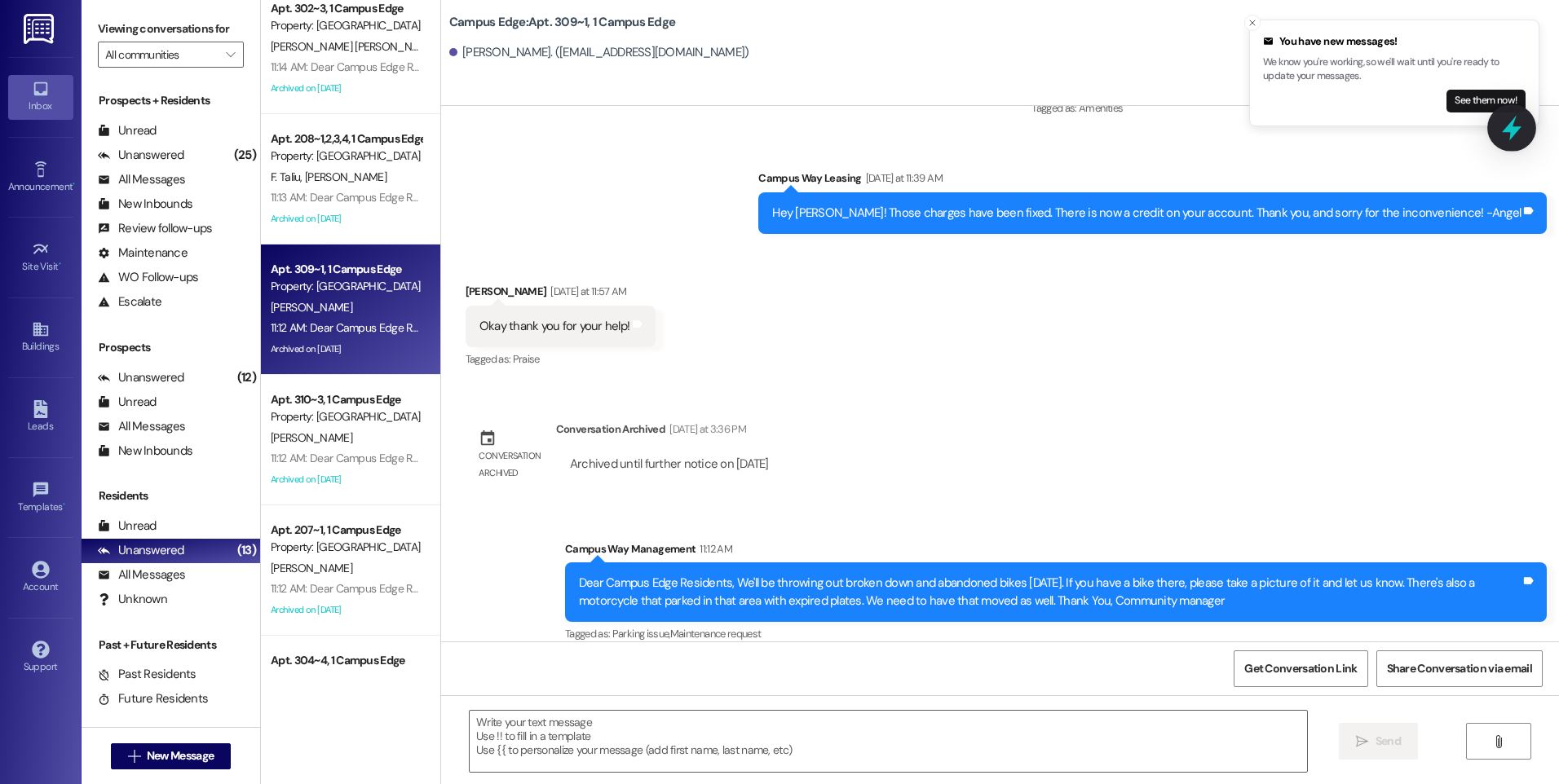
click at [1519, 129] on icon at bounding box center [1512, 128] width 19 height 26
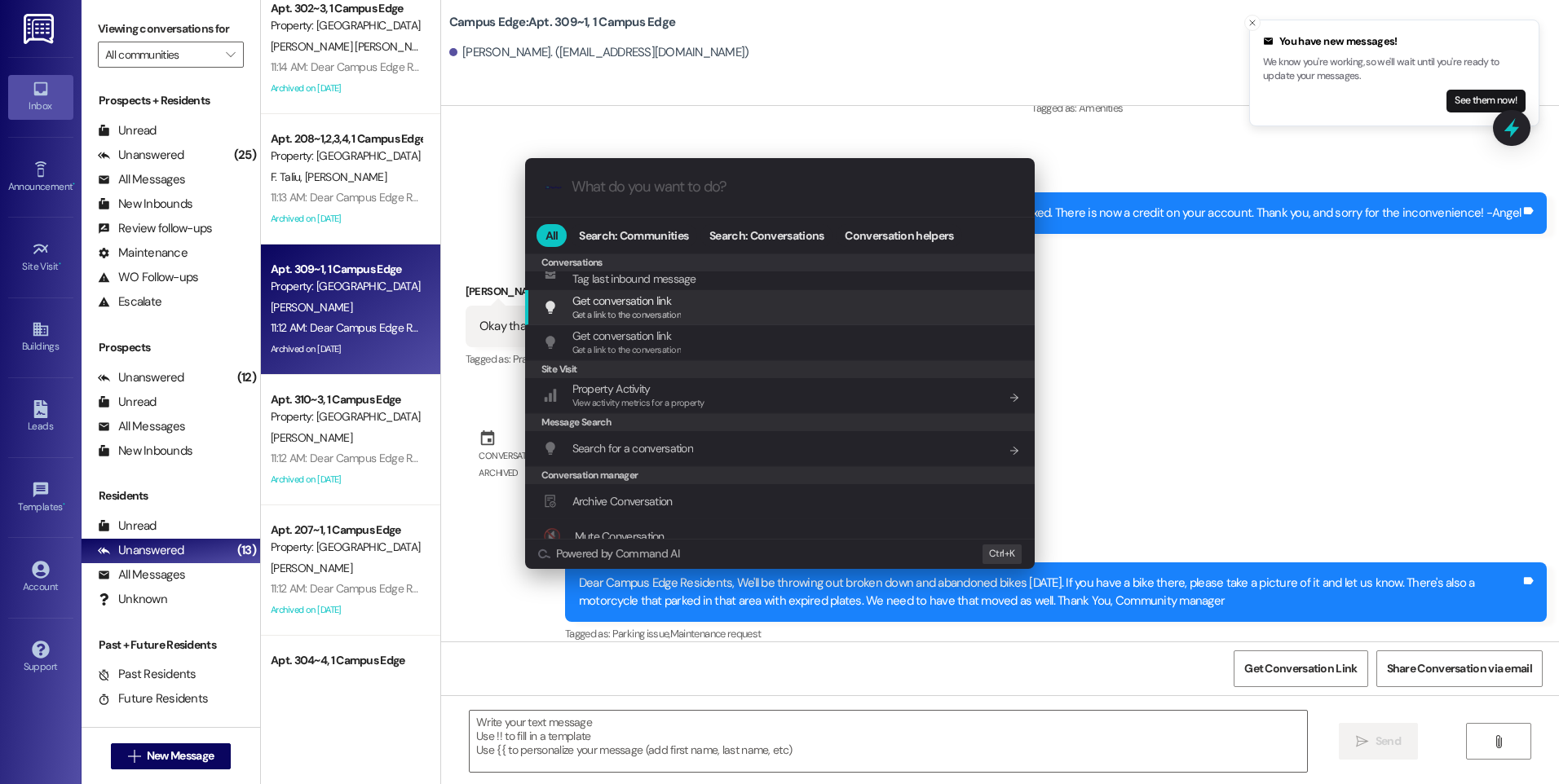
scroll to position [711, 0]
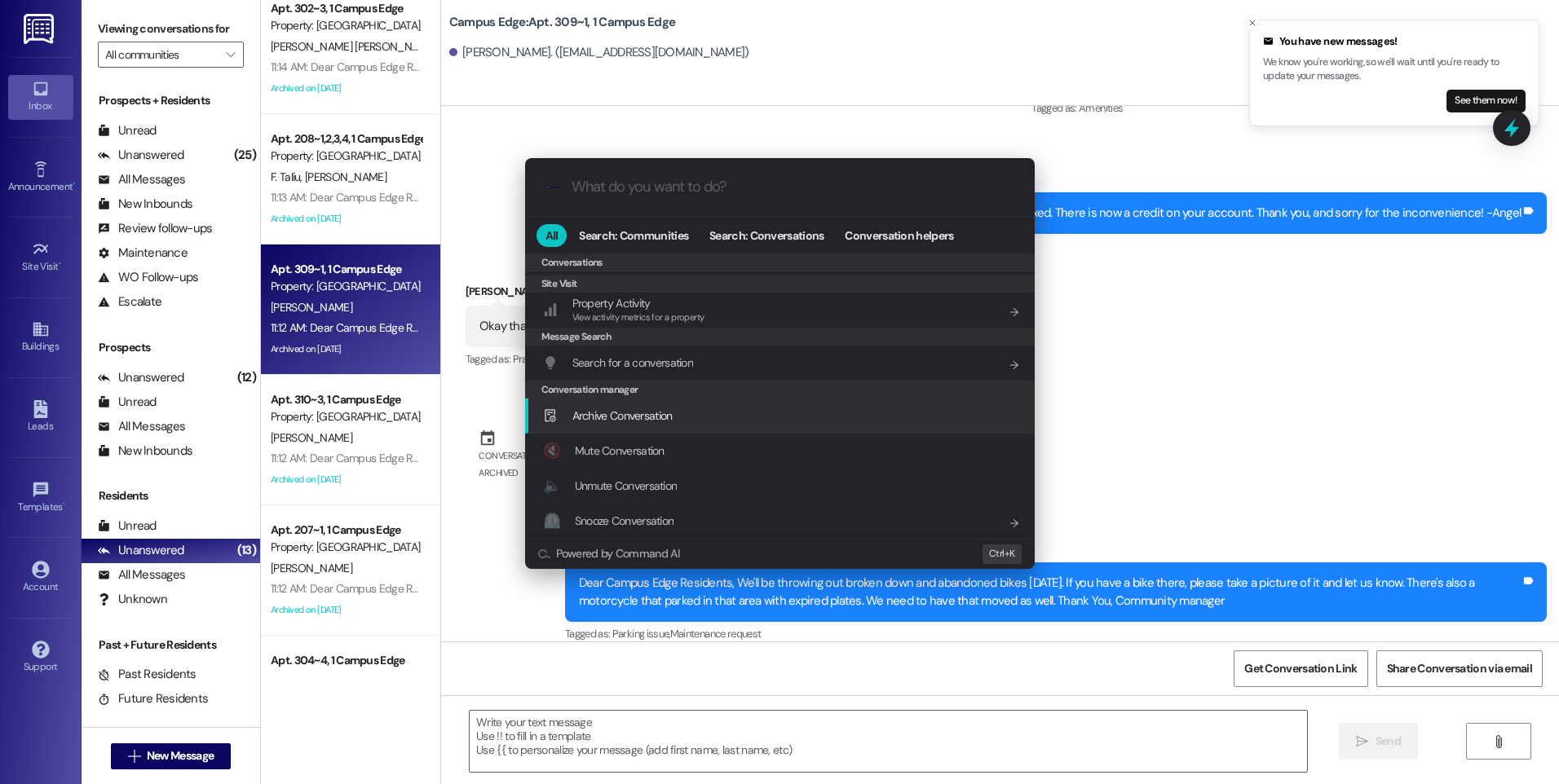
click at [678, 421] on div "Archive Conversation Add shortcut" at bounding box center [782, 415] width 478 height 18
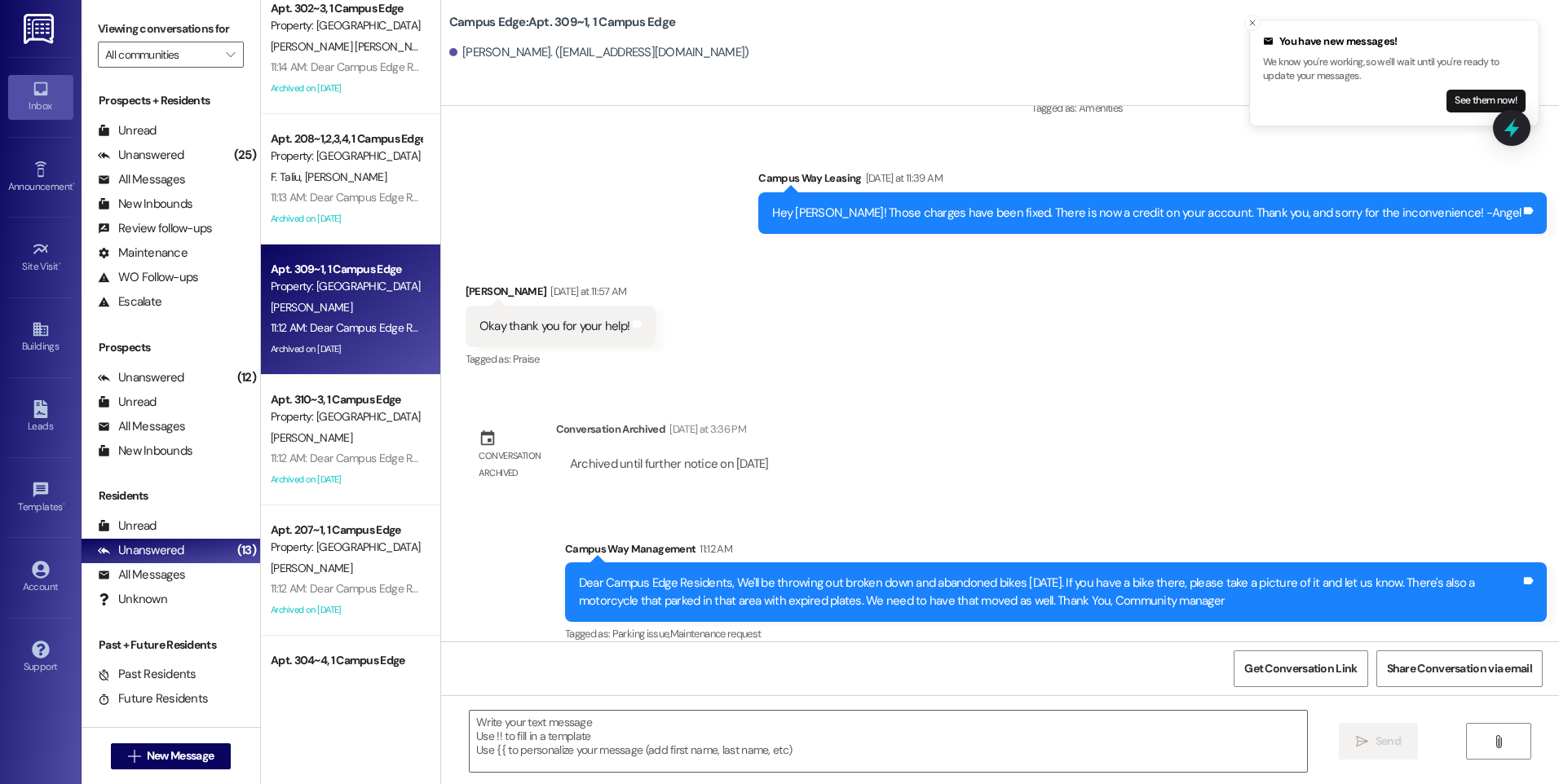
scroll to position [456, 0]
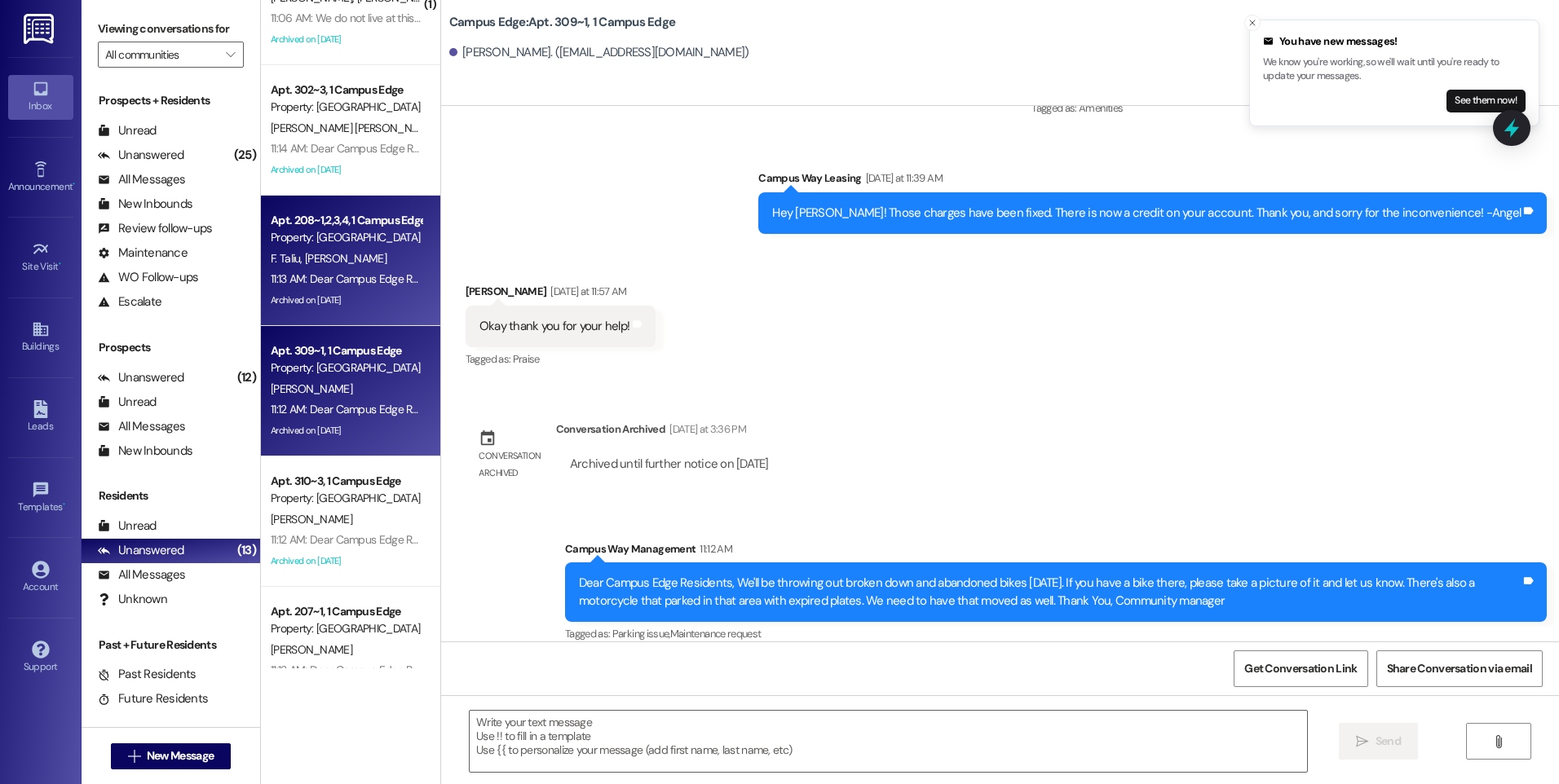
click at [356, 264] on div "F. Taliu [PERSON_NAME]" at bounding box center [346, 258] width 154 height 20
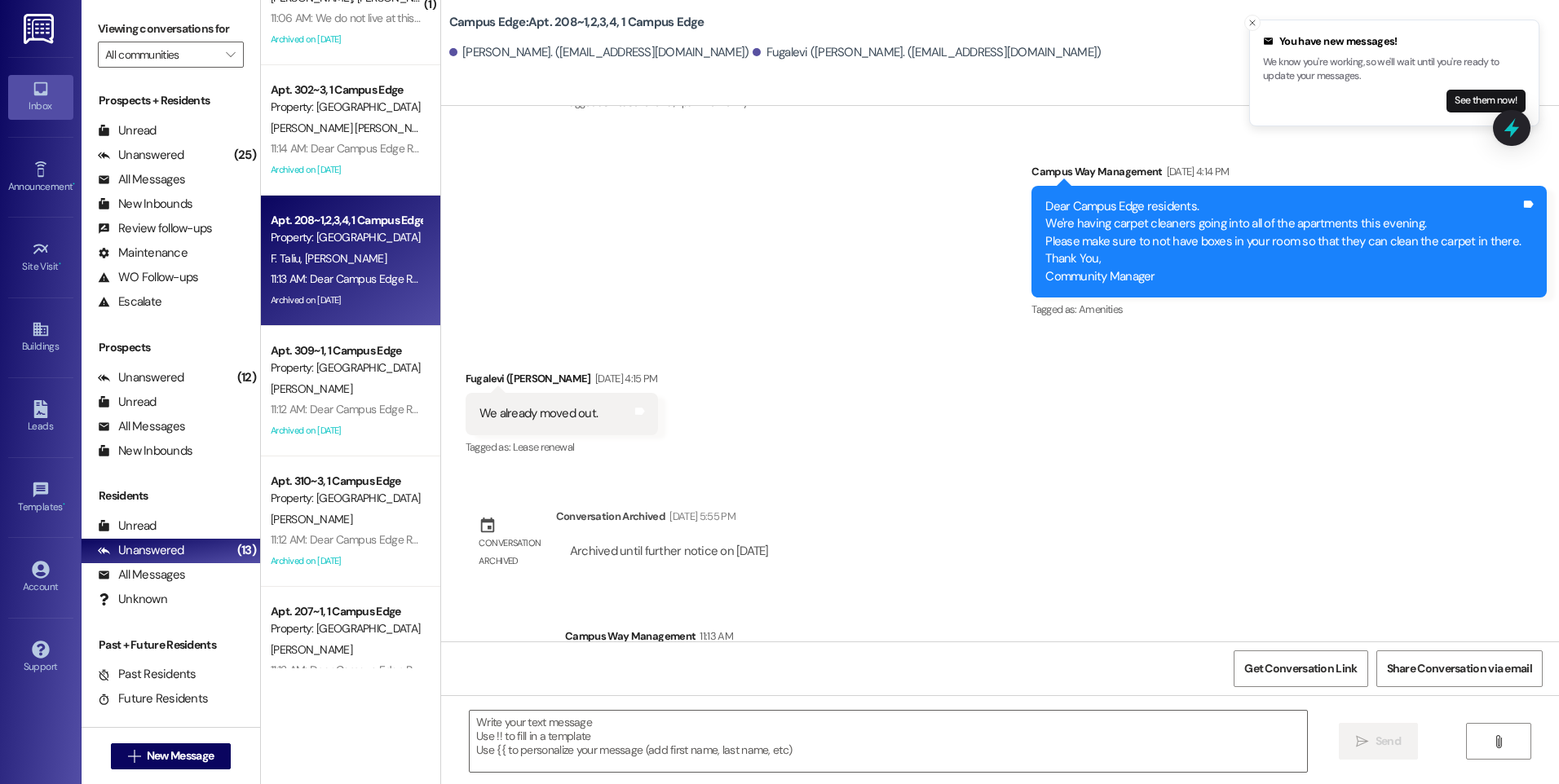
scroll to position [30477, 0]
click at [1503, 126] on icon at bounding box center [1511, 127] width 27 height 27
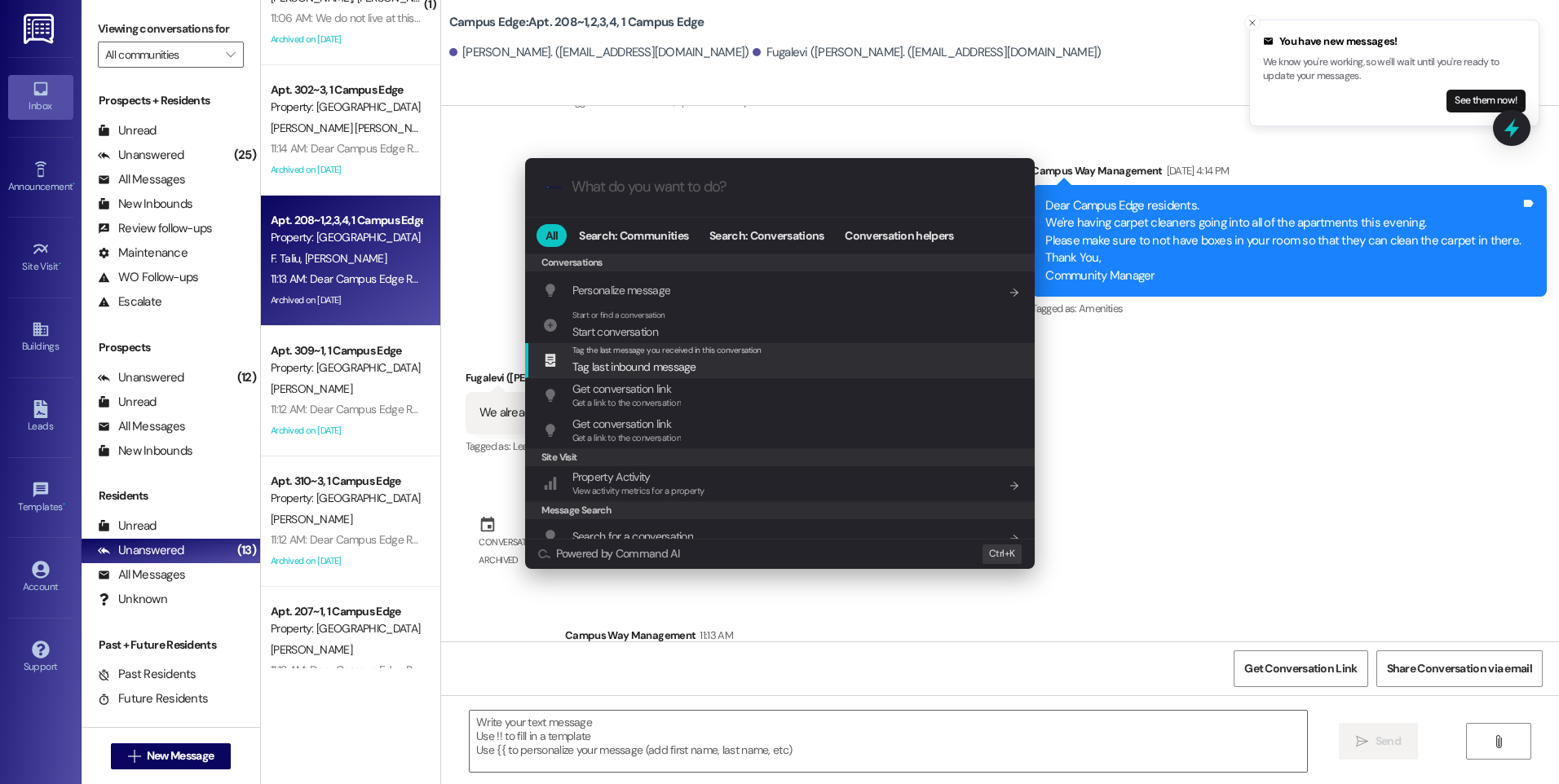
scroll to position [711, 0]
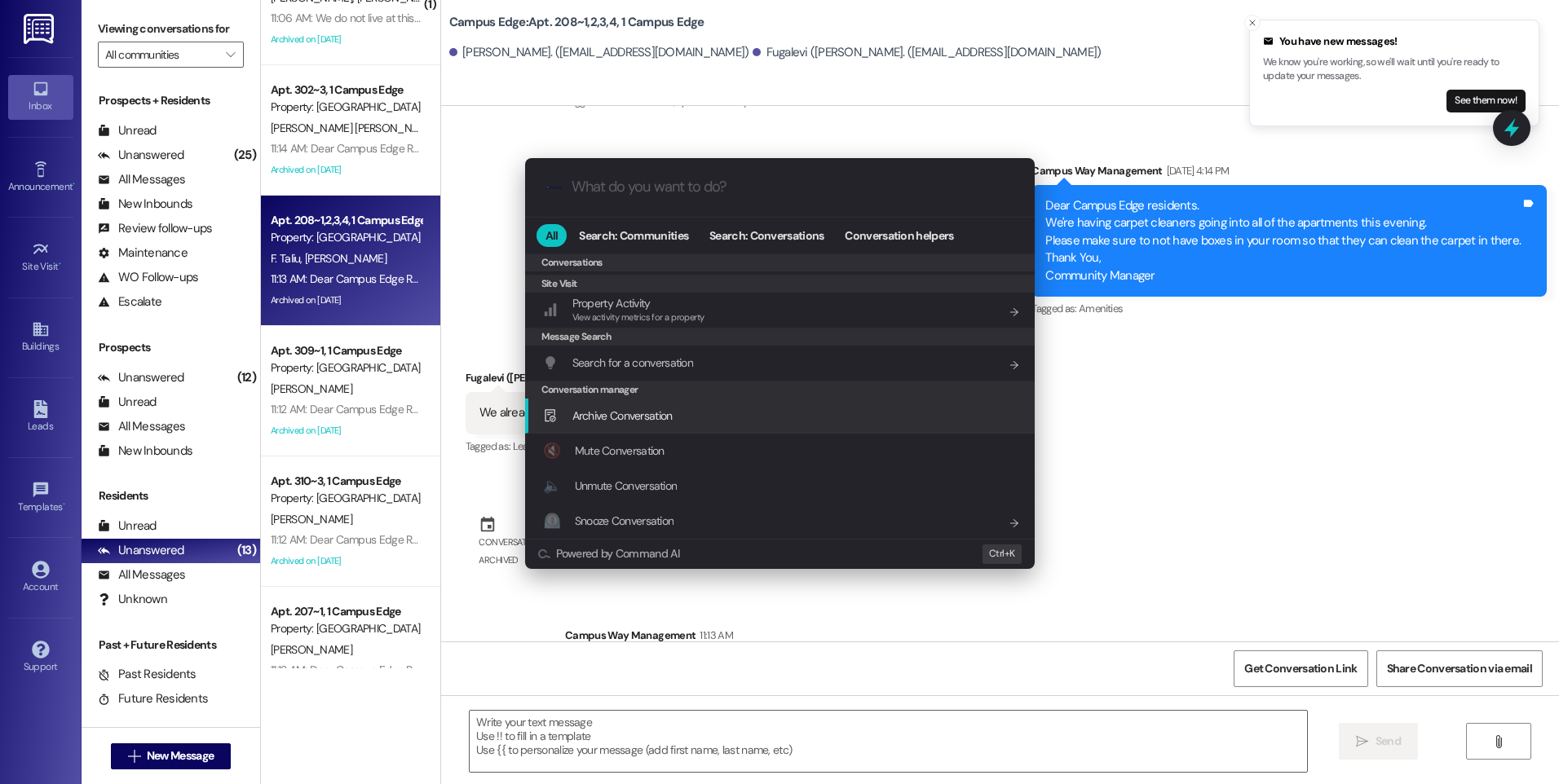
click at [690, 422] on div "Archive Conversation Add shortcut" at bounding box center [782, 415] width 478 height 18
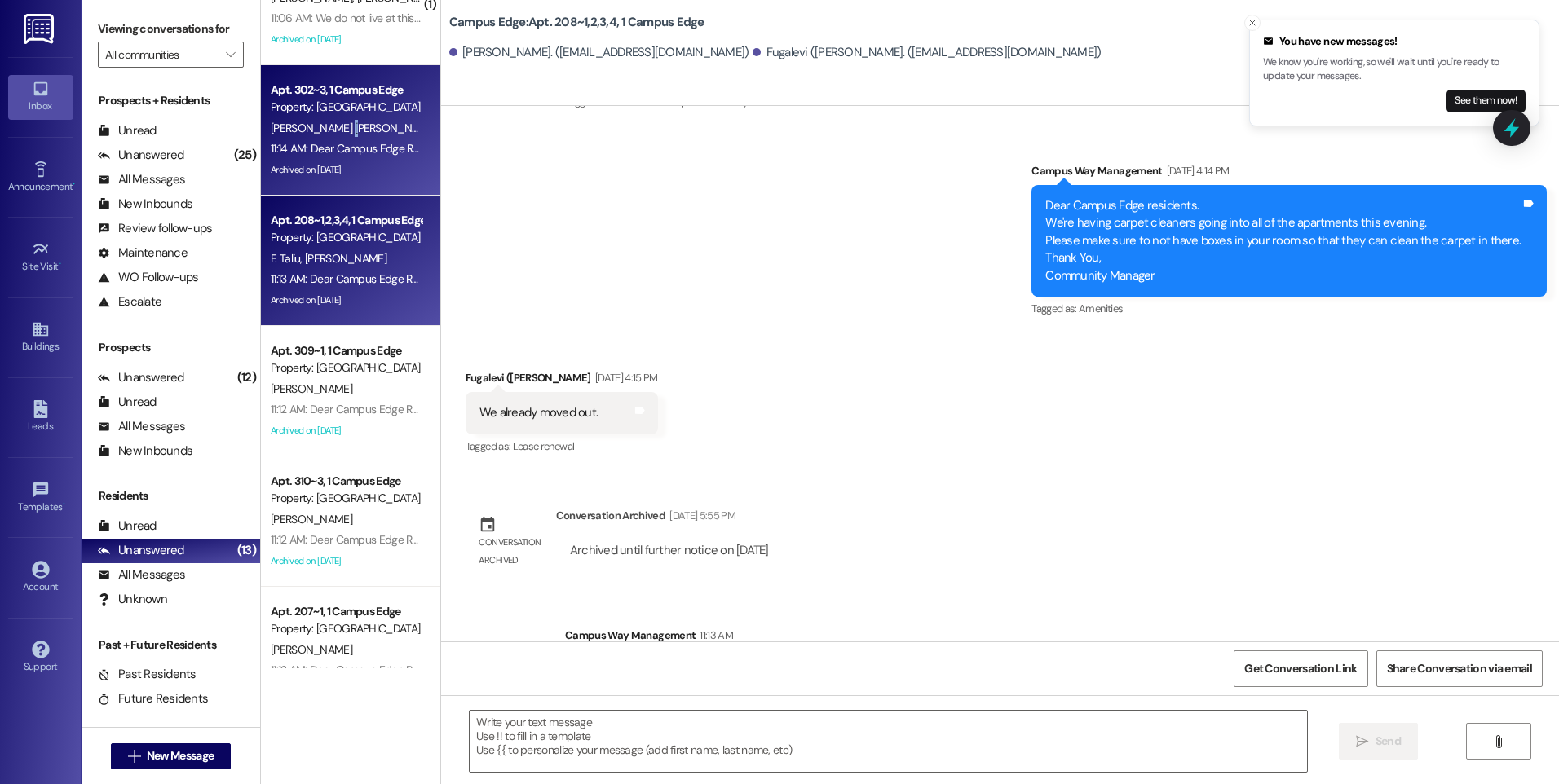
click at [324, 127] on span "[PERSON_NAME] [PERSON_NAME]" at bounding box center [353, 127] width 165 height 15
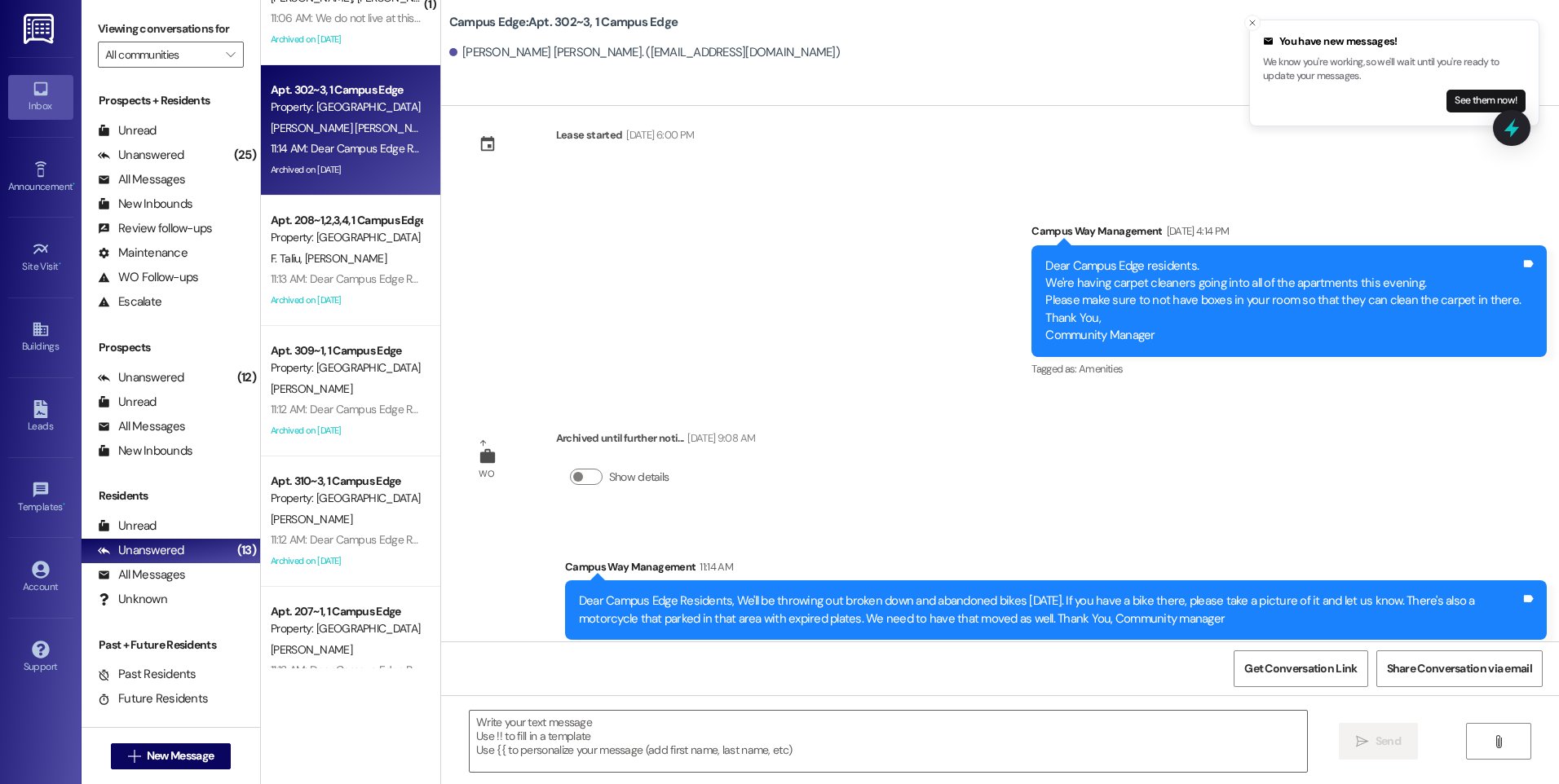
scroll to position [28164, 0]
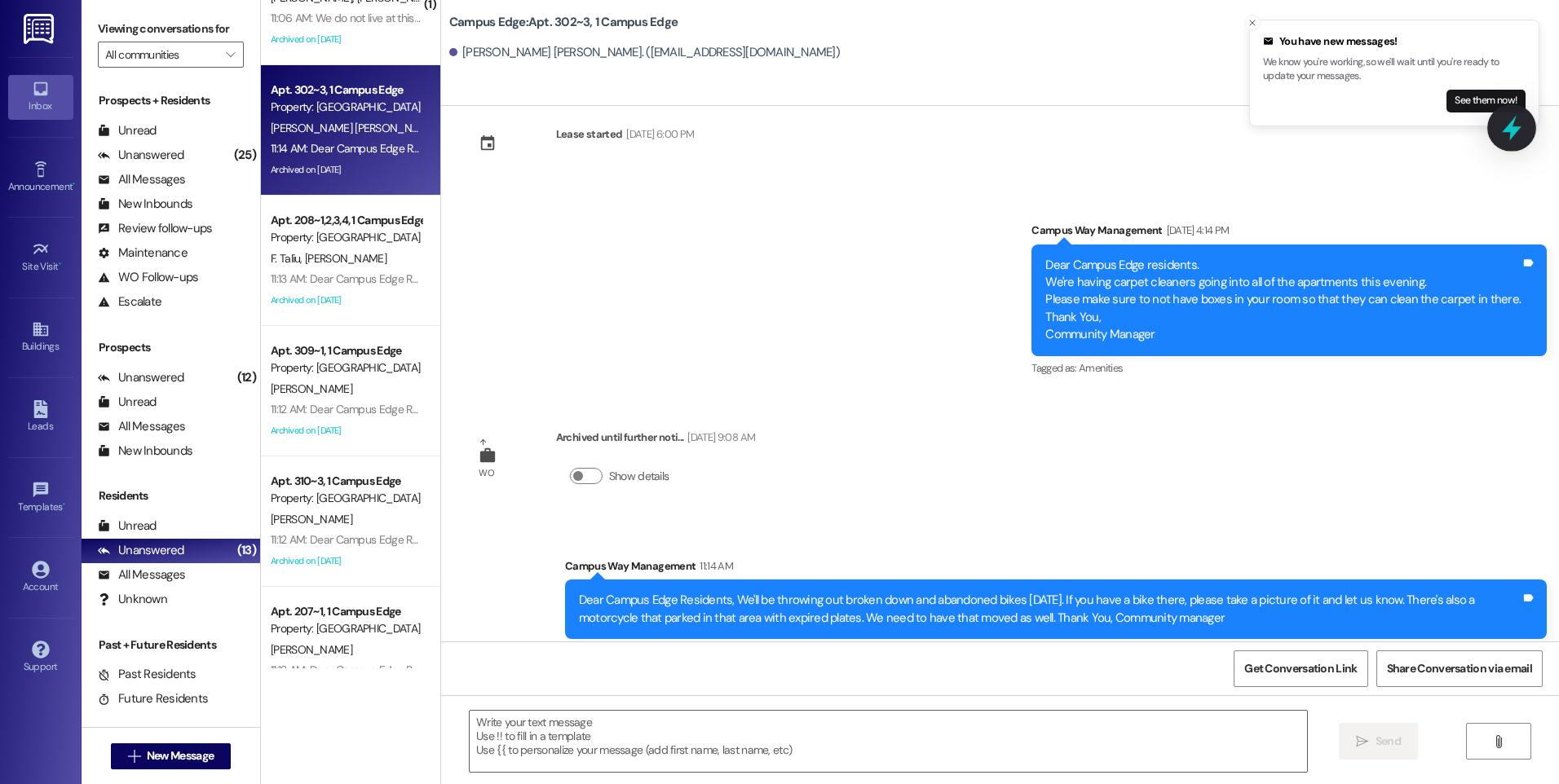
click at [1517, 123] on icon at bounding box center [1511, 127] width 27 height 27
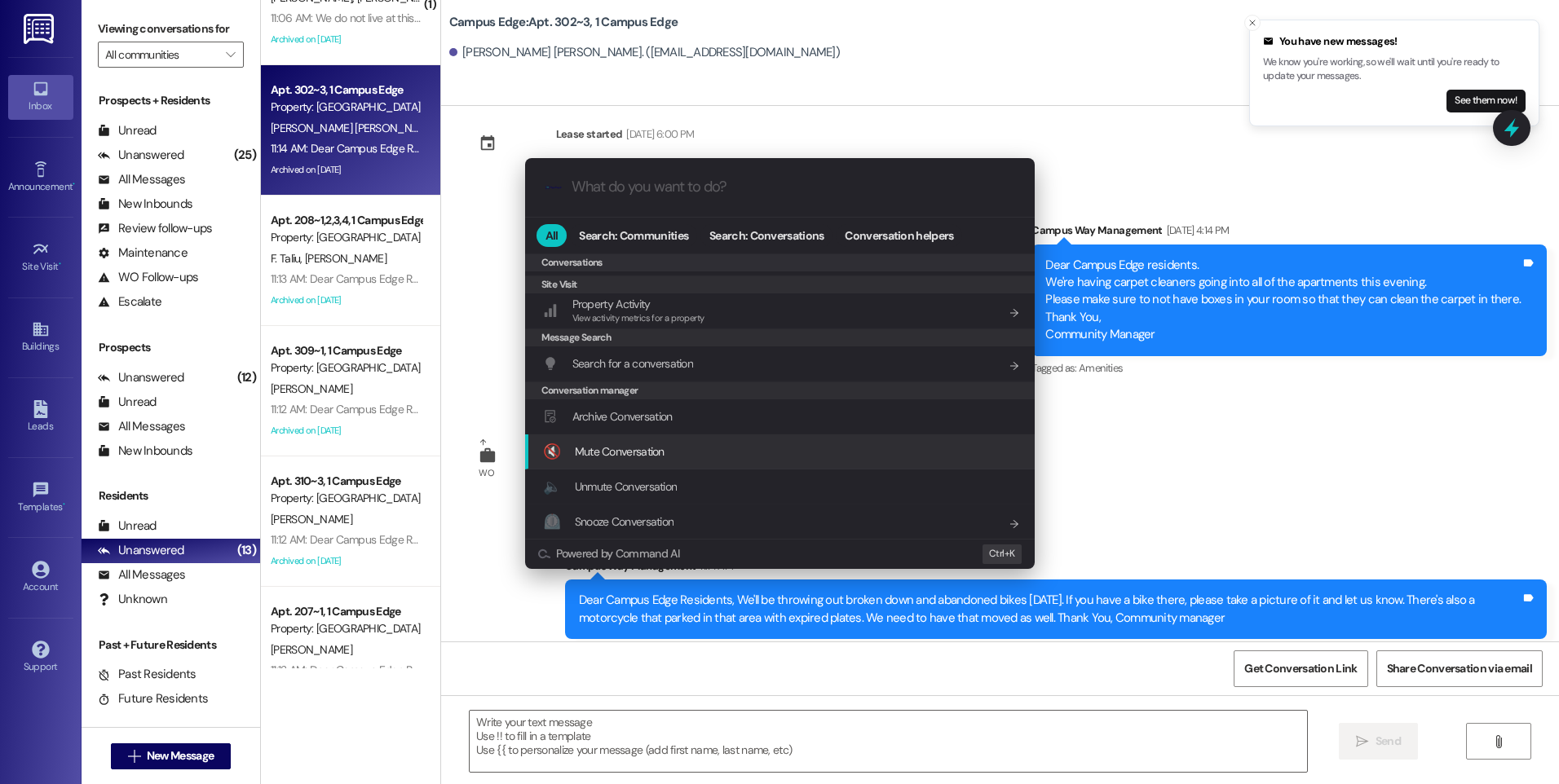
scroll to position [711, 0]
click at [647, 418] on span "Archive Conversation" at bounding box center [622, 415] width 100 height 15
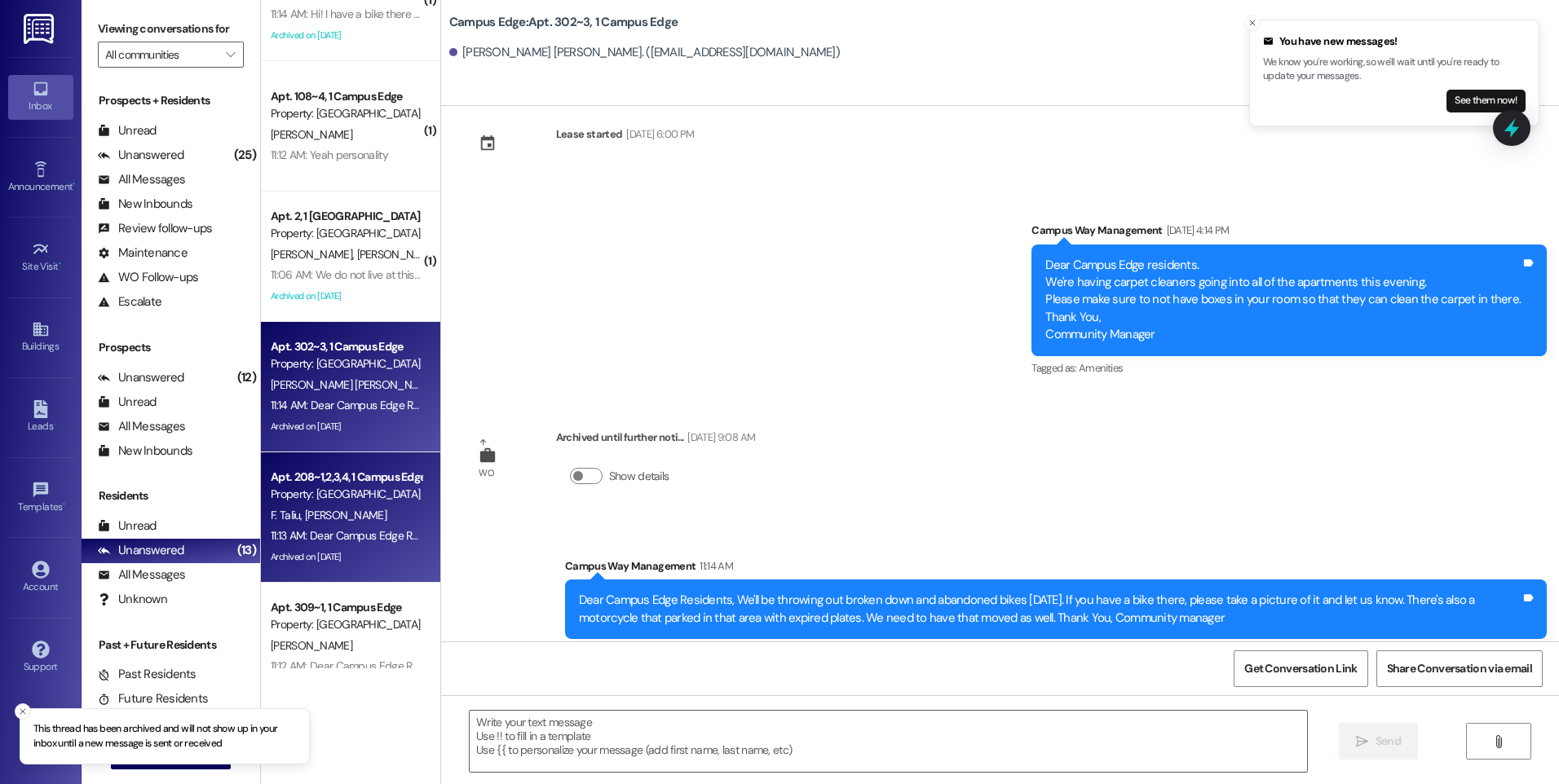
scroll to position [131, 0]
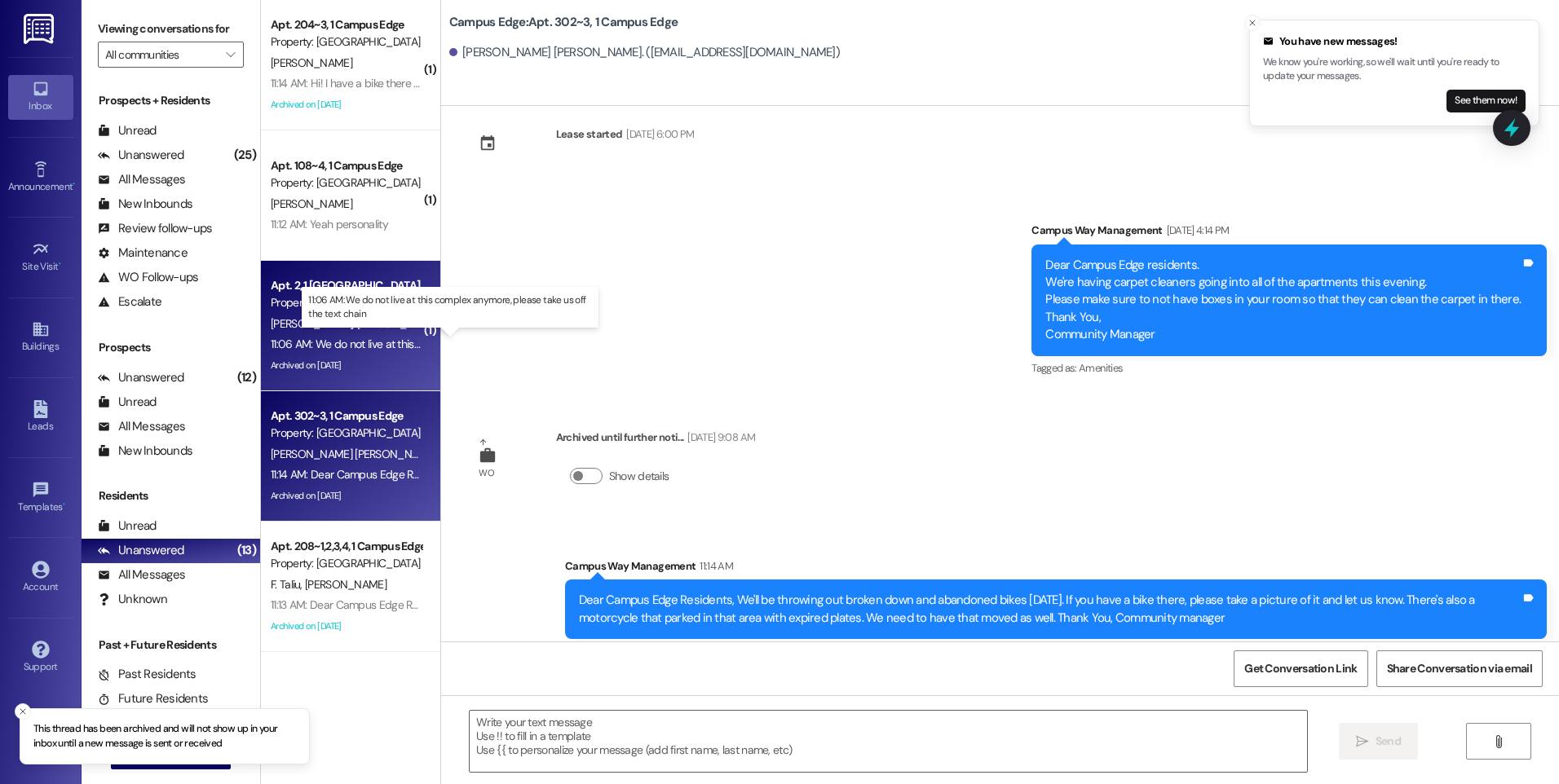
click at [307, 339] on div "11:06 AM: We do not live at this complex anymore, please take us off the text c…" at bounding box center [464, 344] width 387 height 15
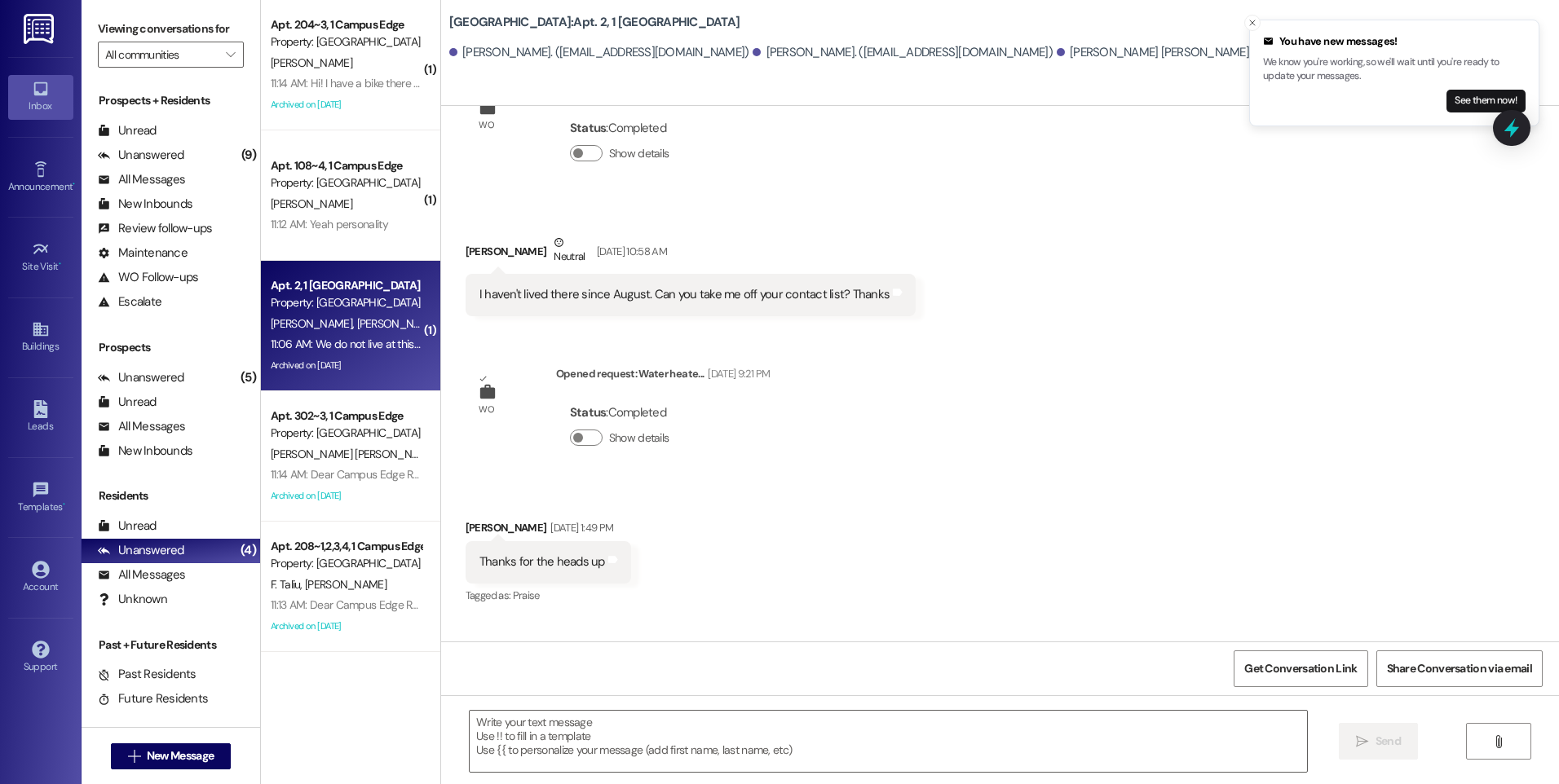
scroll to position [7232, 0]
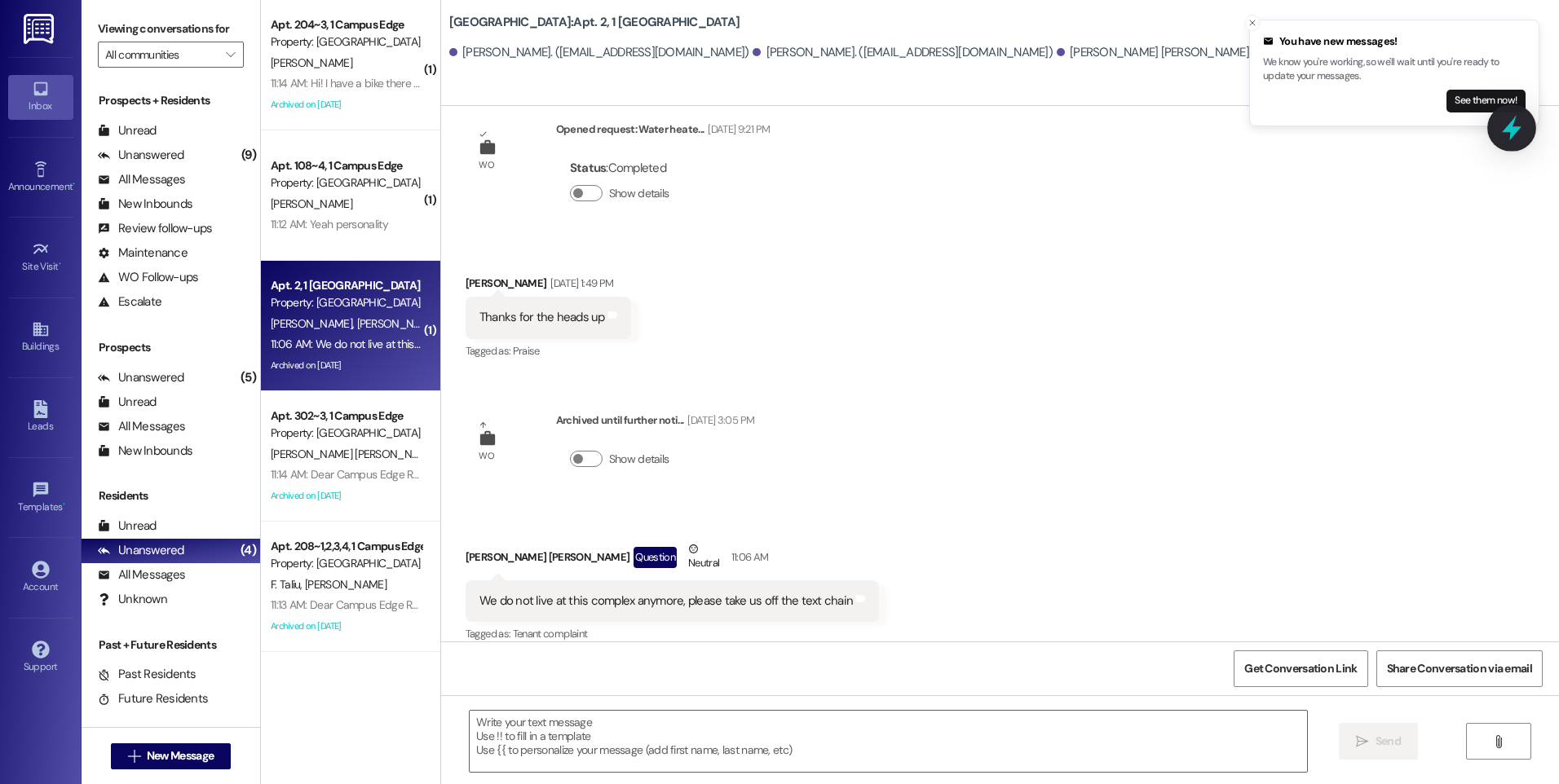
click at [1511, 134] on icon at bounding box center [1512, 128] width 19 height 26
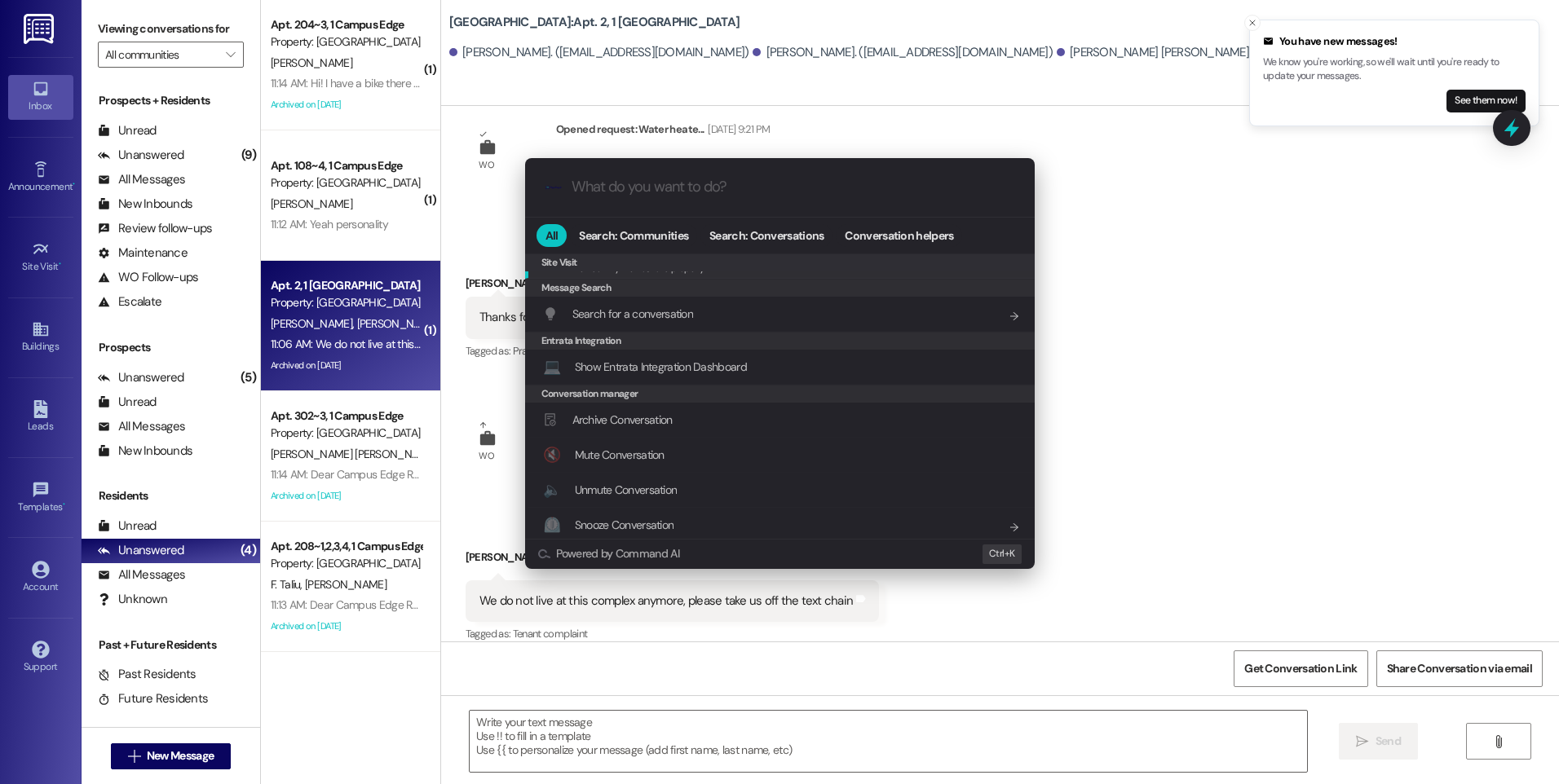
scroll to position [764, 0]
click at [665, 417] on span "Archive Conversation" at bounding box center [622, 415] width 100 height 15
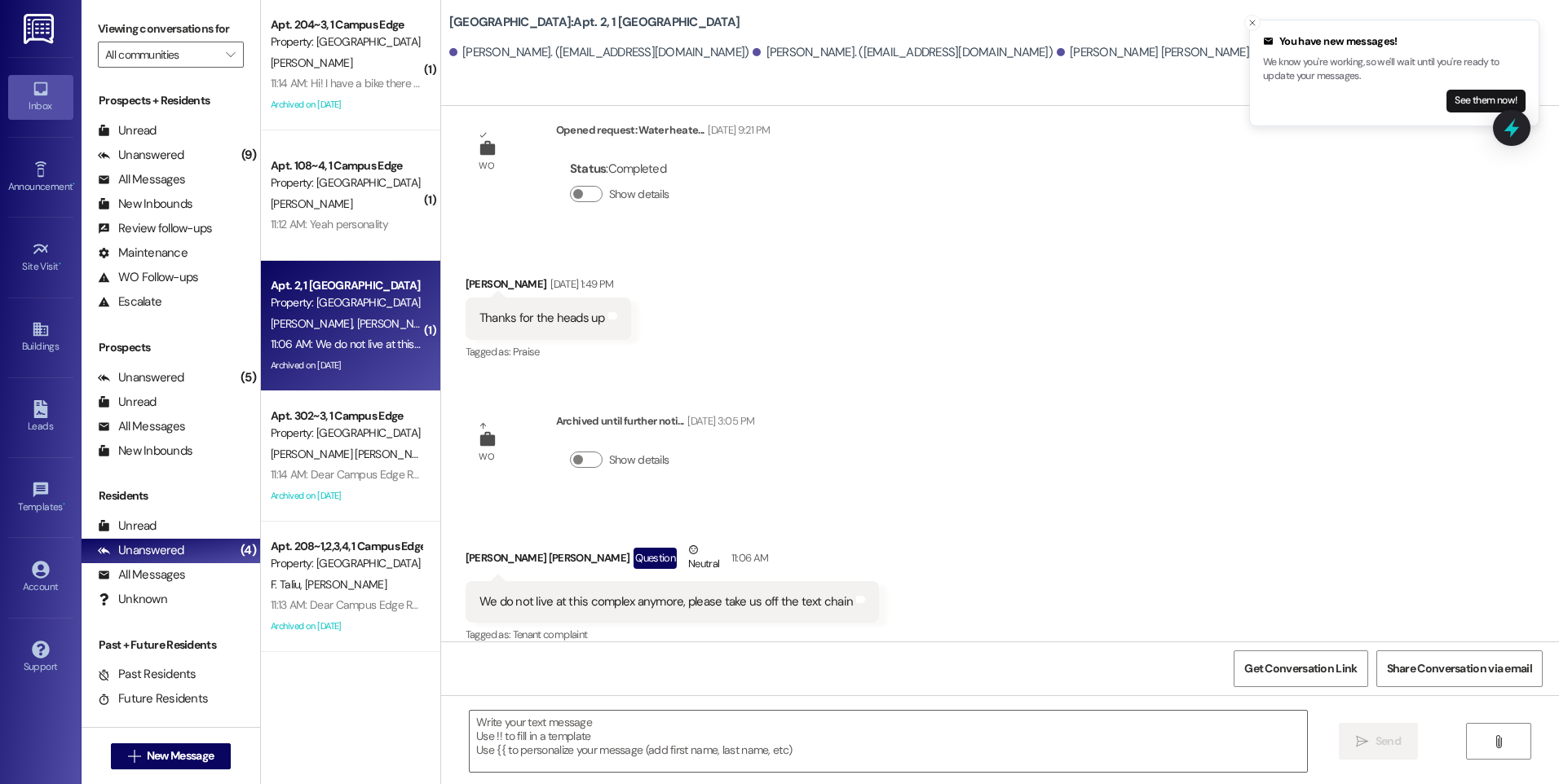
scroll to position [7232, 0]
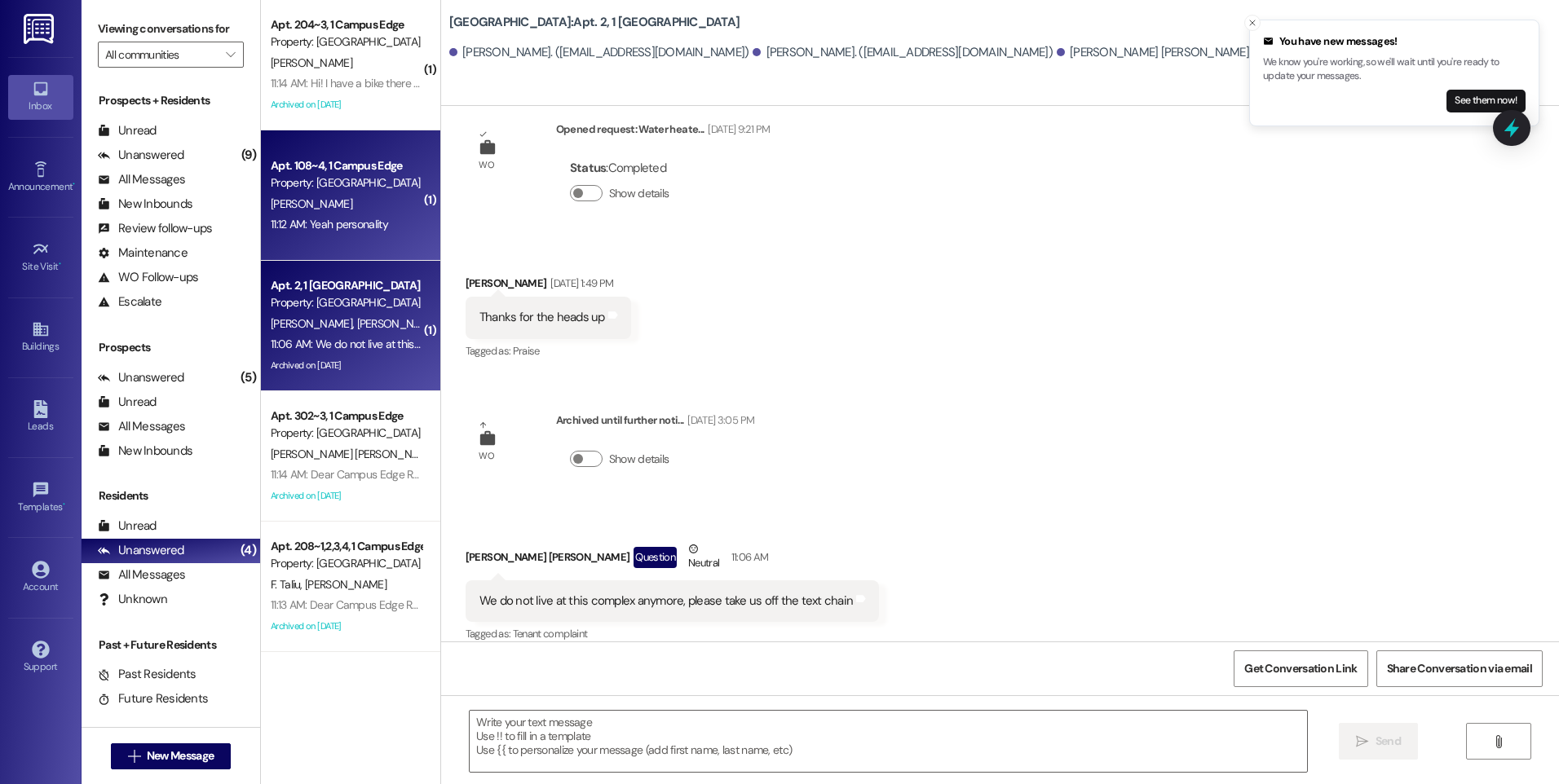
click at [310, 193] on div "Apt. 108~4, 1 Campus Edge Property: Campus Edge" at bounding box center [346, 174] width 154 height 38
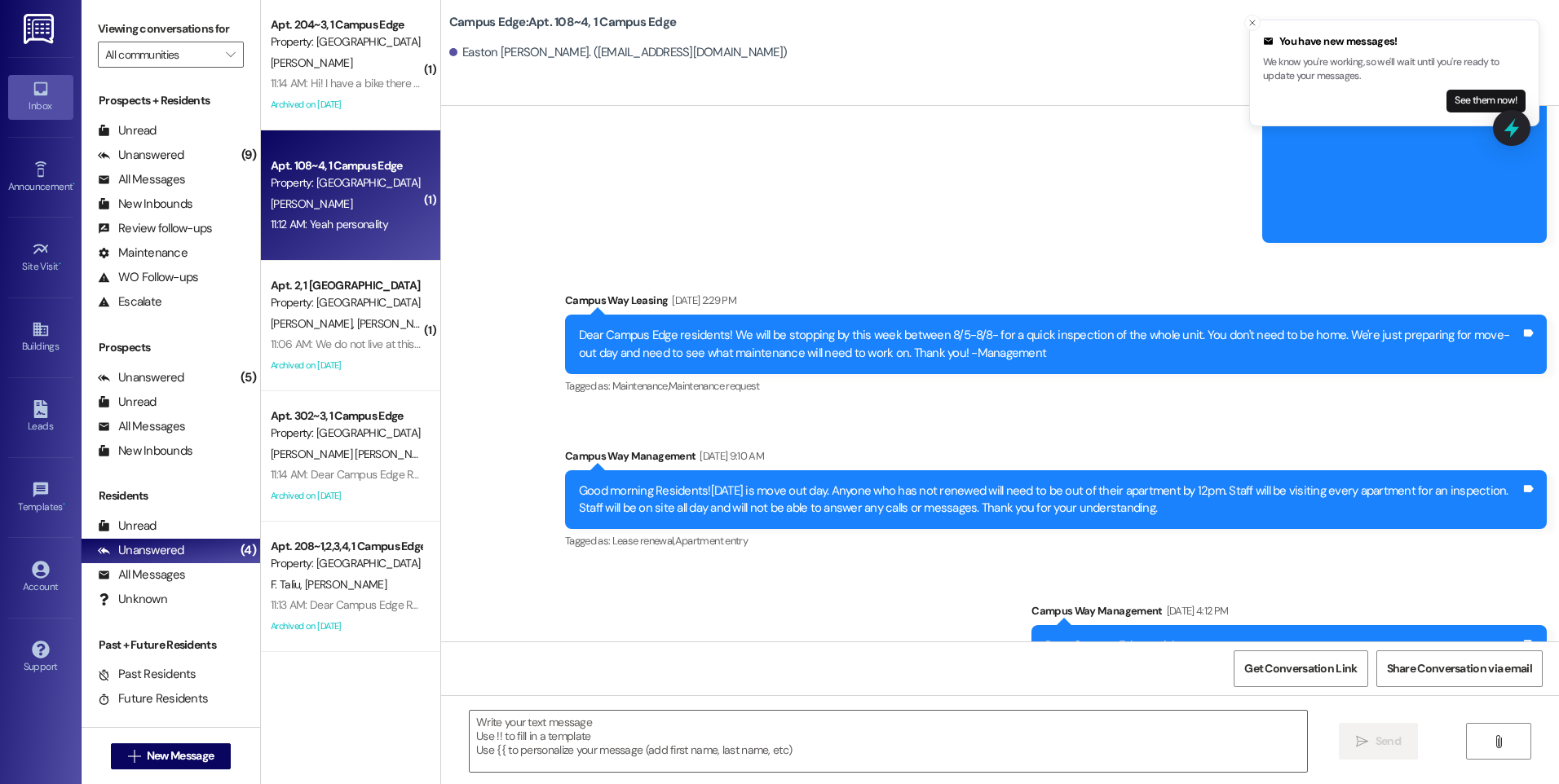
scroll to position [5019, 0]
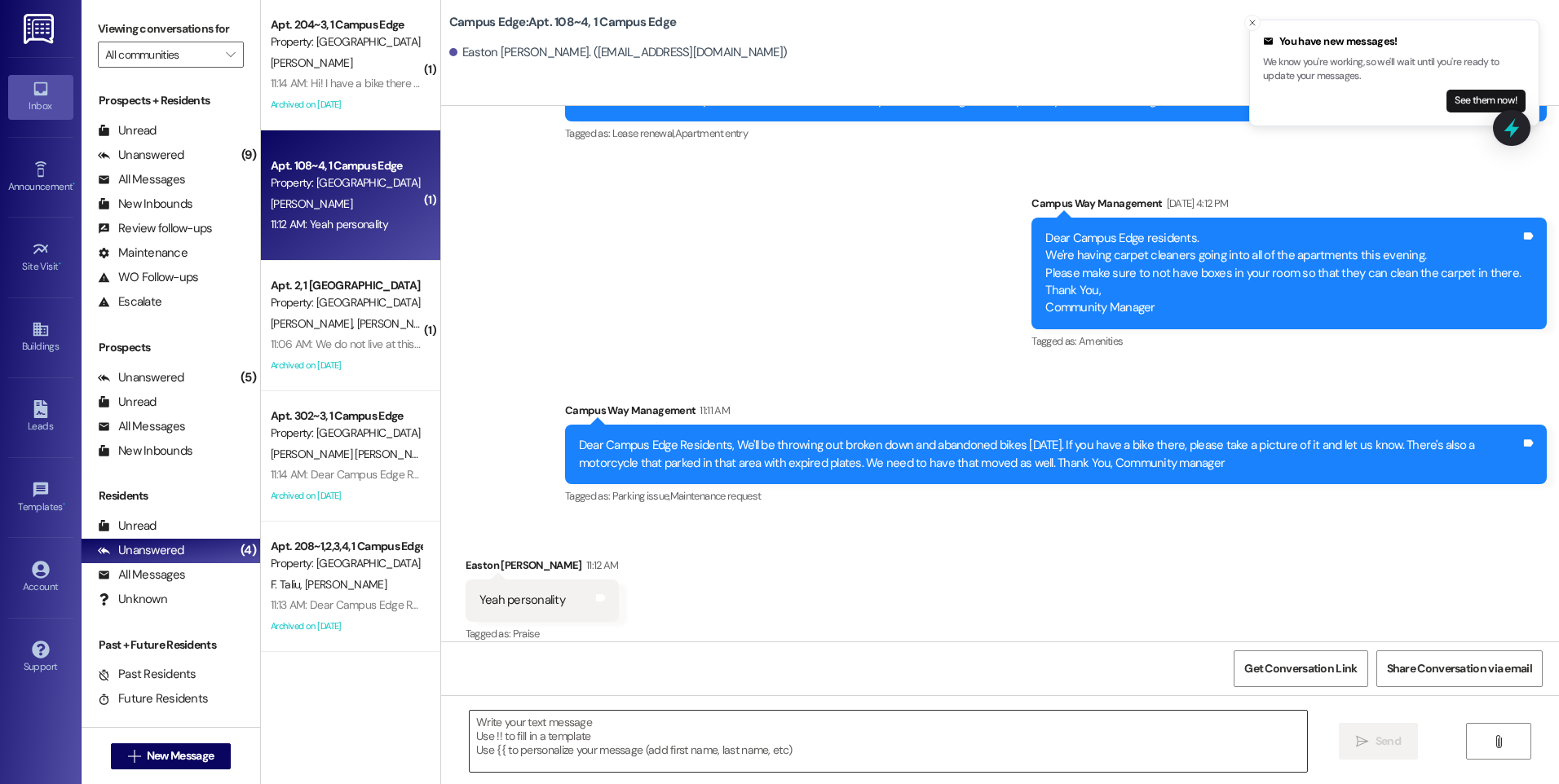
click at [807, 758] on textarea at bounding box center [888, 741] width 837 height 61
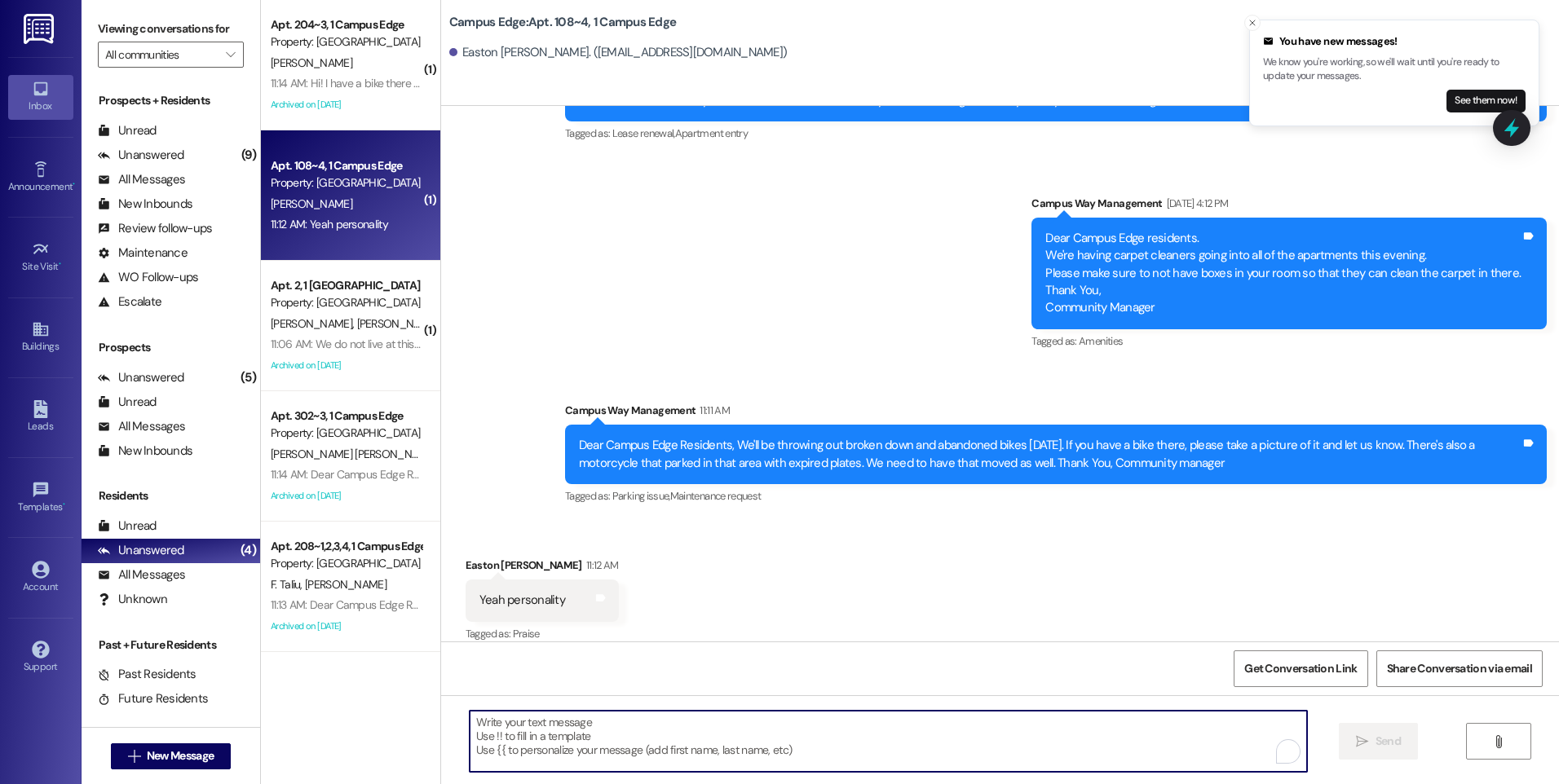
type textarea "?"
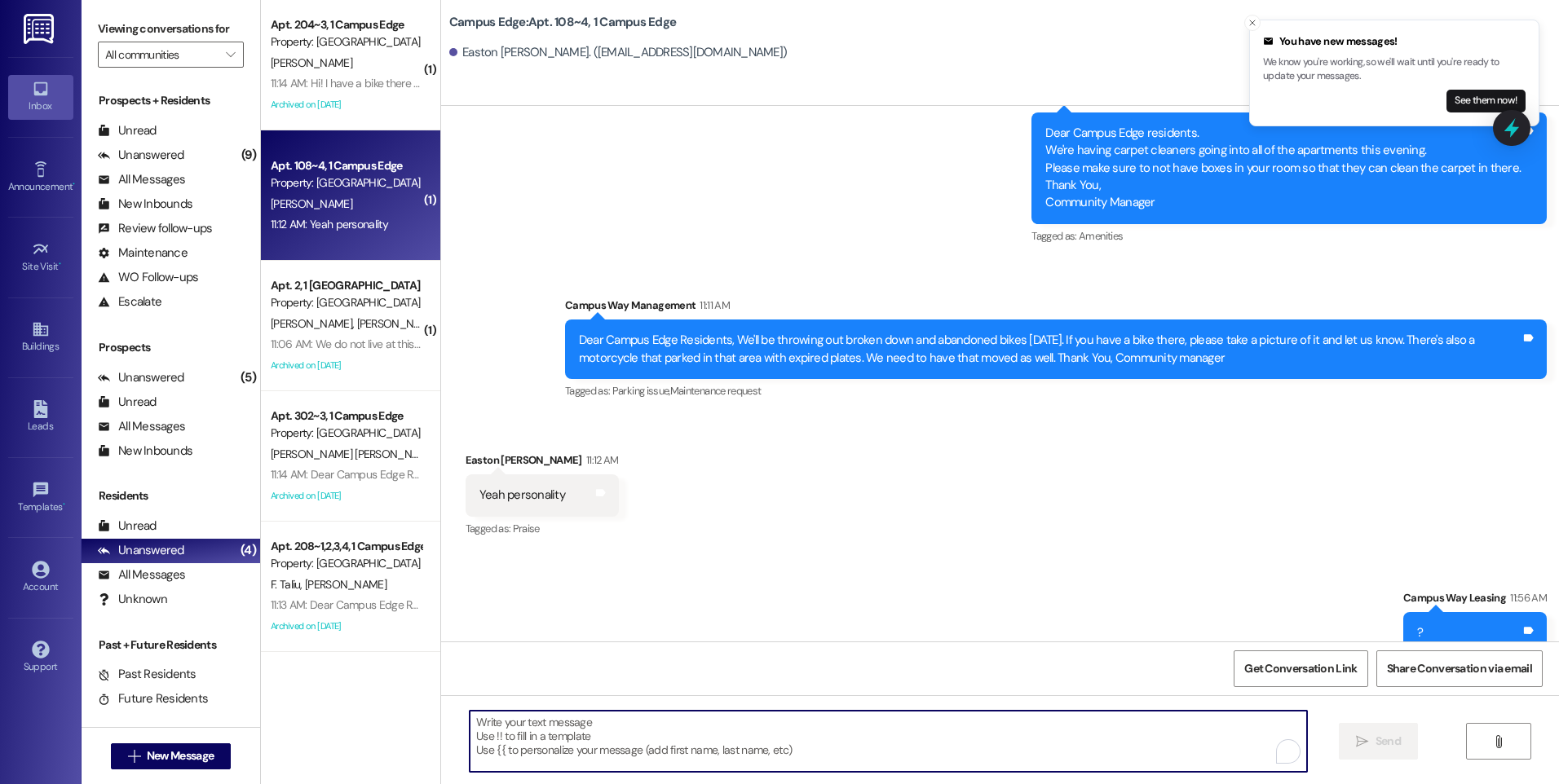
scroll to position [5132, 0]
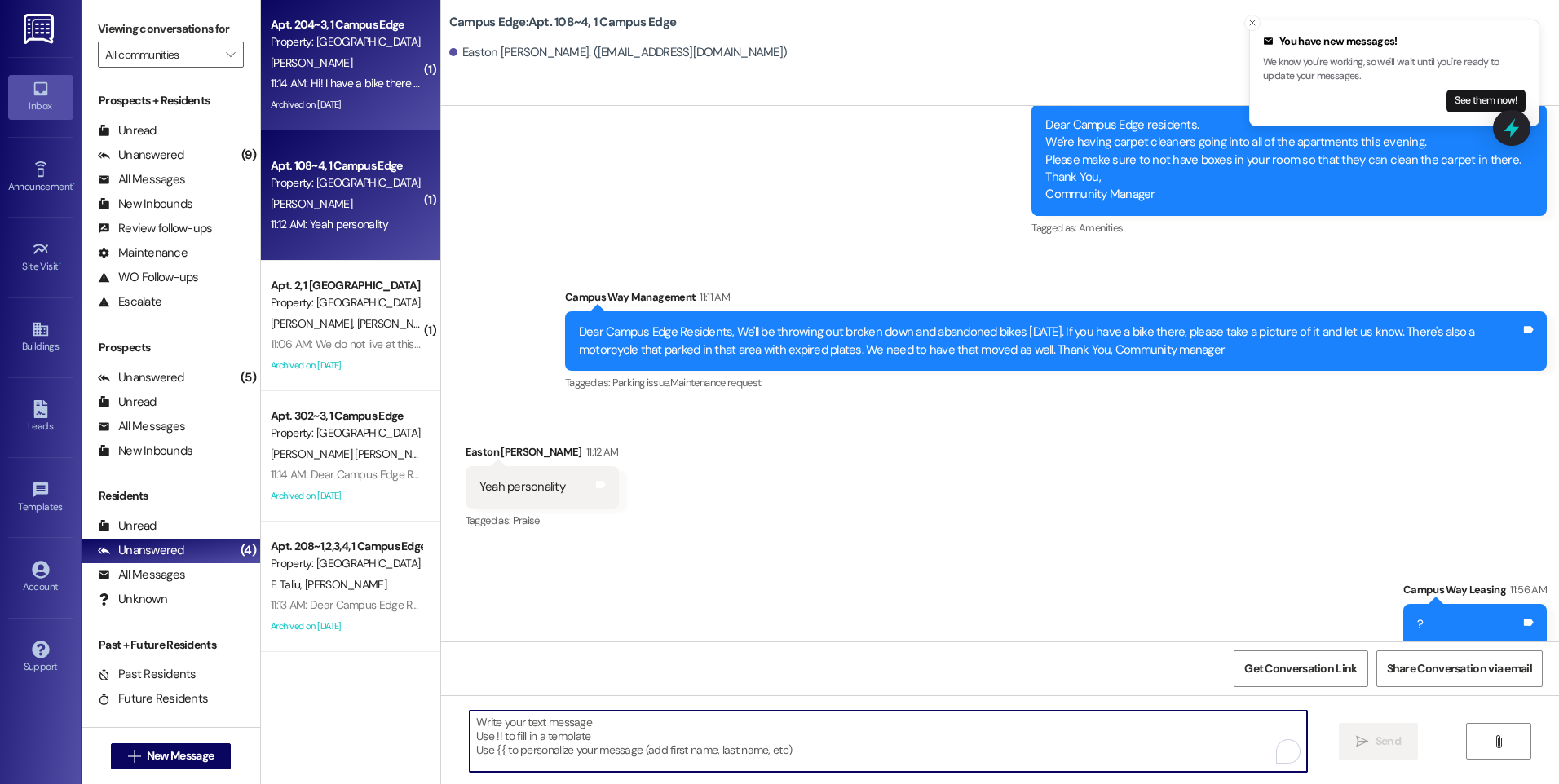
click at [332, 60] on div "[PERSON_NAME]" at bounding box center [346, 63] width 154 height 20
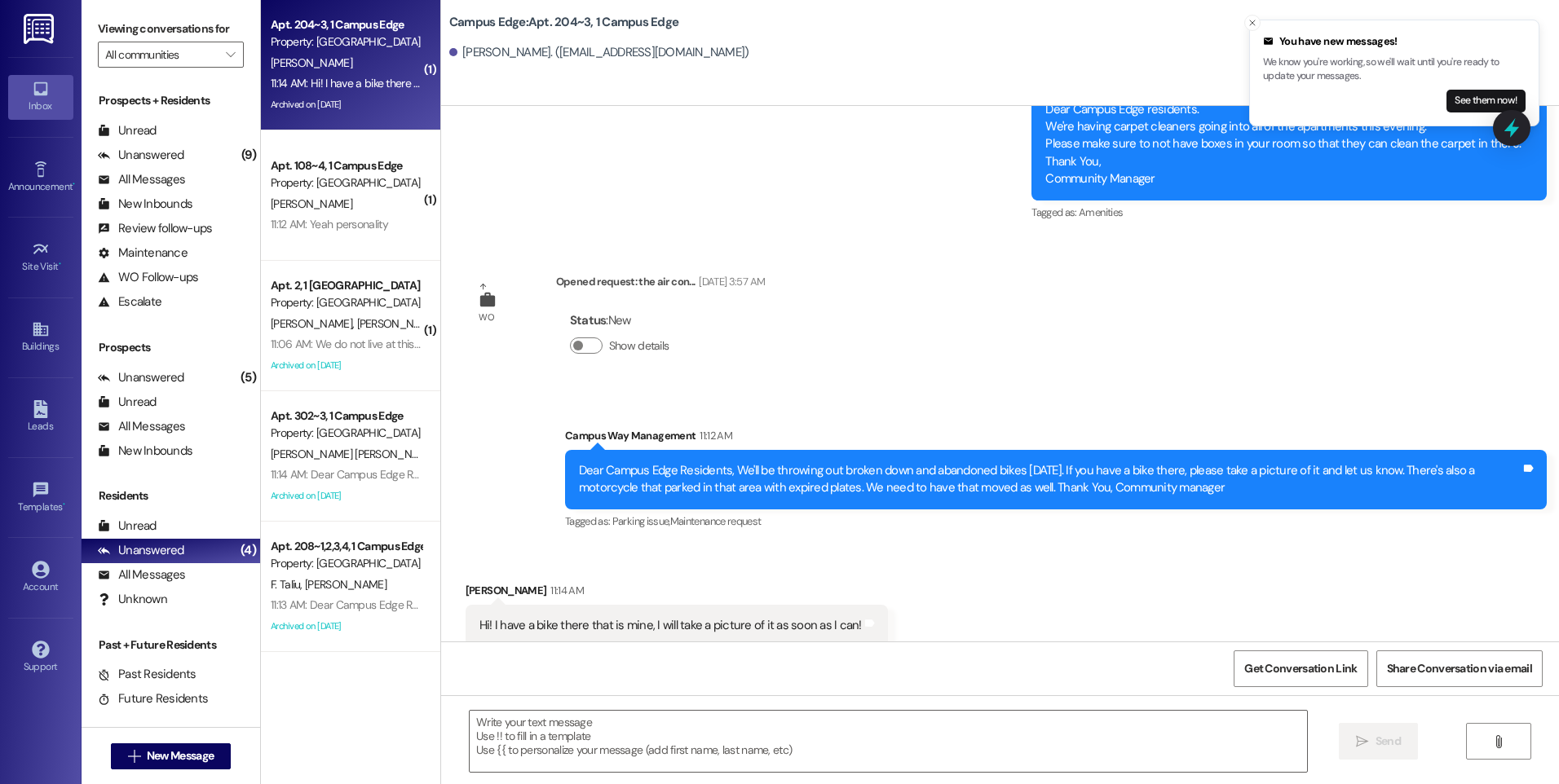
scroll to position [5864, 0]
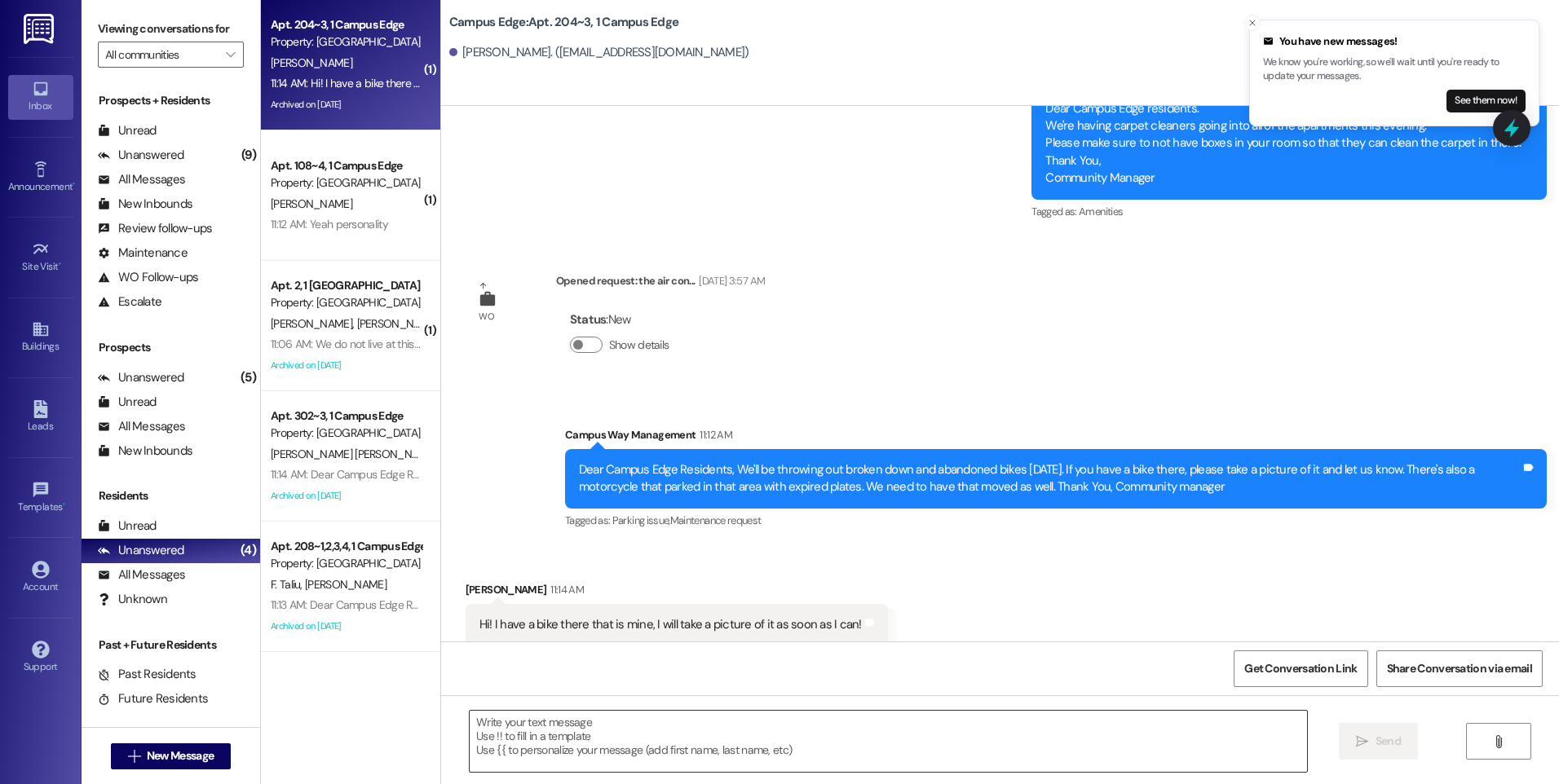
click at [1103, 718] on textarea at bounding box center [888, 741] width 837 height 61
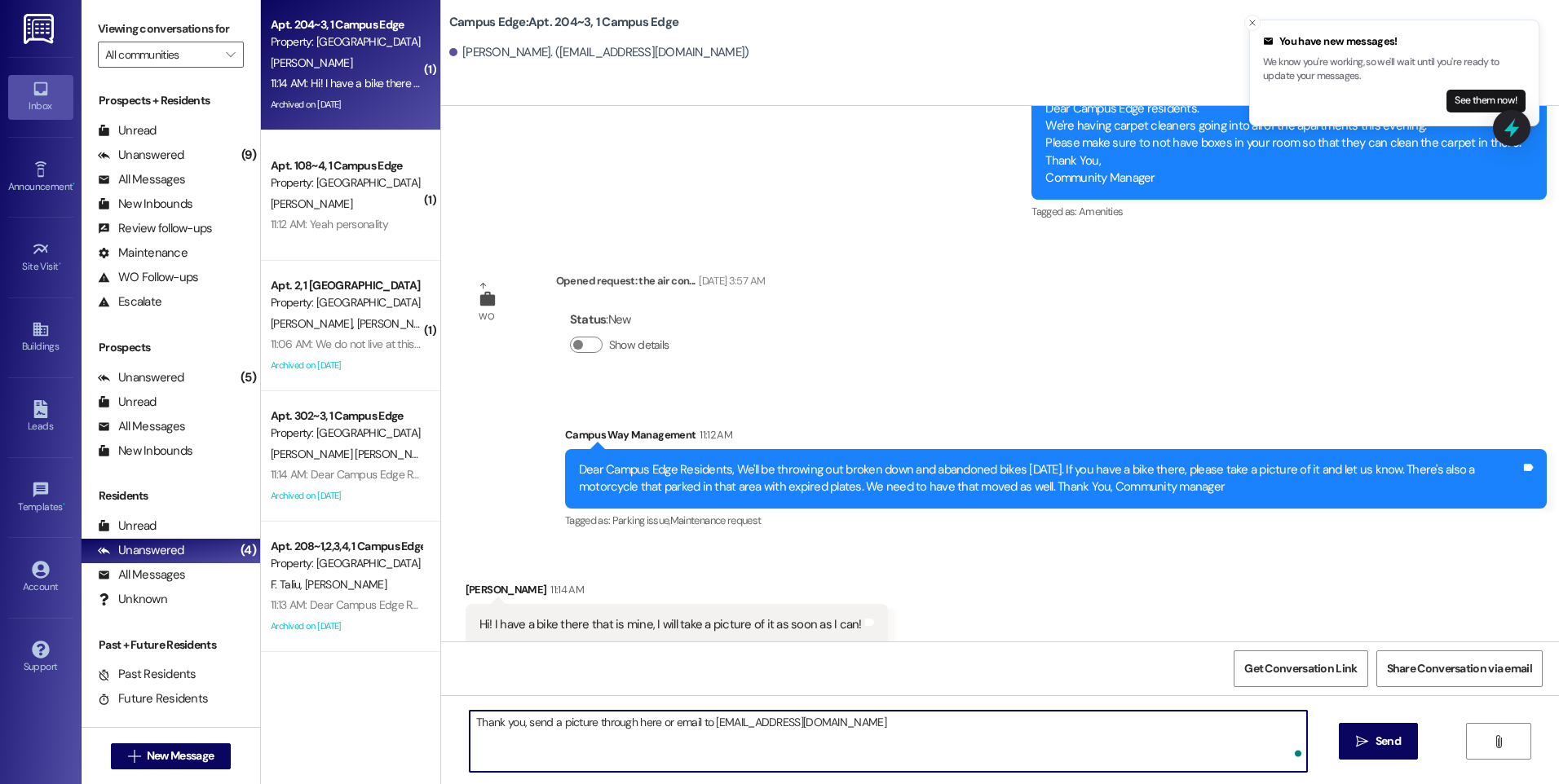
type textarea "Thank you, send a picture through here or email to [EMAIL_ADDRESS][DOMAIN_NAME]"
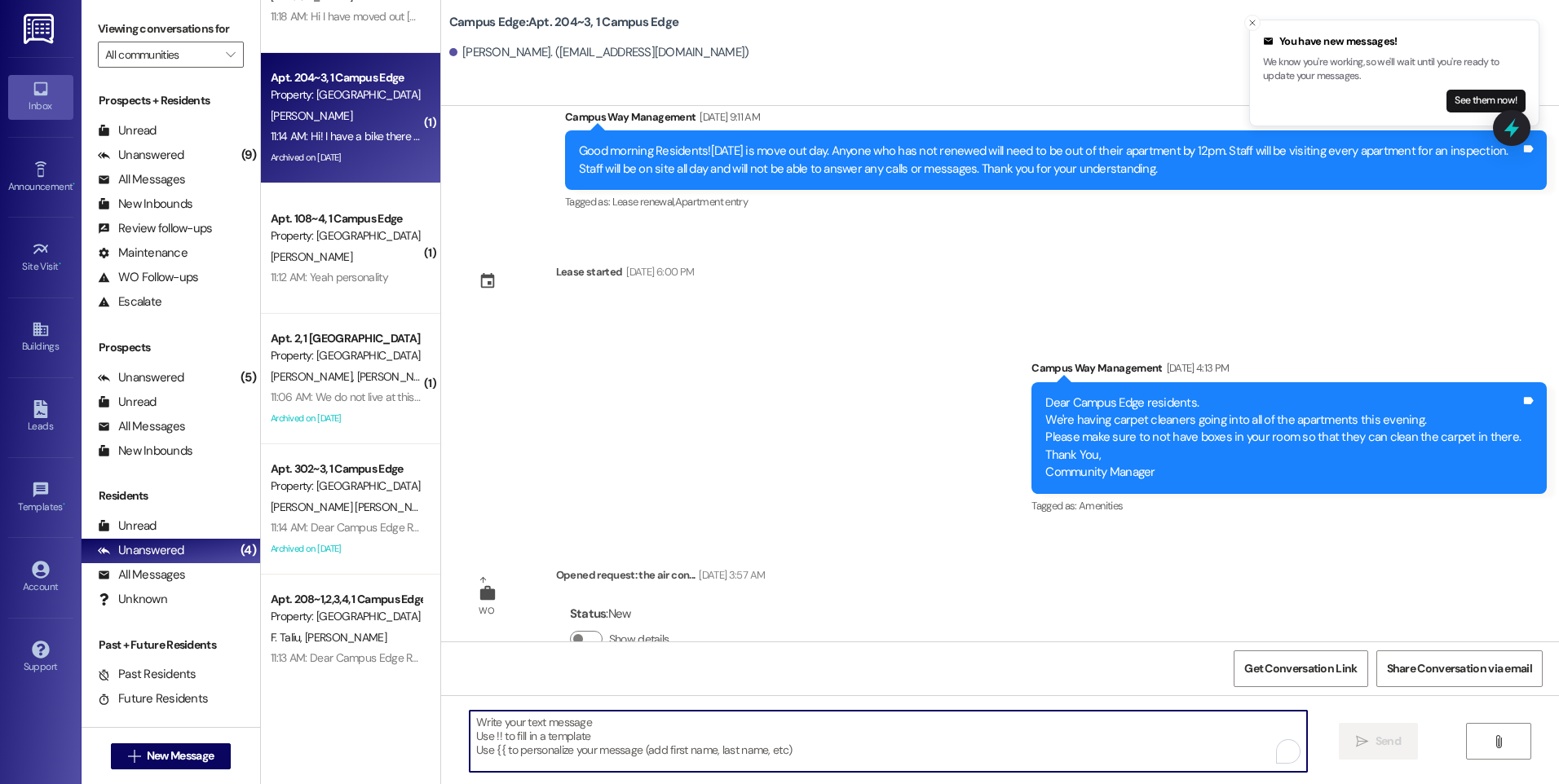
scroll to position [0, 0]
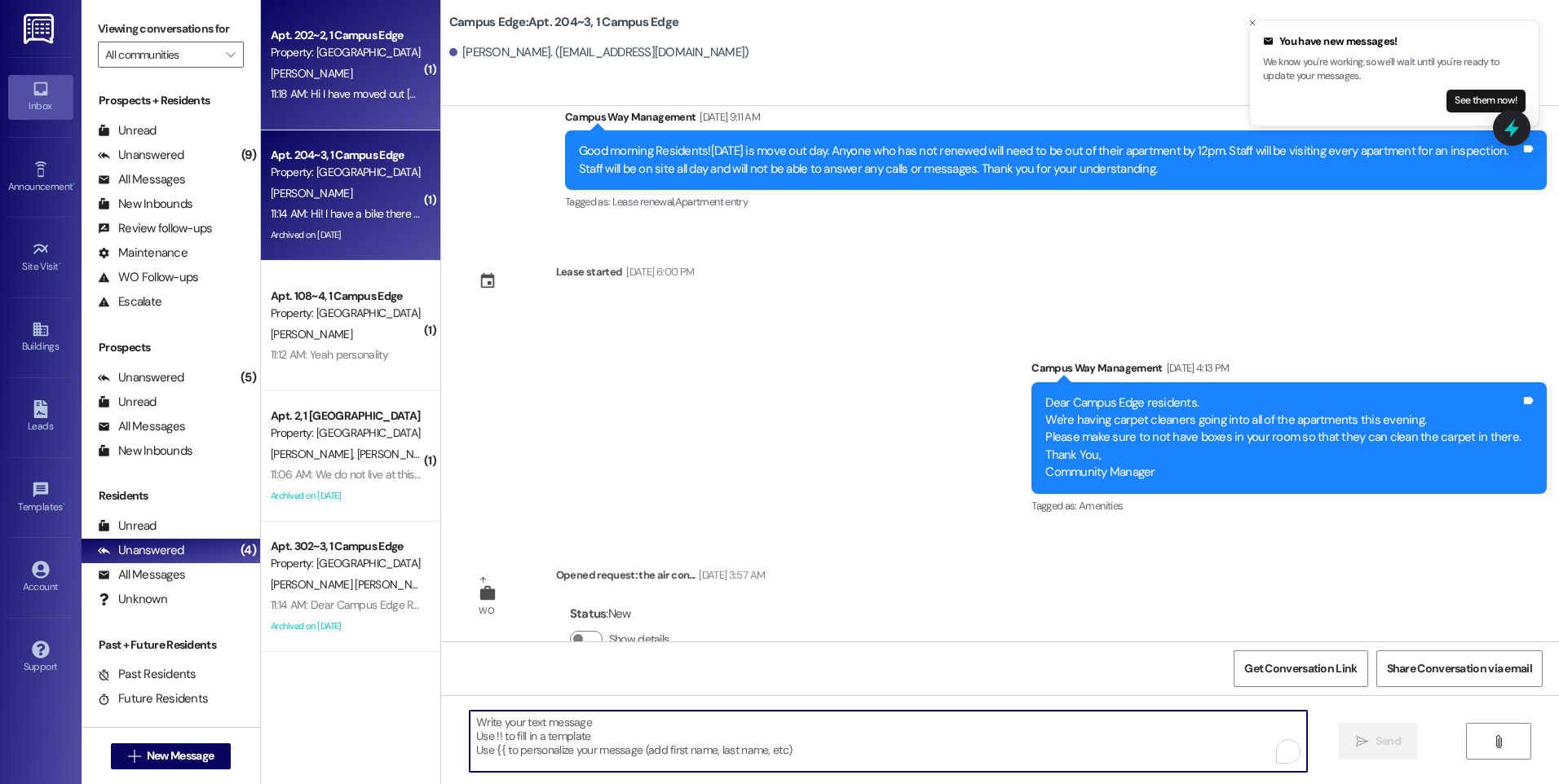
click at [346, 97] on div "11:18 AM: Hi I have moved out [DATE] and would like to stop receiving these mes…" at bounding box center [469, 94] width 397 height 15
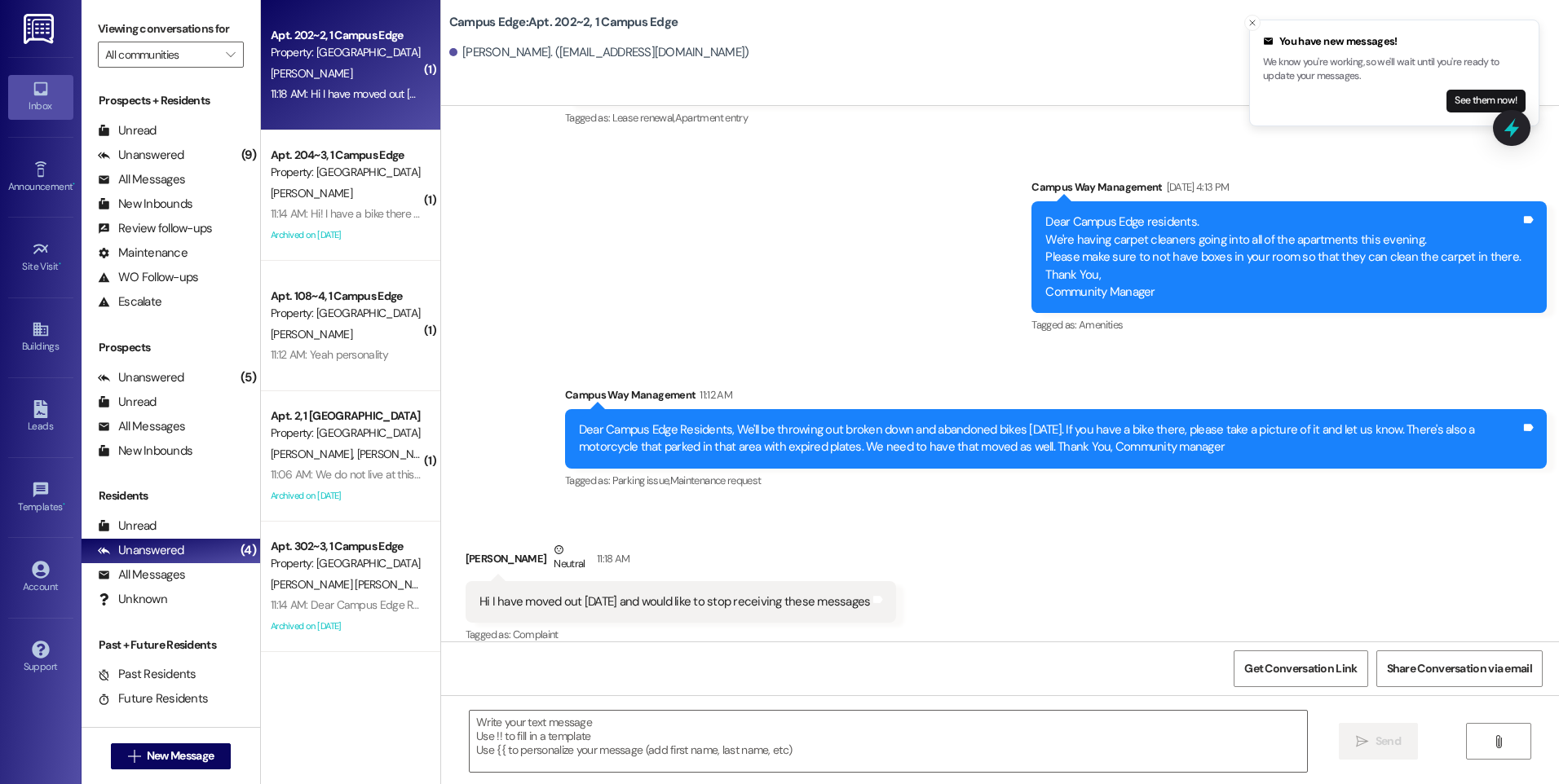
scroll to position [8644, 0]
click at [943, 764] on textarea at bounding box center [888, 741] width 837 height 61
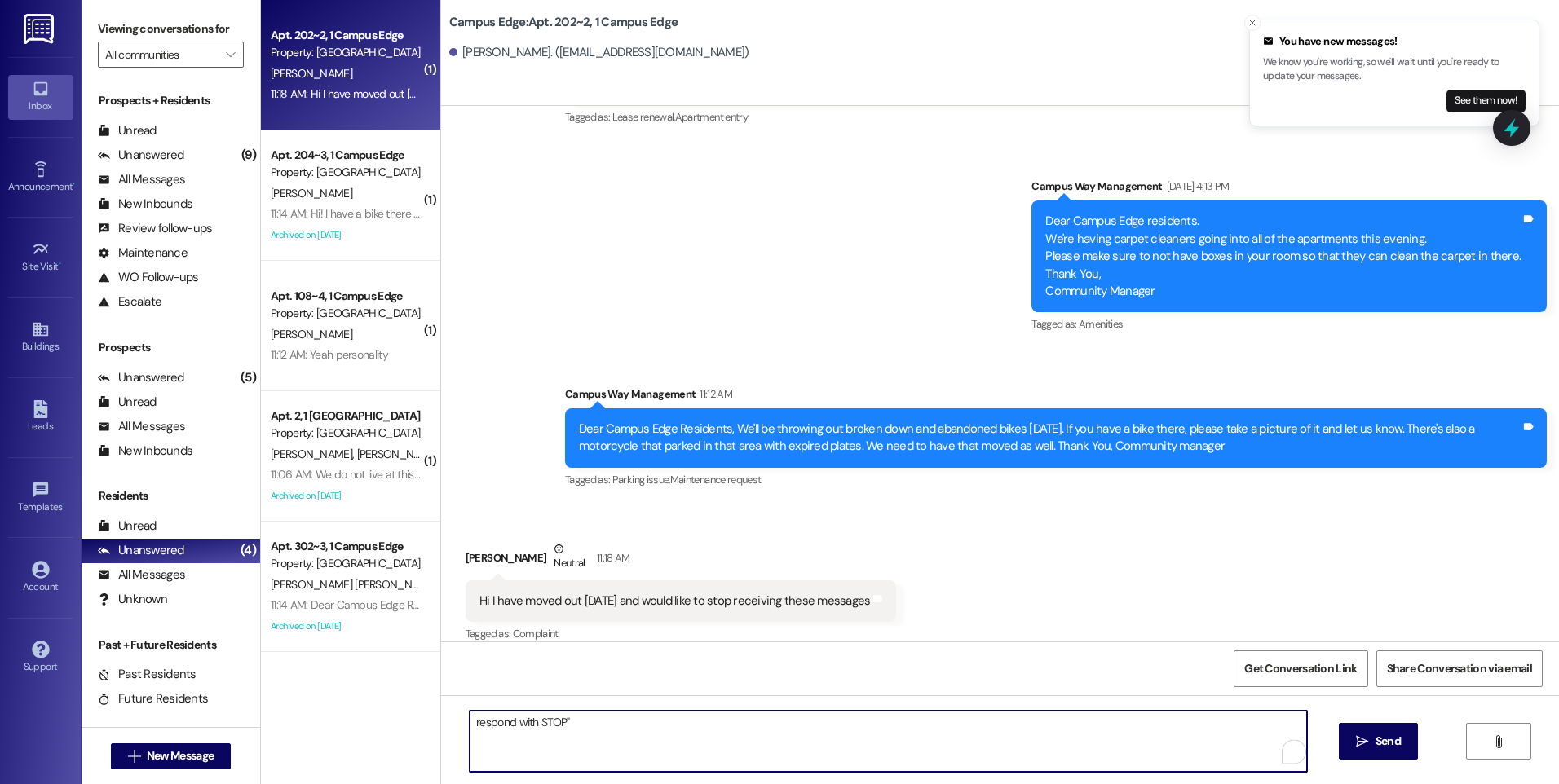
type textarea "respond with "STOP""
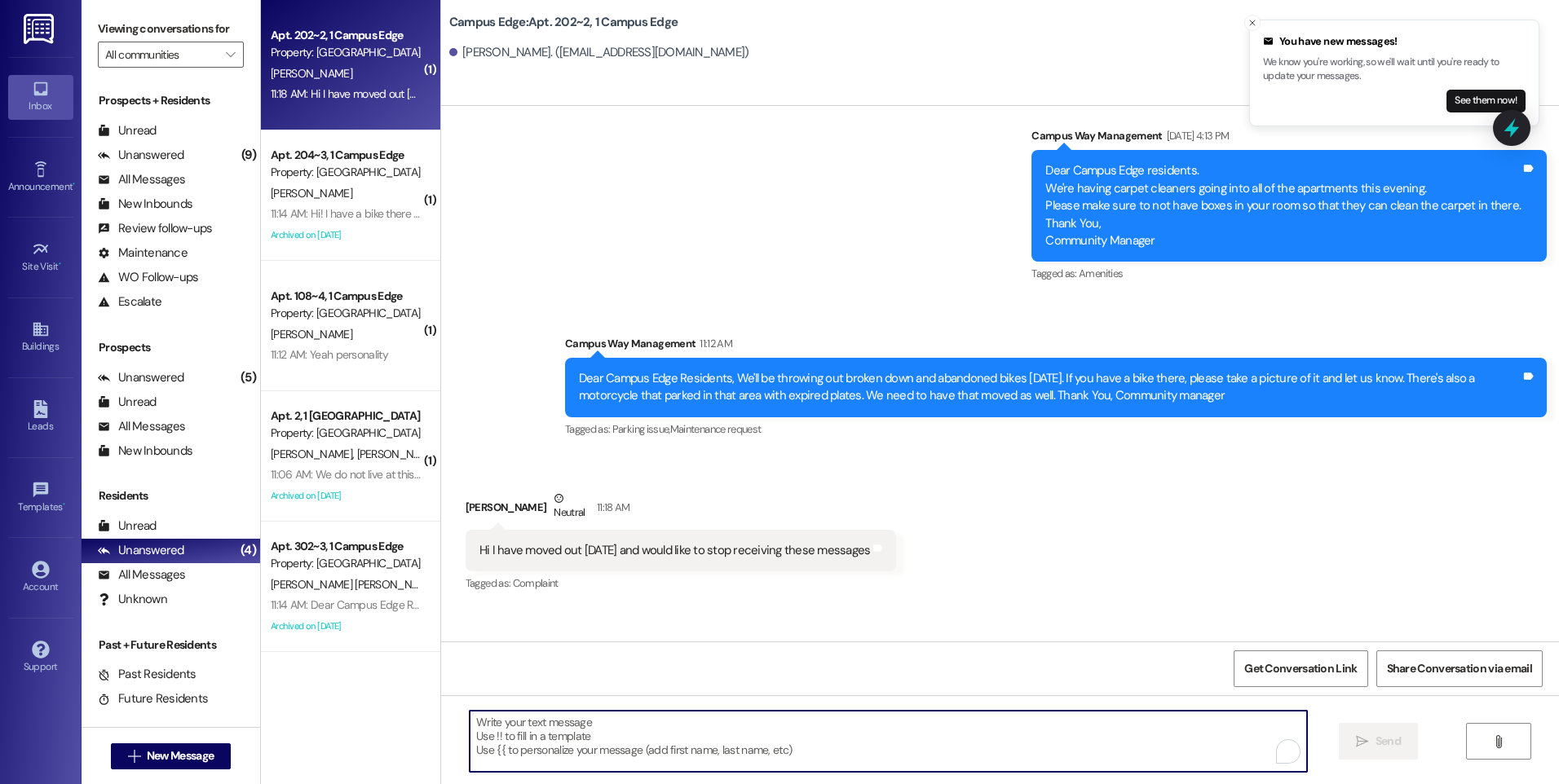
scroll to position [8758, 0]
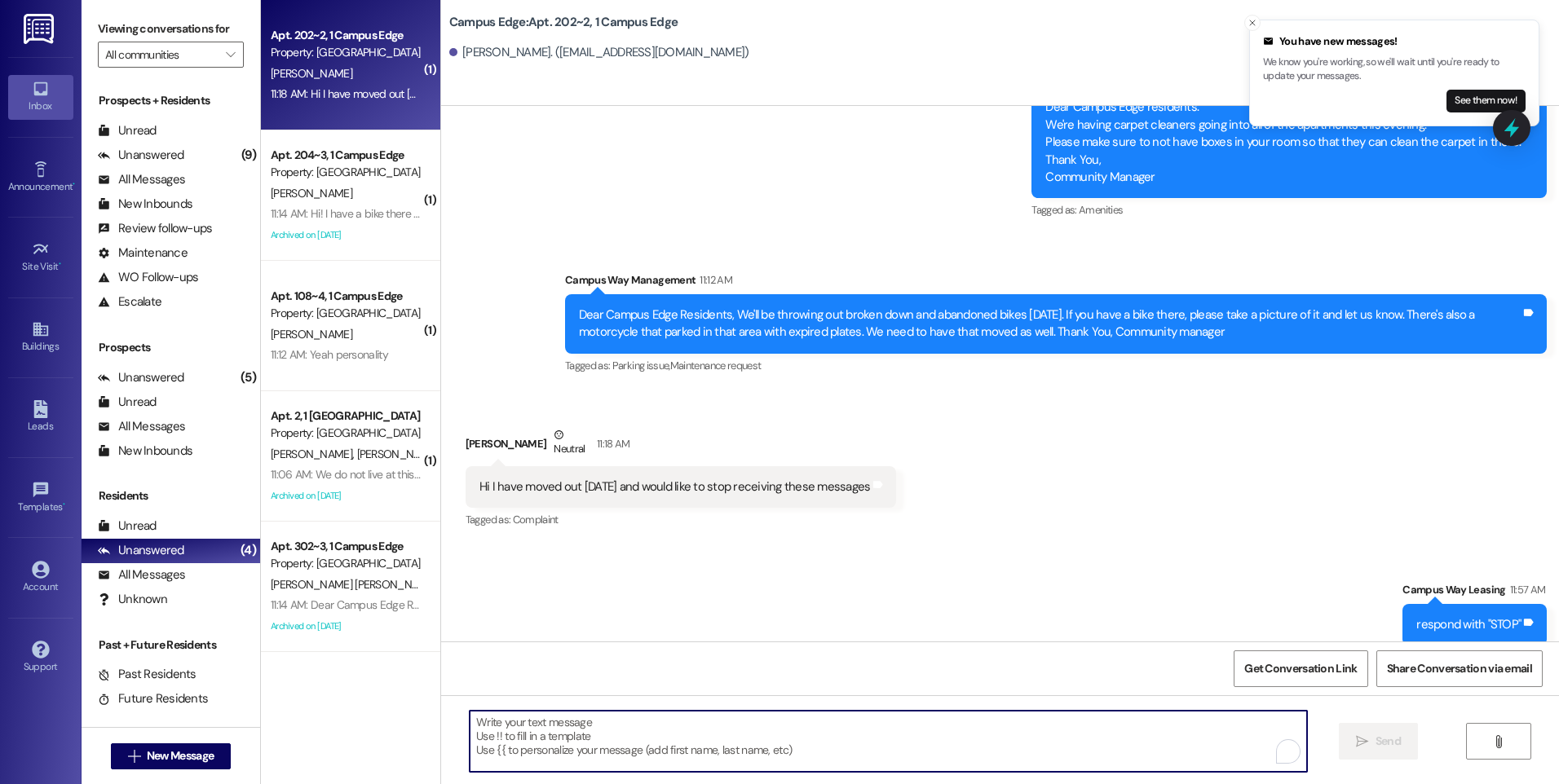
click at [1508, 146] on div "Dear Campus Edge residents. We're having carpet cleaners going into all of the …" at bounding box center [1283, 142] width 476 height 88
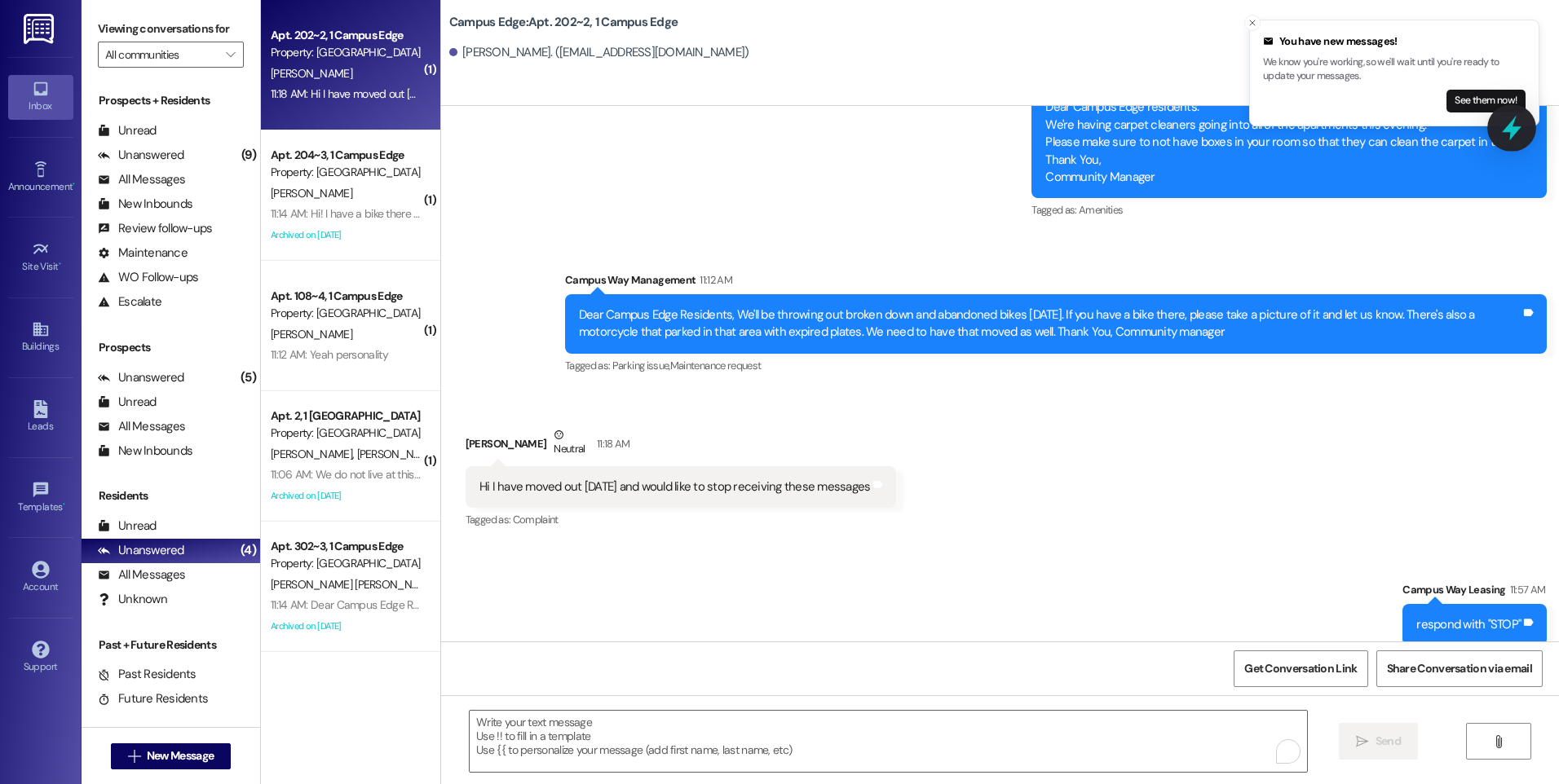
click at [1511, 130] on icon at bounding box center [1512, 128] width 19 height 26
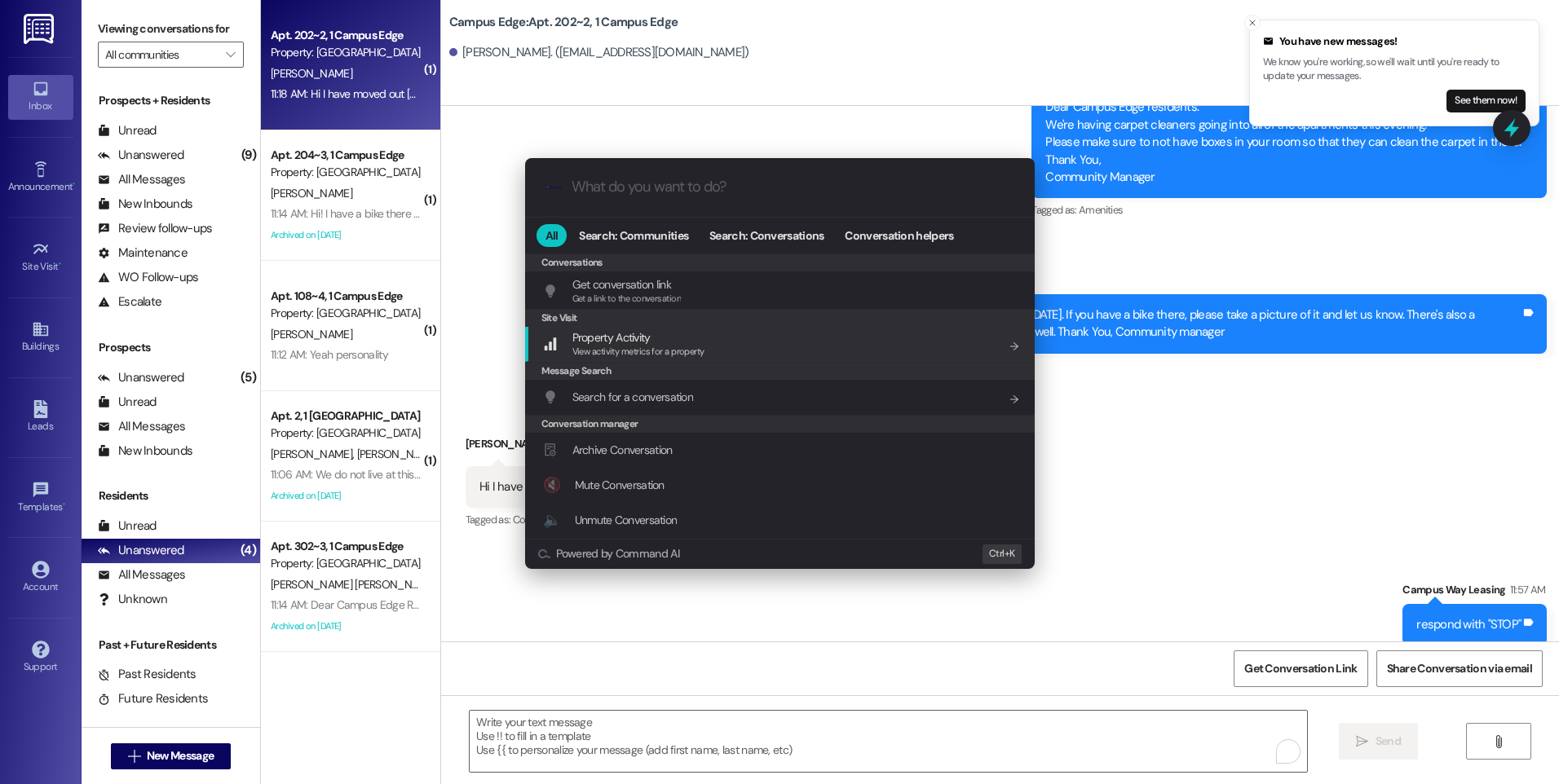
scroll to position [711, 0]
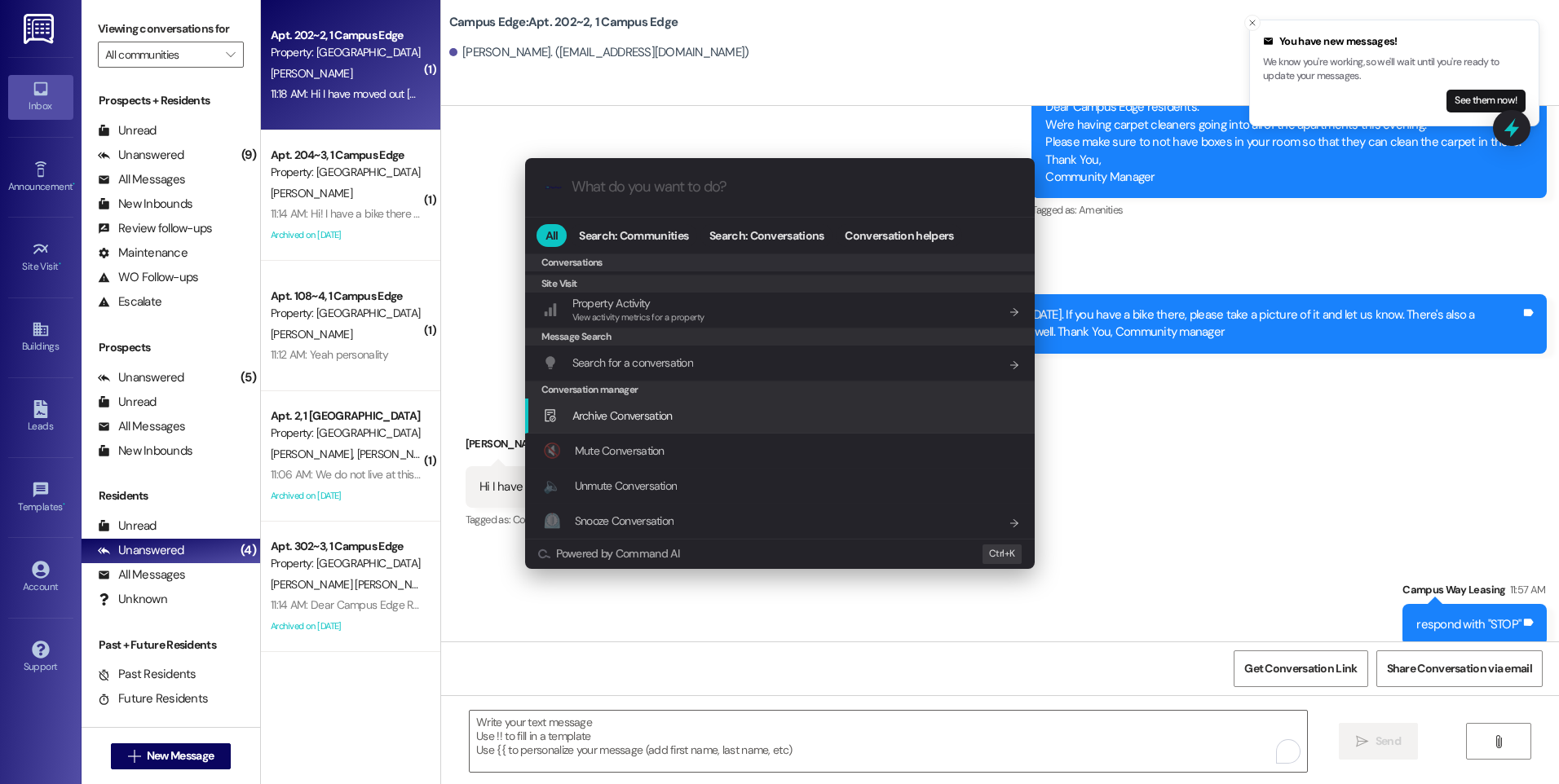
click at [688, 429] on div "Archive Conversation Add shortcut" at bounding box center [780, 416] width 509 height 35
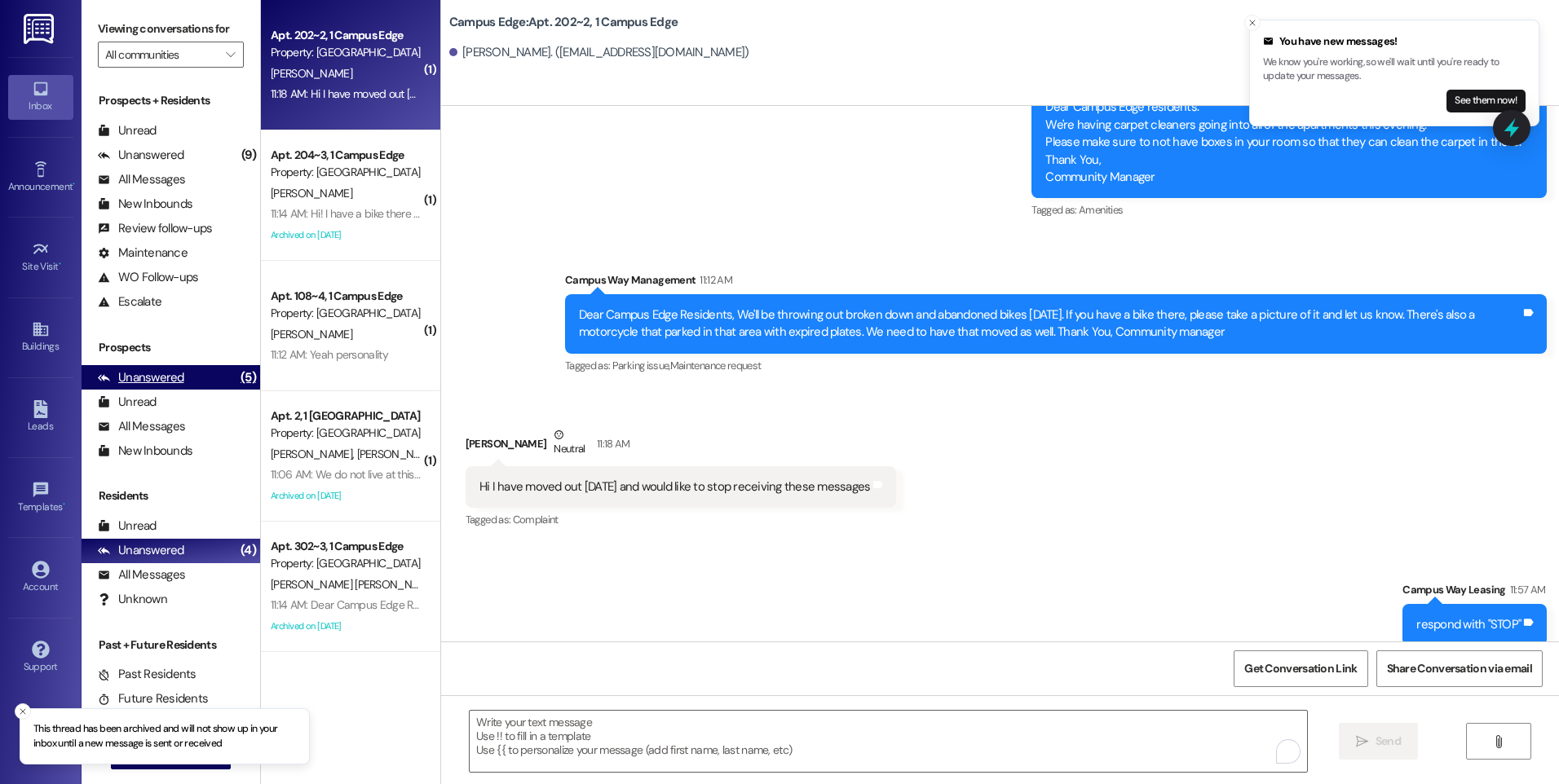
click at [163, 381] on div "Unanswered" at bounding box center [141, 377] width 87 height 17
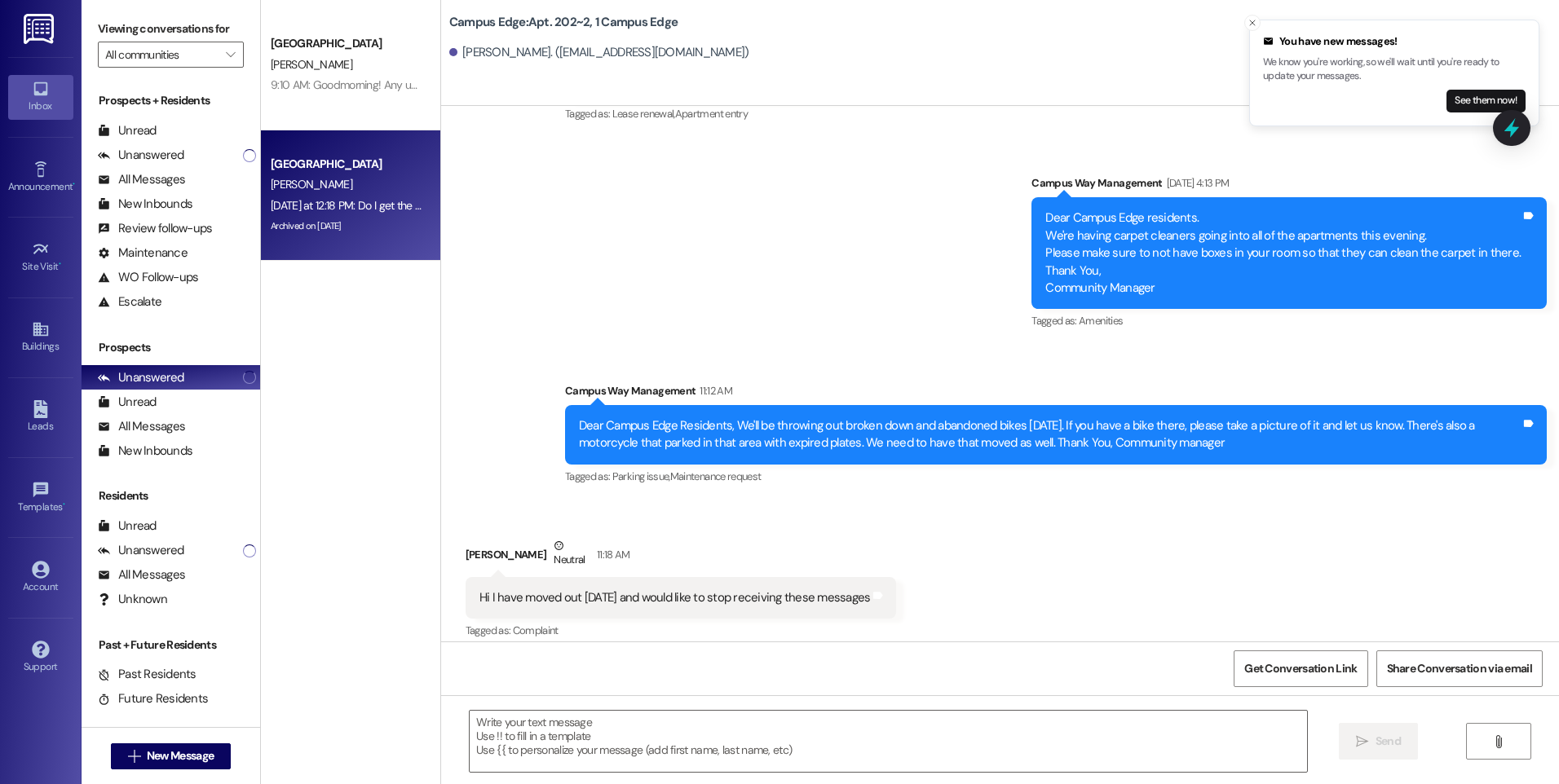
scroll to position [8643, 0]
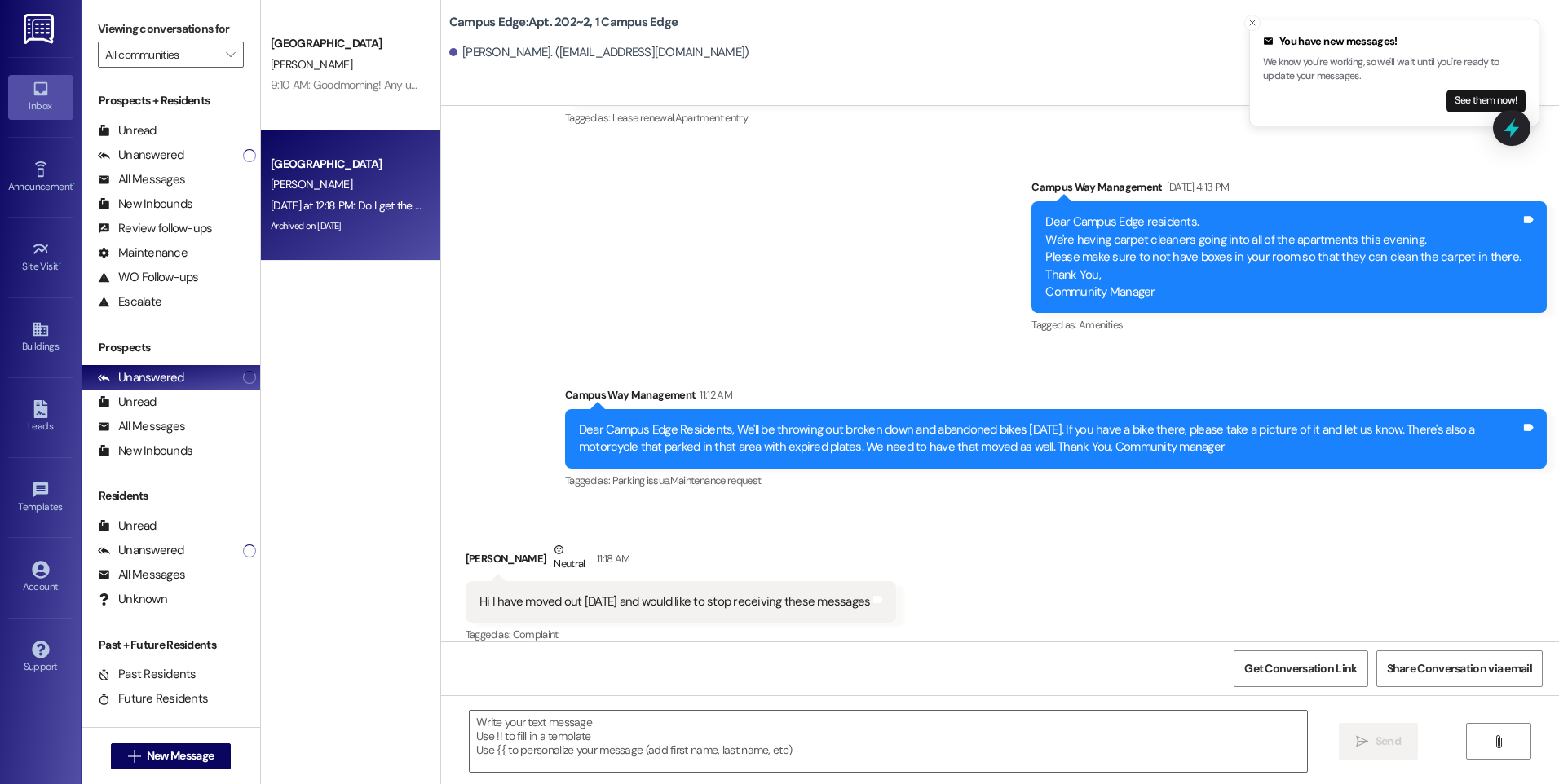
click at [378, 195] on div "[DATE] at 12:18 PM: Do I get the mailbox keys from your office or the post offi…" at bounding box center [346, 205] width 154 height 20
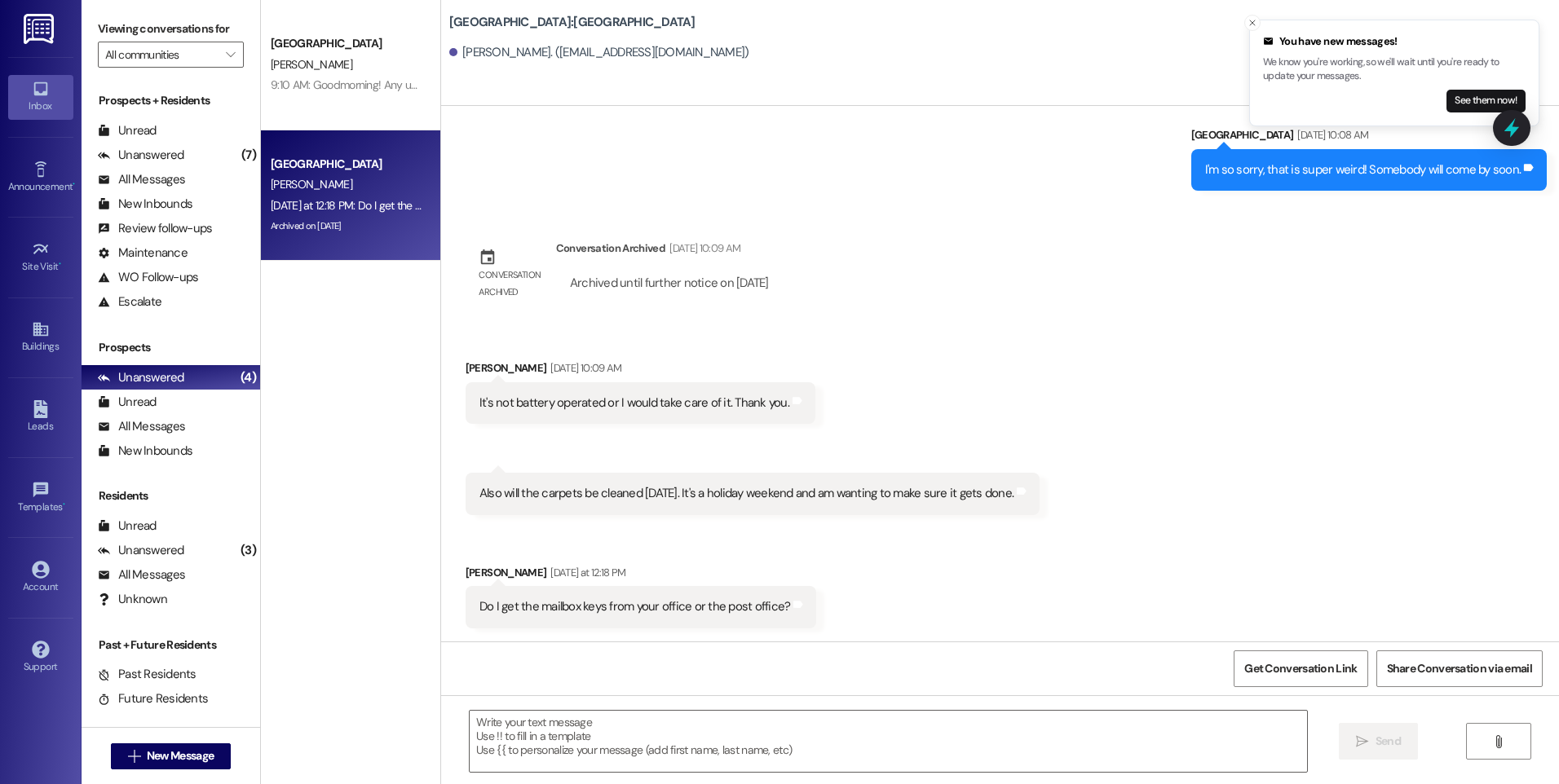
scroll to position [7569, 0]
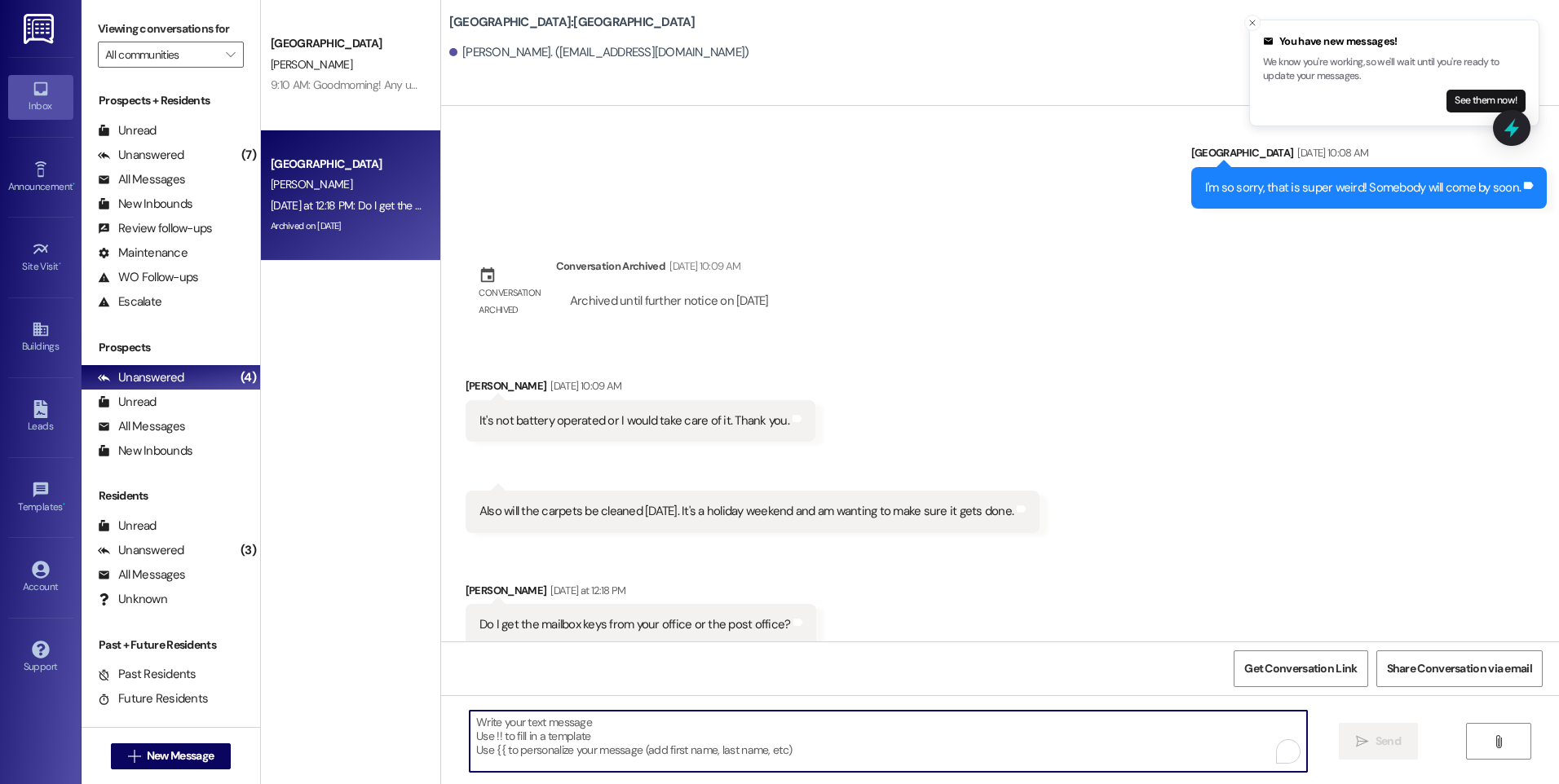
click at [910, 714] on textarea "To enrich screen reader interactions, please activate Accessibility in Grammarl…" at bounding box center [888, 741] width 837 height 61
type textarea "h"
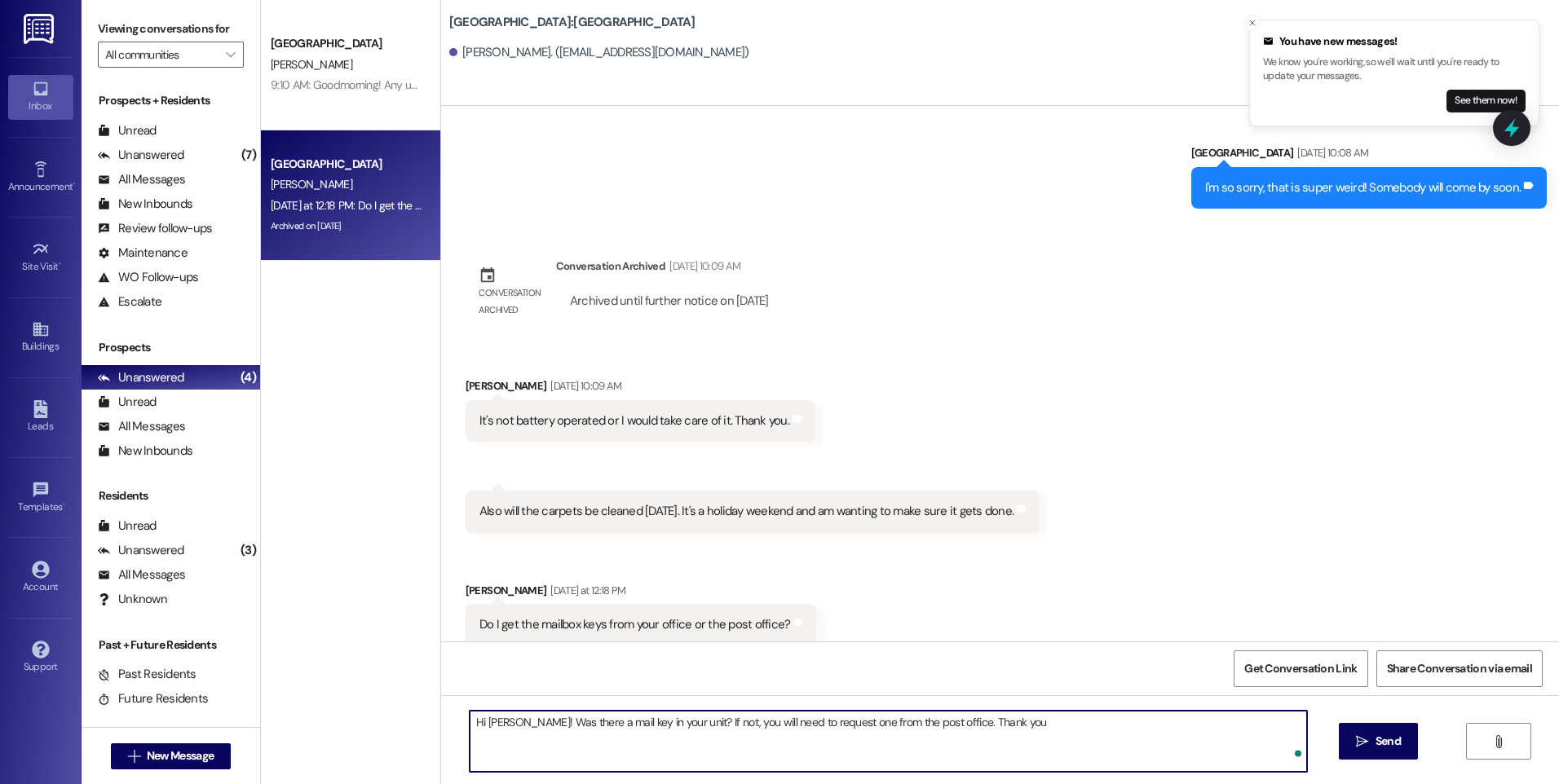
type textarea "Hi [PERSON_NAME]! Was there a mail key in your unit? If not, you will need to r…"
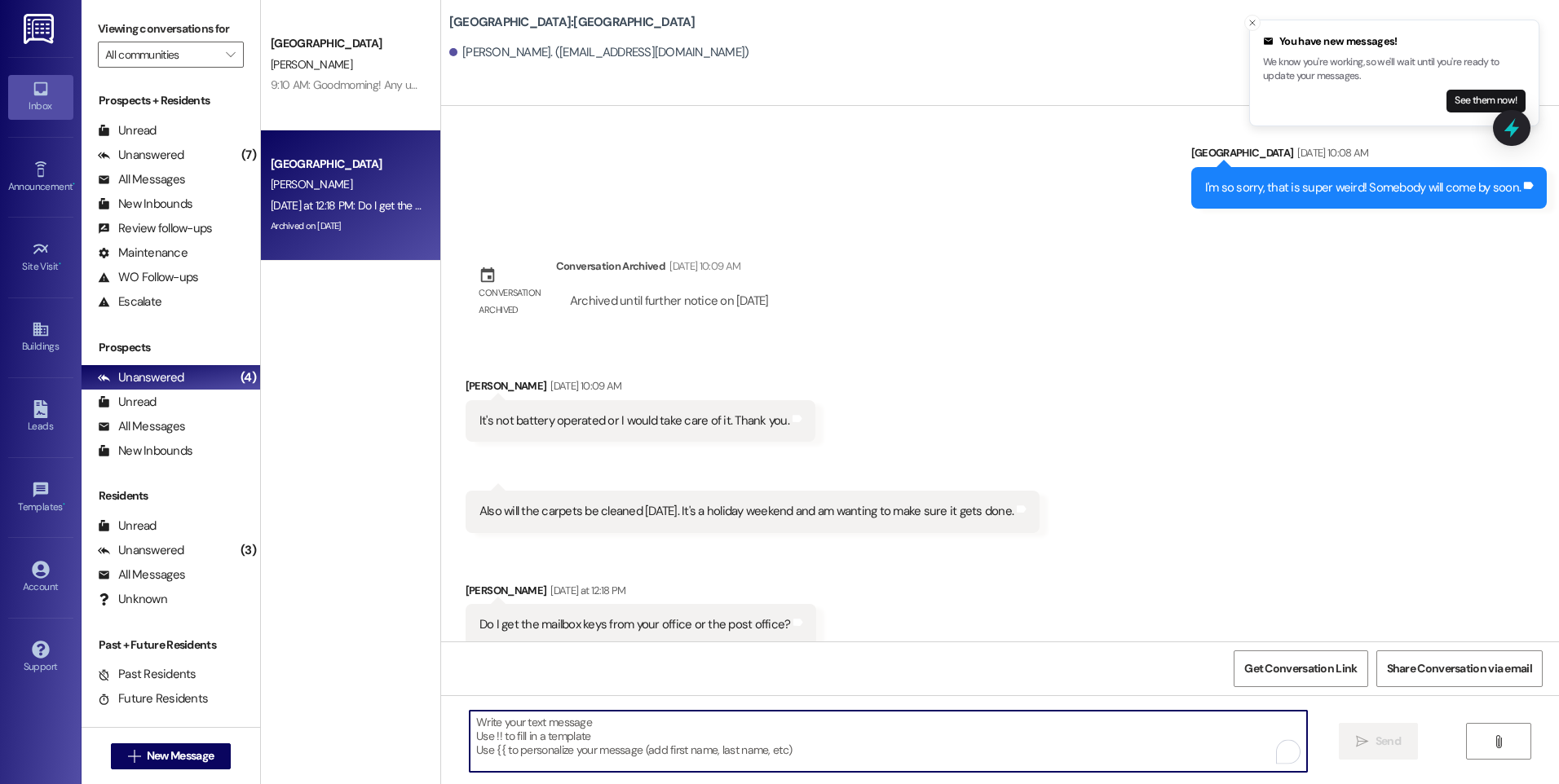
scroll to position [7568, 0]
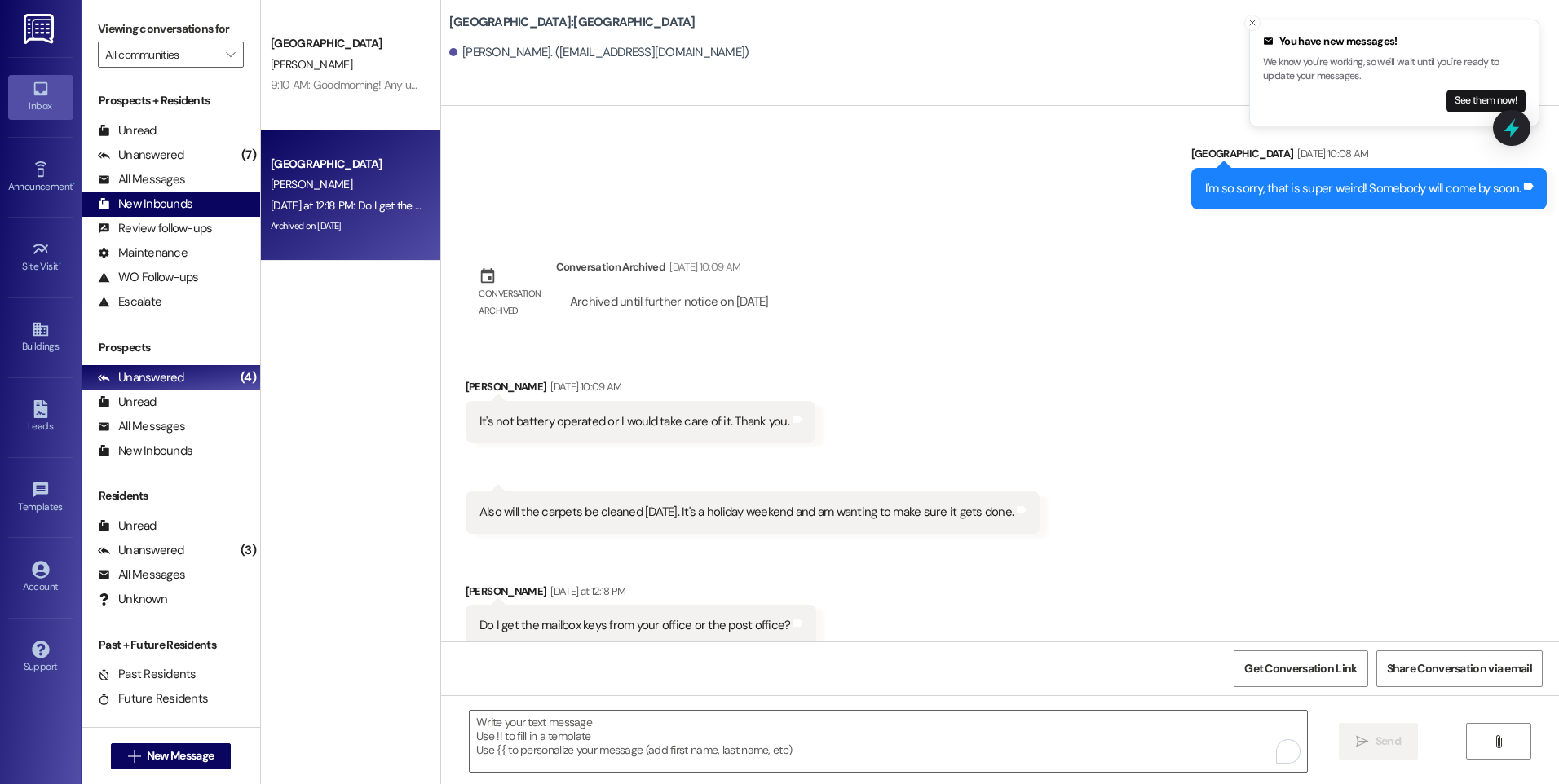
click at [158, 193] on div "New Inbounds (0)" at bounding box center [171, 205] width 179 height 25
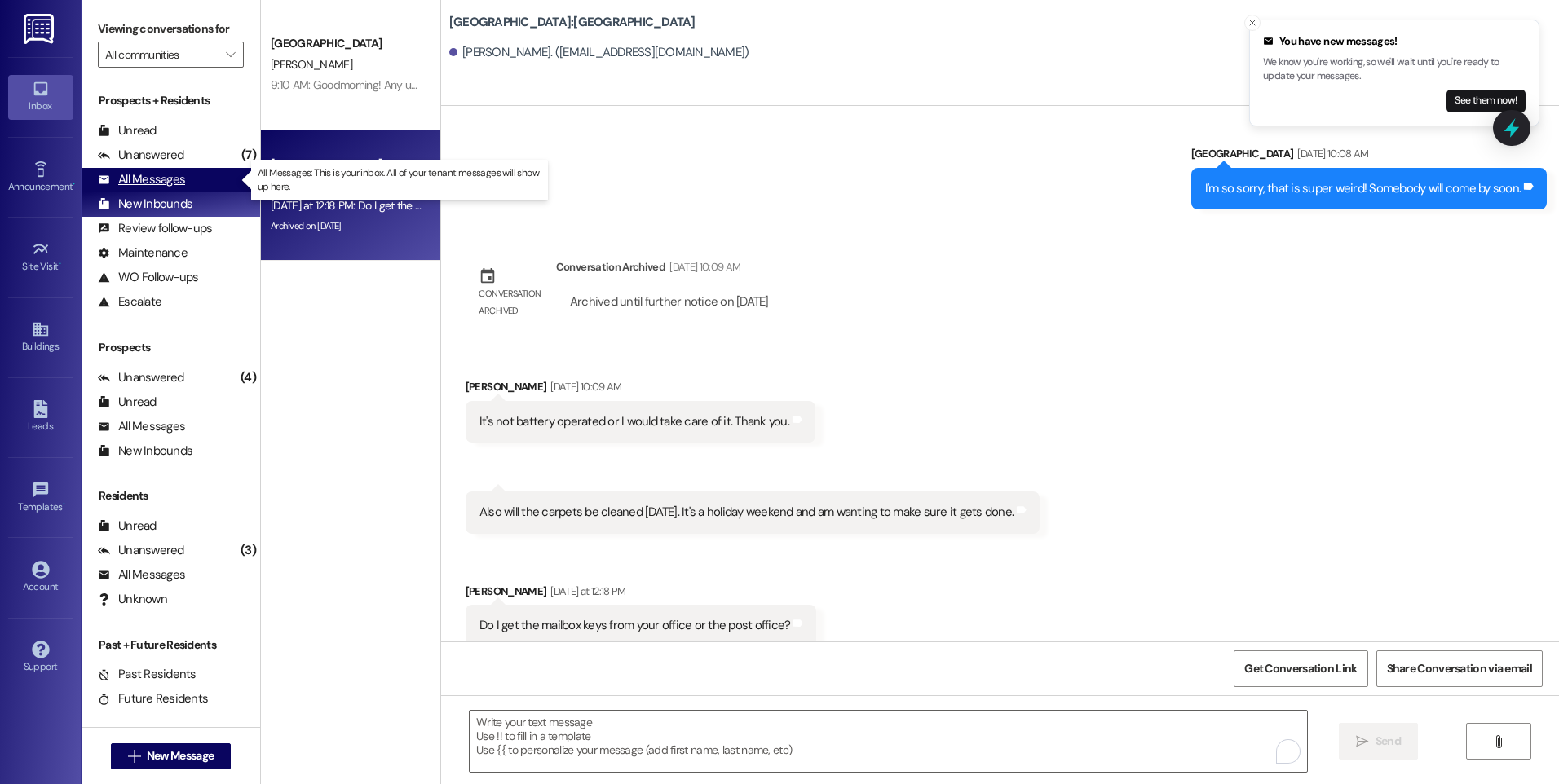
click at [159, 185] on div "All Messages" at bounding box center [141, 179] width 88 height 17
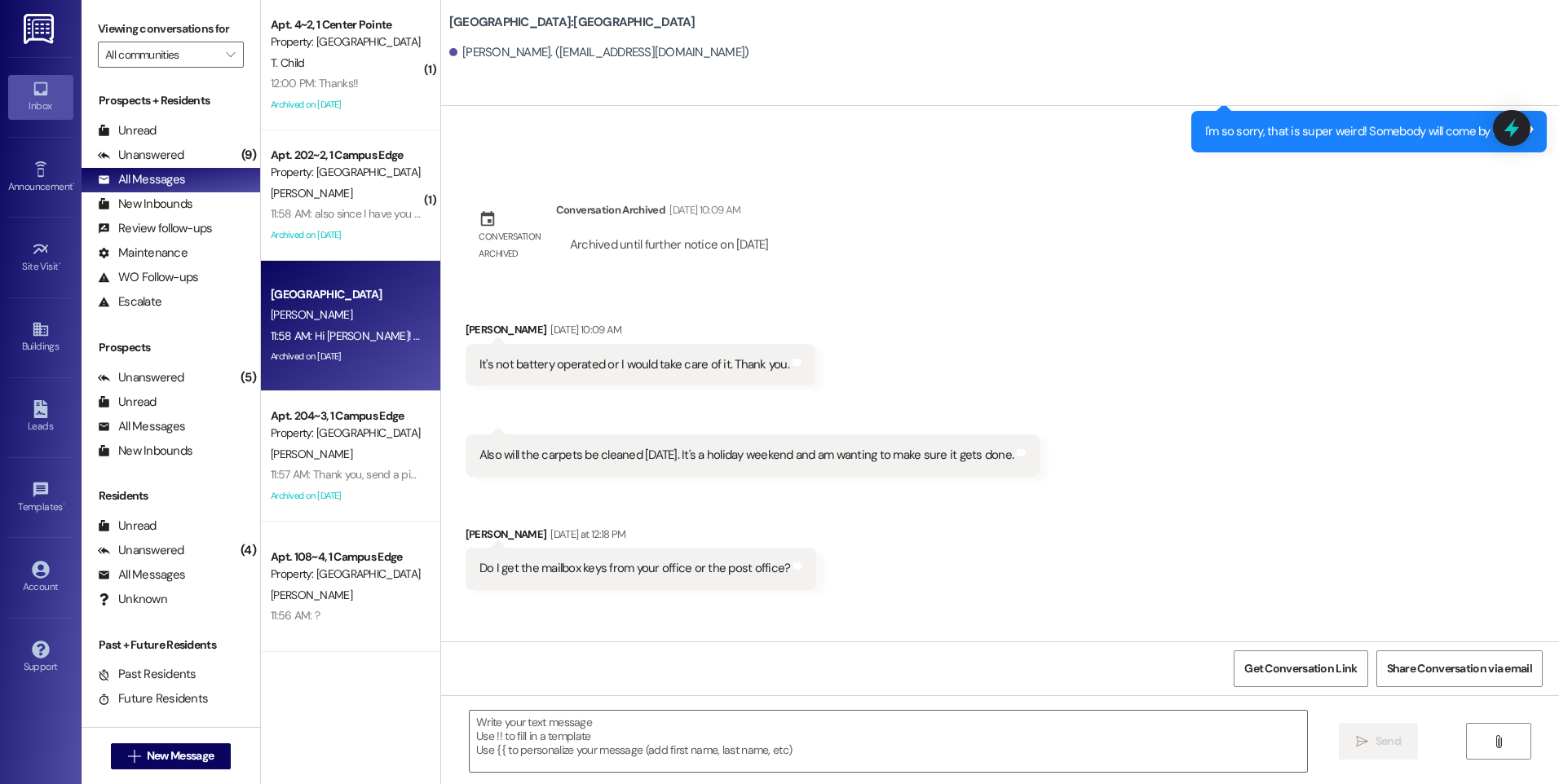
scroll to position [7683, 0]
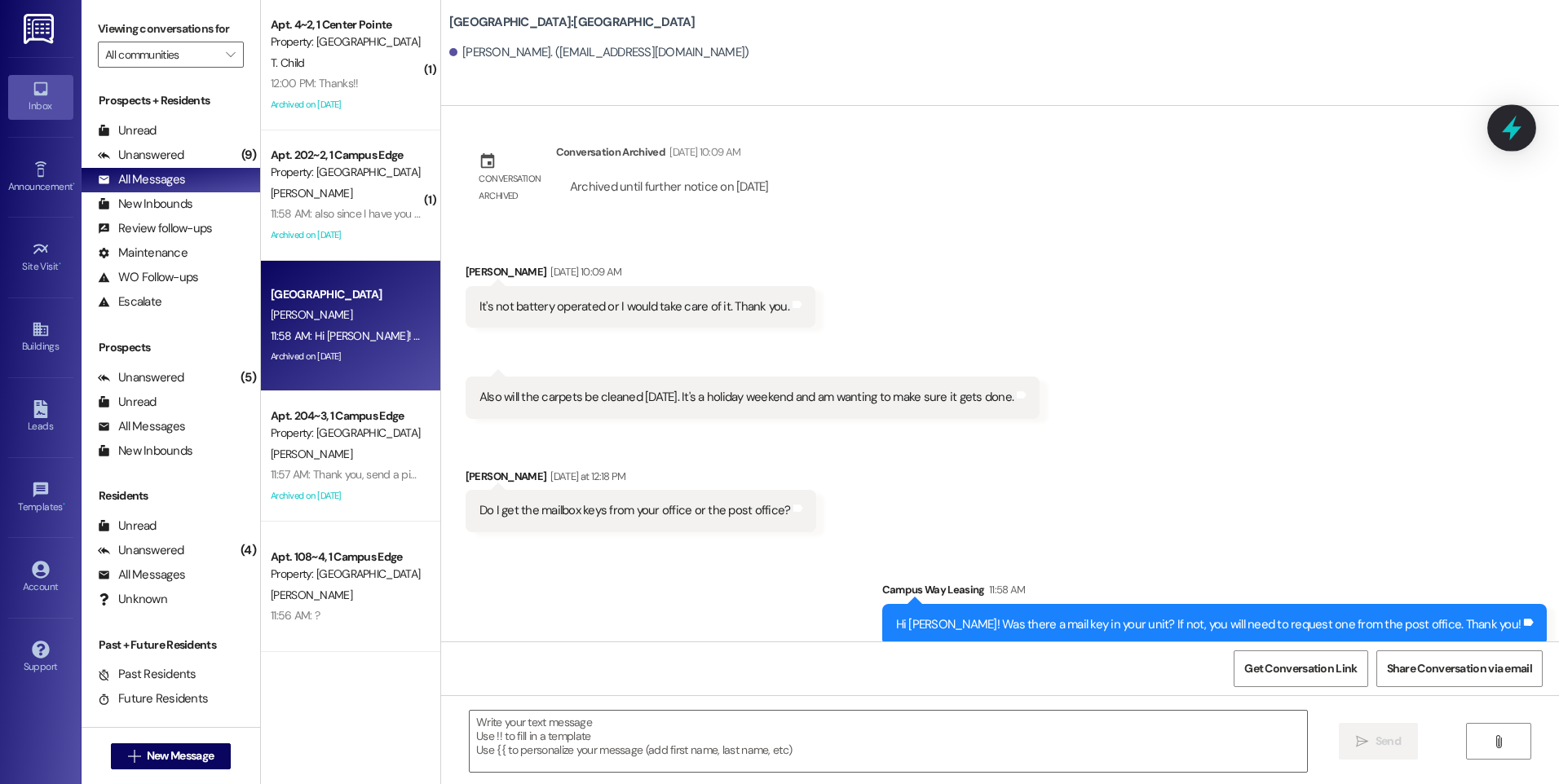
click at [1504, 128] on icon at bounding box center [1511, 127] width 27 height 27
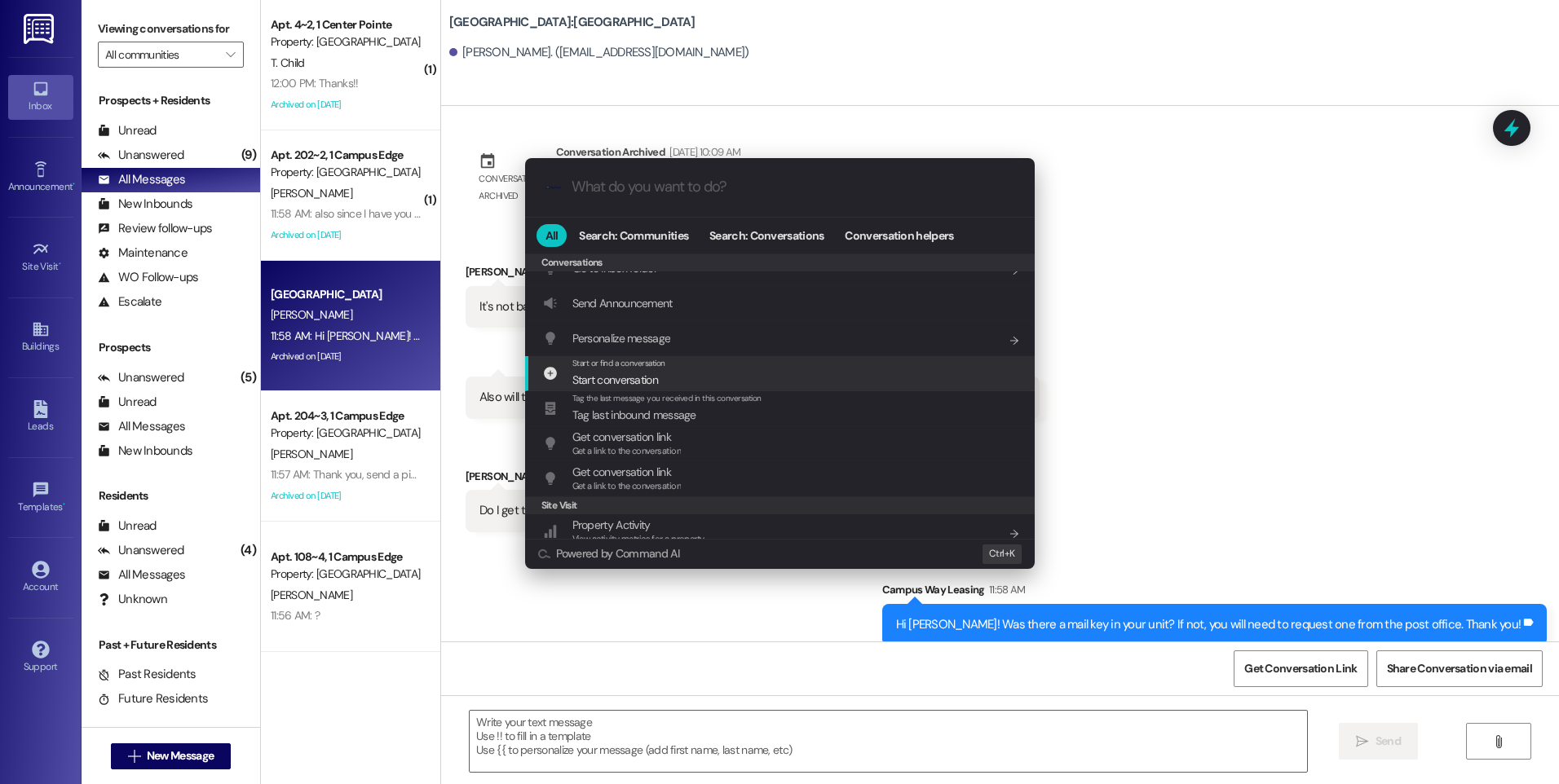
scroll to position [711, 0]
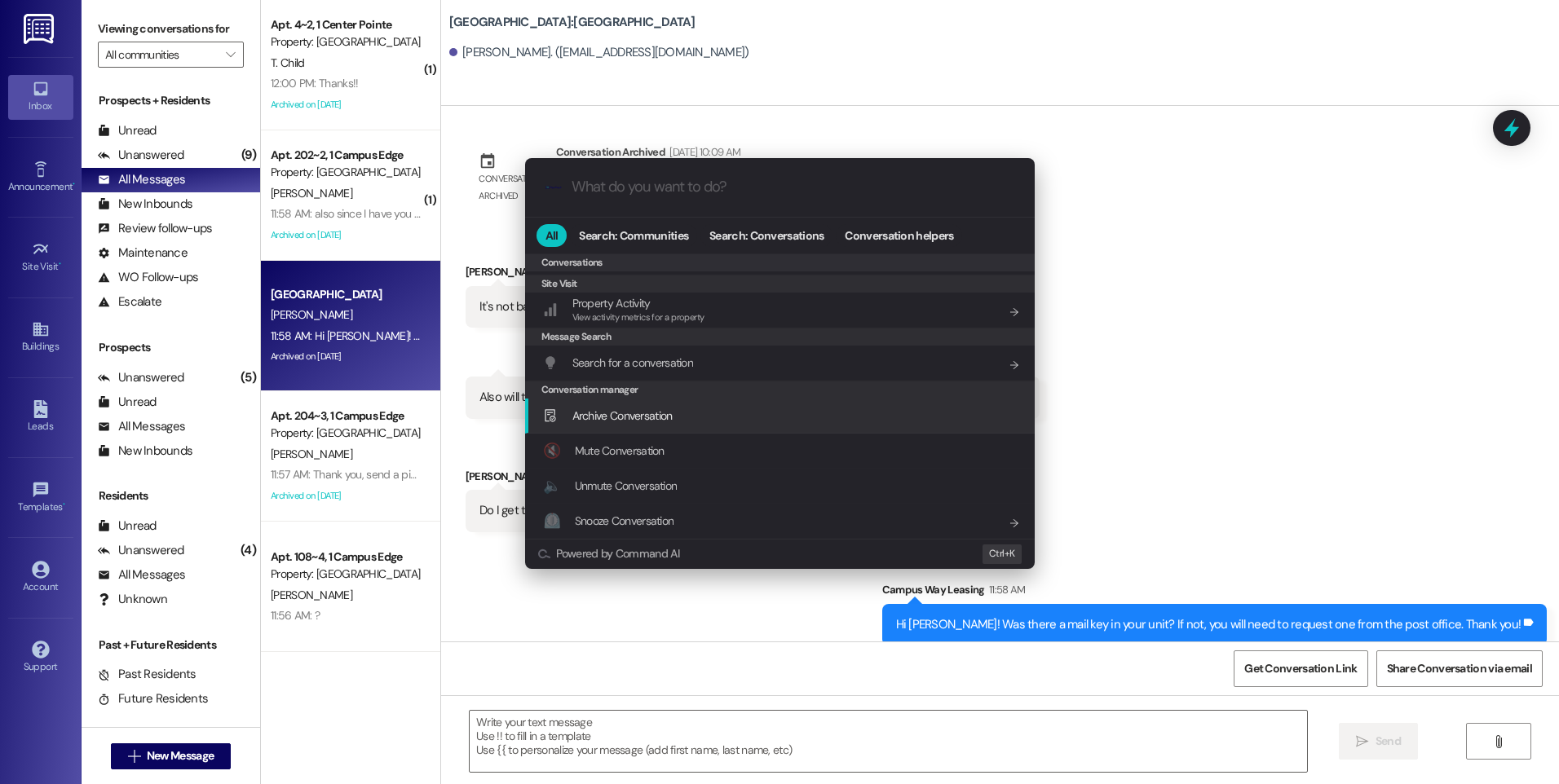
click at [644, 415] on span "Archive Conversation" at bounding box center [622, 415] width 100 height 15
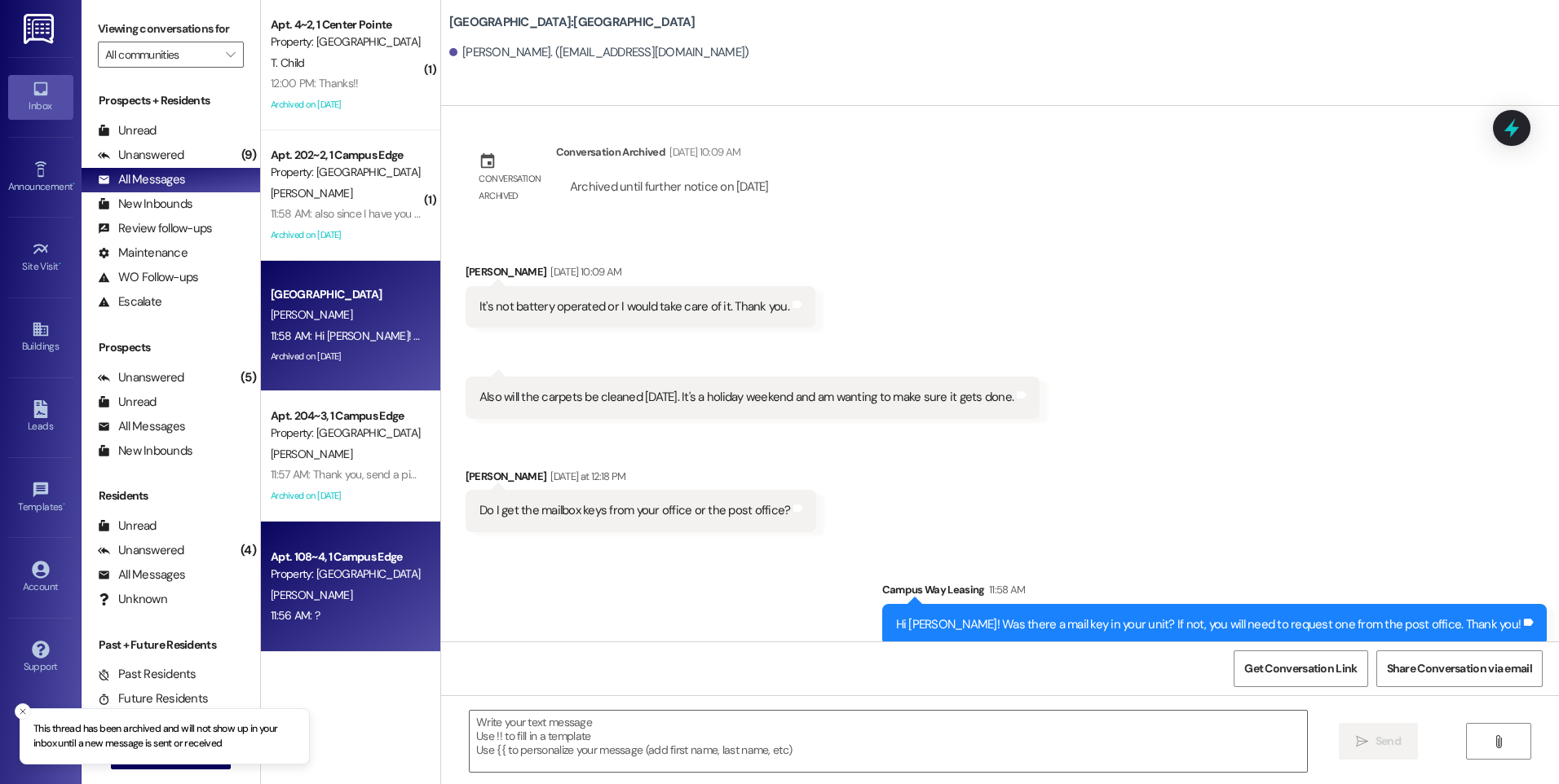
click at [358, 560] on div "Apt. 108~4, 1 Campus Edge" at bounding box center [346, 557] width 151 height 17
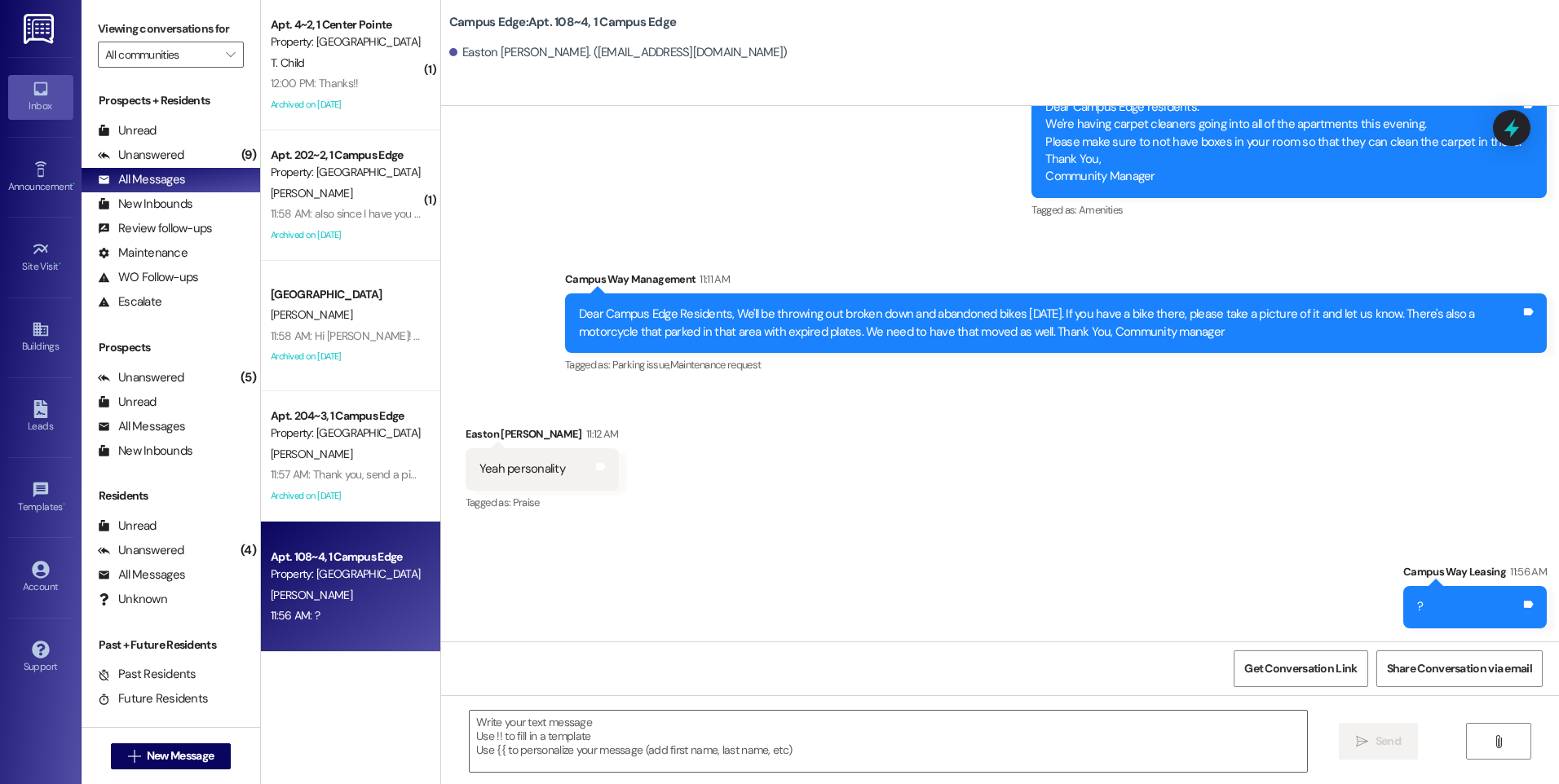
scroll to position [5132, 0]
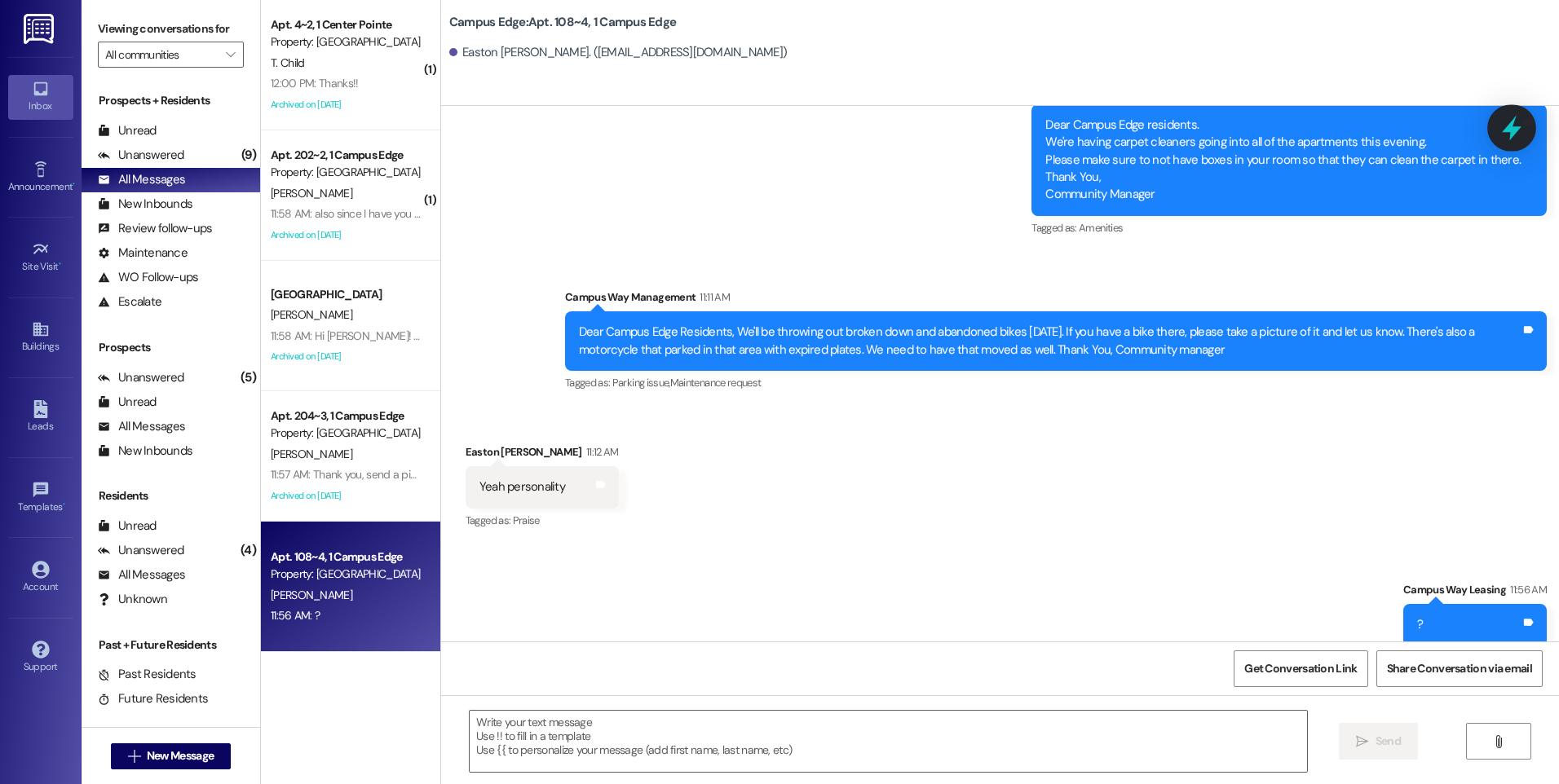
click at [1509, 127] on icon at bounding box center [1512, 128] width 19 height 26
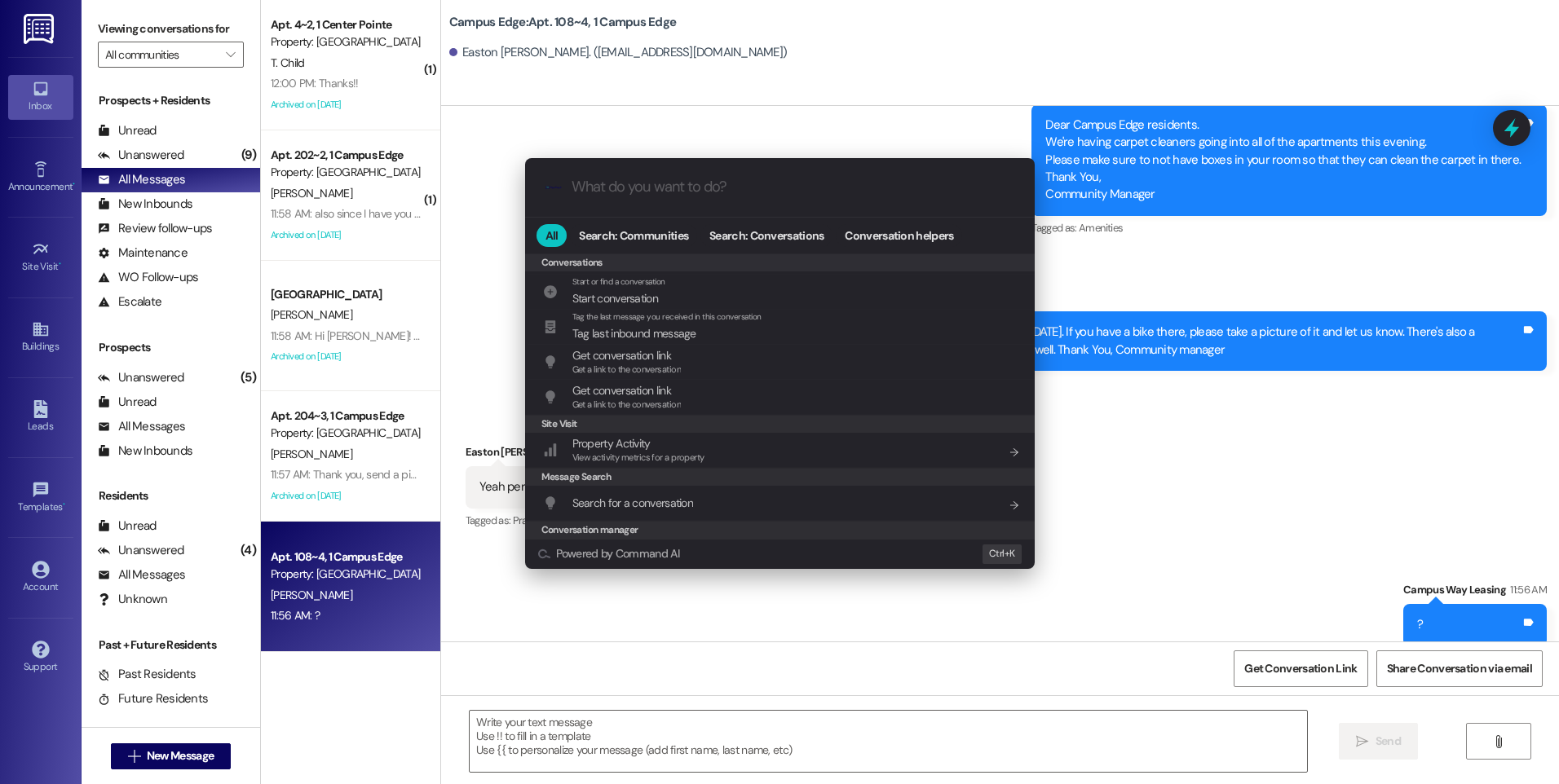
scroll to position [711, 0]
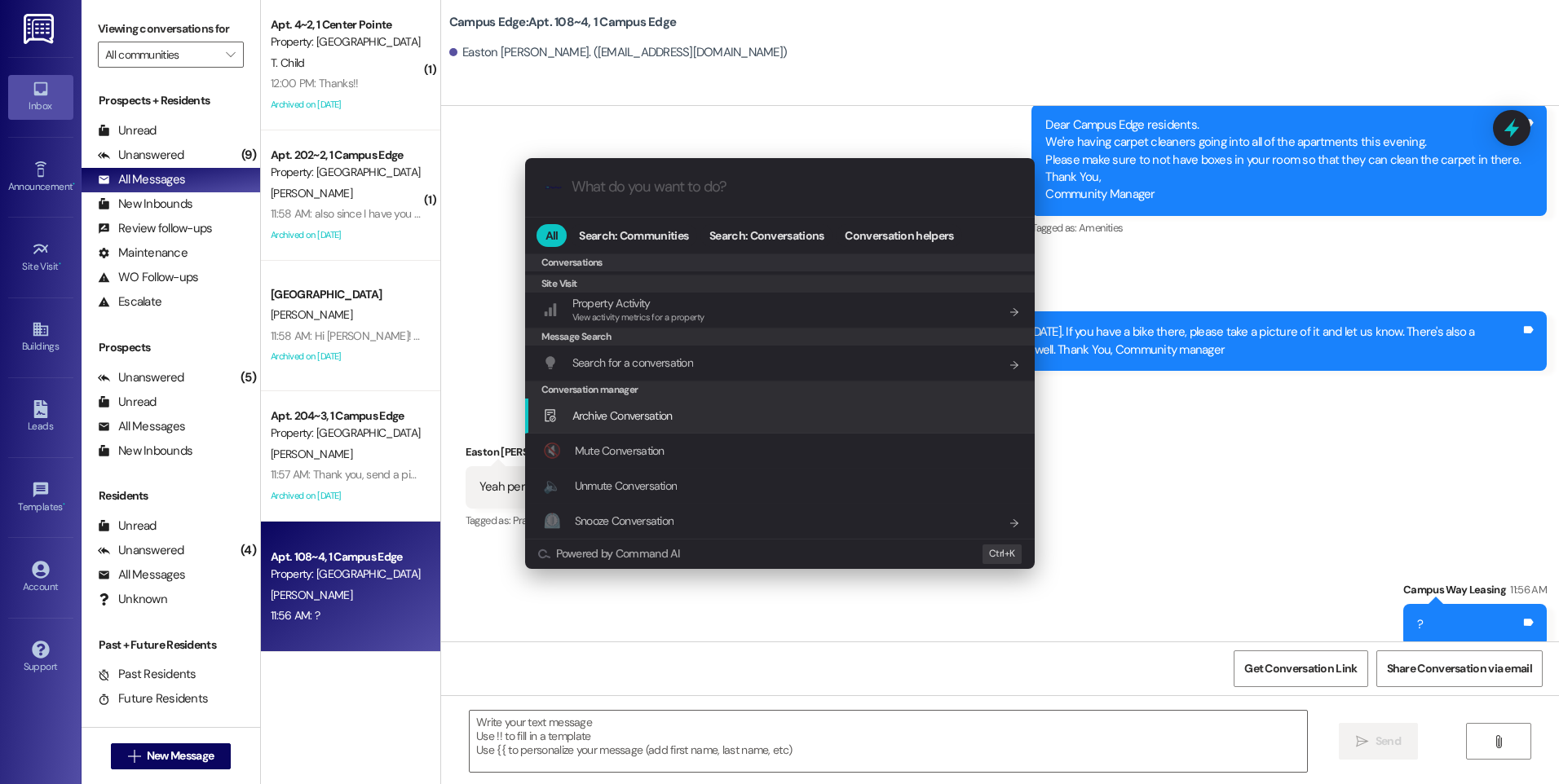
click at [596, 422] on span "Archive Conversation" at bounding box center [622, 415] width 100 height 15
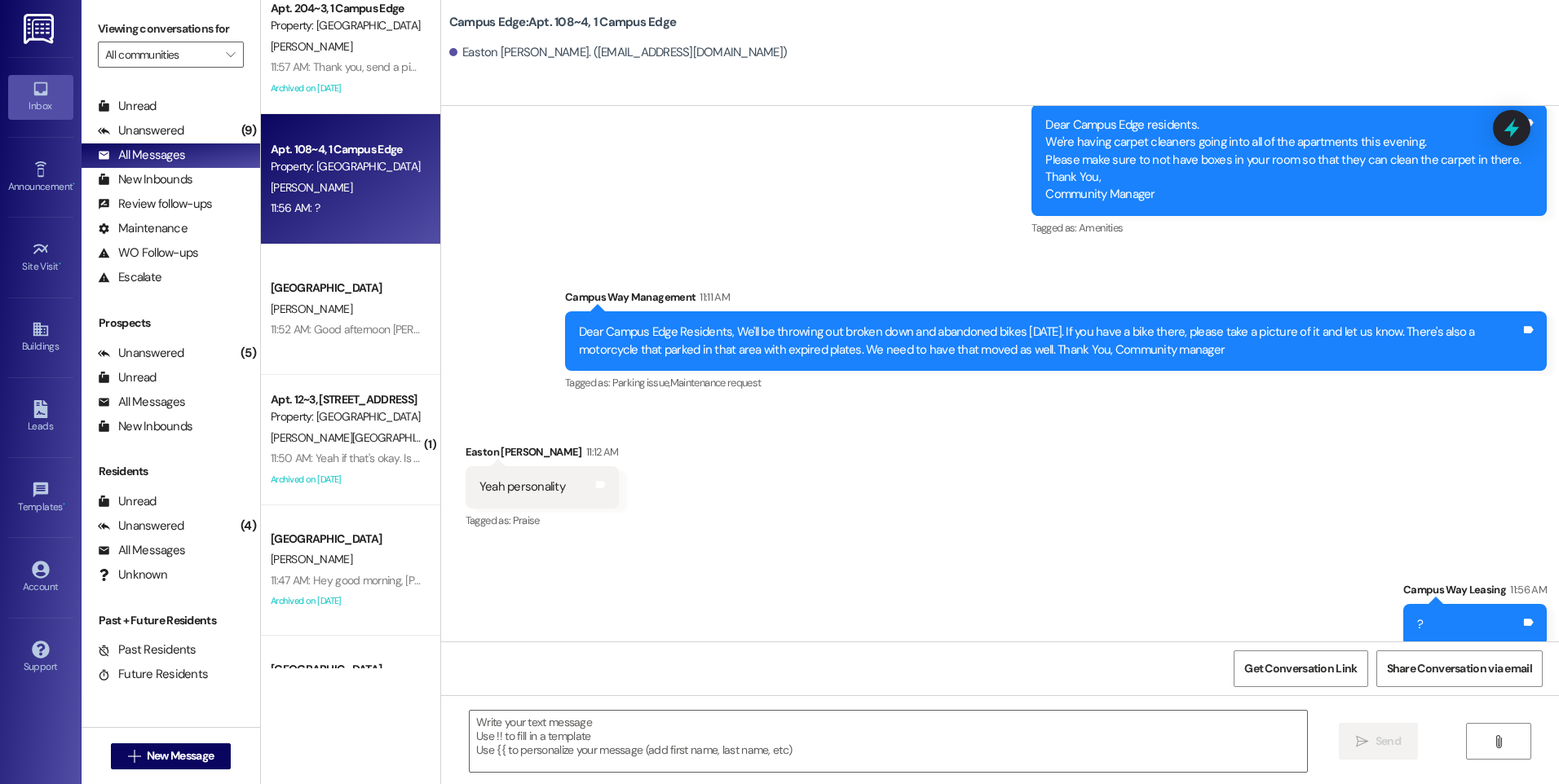
scroll to position [489, 0]
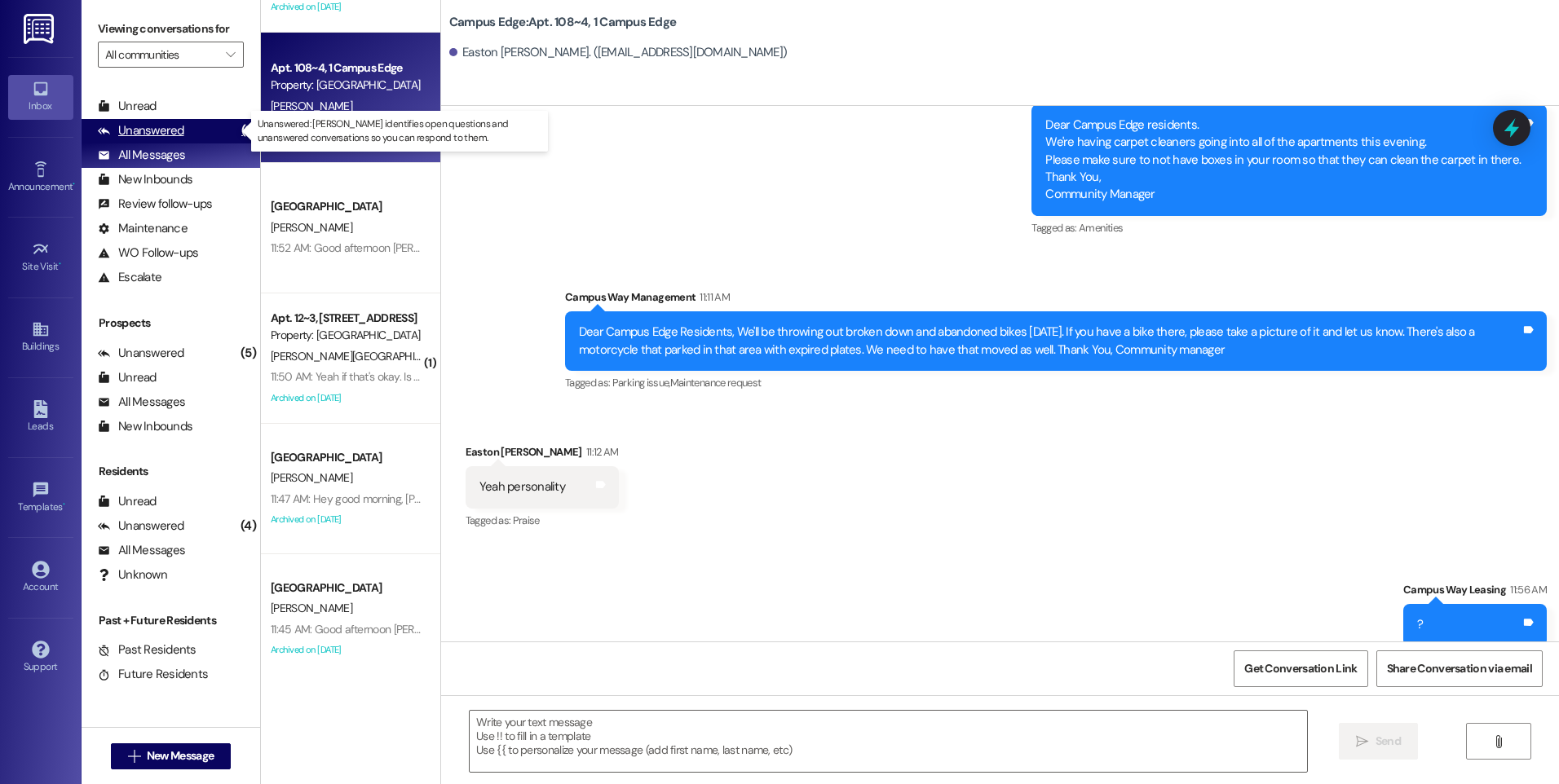
click at [141, 128] on div "Unanswered" at bounding box center [141, 130] width 87 height 17
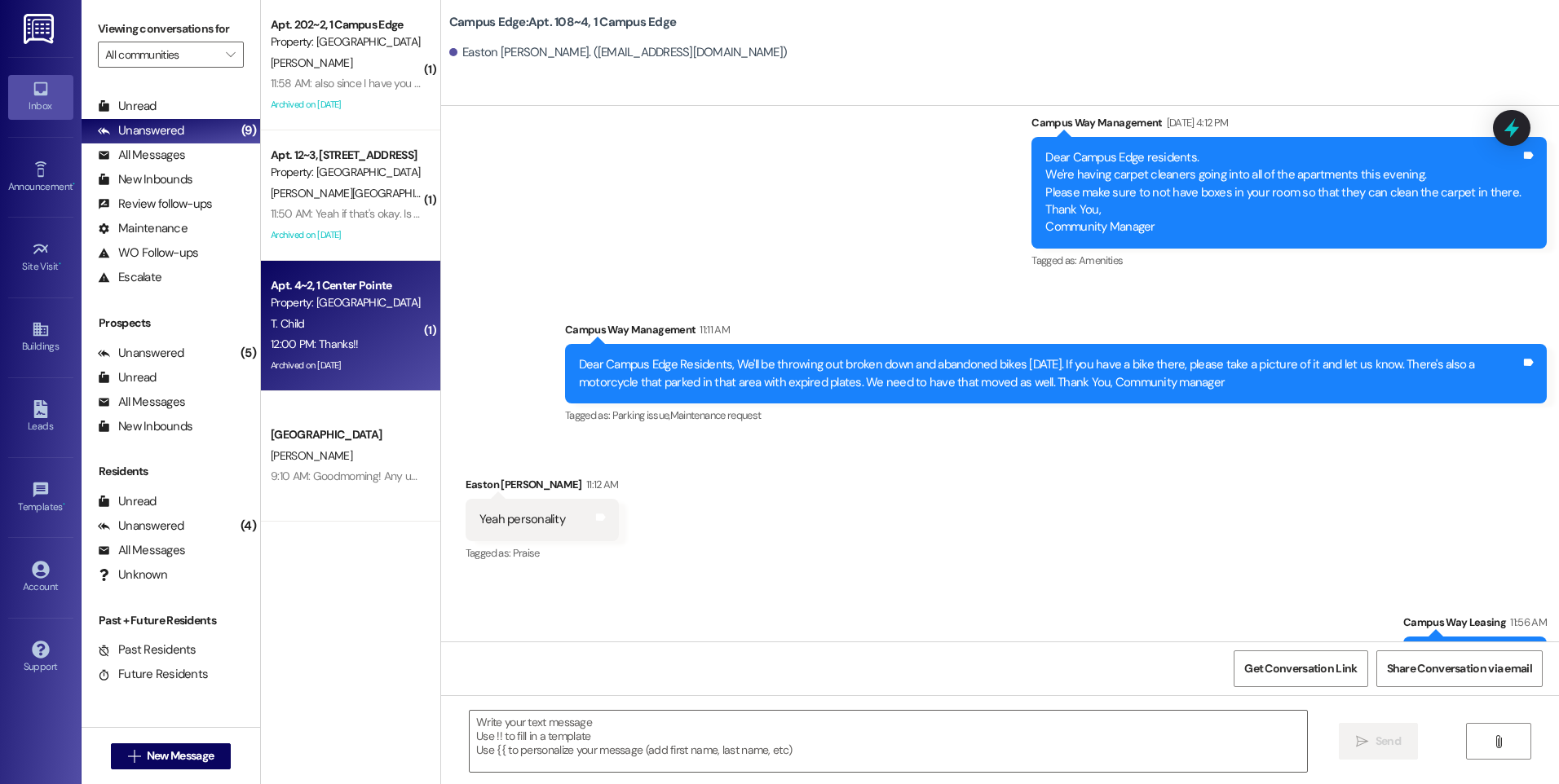
scroll to position [5018, 0]
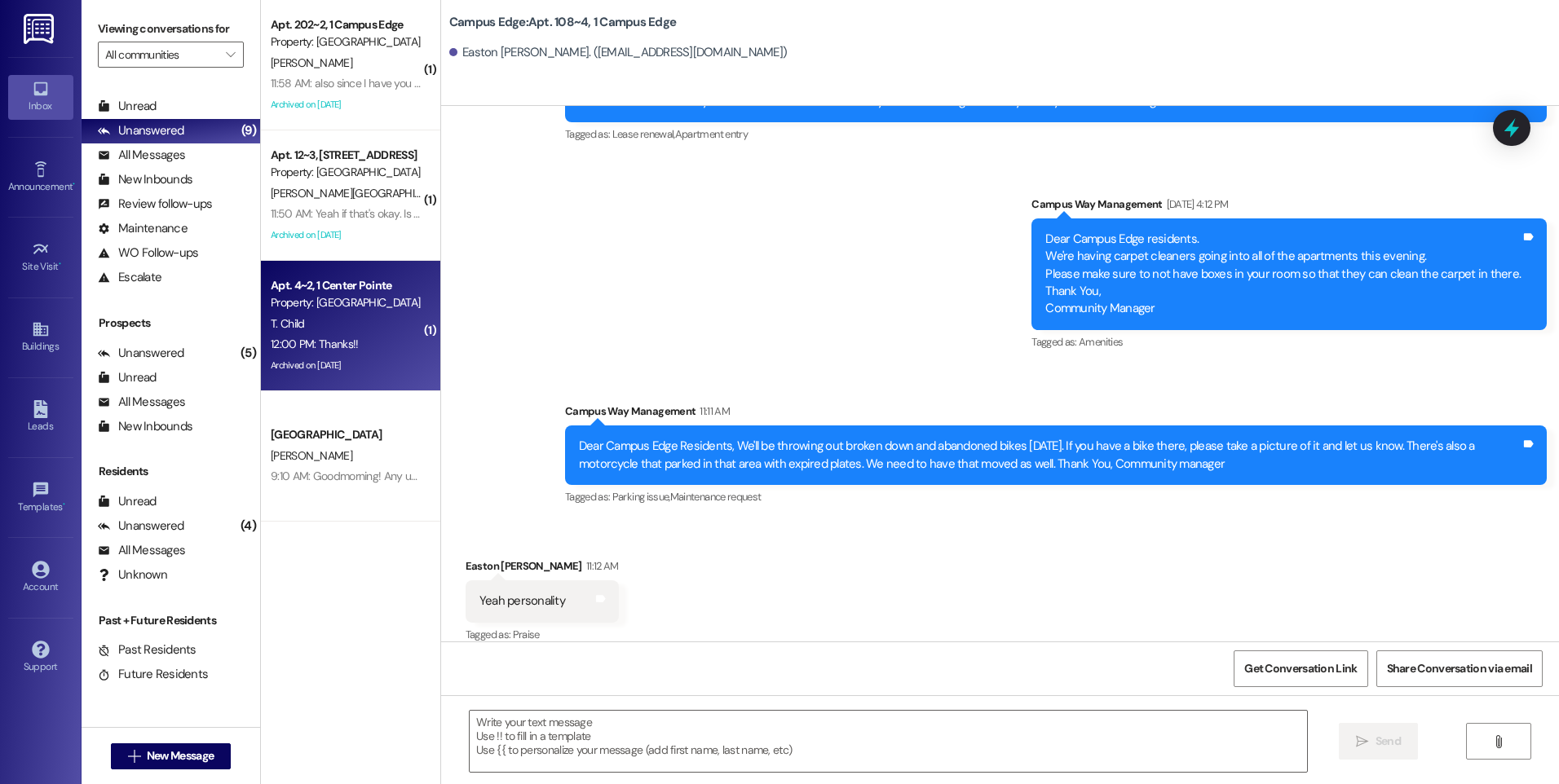
click at [346, 341] on div "12:00 PM: Thanks!! 12:00 PM: Thanks!!" at bounding box center [346, 344] width 154 height 20
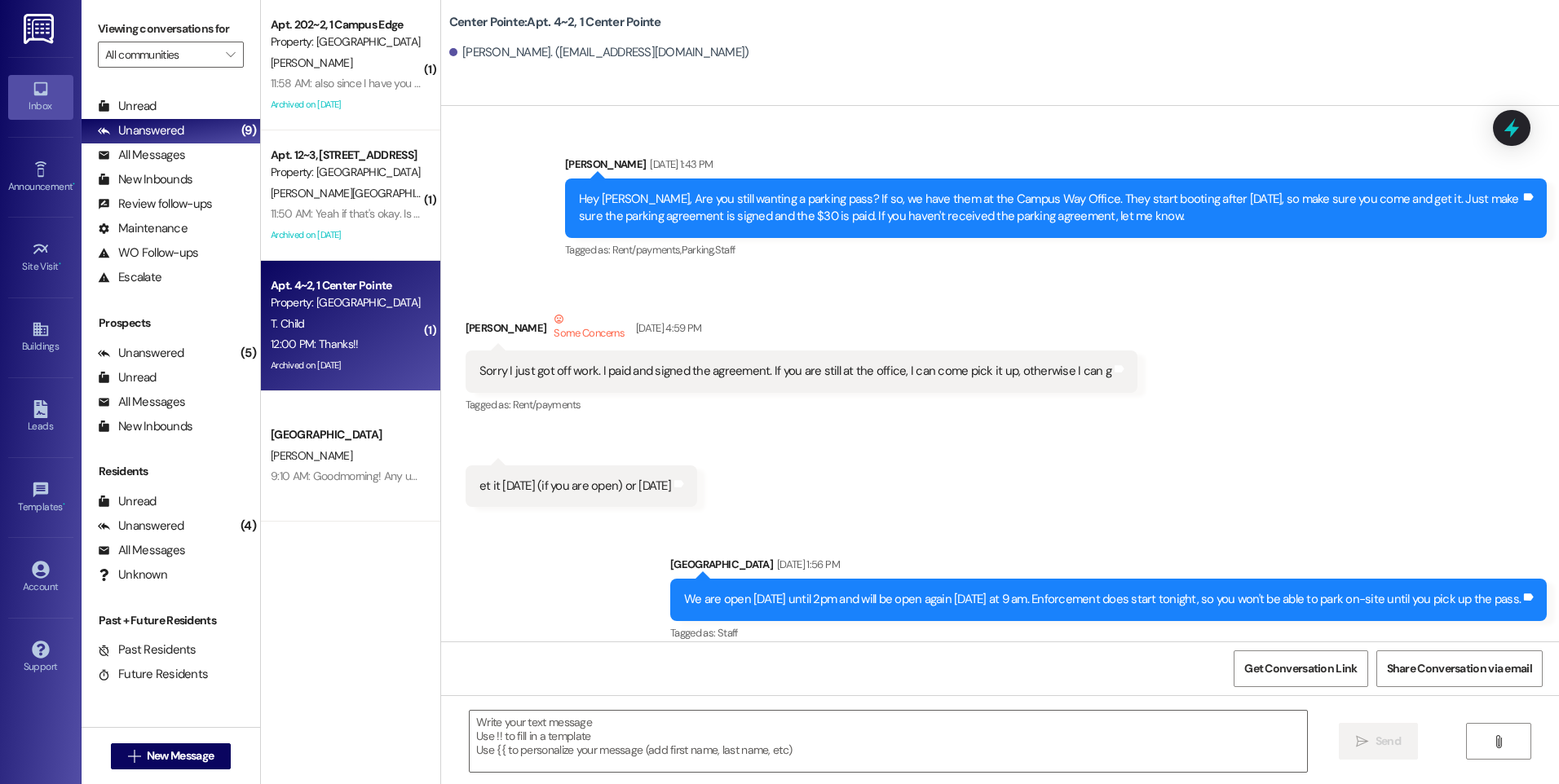
scroll to position [34550, 0]
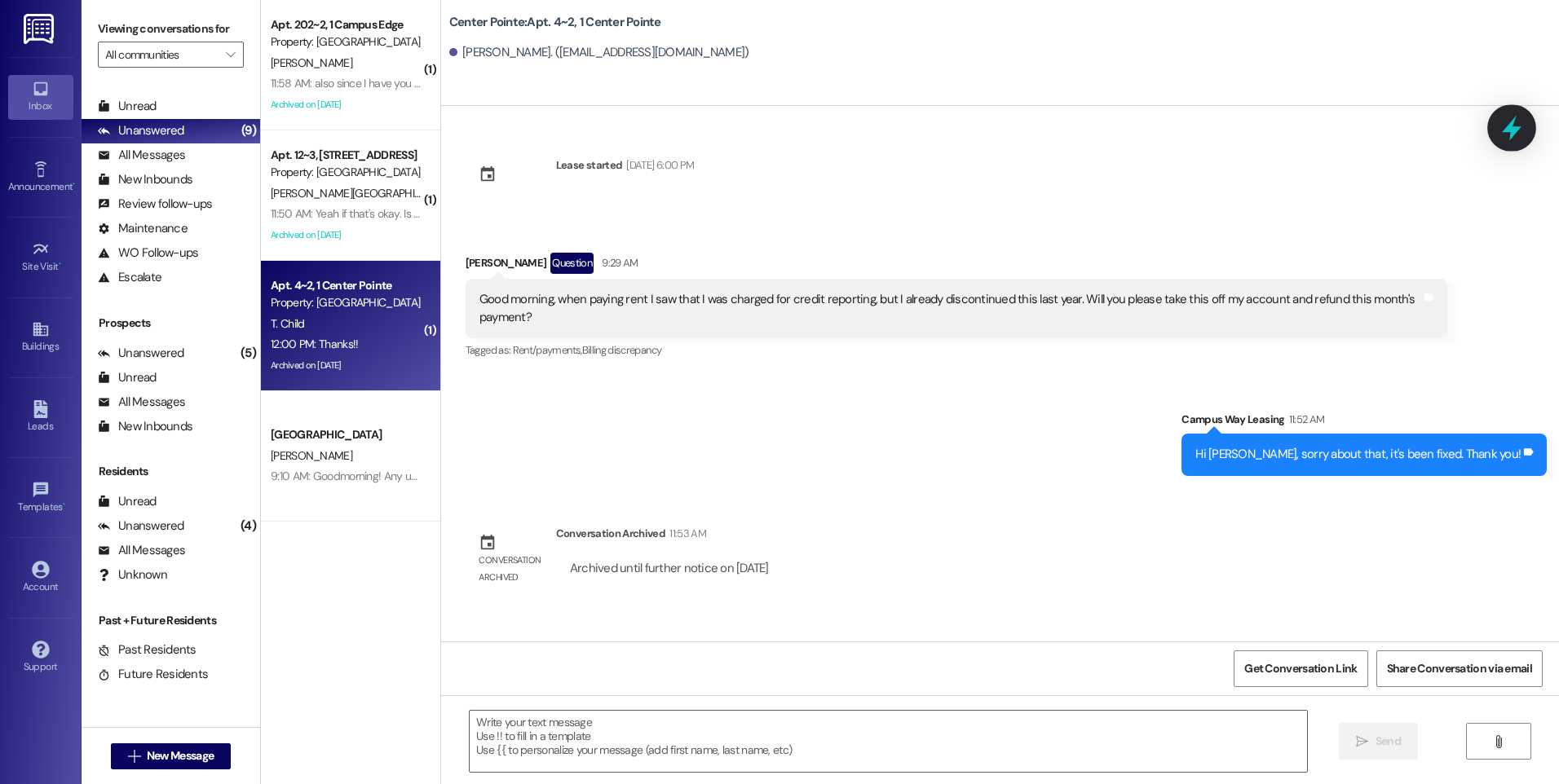
click at [1510, 145] on div at bounding box center [1511, 127] width 49 height 47
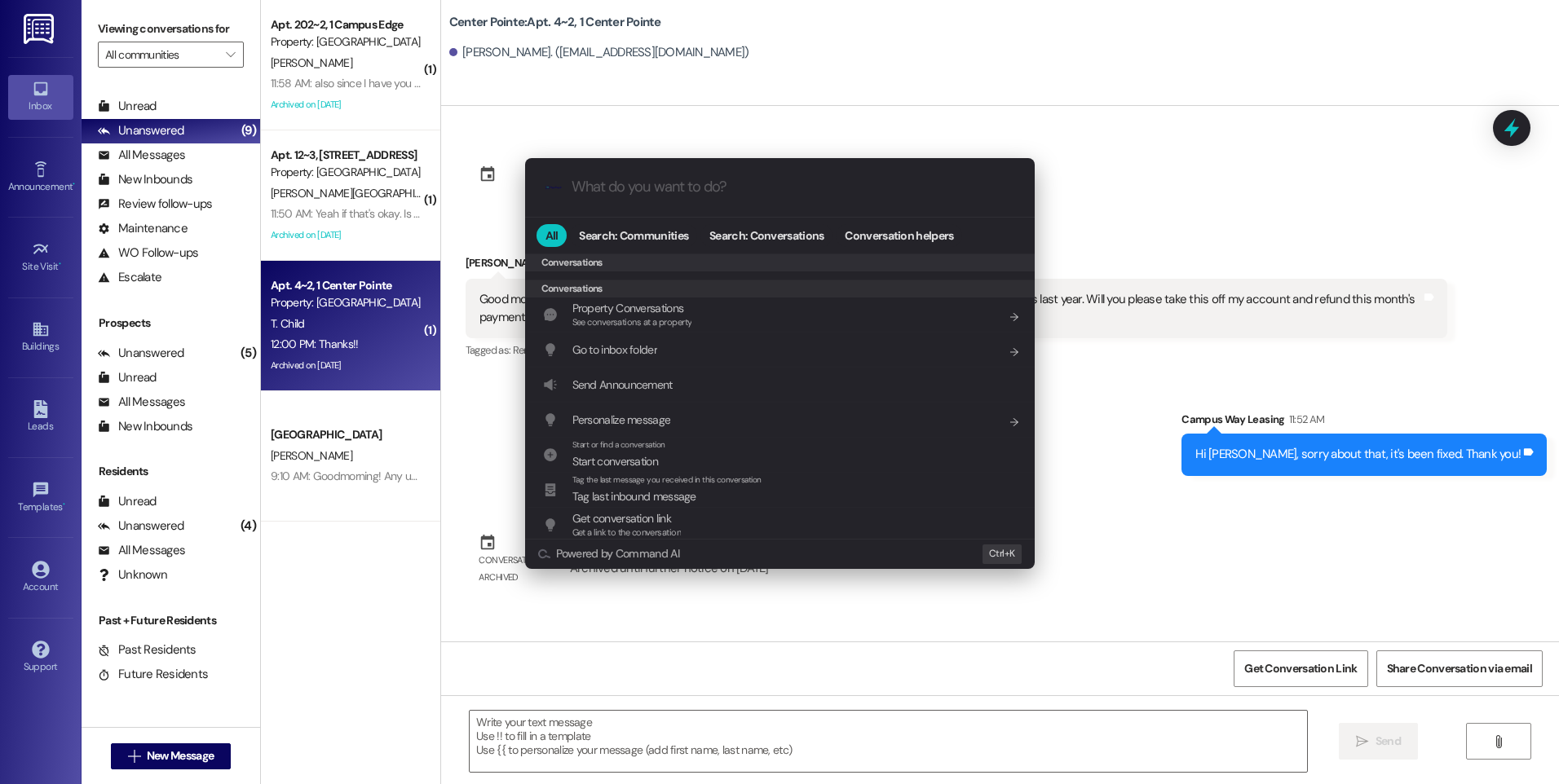
scroll to position [711, 0]
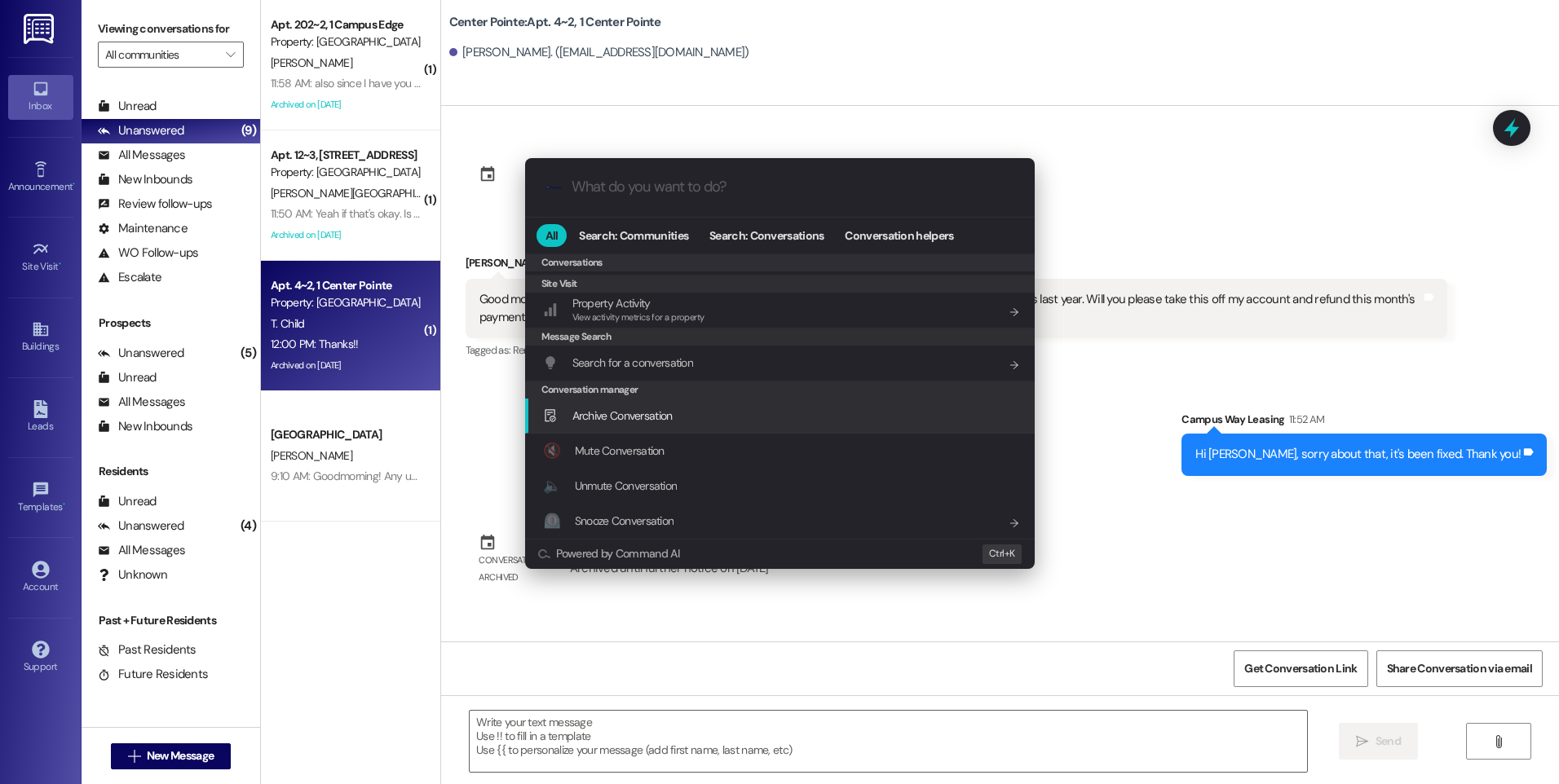
click at [670, 418] on span "Archive Conversation" at bounding box center [622, 415] width 100 height 15
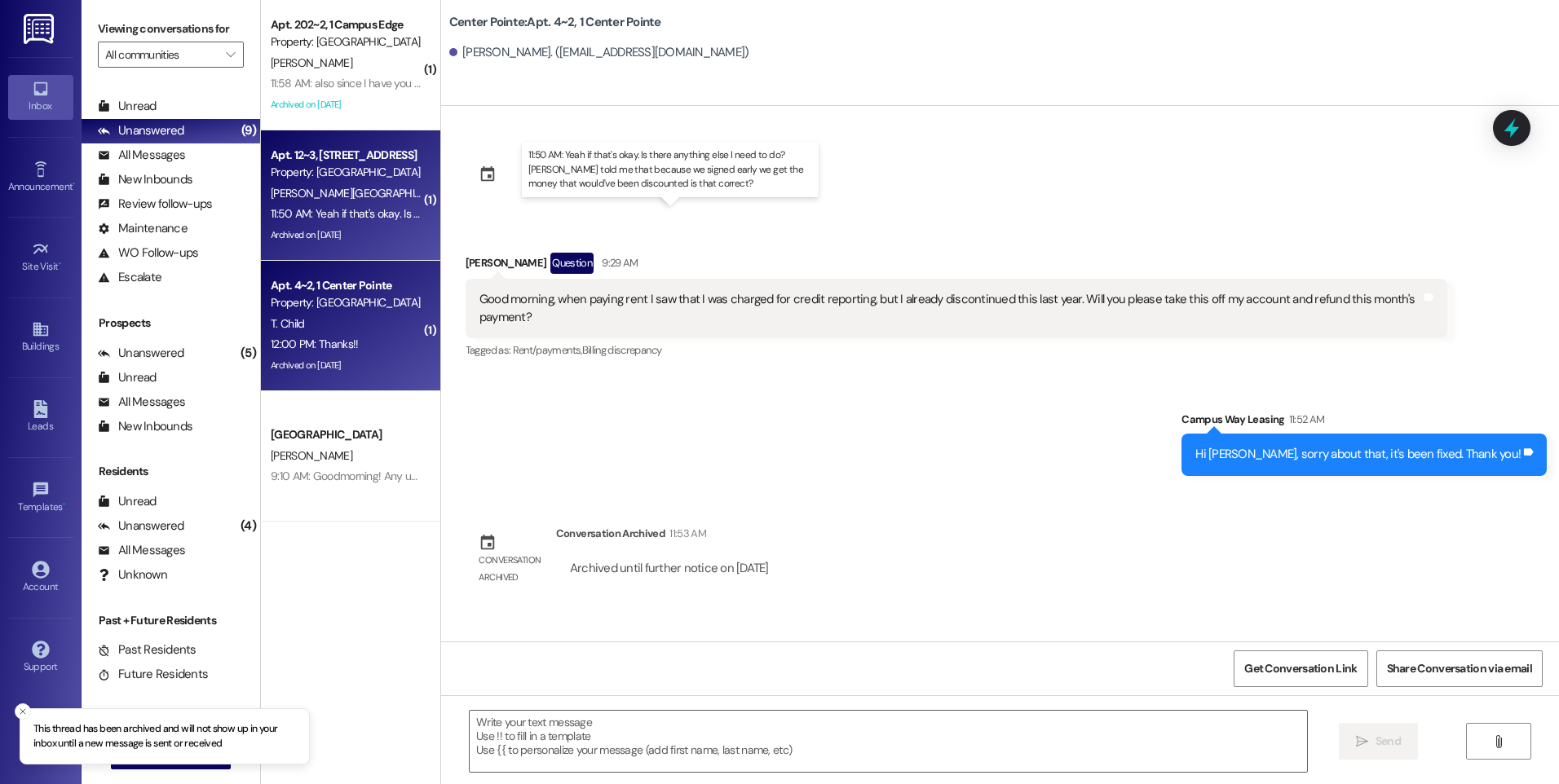
click at [378, 214] on div "11:50 AM: Yeah if that's okay. Is there anything else I need to do? [PERSON_NAM…" at bounding box center [708, 213] width 875 height 15
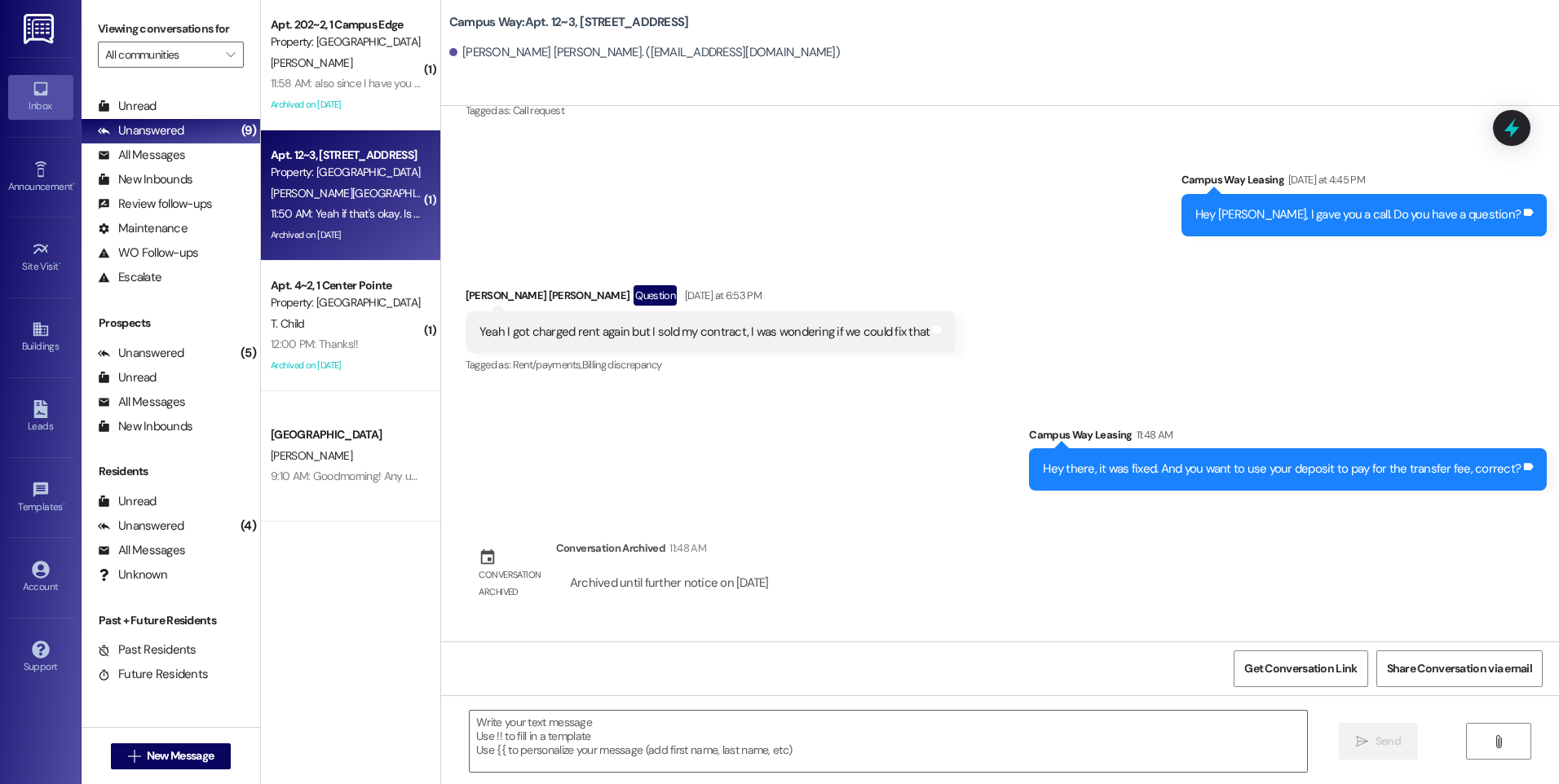
scroll to position [11135, 0]
click at [863, 738] on textarea at bounding box center [888, 741] width 837 height 61
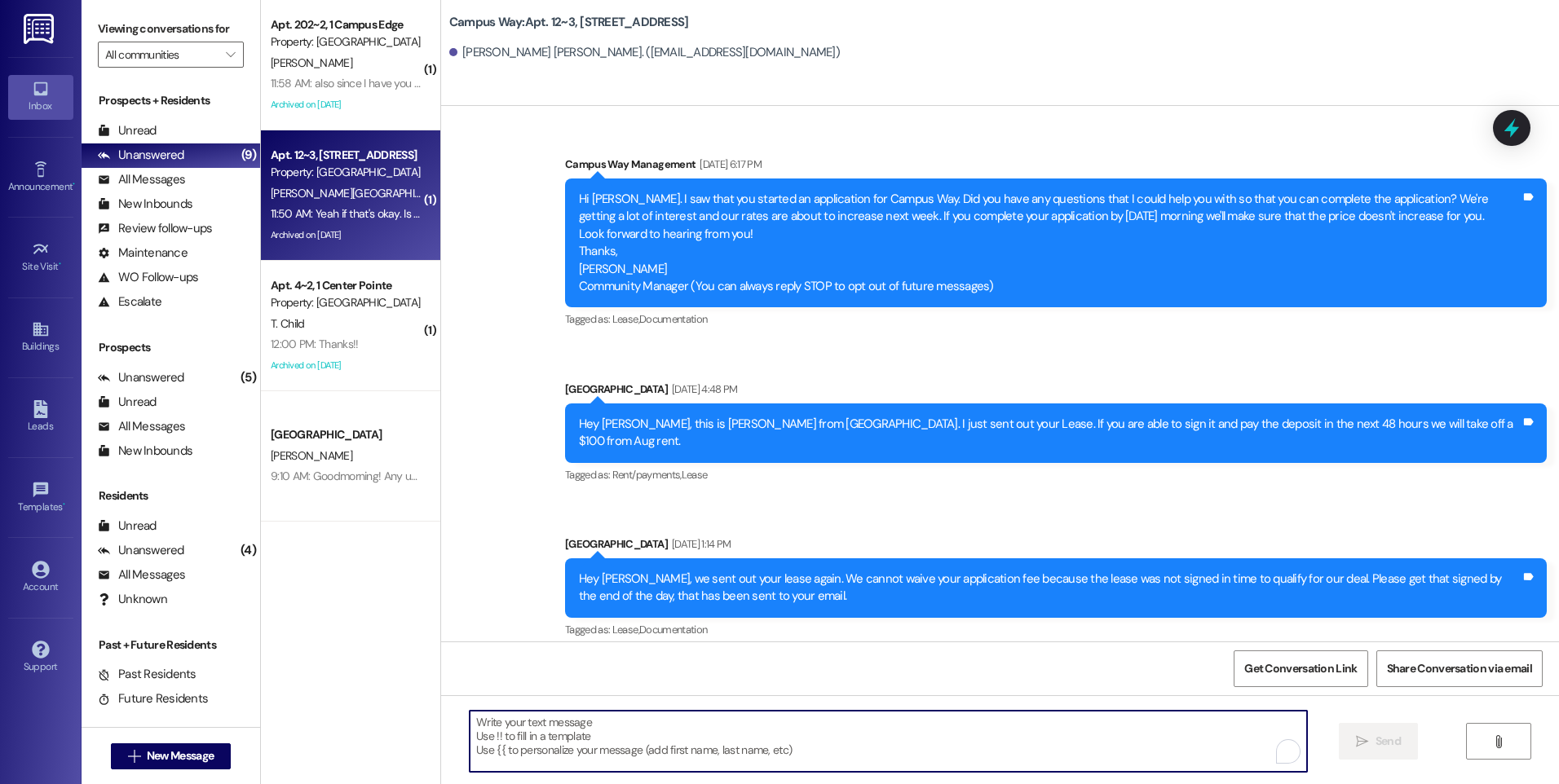
scroll to position [11135, 0]
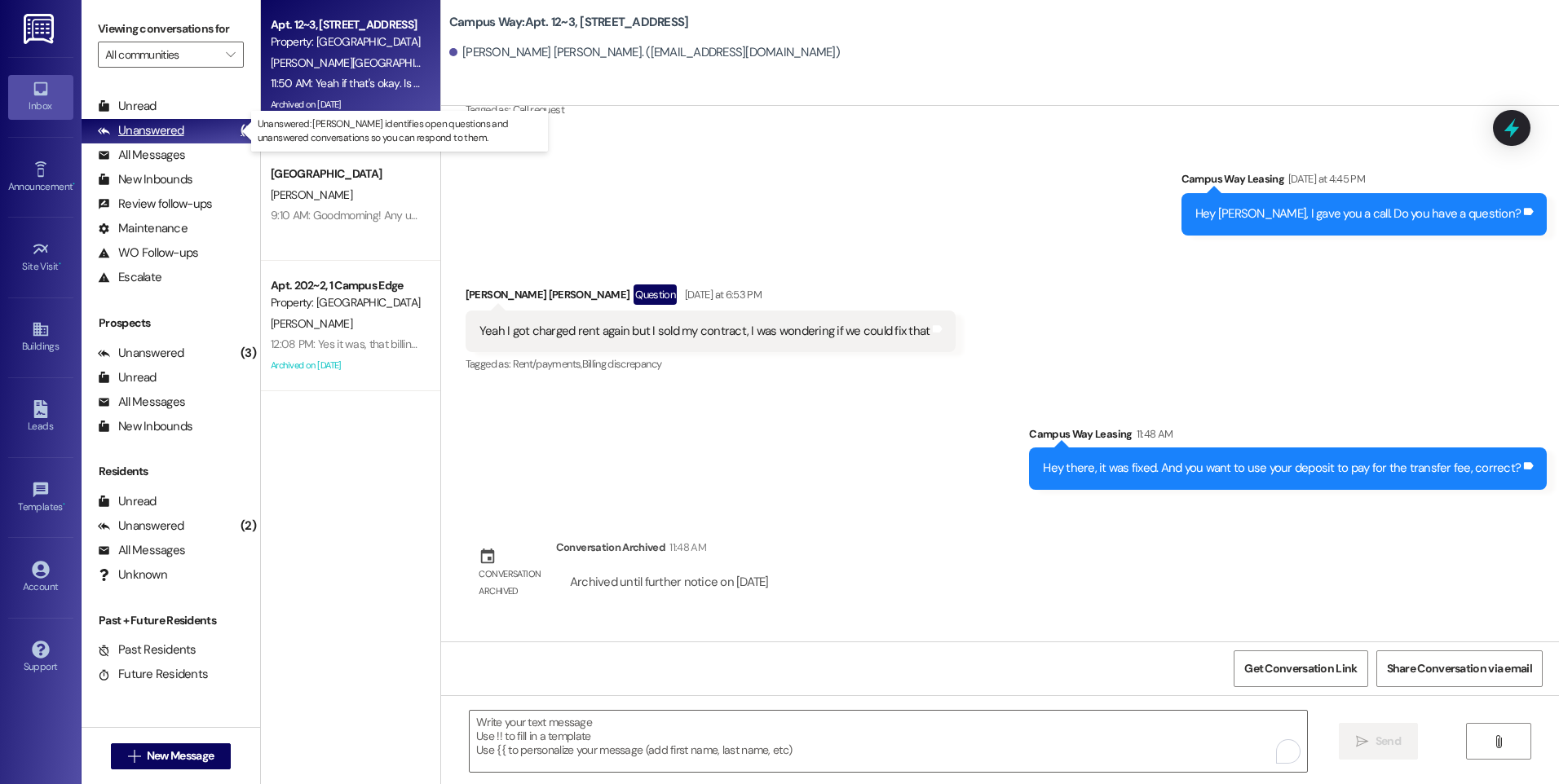
click at [147, 140] on div "Unanswered" at bounding box center [141, 130] width 87 height 17
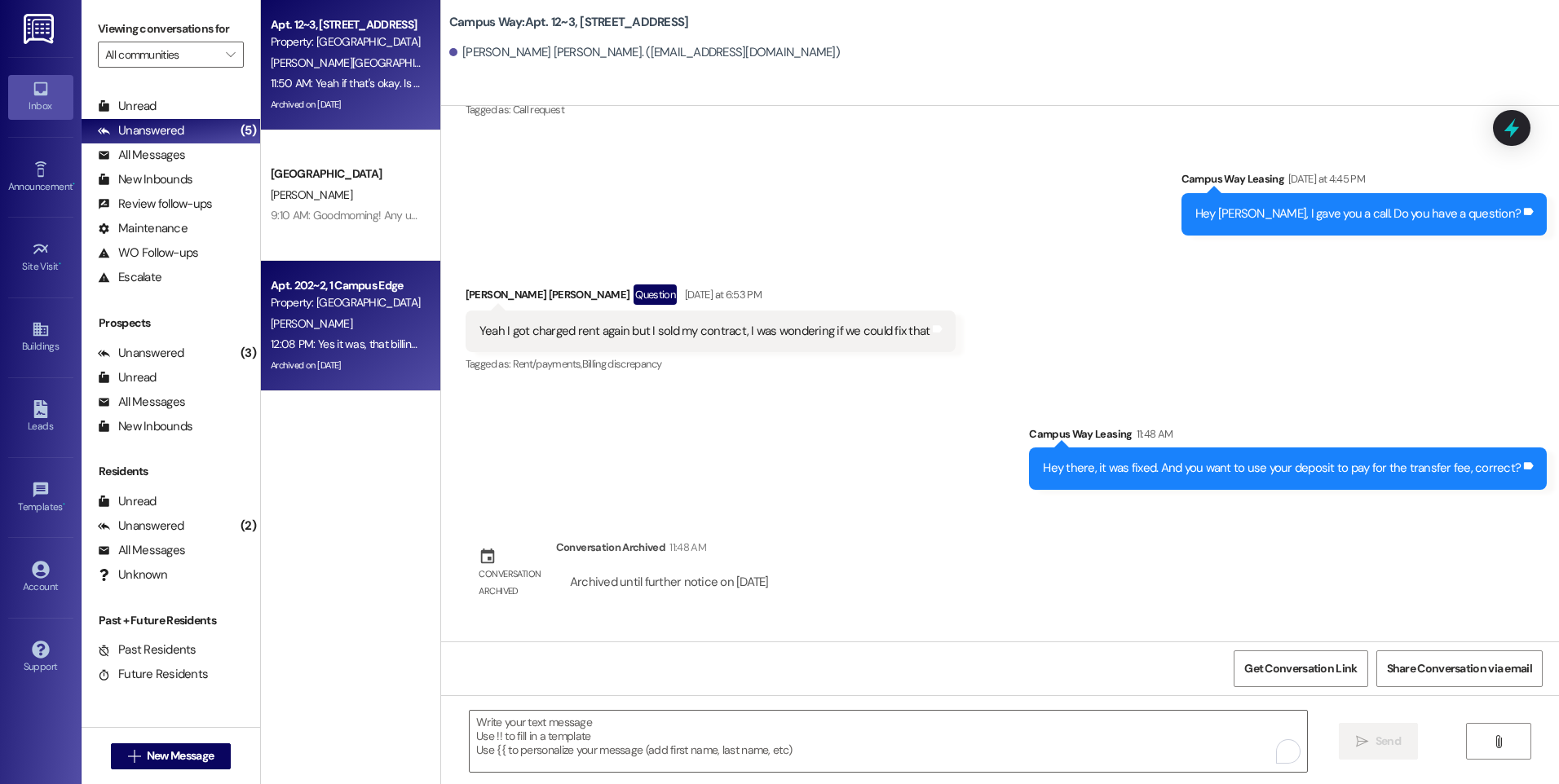
click at [351, 323] on div "[PERSON_NAME]" at bounding box center [346, 323] width 154 height 20
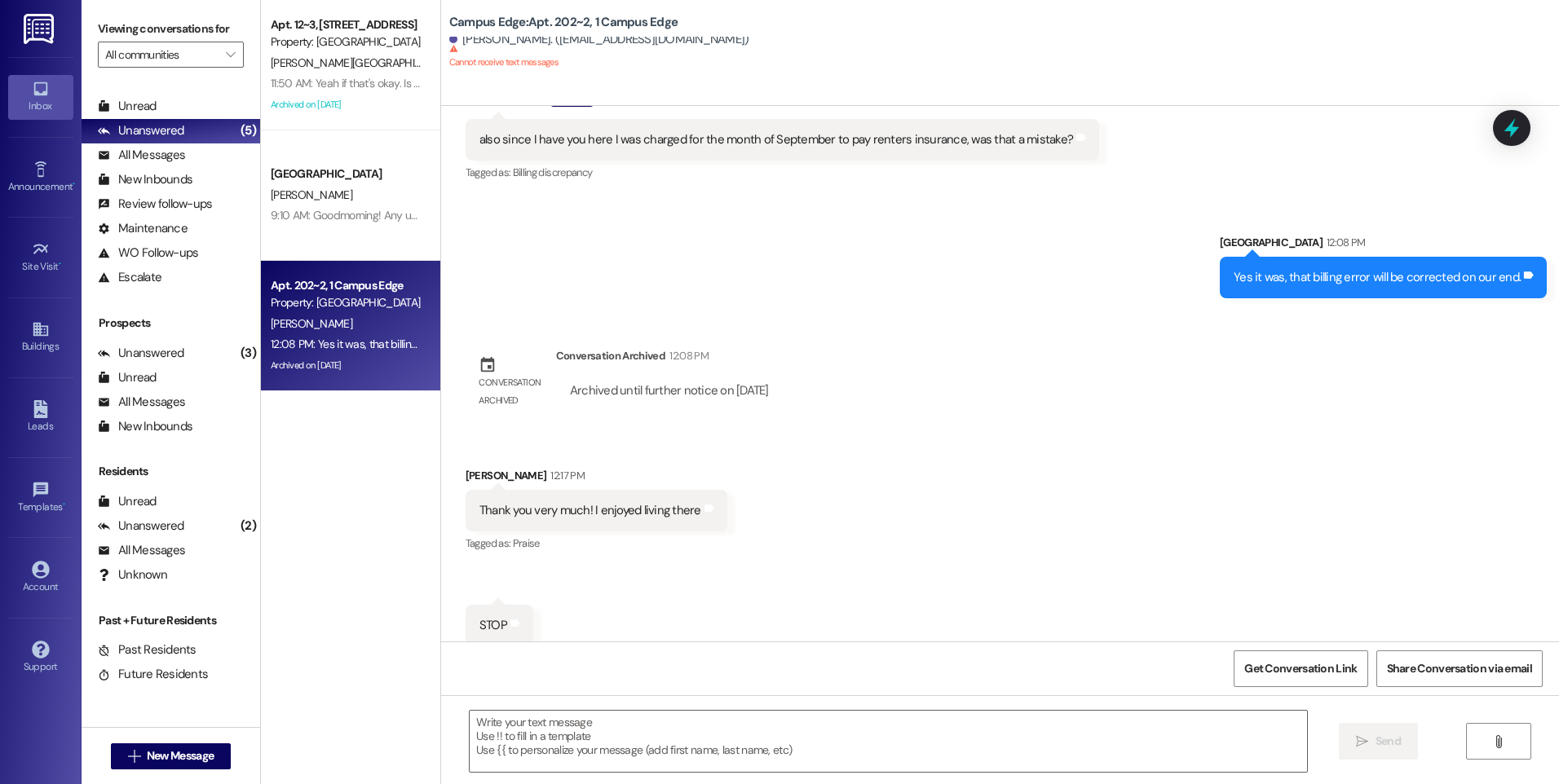
scroll to position [9488, 0]
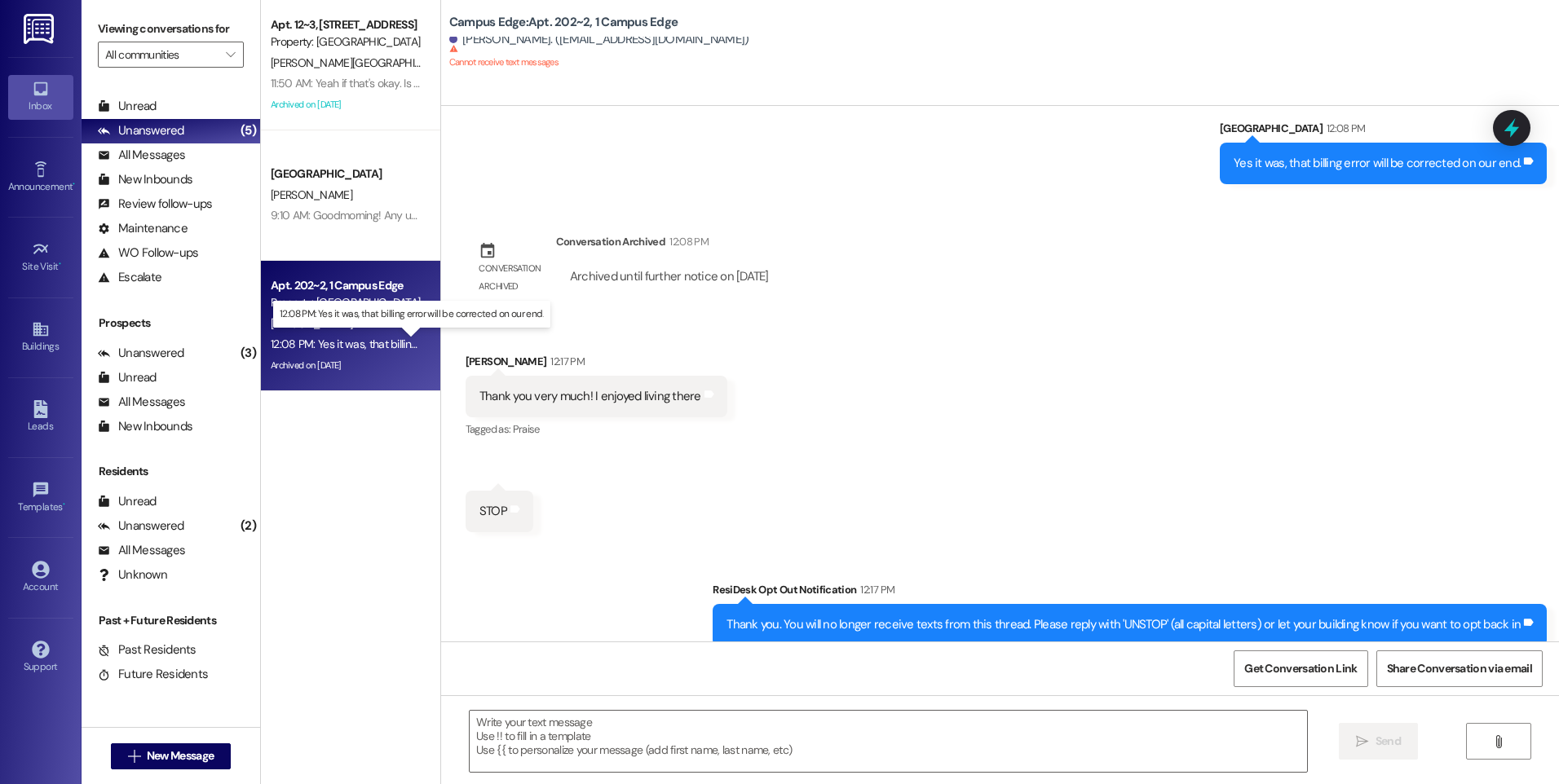
click at [372, 340] on div "12:08 PM: Yes it was, that billing error will be corrected on our end. 12:08 PM…" at bounding box center [425, 344] width 310 height 15
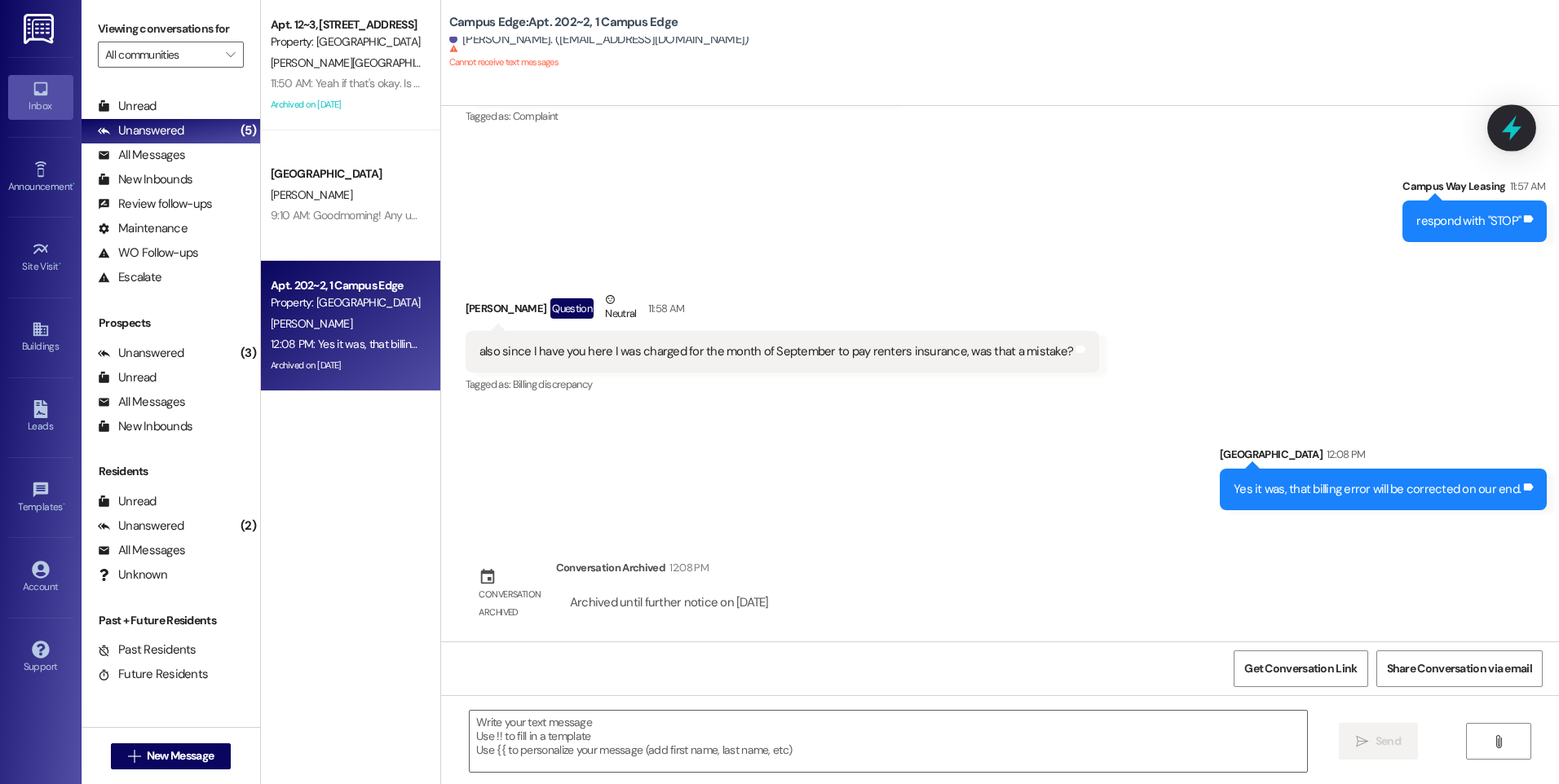
click at [1497, 120] on div at bounding box center [1511, 127] width 49 height 47
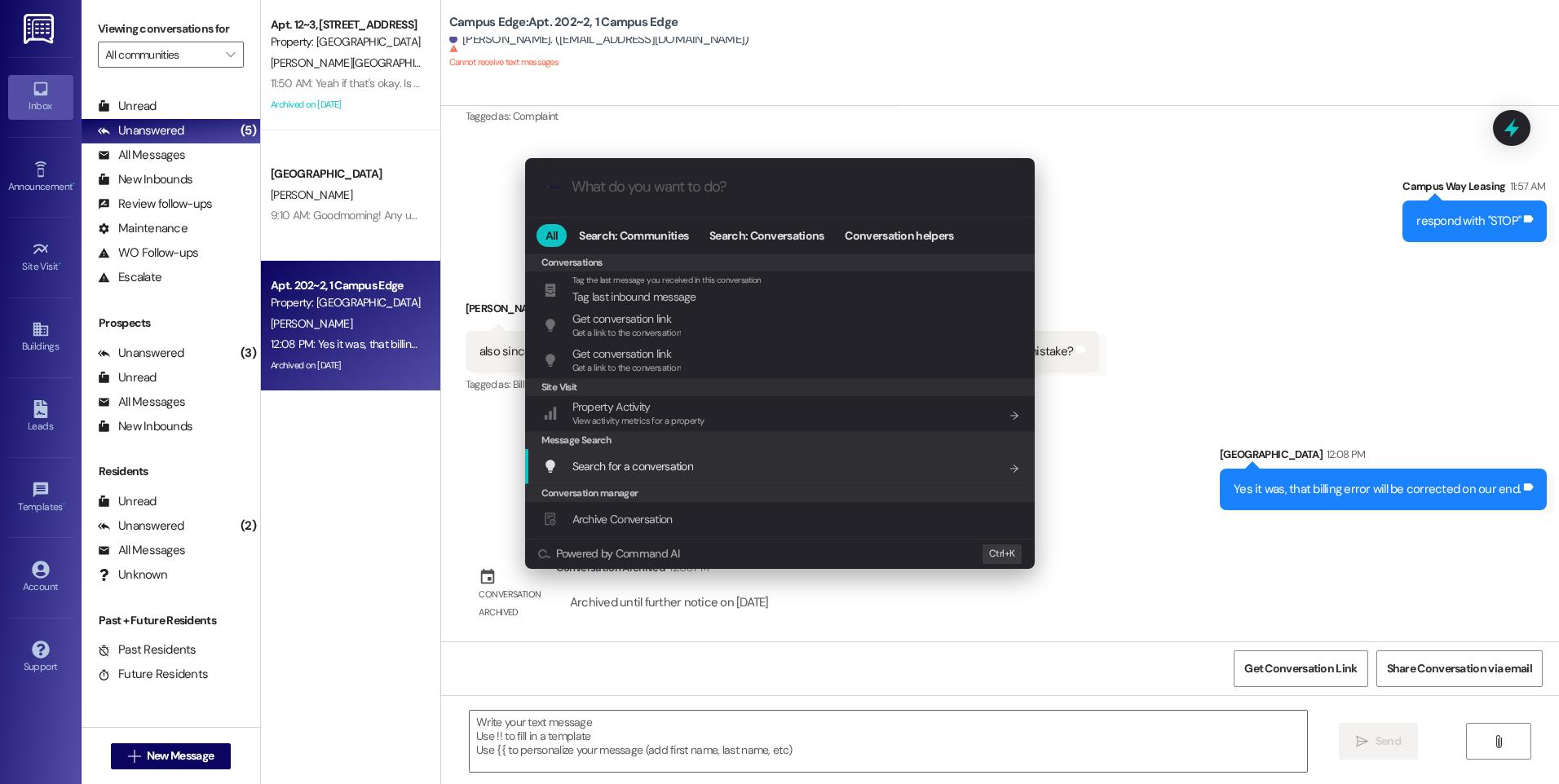
scroll to position [711, 0]
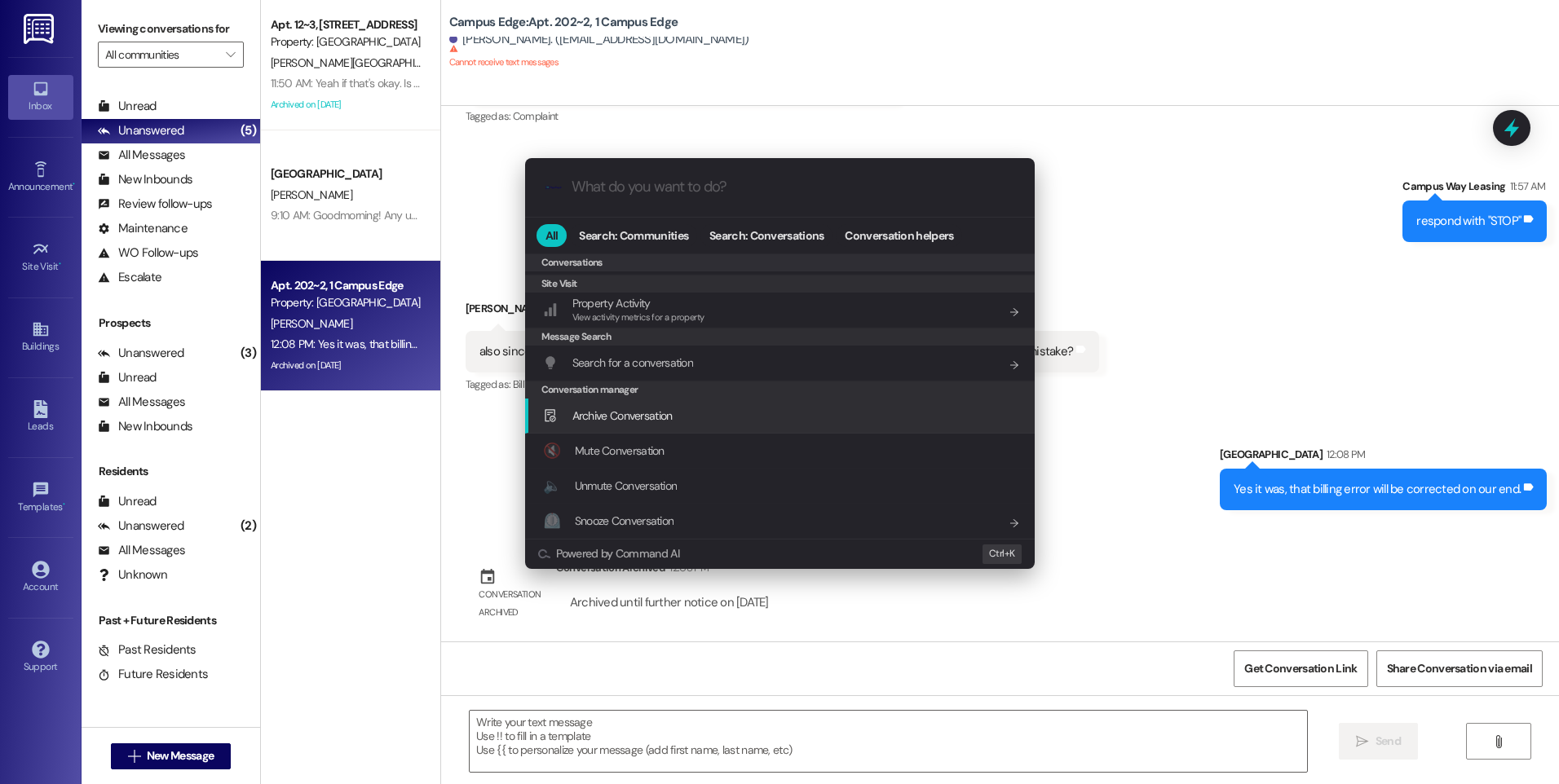
click at [672, 421] on span "Archive Conversation" at bounding box center [622, 415] width 100 height 15
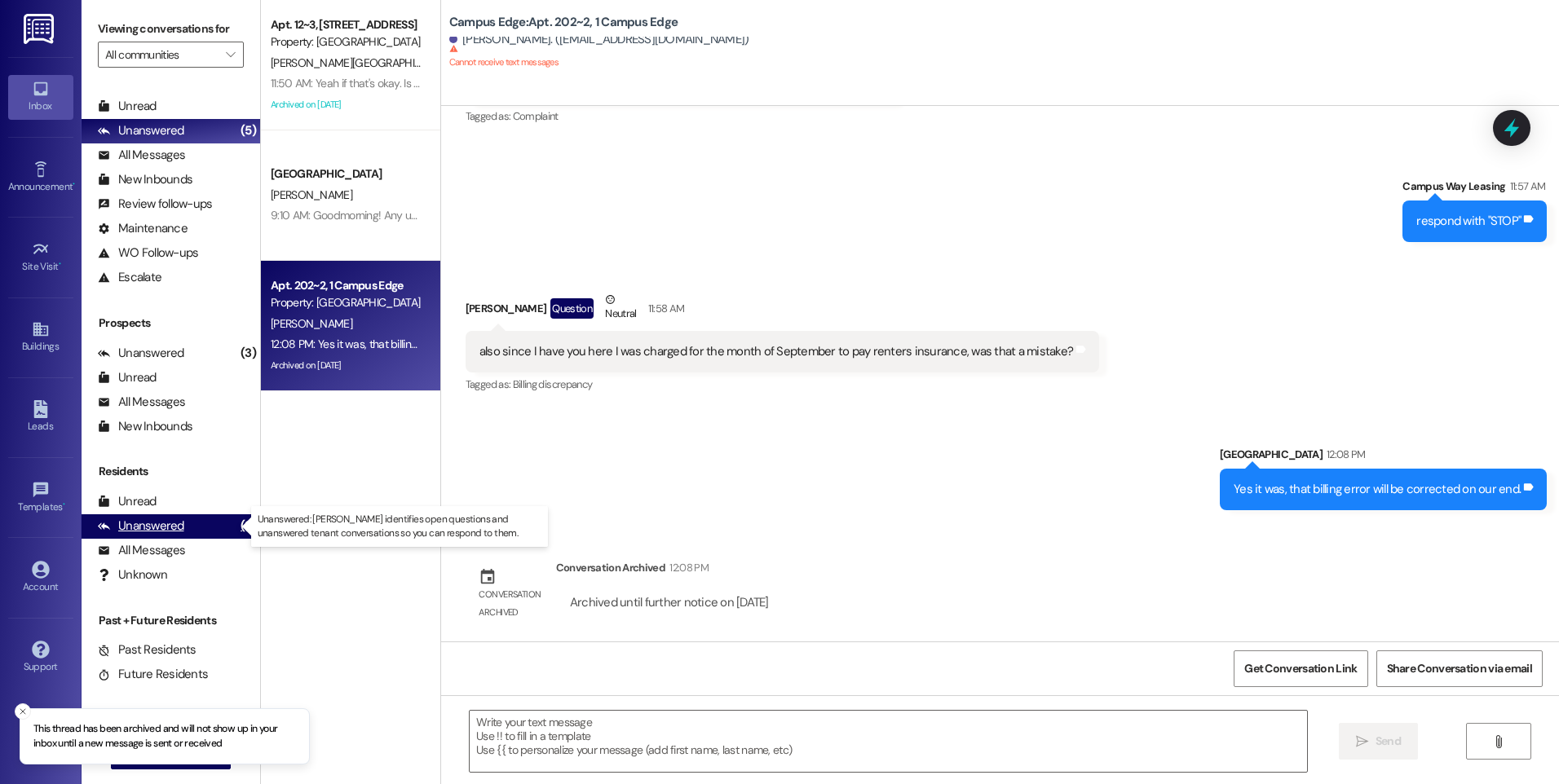
click at [166, 521] on div "Unanswered" at bounding box center [141, 526] width 87 height 17
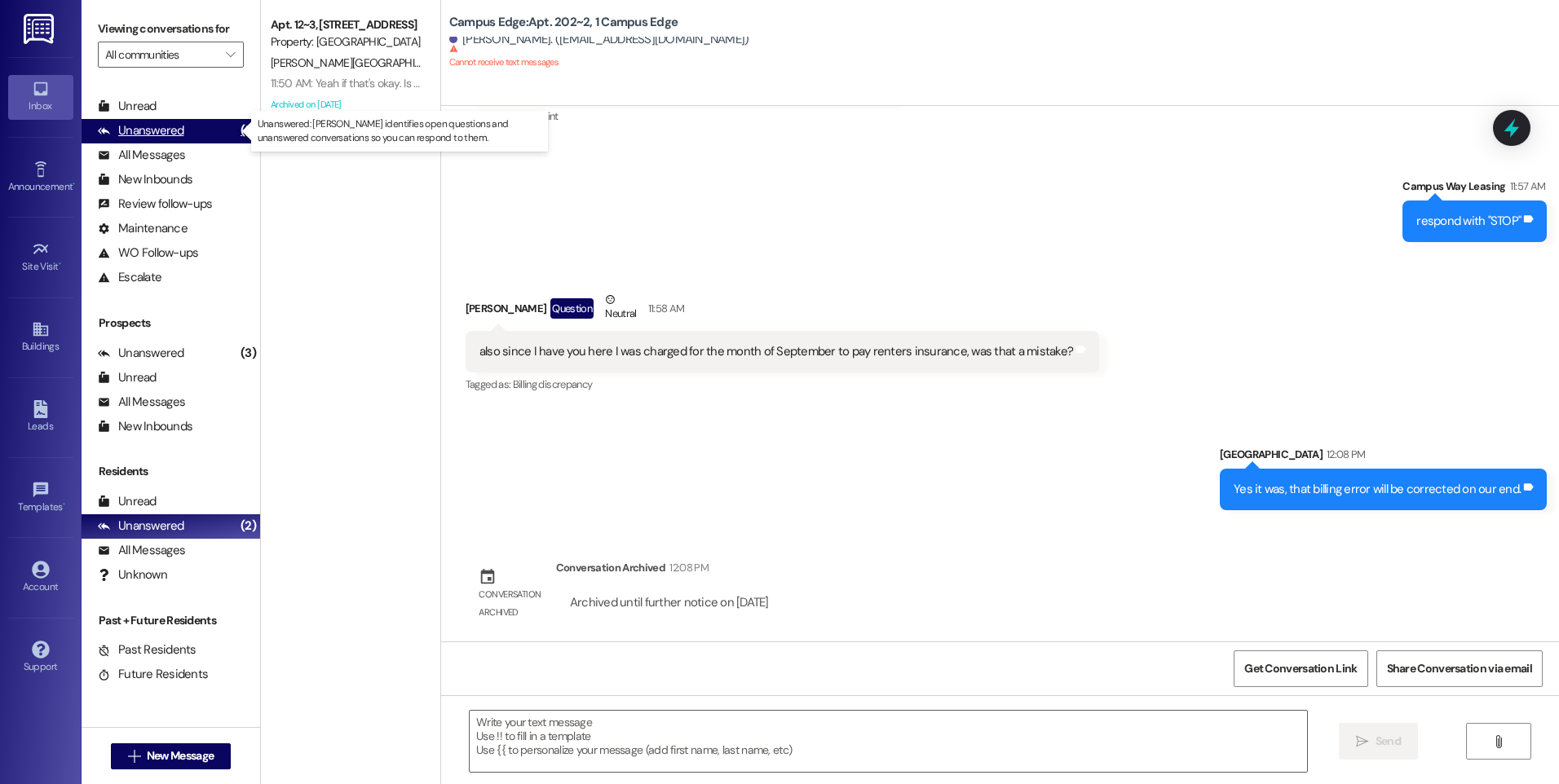
click at [164, 138] on div "Unanswered" at bounding box center [141, 130] width 87 height 17
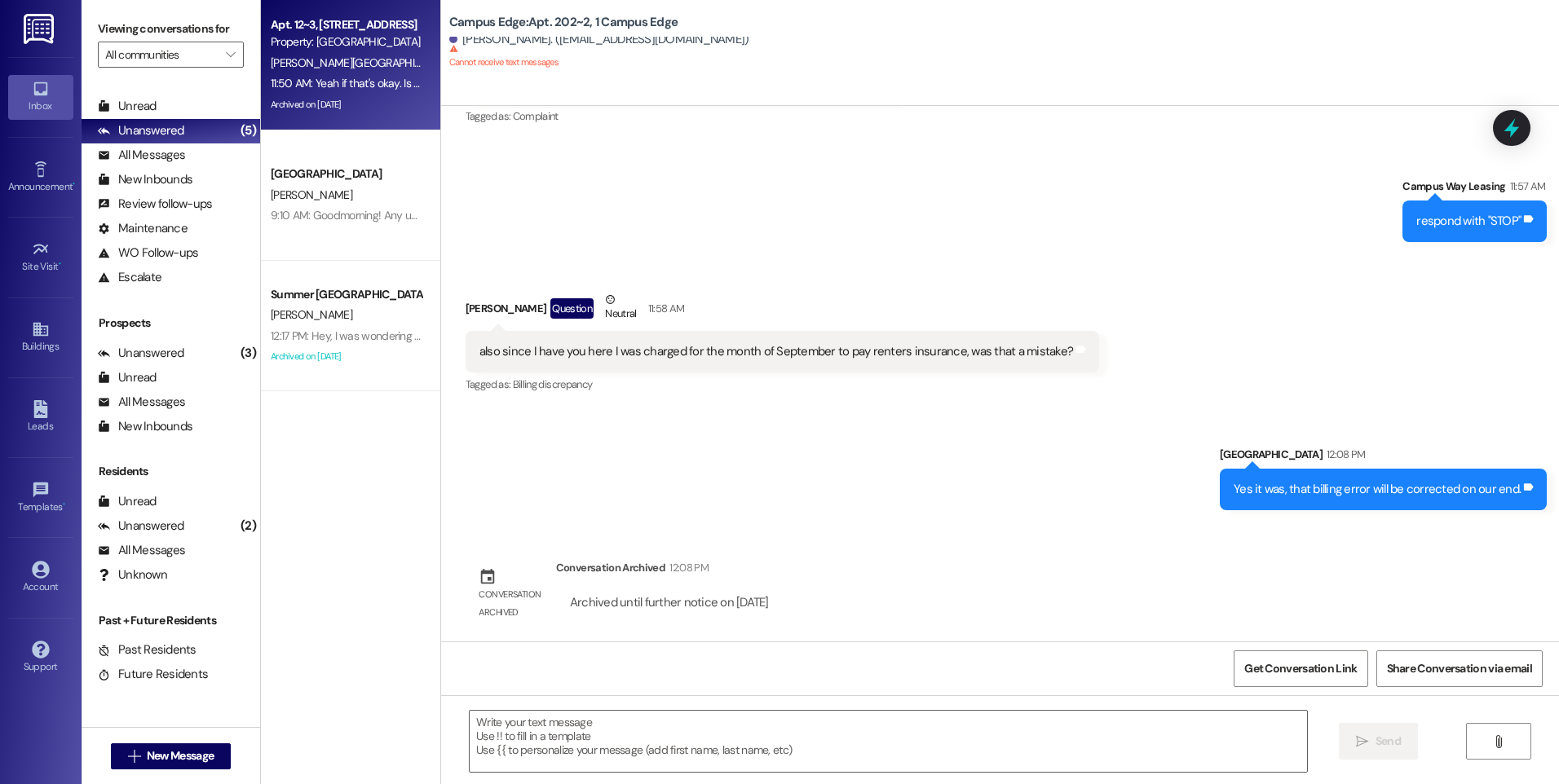
click at [351, 57] on div "[PERSON_NAME][GEOGRAPHIC_DATA]" at bounding box center [346, 63] width 154 height 20
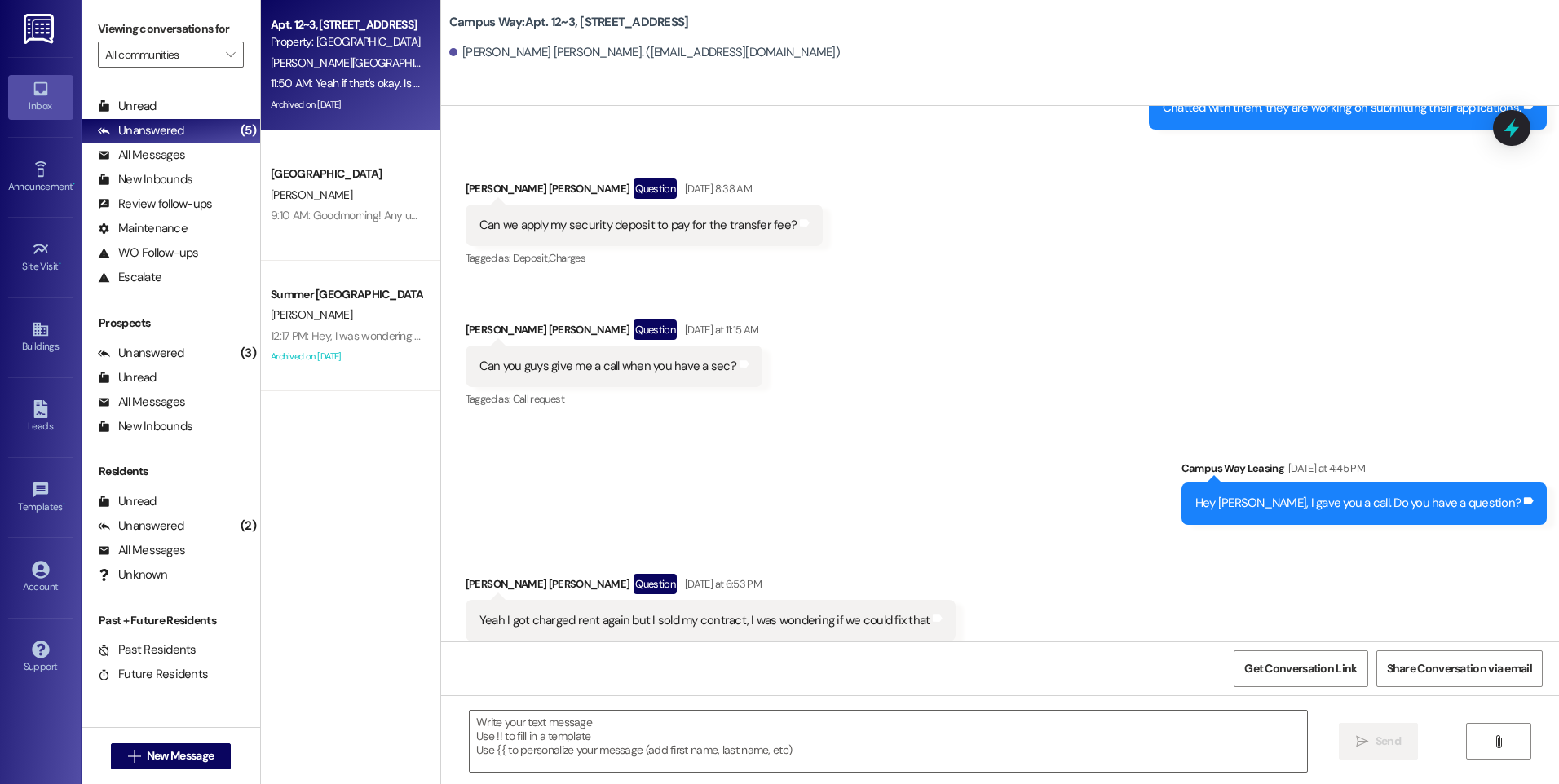
scroll to position [11135, 0]
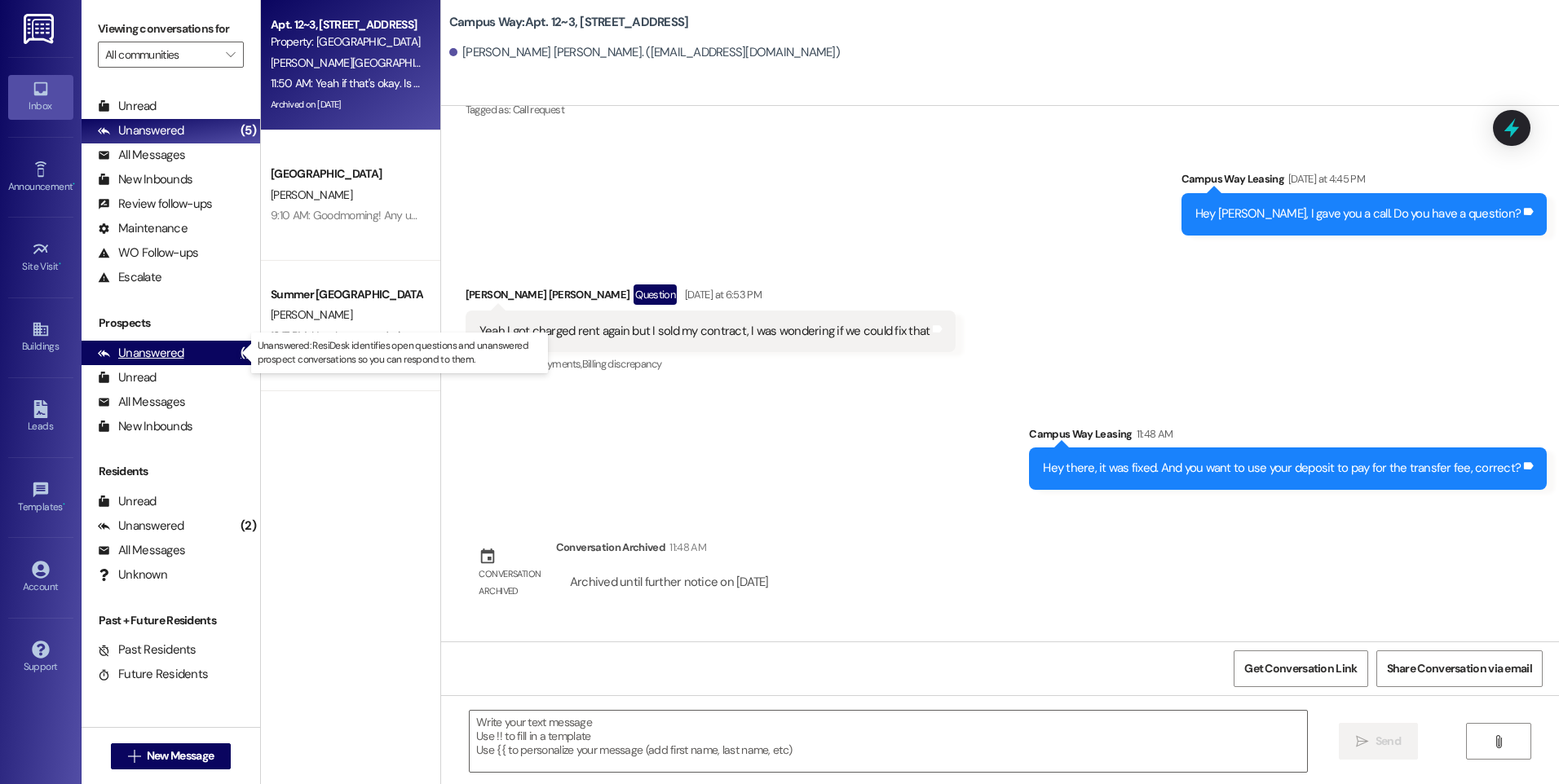
click at [168, 362] on div "Unanswered" at bounding box center [141, 353] width 87 height 17
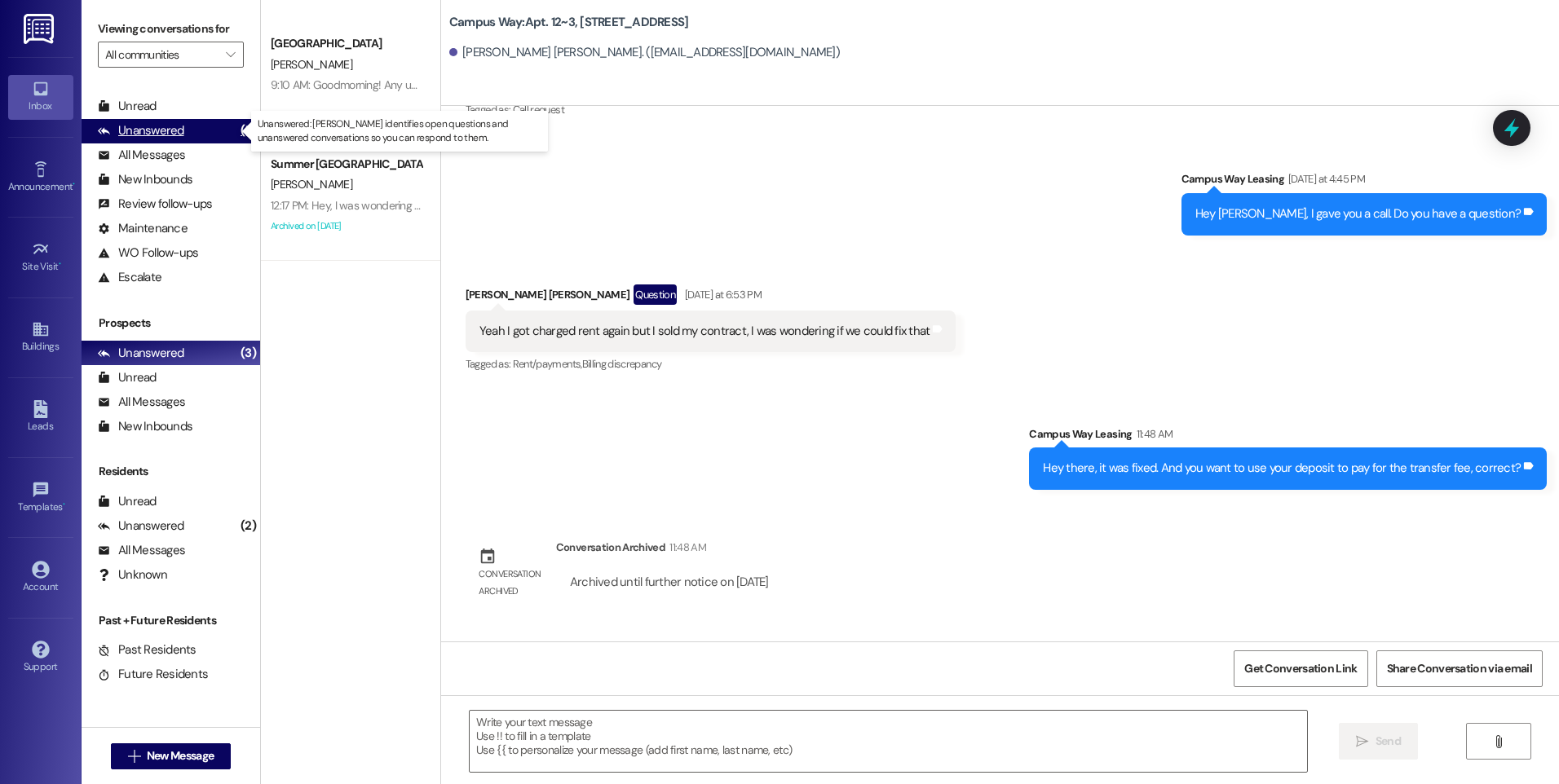
click at [119, 135] on div "Unanswered" at bounding box center [141, 130] width 87 height 17
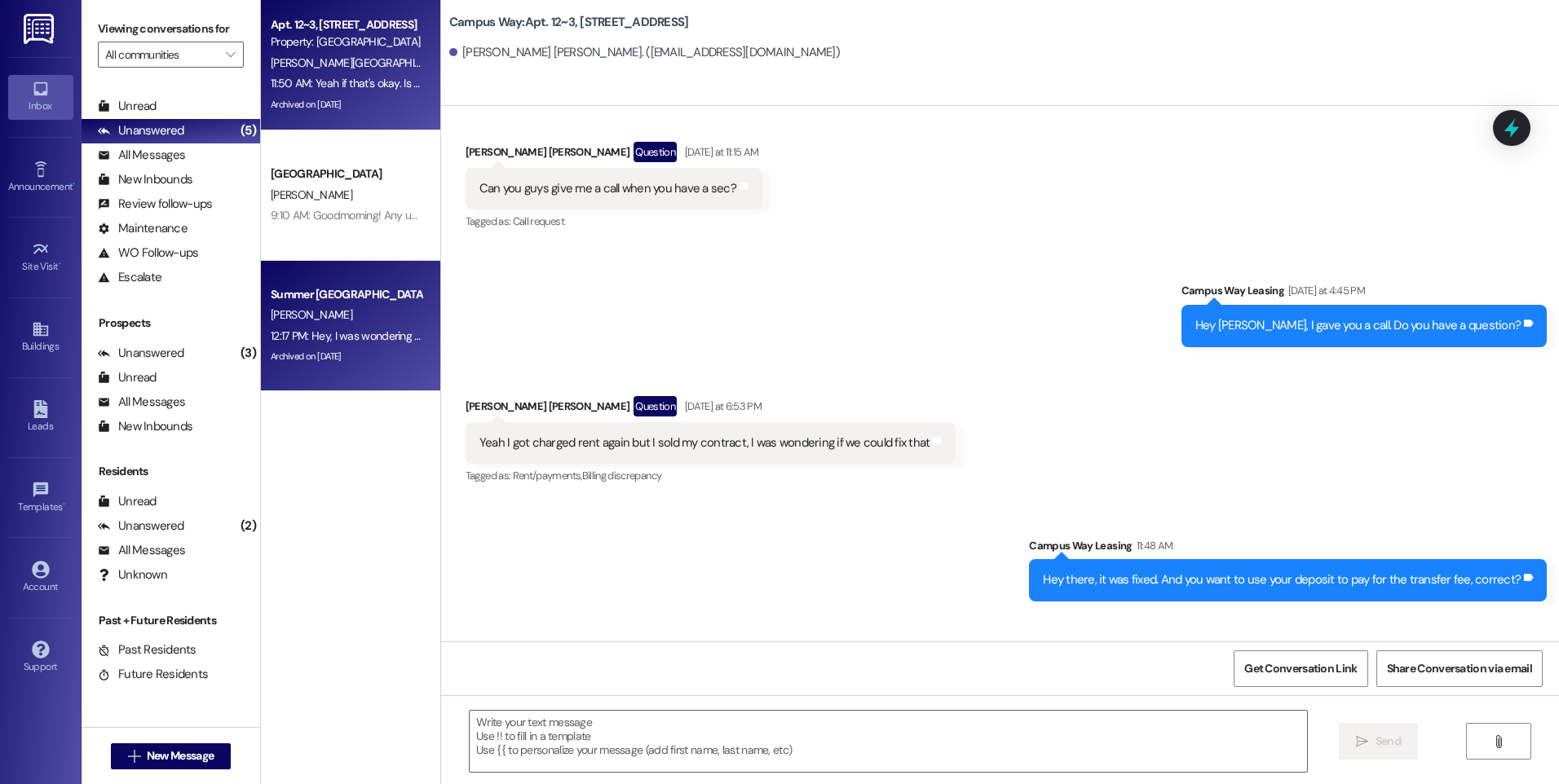
scroll to position [11134, 0]
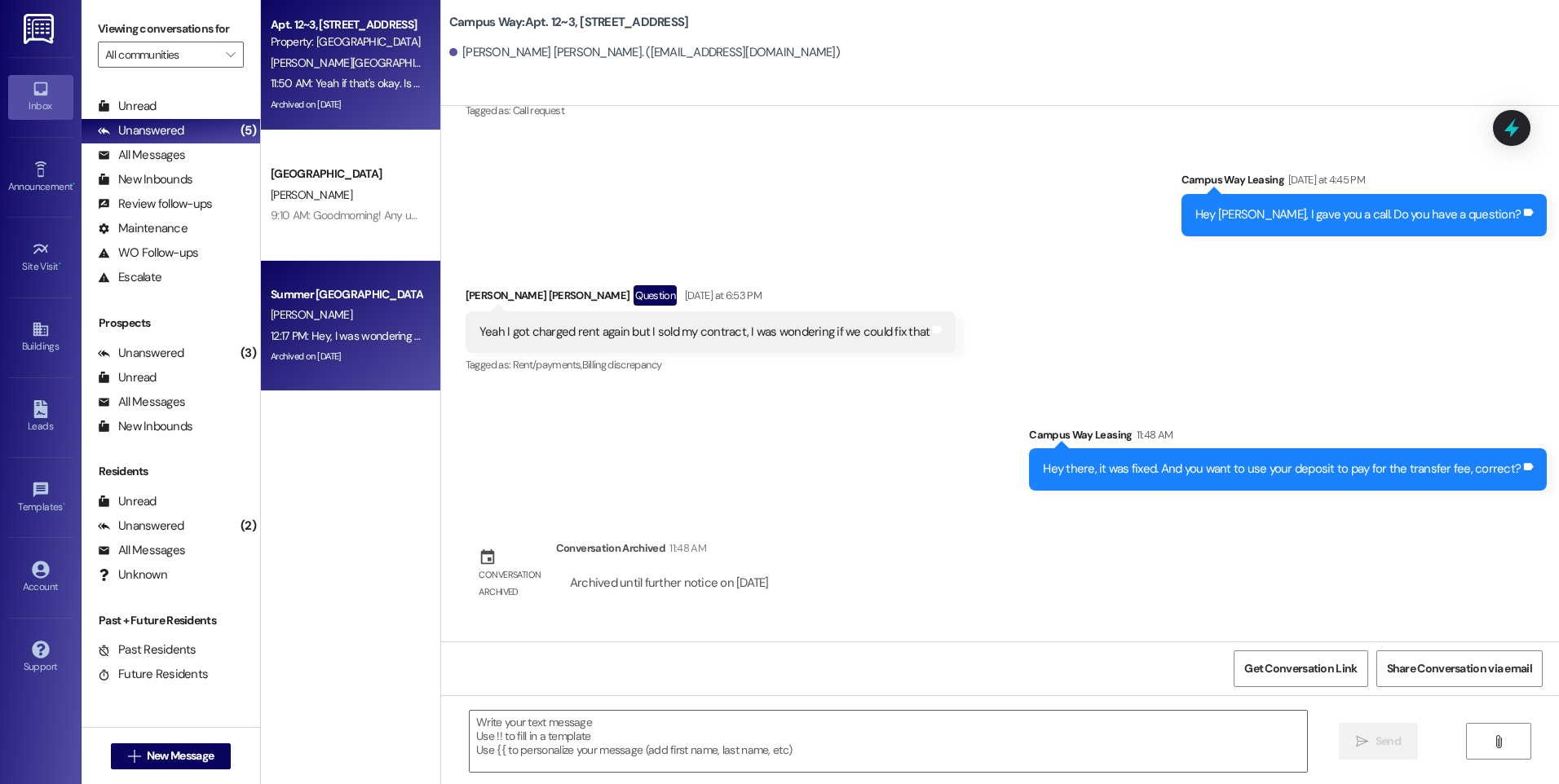
click at [369, 332] on div "12:17 PM: Hey, I was wondering how the first month free thing works. I was char…" at bounding box center [663, 336] width 785 height 15
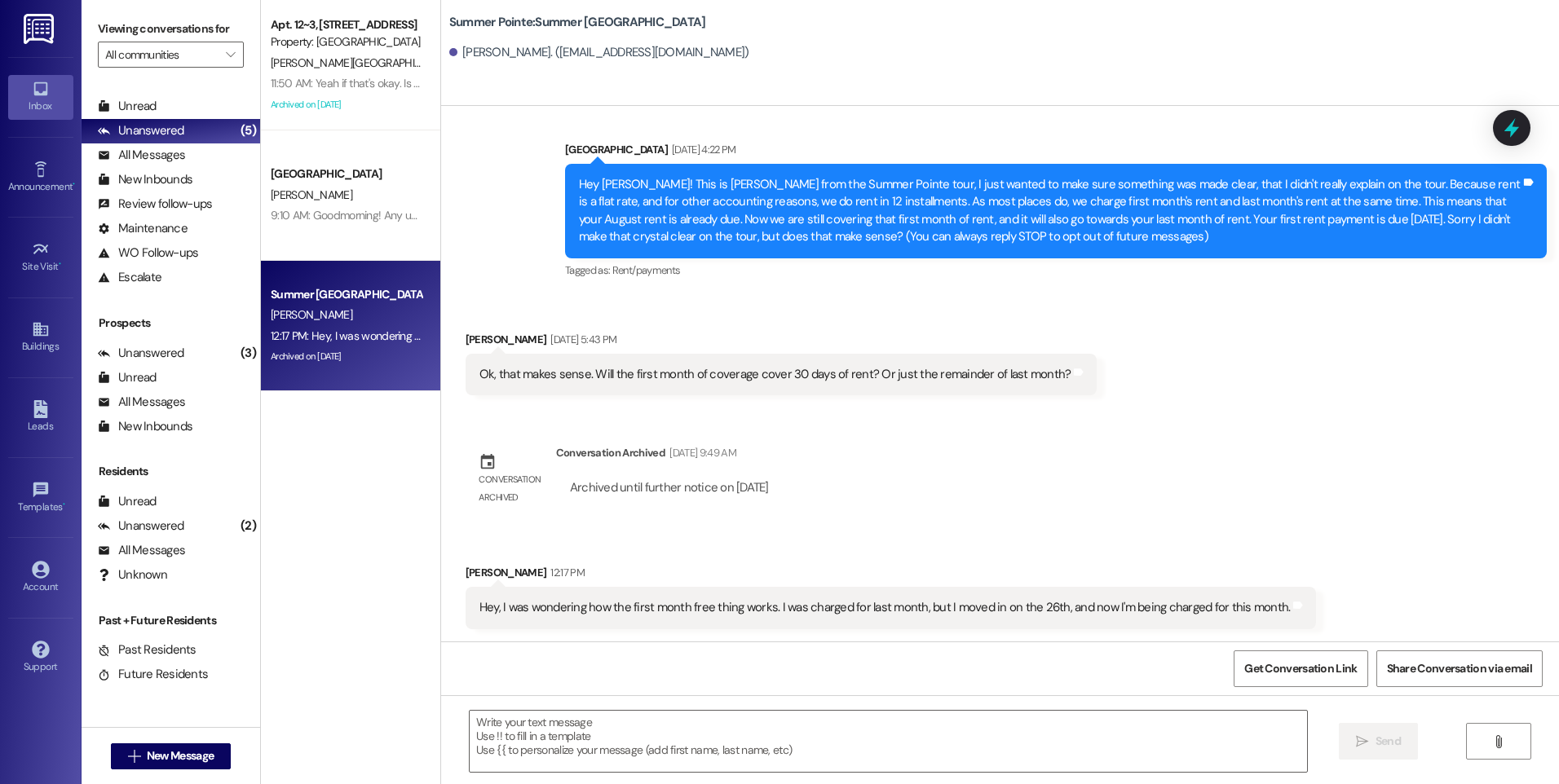
scroll to position [16, 0]
